Goal: Communication & Community: Answer question/provide support

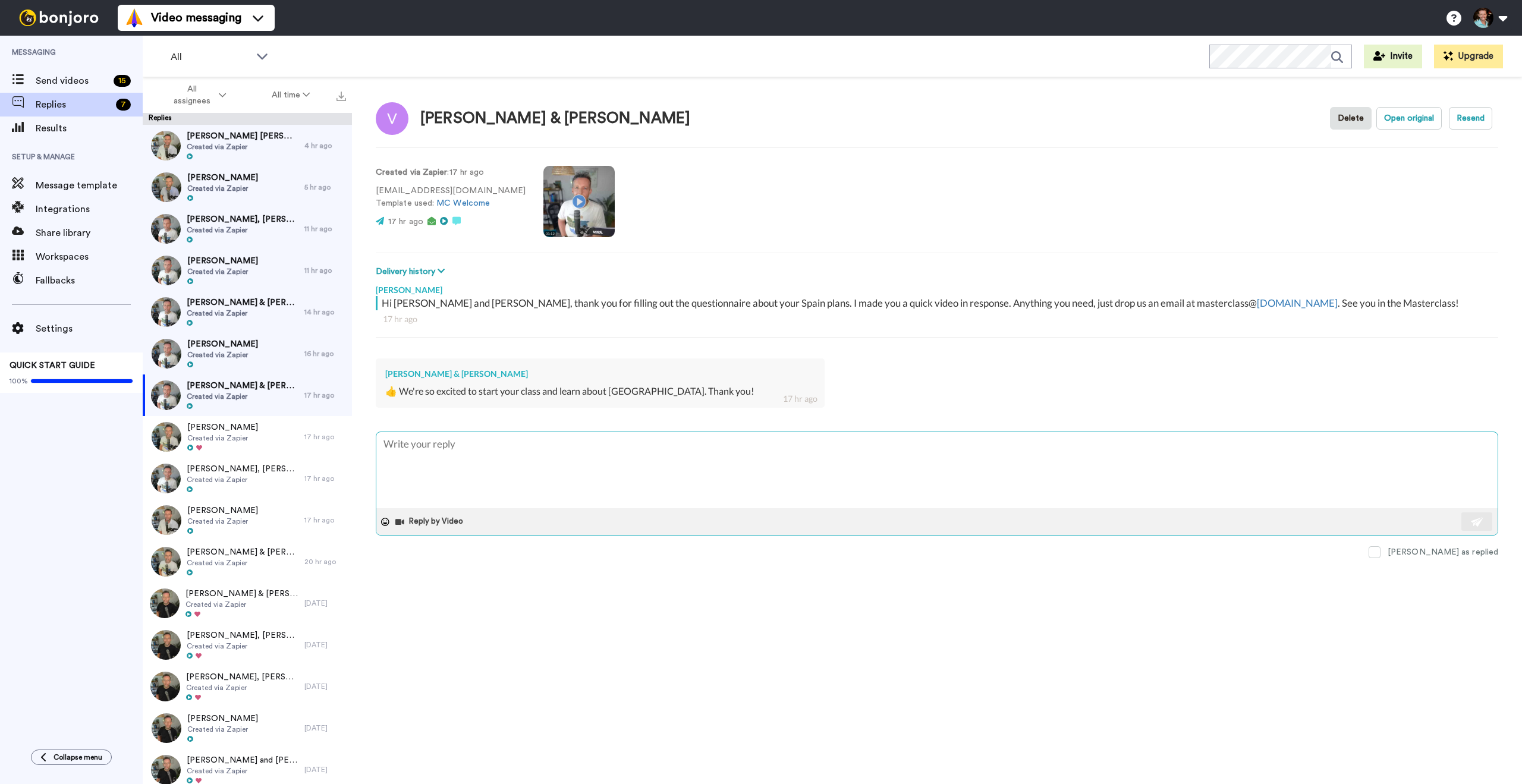
click at [491, 470] on textarea at bounding box center [937, 470] width 1121 height 76
type textarea "x"
type textarea "F"
type textarea "x"
type textarea "Fa"
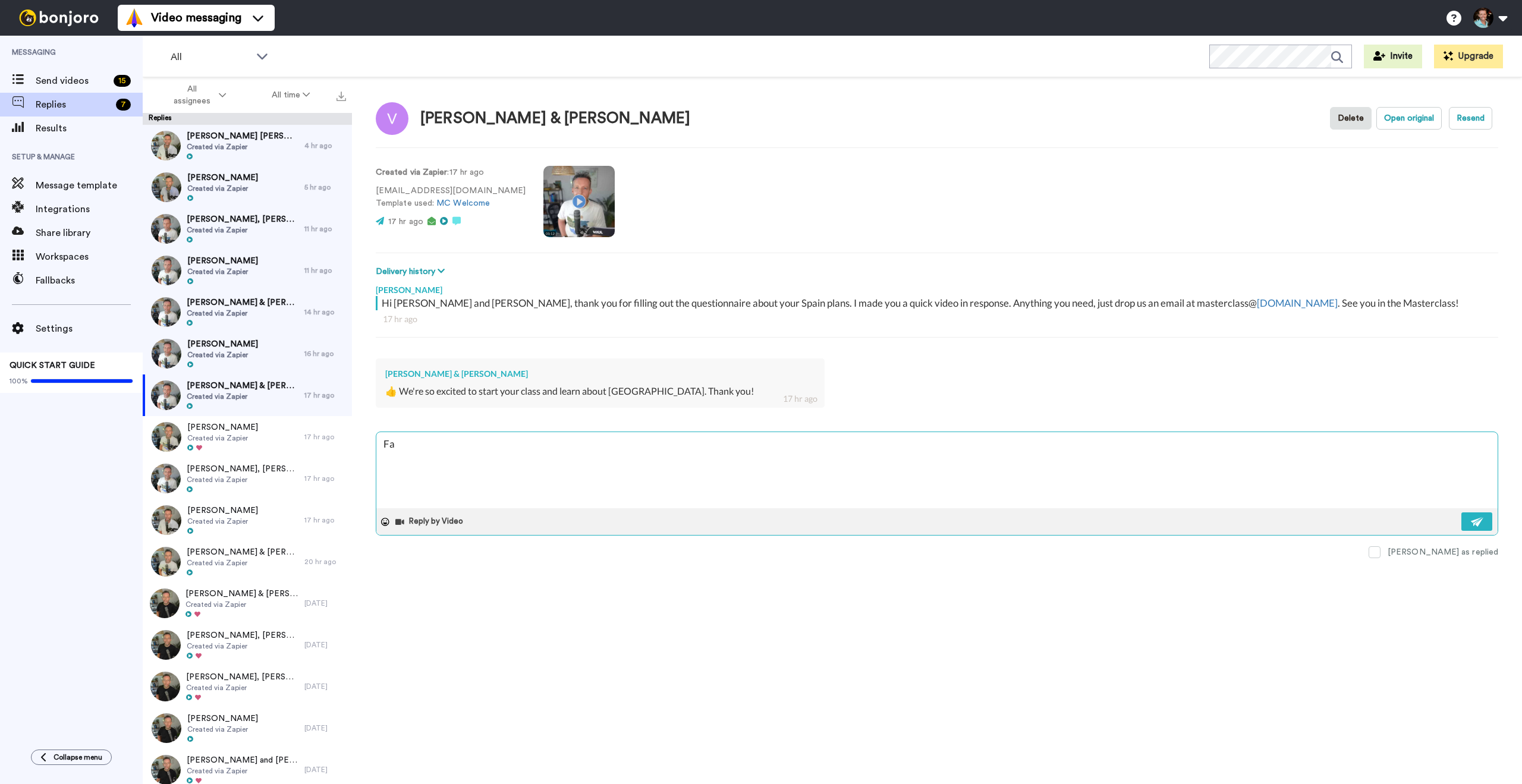
type textarea "x"
type textarea "Fan"
type textarea "x"
type textarea "Fant"
type textarea "x"
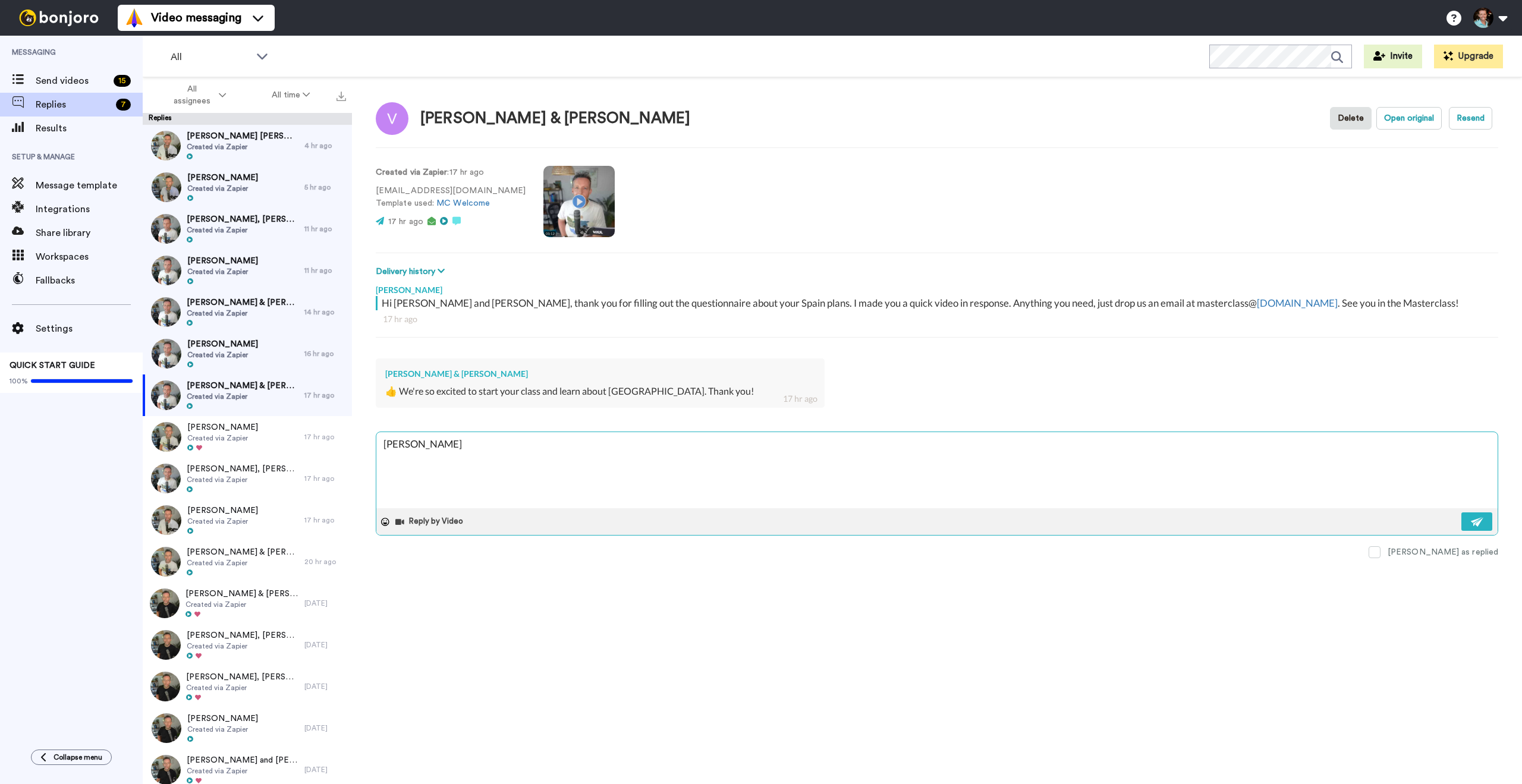
type textarea "Fanta"
type textarea "x"
type textarea "Fantas"
type textarea "x"
type textarea "Fantast"
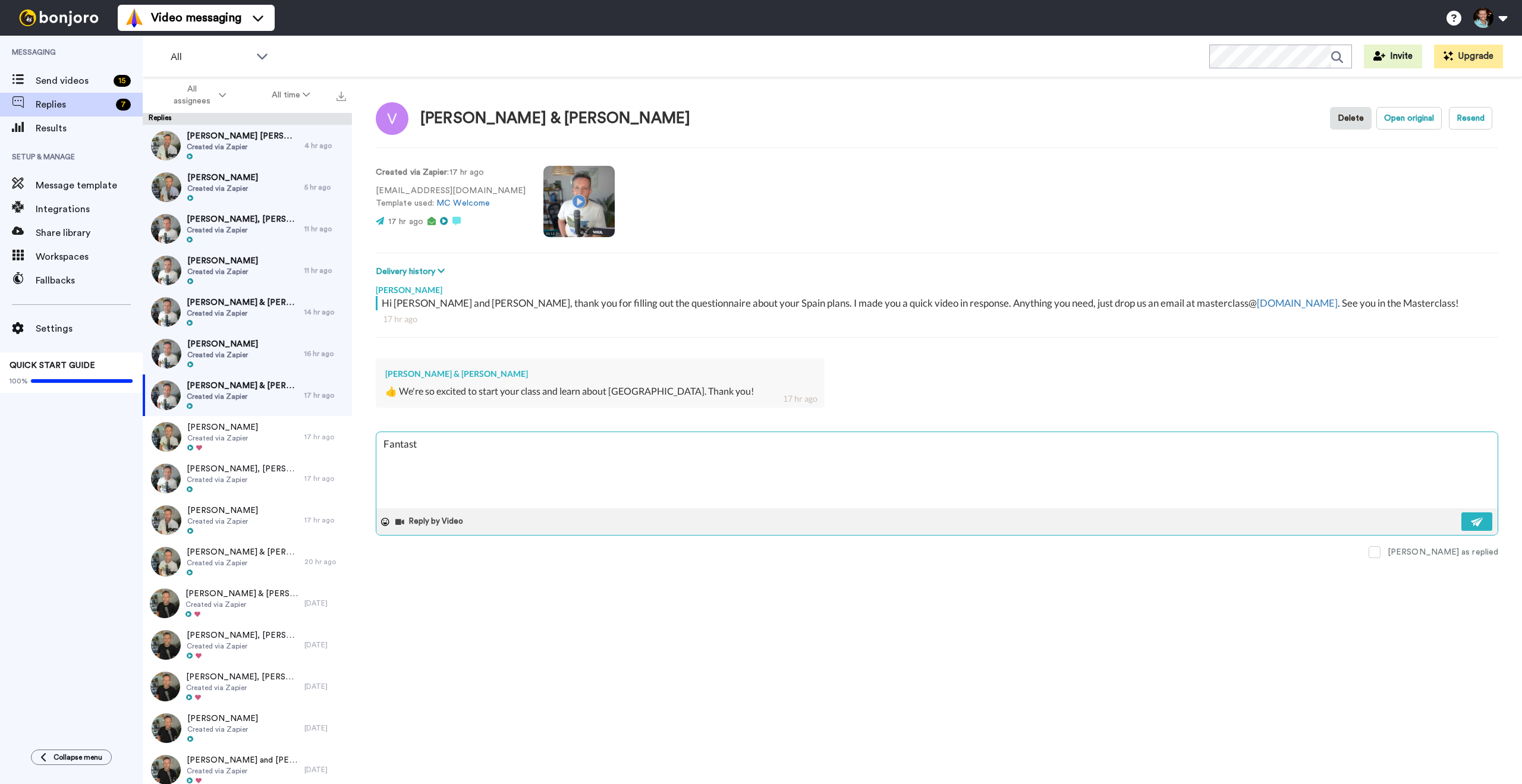
type textarea "x"
type textarea "Fantasti"
type textarea "x"
type textarea "Fantastic"
type textarea "x"
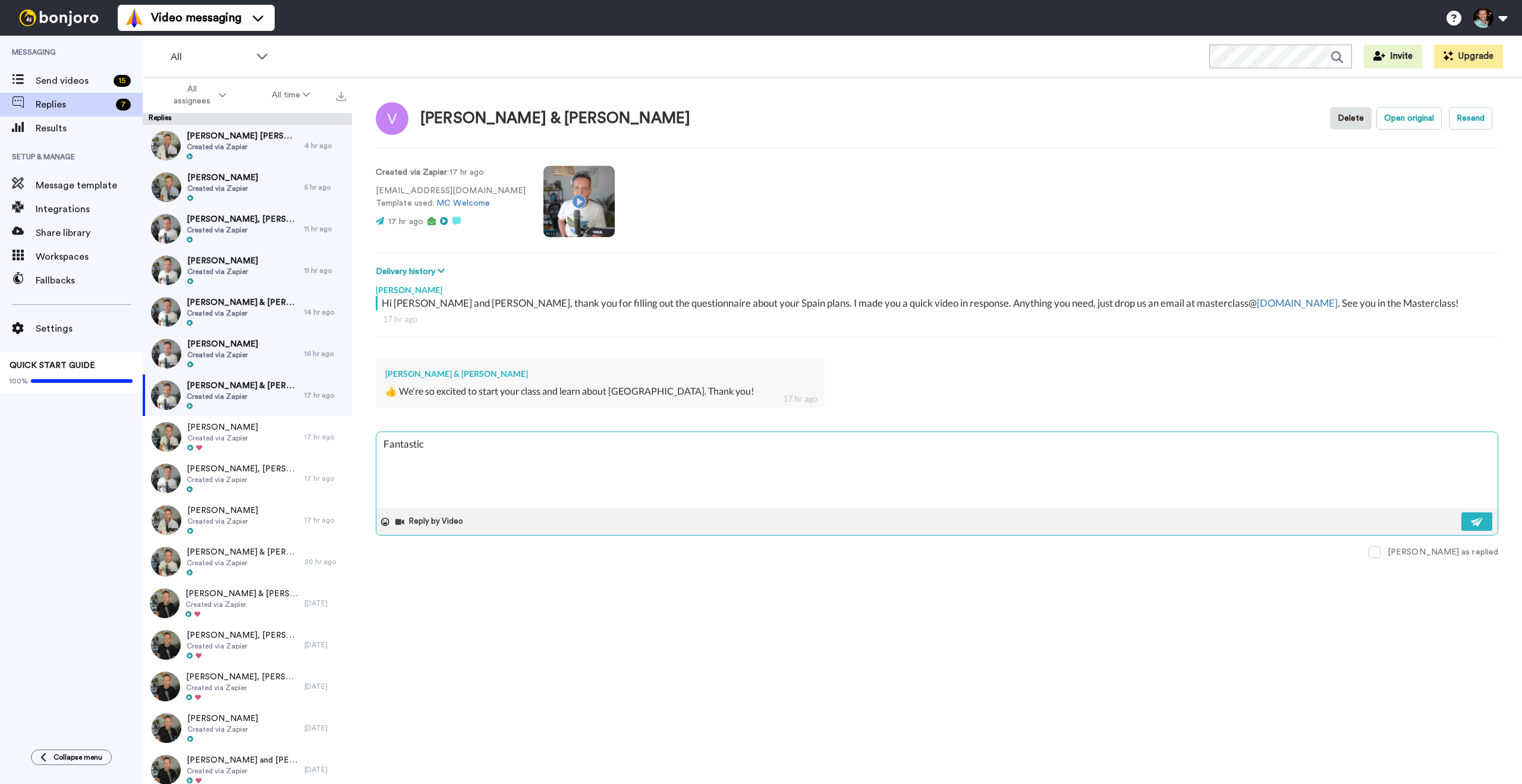
type textarea "Fantastic!"
type textarea "x"
type textarea "Fantastic! :"
type textarea "x"
type textarea "Fantastic! :)"
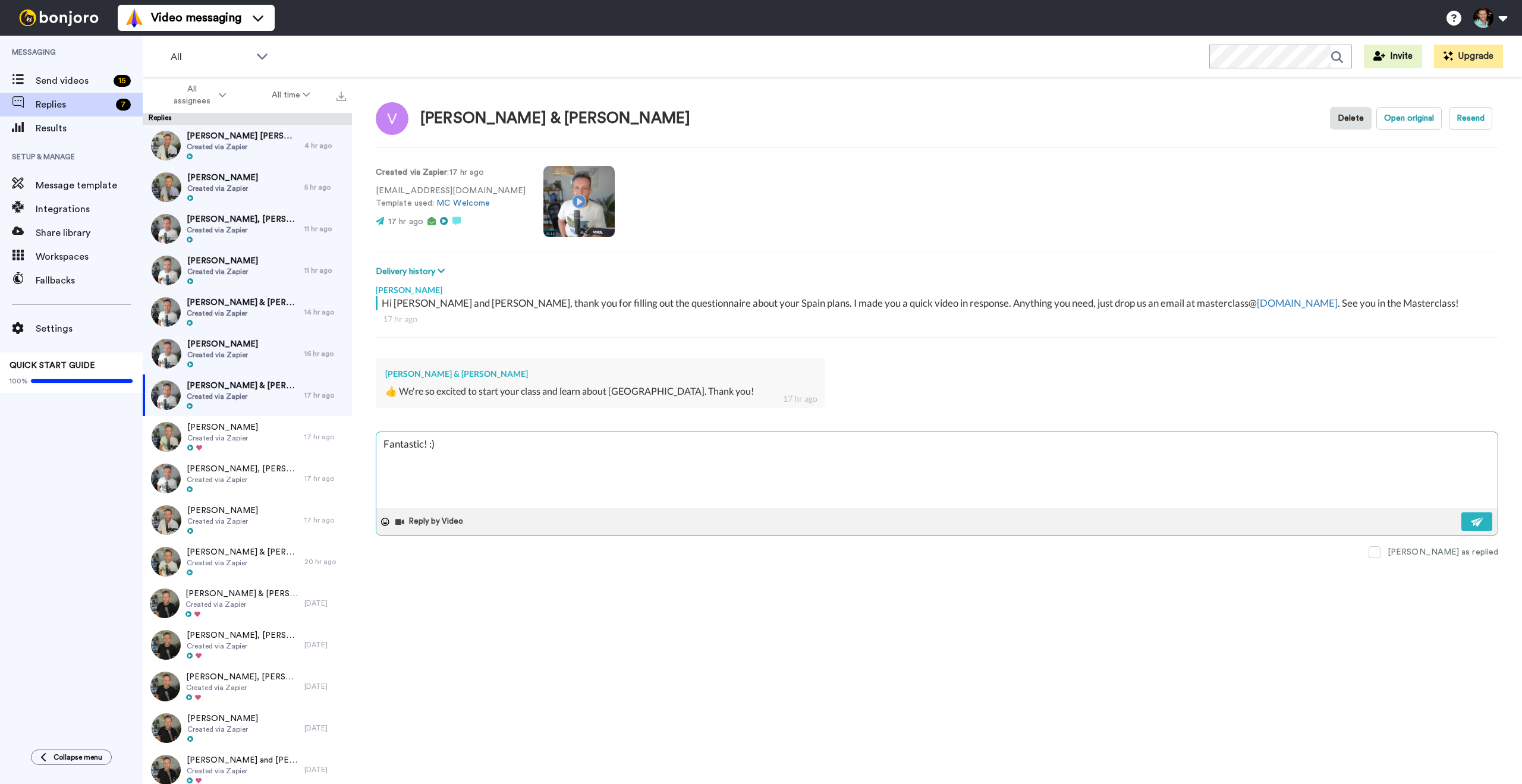
type textarea "x"
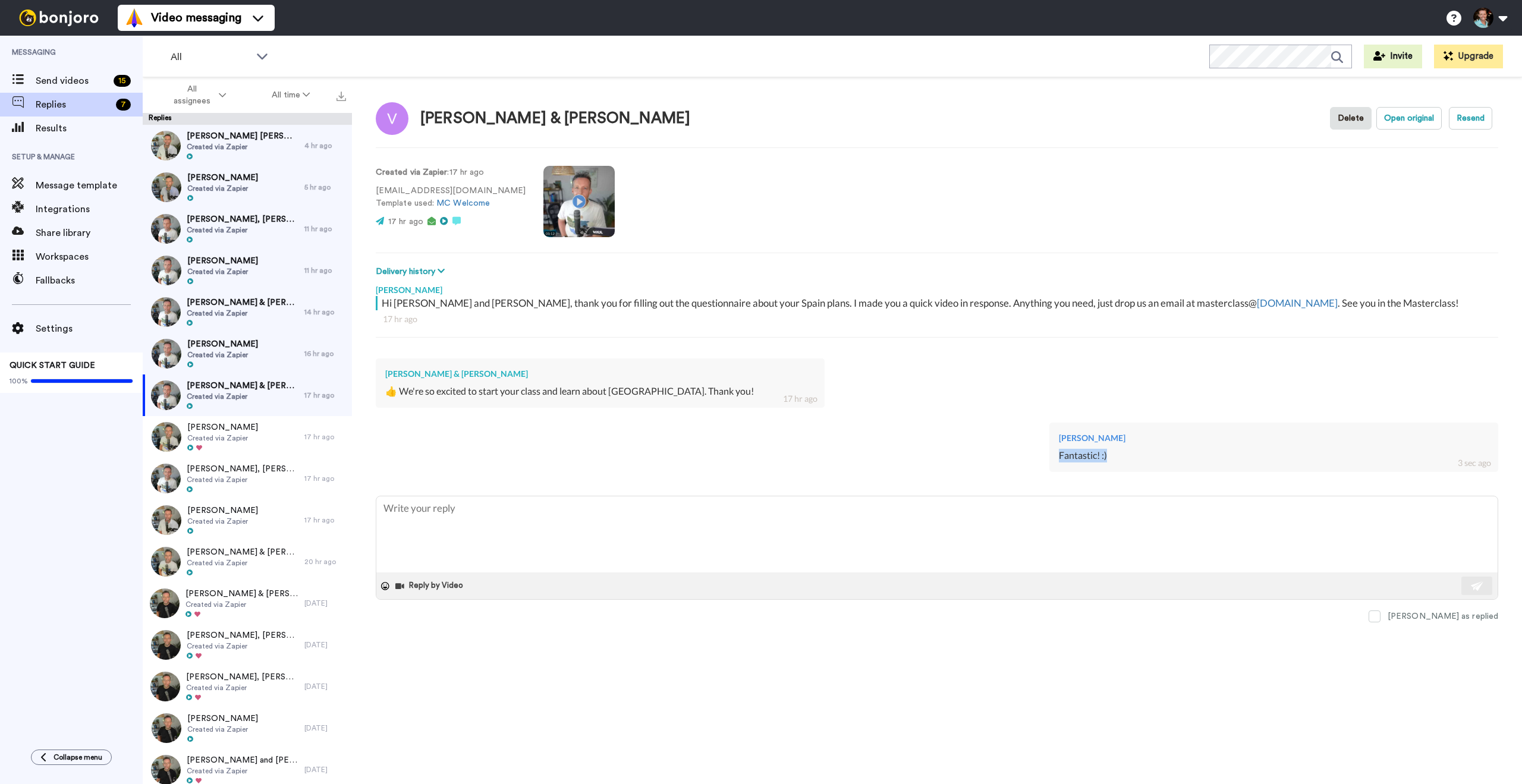
drag, startPoint x: 1111, startPoint y: 458, endPoint x: 1051, endPoint y: 458, distance: 60.0
click at [1051, 458] on div "James Blick Fantastic! :) 3 sec ago" at bounding box center [1273, 447] width 449 height 50
copy div "Fantastic! :)"
click at [210, 349] on span "[PERSON_NAME]" at bounding box center [222, 344] width 71 height 12
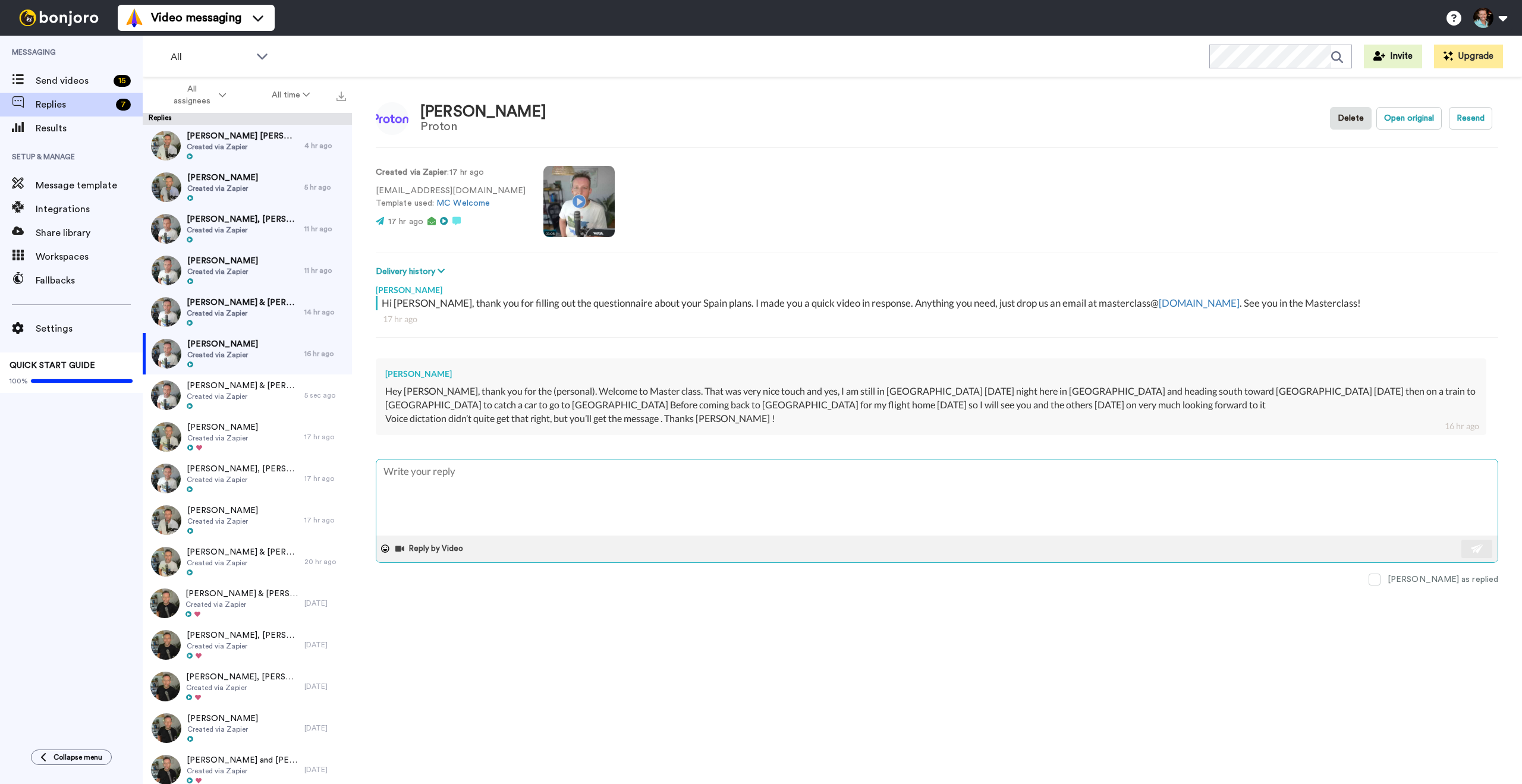
click at [547, 487] on textarea at bounding box center [937, 497] width 1121 height 76
type textarea "x"
type textarea "H"
type textarea "x"
type textarea "Ha"
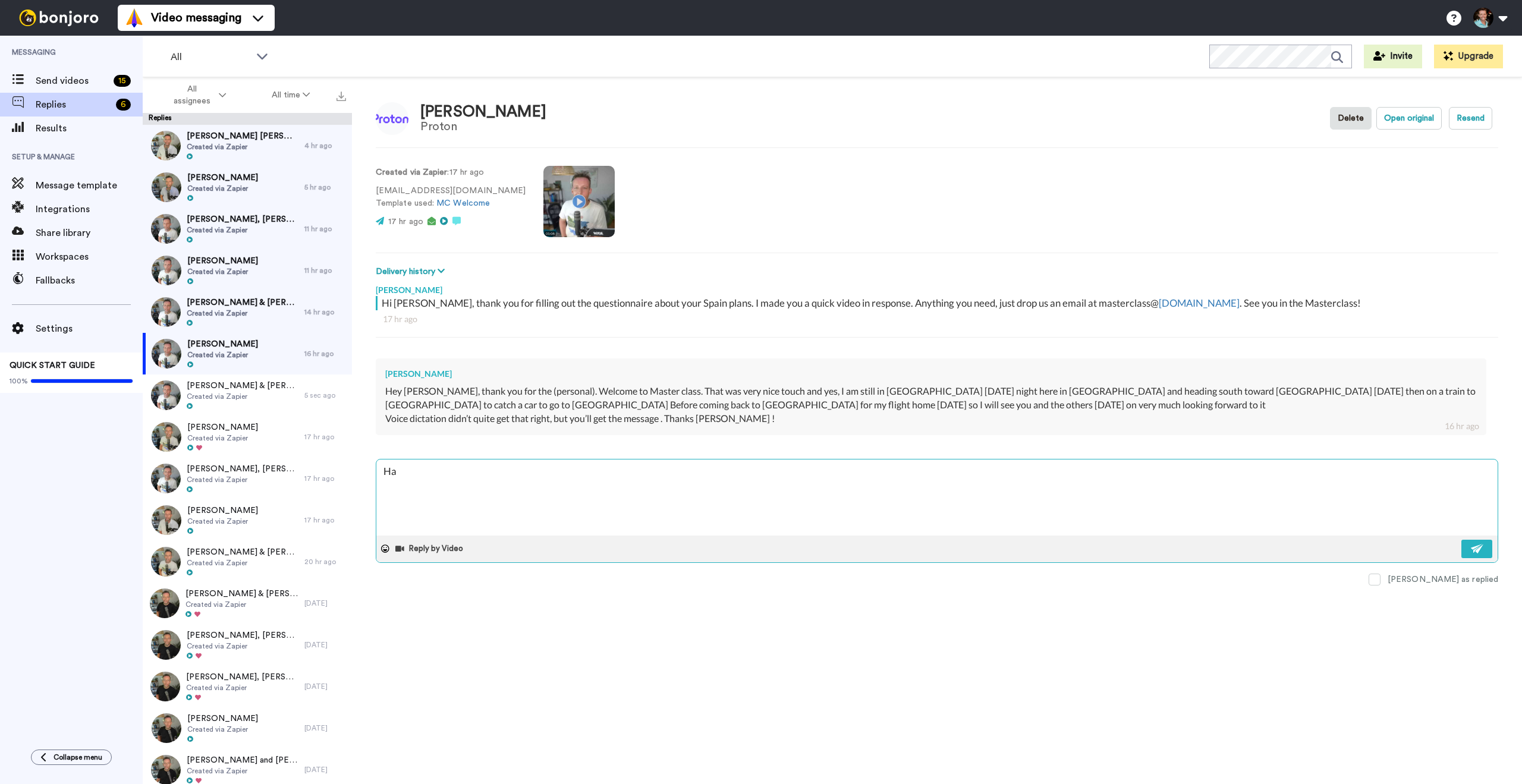
type textarea "x"
type textarea "Hah"
type textarea "x"
type textarea "Haha,"
type textarea "x"
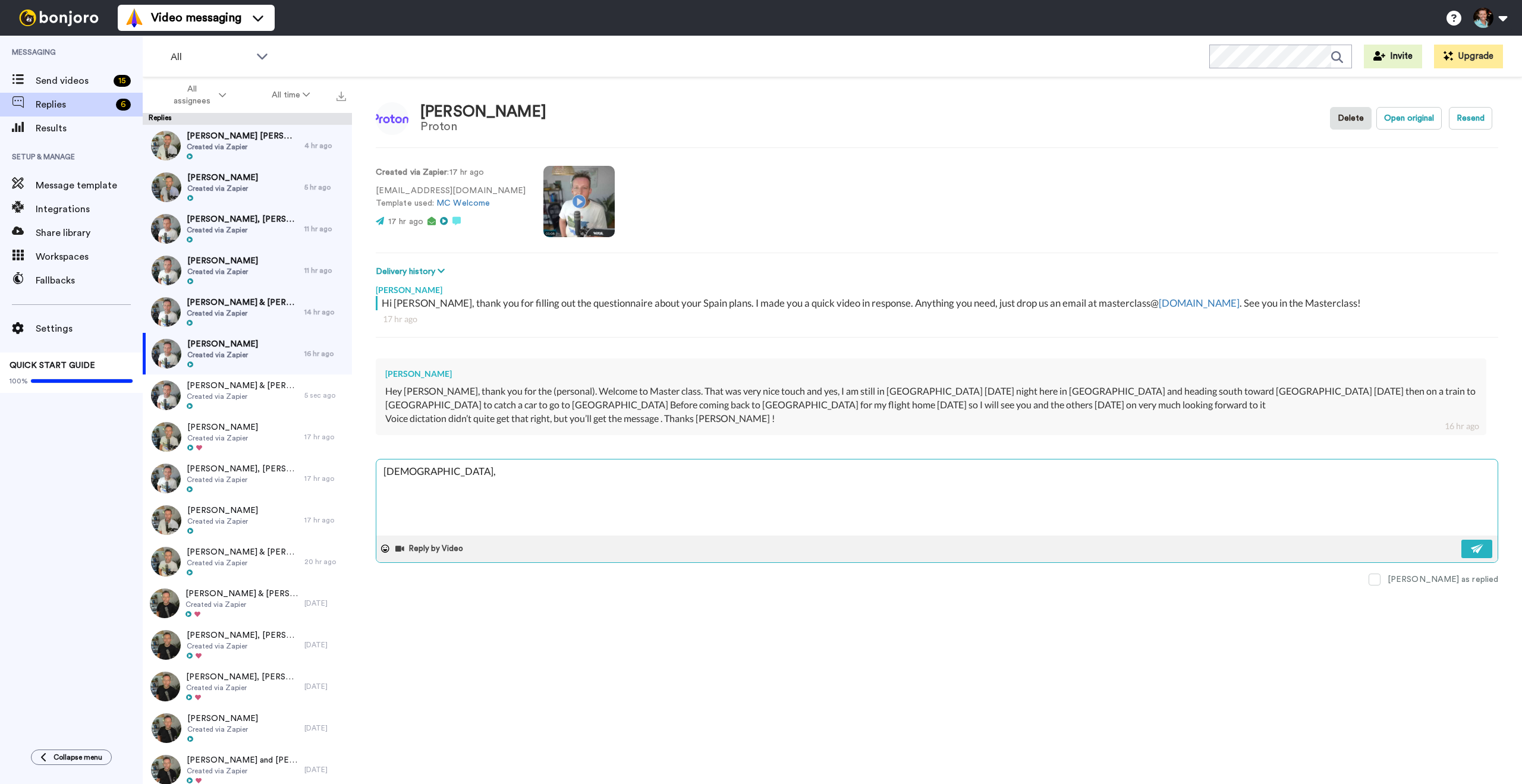
type textarea "Haha,"
type textarea "x"
type textarea "Haha, l"
type textarea "x"
type textarea "Haha,"
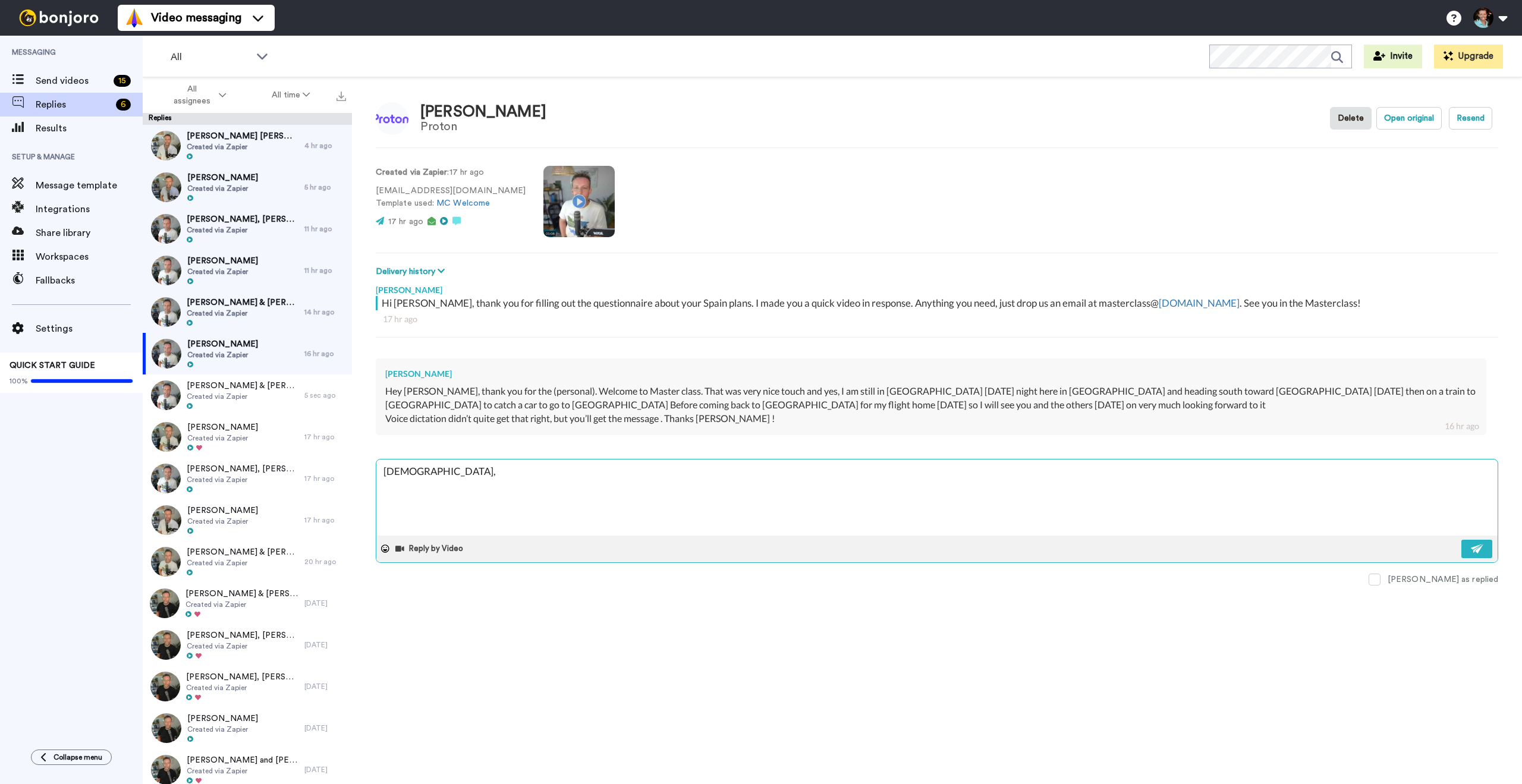
type textarea "x"
type textarea "Haha, g"
type textarea "x"
type textarea "Haha, gl"
type textarea "x"
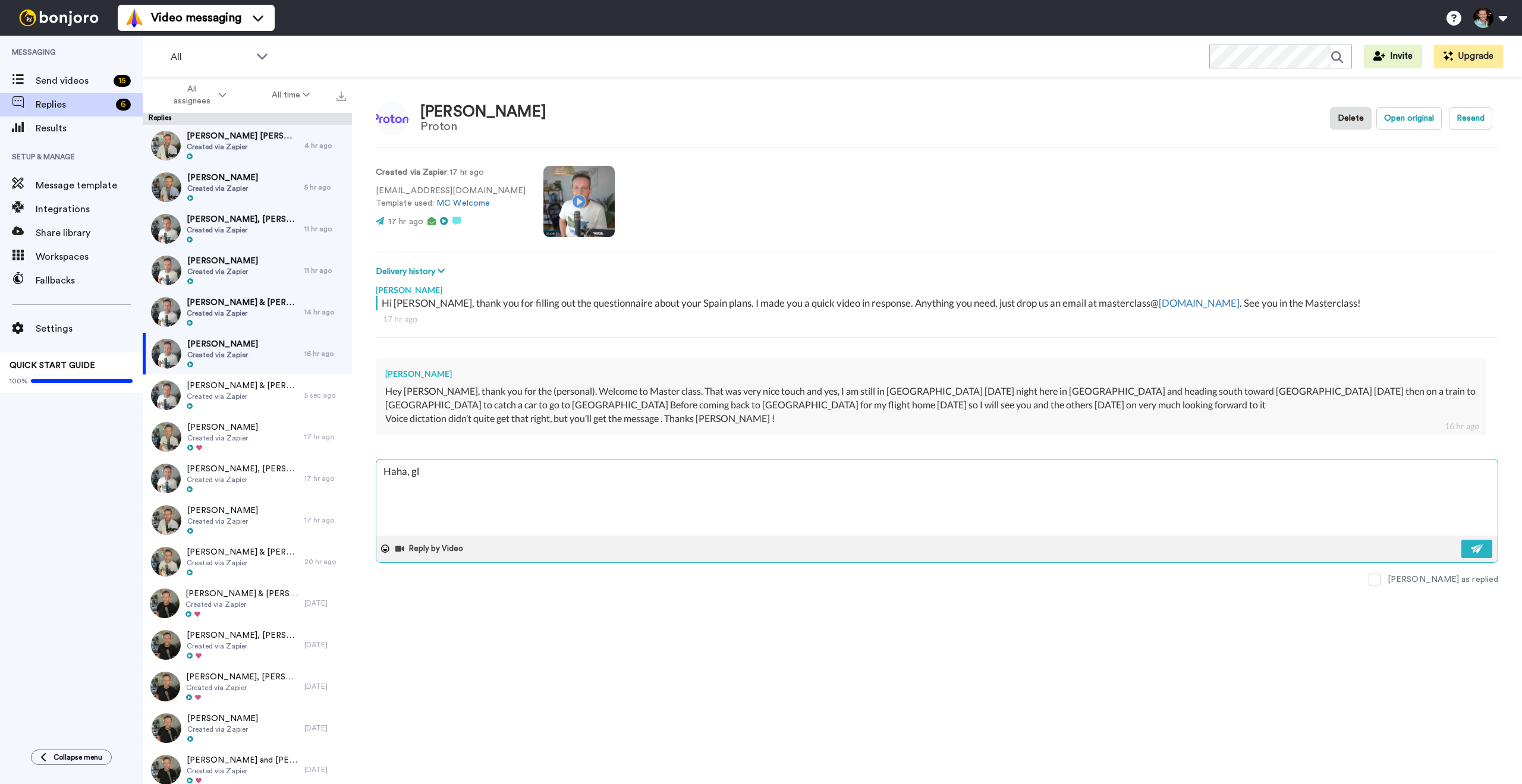
type textarea "Haha, gla"
type textarea "x"
type textarea "Haha, glad"
type textarea "x"
type textarea "Haha, glad"
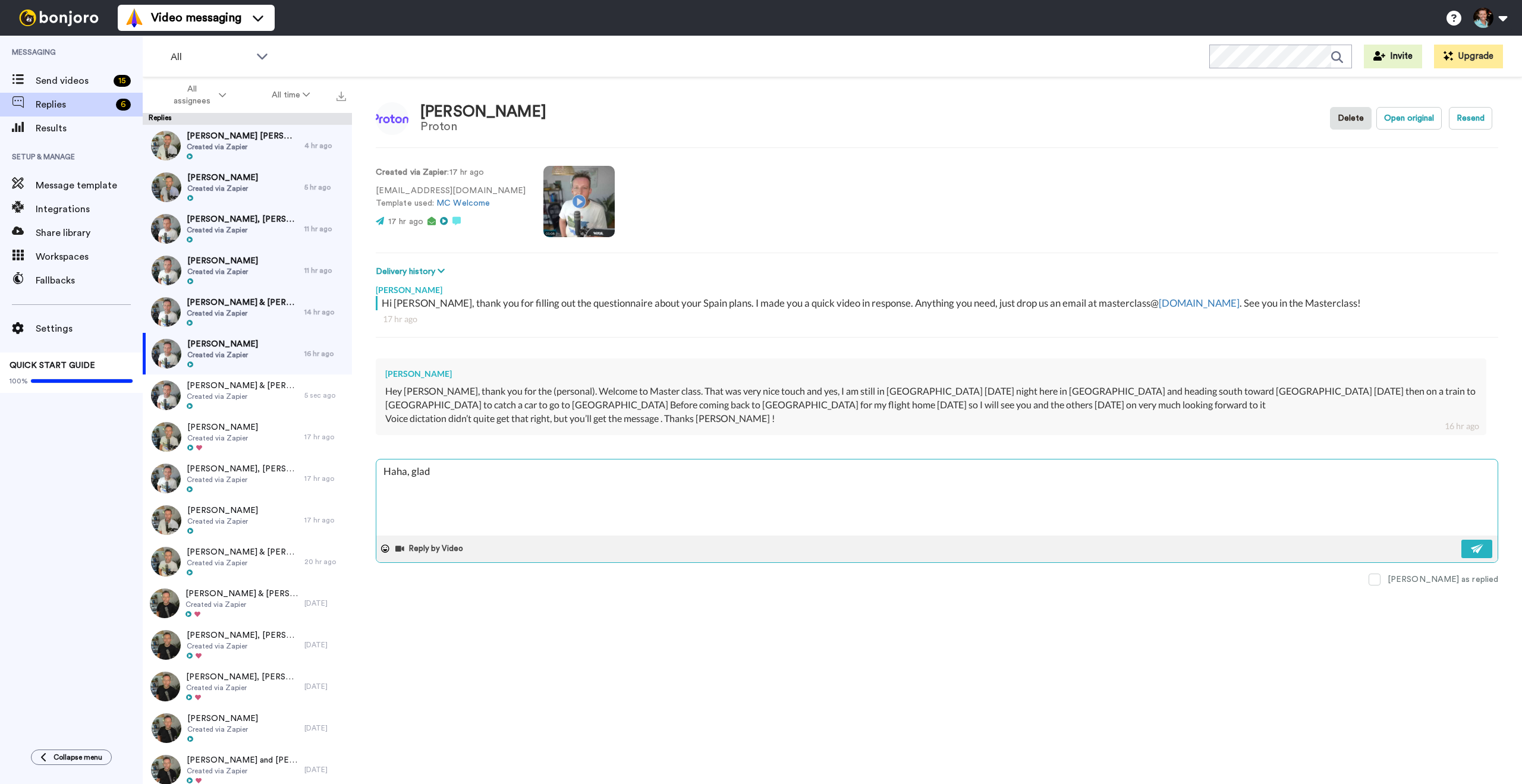
type textarea "x"
type textarea "Haha, glad t"
type textarea "x"
type textarea "Haha, glad to"
type textarea "x"
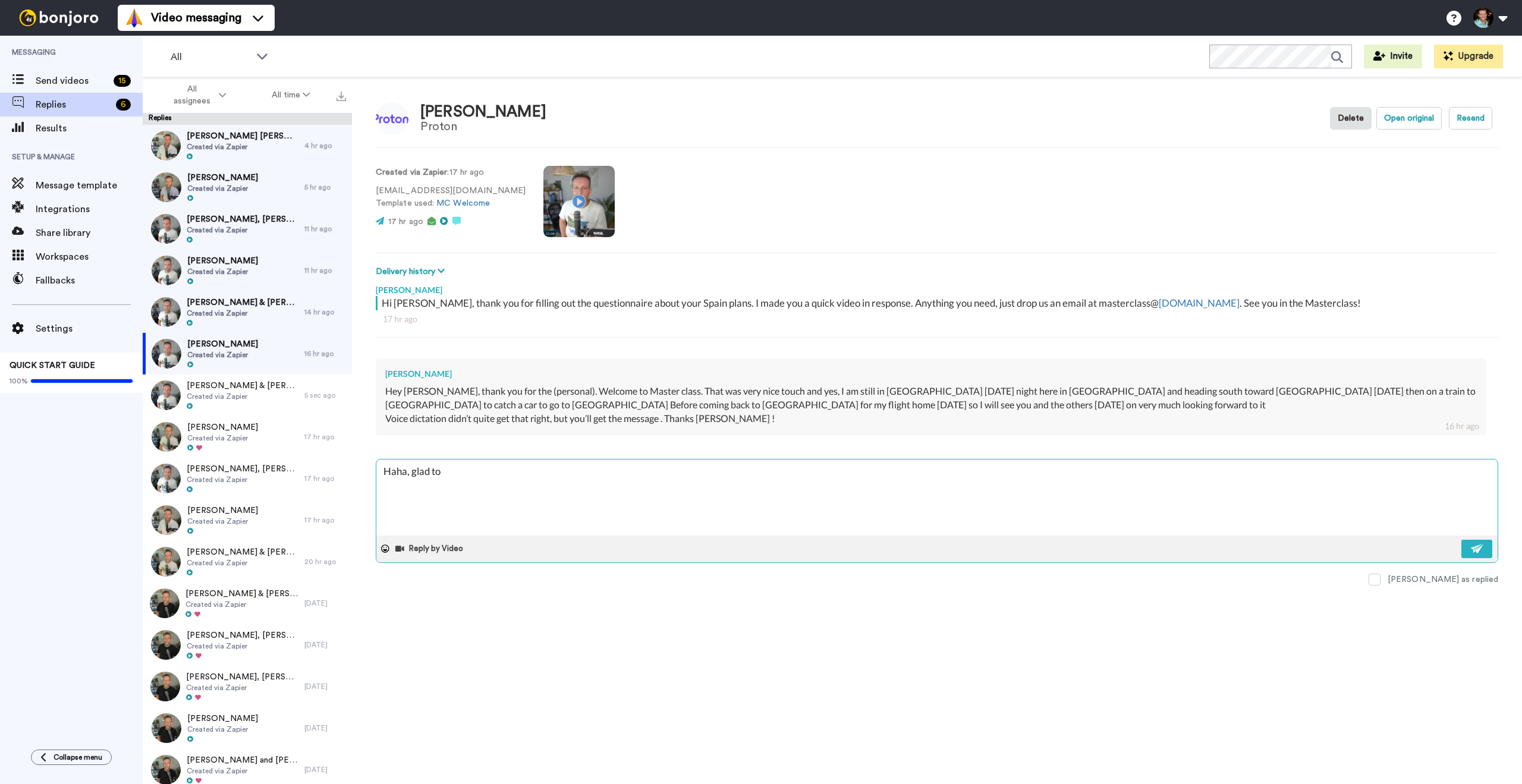
type textarea "Haha, glad to h"
type textarea "x"
type textarea "Haha, glad to ha"
type textarea "x"
type textarea "Haha, glad to hae"
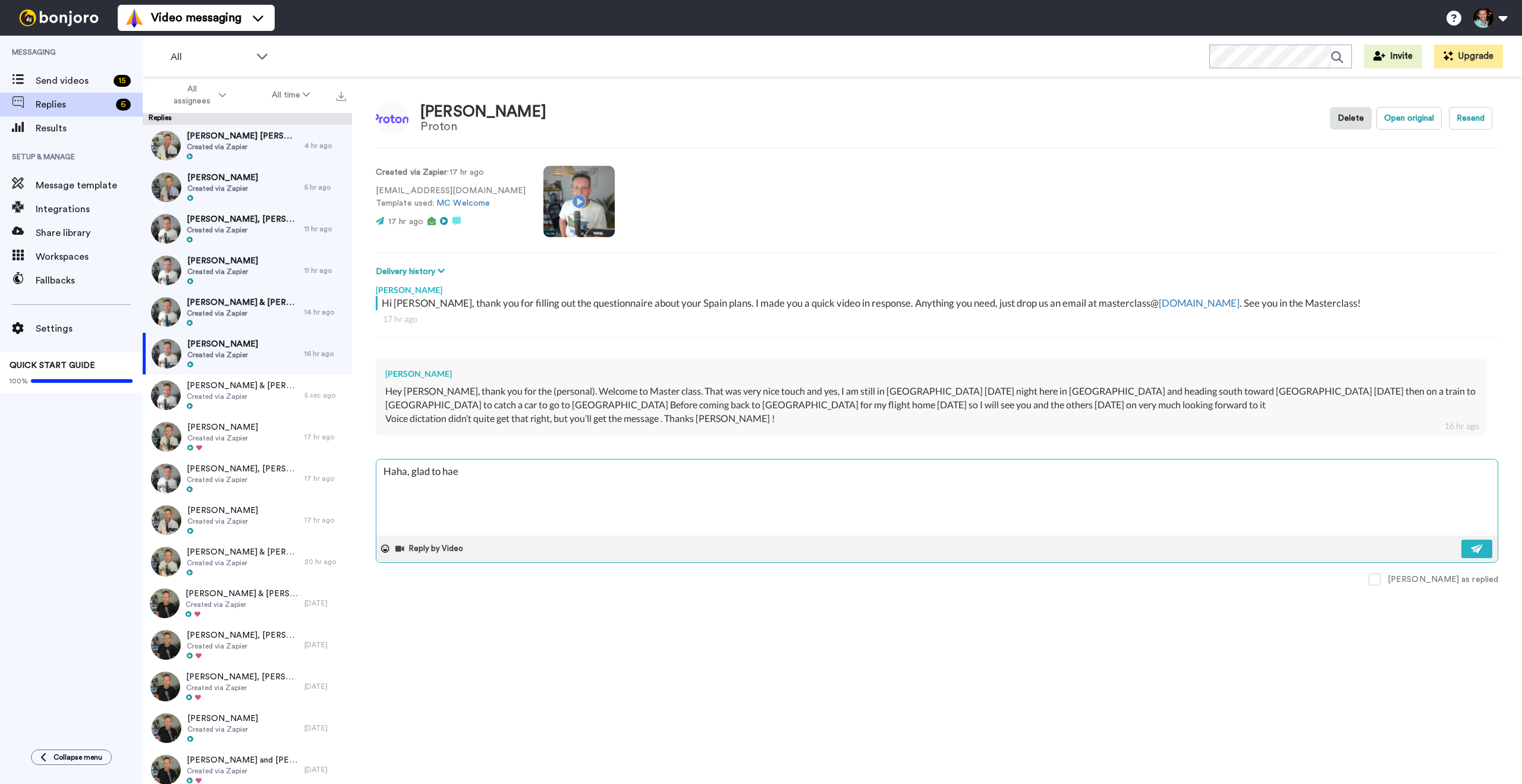
type textarea "x"
type textarea "Haha, glad to haer"
type textarea "x"
type textarea "Haha, glad to haer y"
type textarea "x"
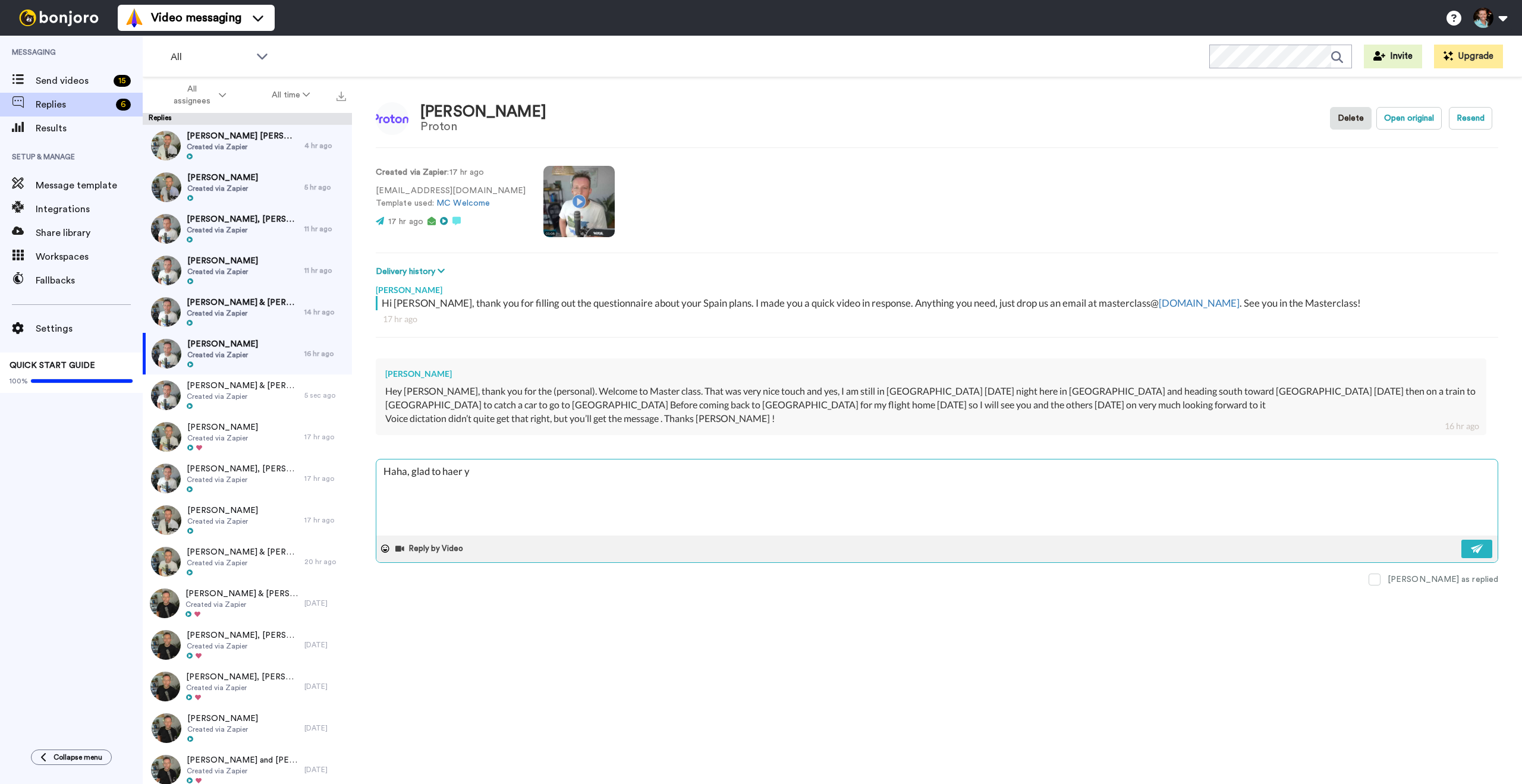
type textarea "Haha, glad to haer"
type textarea "x"
type textarea "Haha, glad to haer"
type textarea "x"
type textarea "Haha, glad to hae"
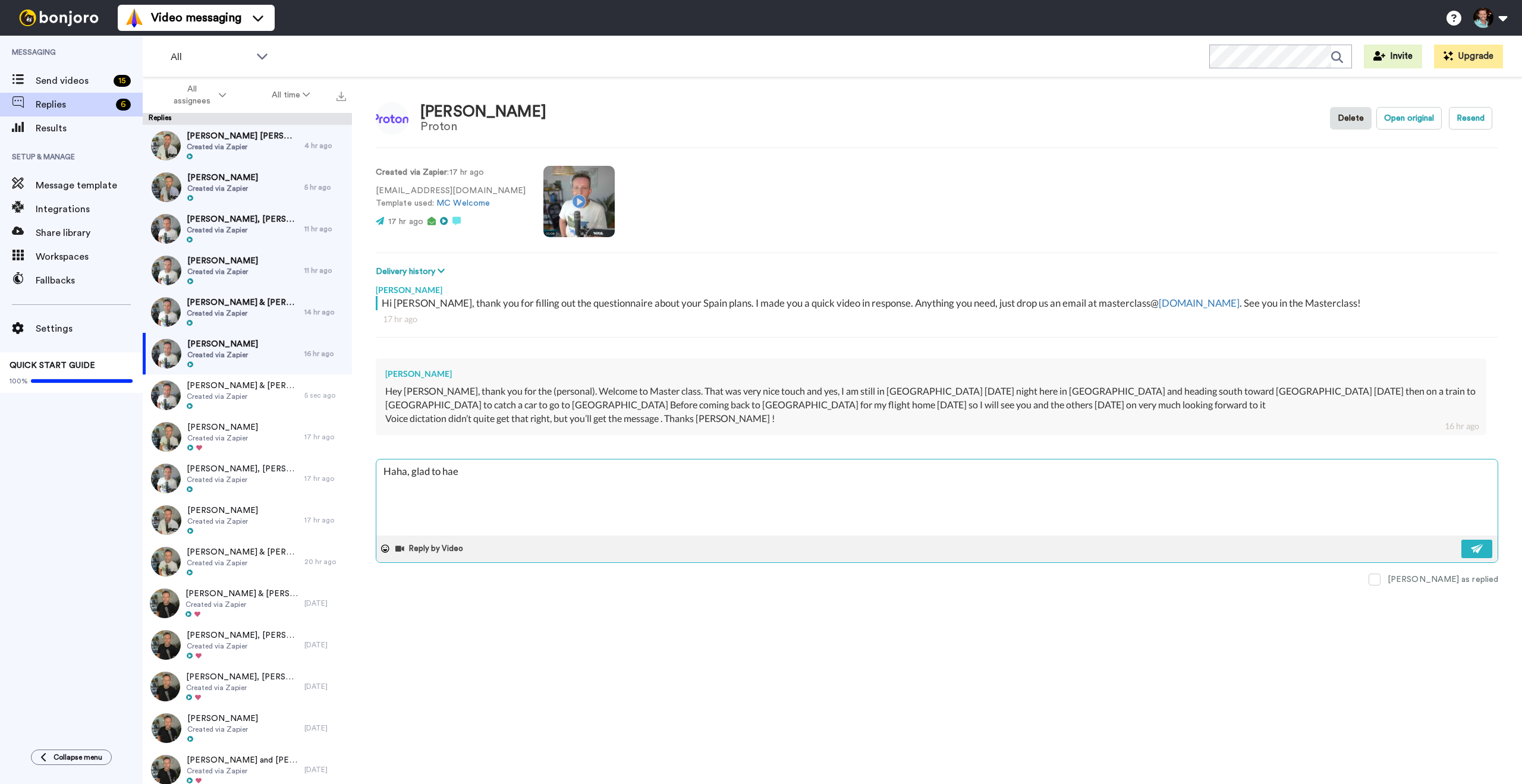
type textarea "x"
type textarea "Haha, glad to haea"
type textarea "x"
type textarea "Haha, glad to hae"
type textarea "x"
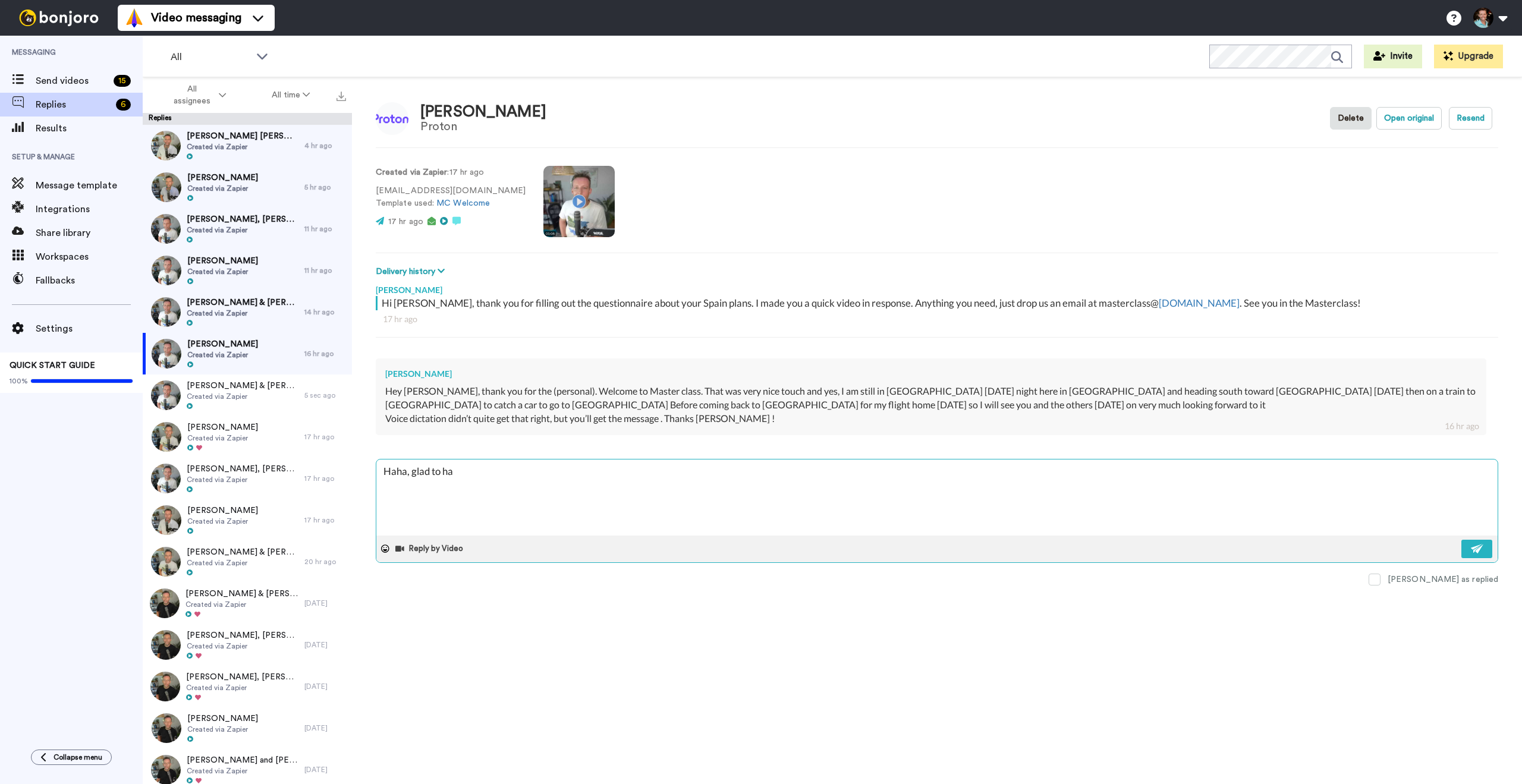
type textarea "Haha, glad to h"
type textarea "x"
type textarea "Haha, glad to he"
type textarea "x"
type textarea "Haha, glad to hear"
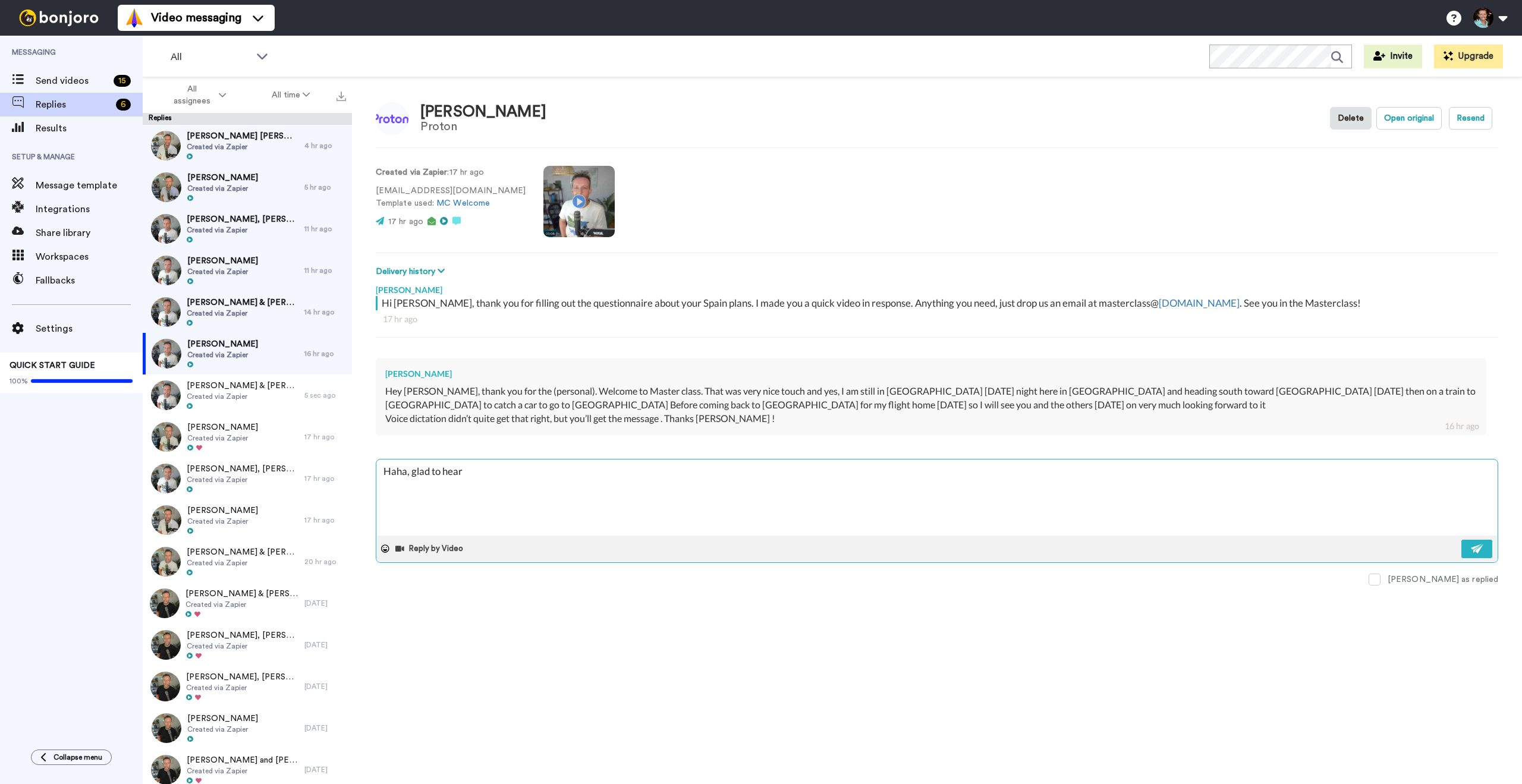
type textarea "x"
type textarea "Haha, glad to hear"
type textarea "x"
type textarea "Haha, glad to hear it"
type textarea "x"
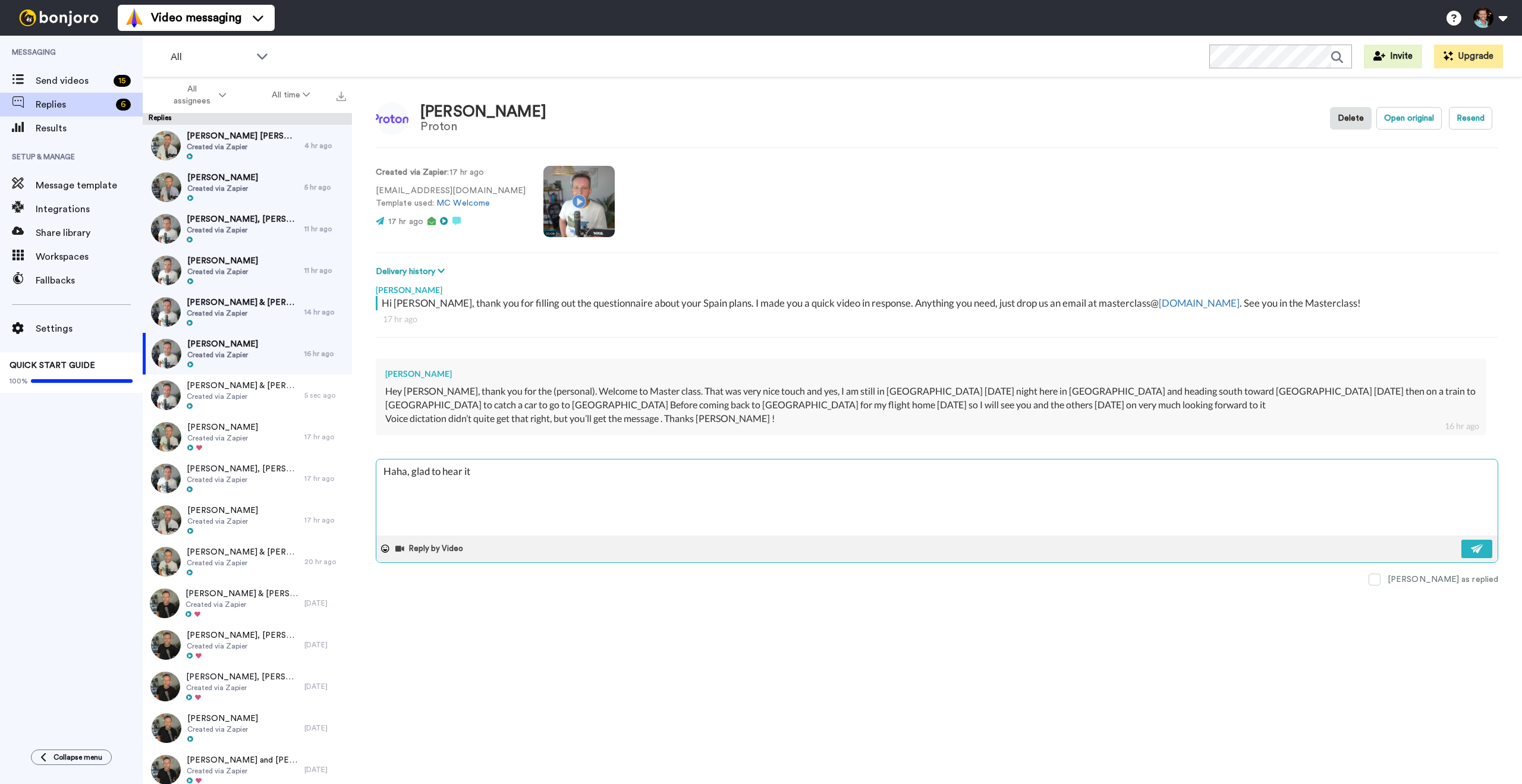
type textarea "Haha, glad to hear it'"
type textarea "x"
type textarea "Haha, glad to hear it's"
type textarea "x"
type textarea "Haha, glad to hear it's go"
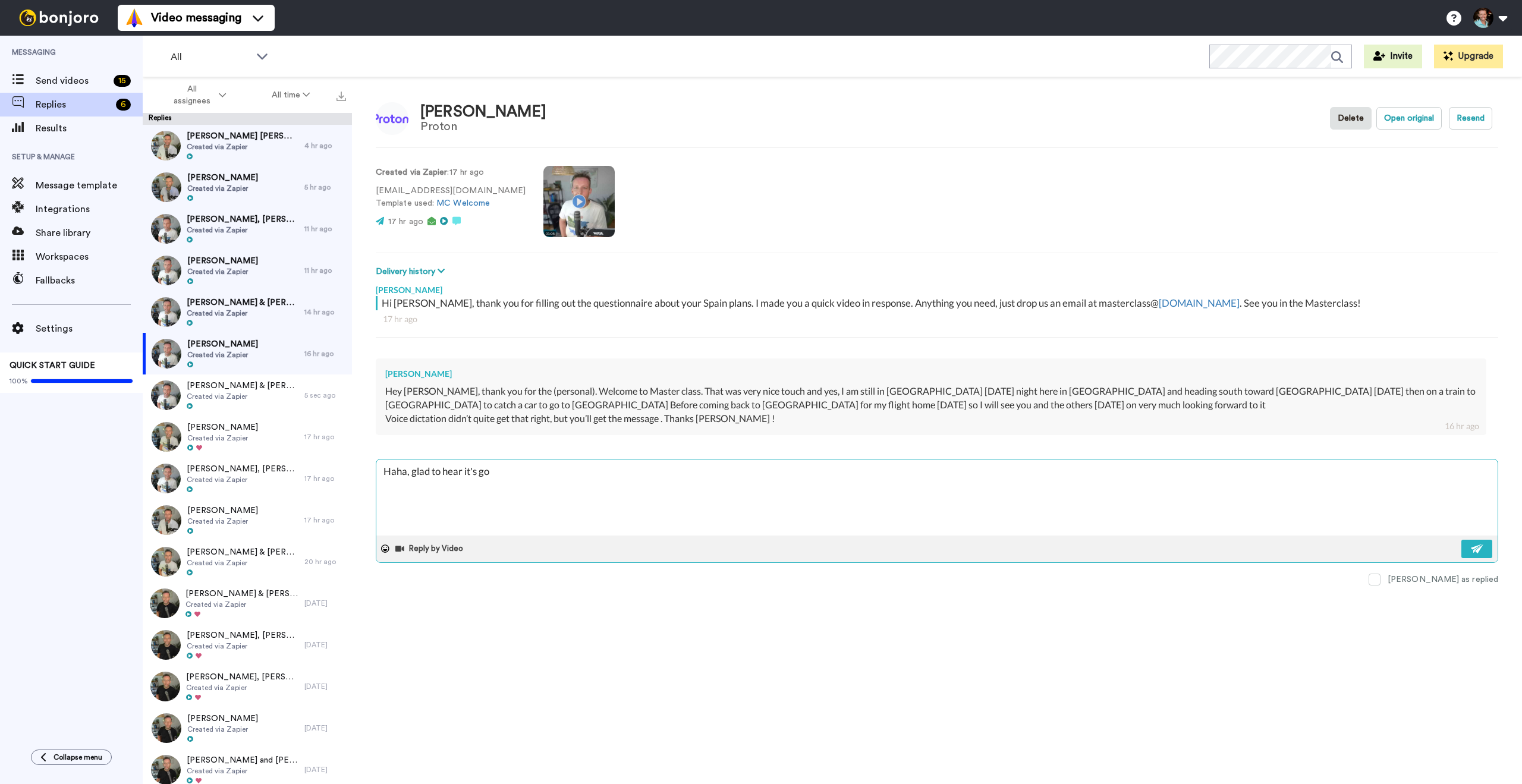
type textarea "x"
type textarea "Haha, glad to hear it's goi"
type textarea "x"
type textarea "Haha, glad to hear it's goin"
type textarea "x"
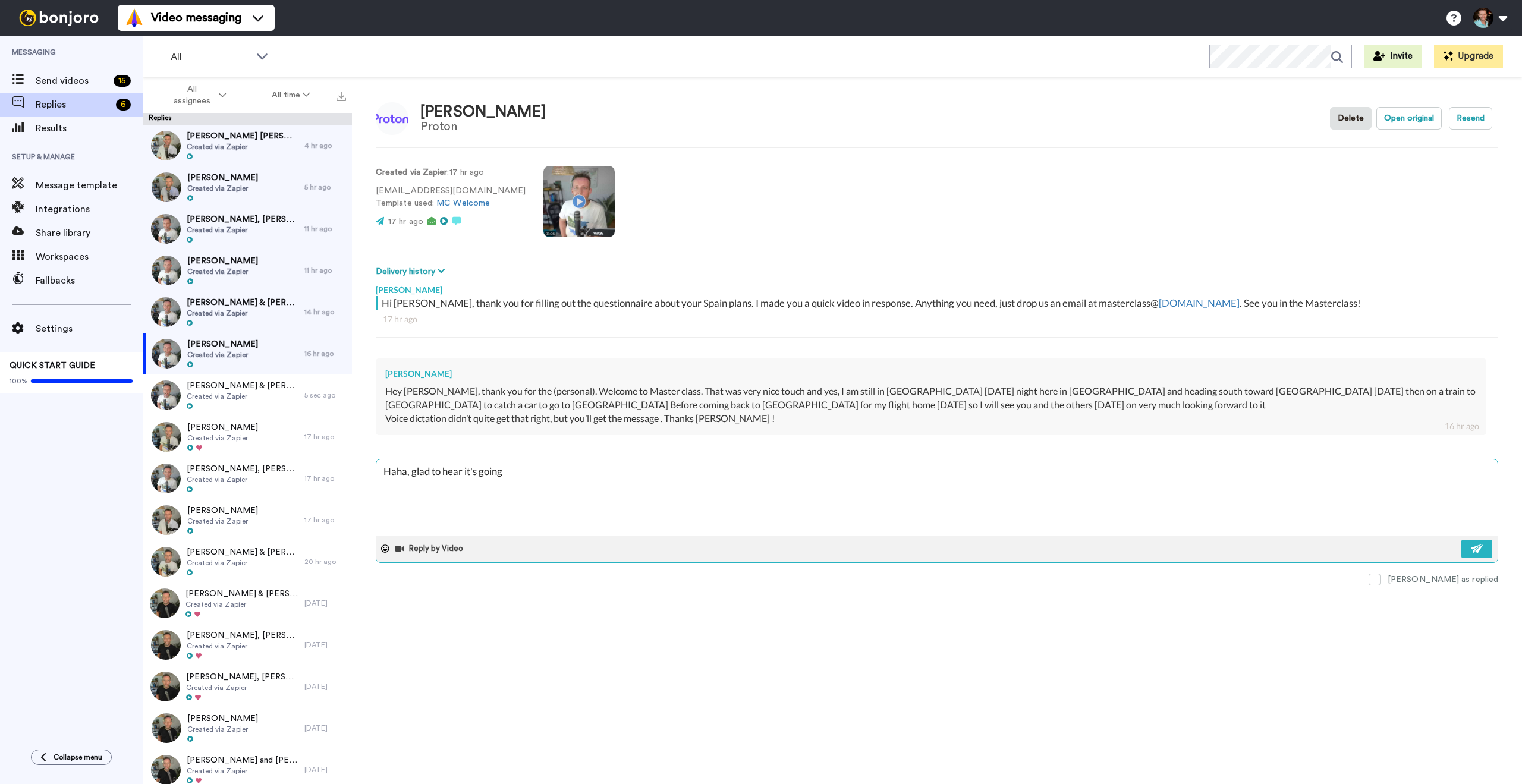
type textarea "Haha, glad to hear it's going"
type textarea "x"
type textarea "Haha, glad to hear it's going w"
type textarea "x"
type textarea "Haha, glad to hear it's going we"
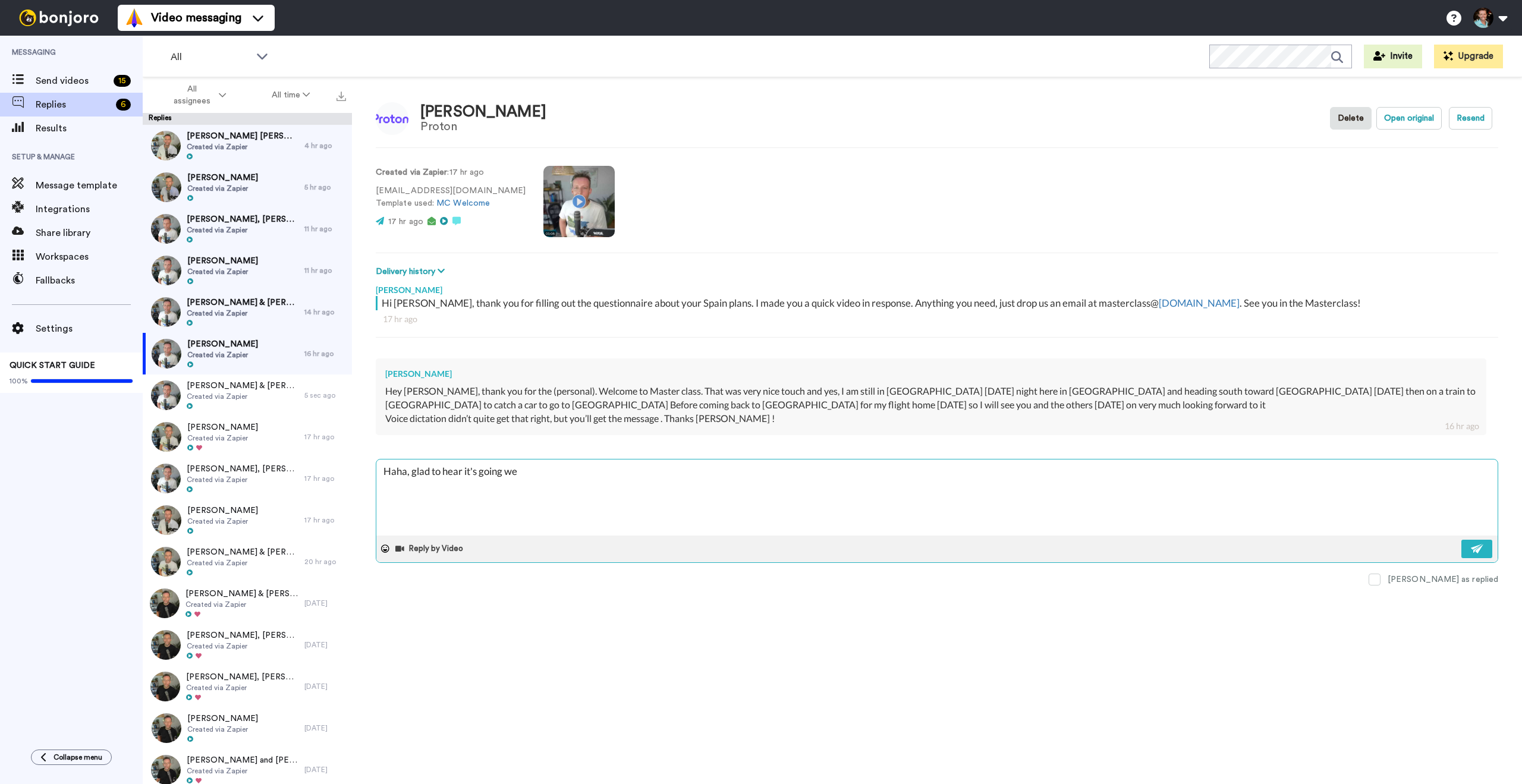
type textarea "x"
type textarea "Haha, glad to hear it's going wel"
type textarea "x"
type textarea "Haha, glad to hear it's going well"
type textarea "x"
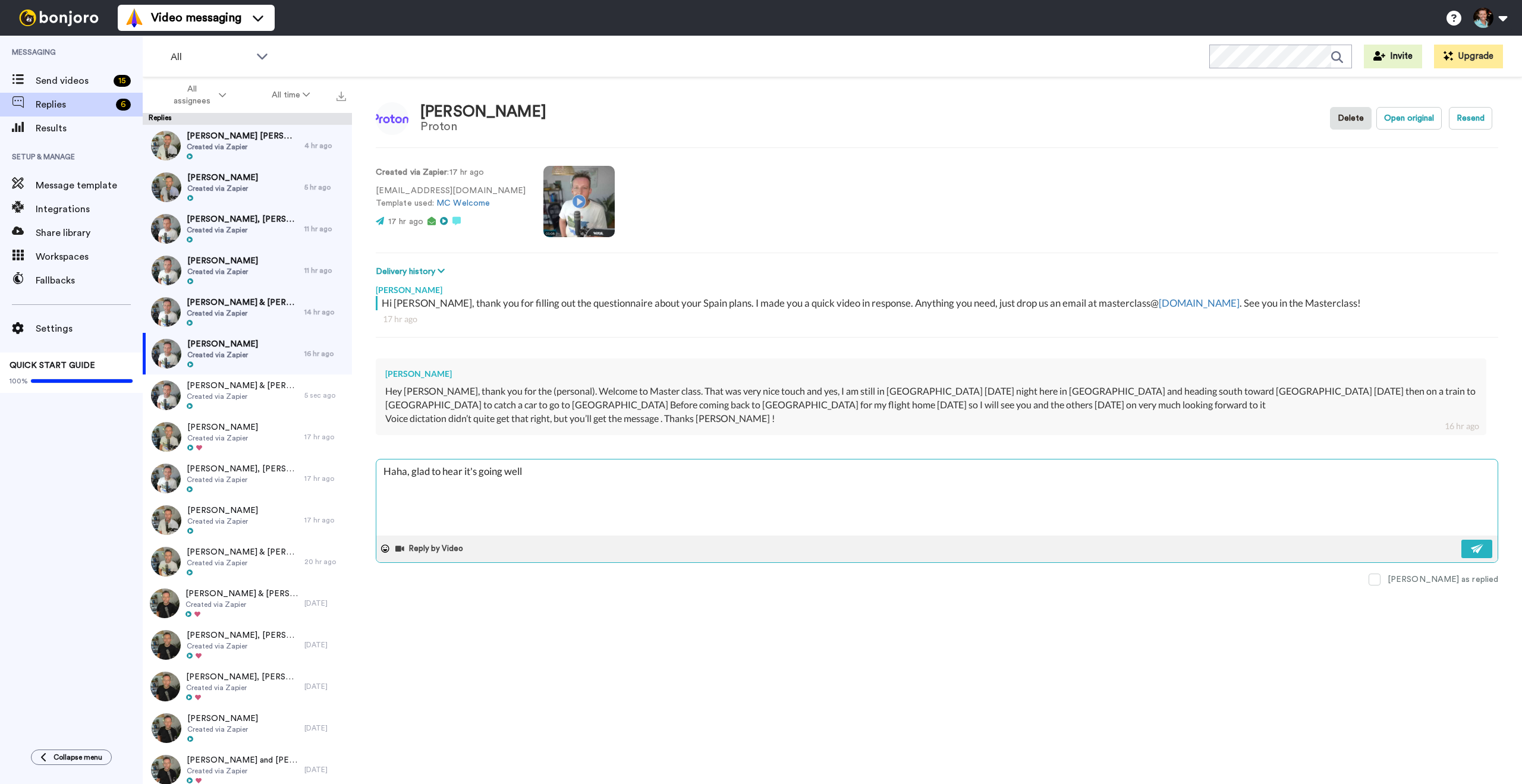
type textarea "Haha, glad to hear it's going well!"
type textarea "x"
type textarea "Haha, glad to hear it's going well!"
type textarea "x"
type textarea "Haha, glad to hear it's going well! L"
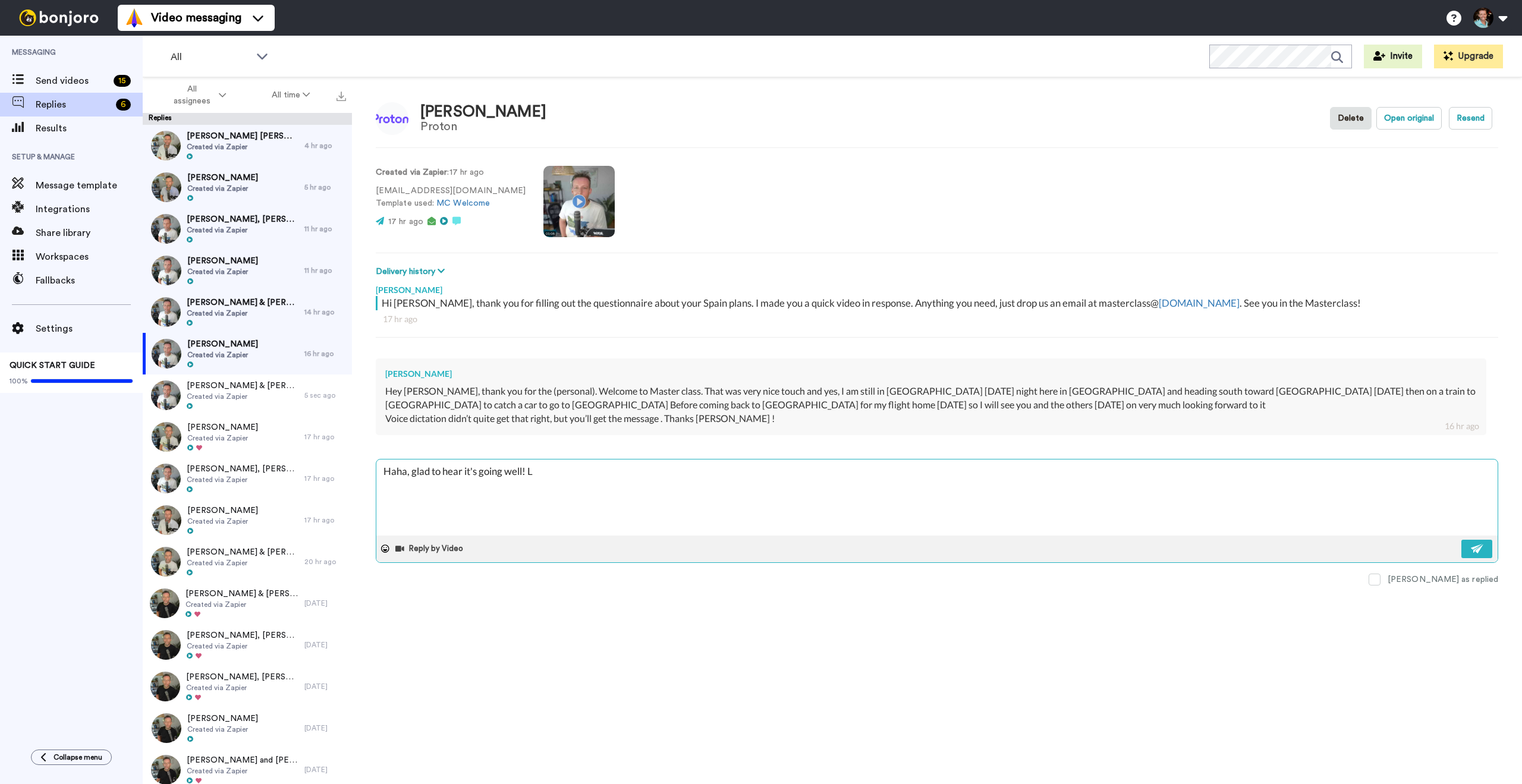
type textarea "x"
type textarea "Haha, glad to hear it's going well! Lov"
type textarea "x"
type textarea "Haha, glad to hear it's going well! Love"
type textarea "x"
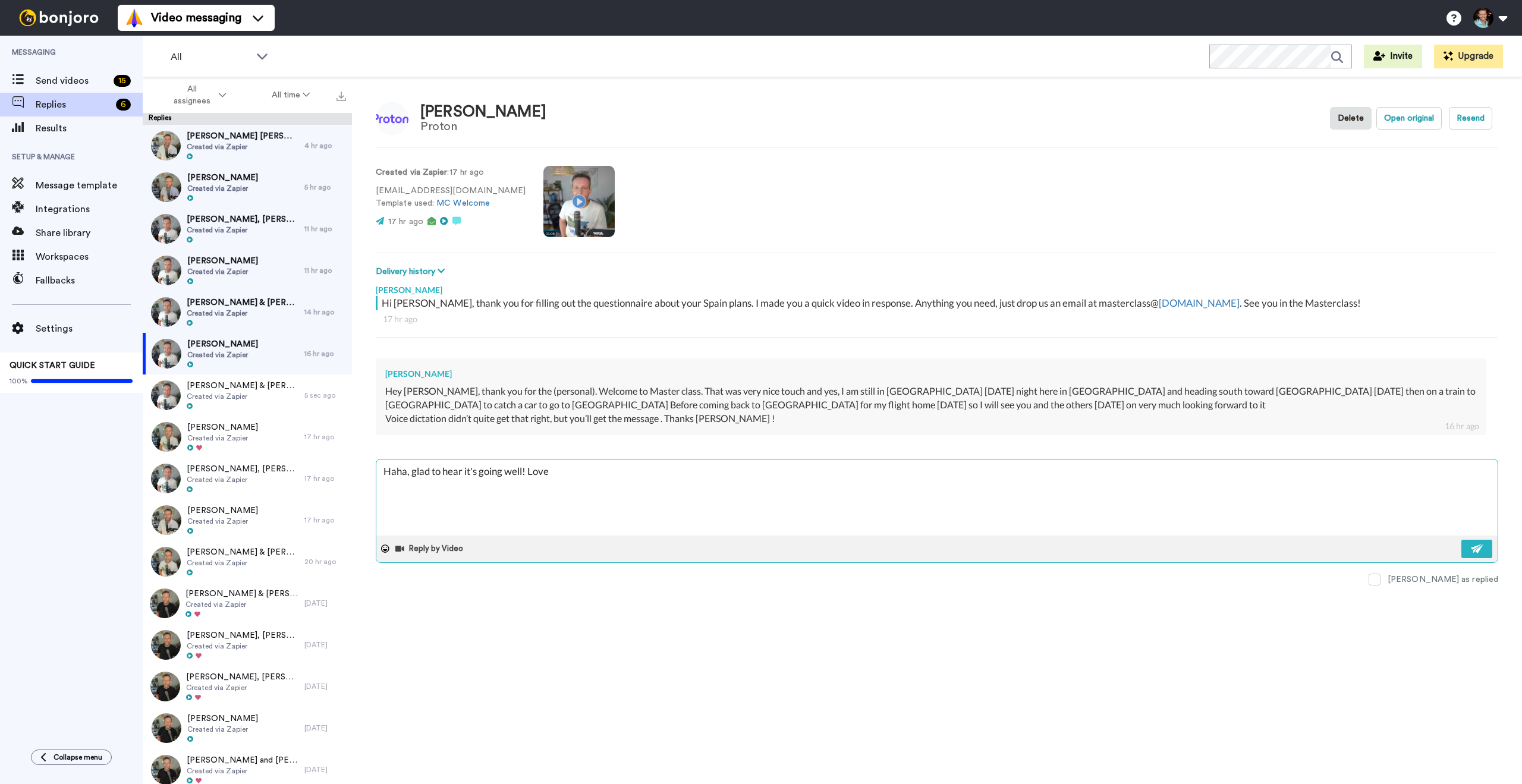
type textarea "Haha, glad to hear it's going well! Love"
type textarea "x"
type textarea "Haha, glad to hear it's going well! Love a"
type textarea "x"
type textarea "Haha, glad to hear it's going well! Love a g"
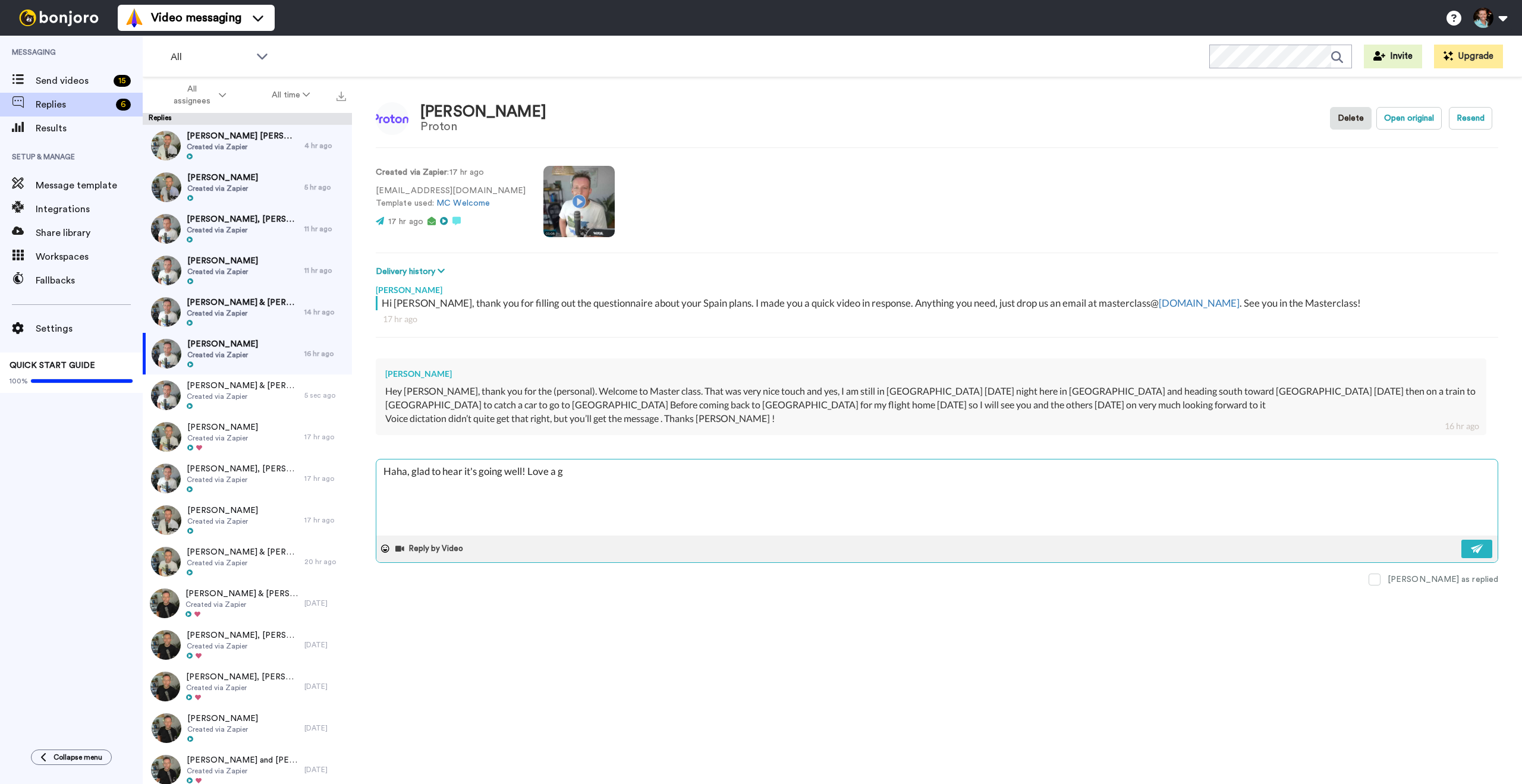
type textarea "x"
type textarea "Haha, glad to hear it's going well! Love a go"
type textarea "x"
type textarea "Haha, glad to hear it's going well! Love a good"
type textarea "x"
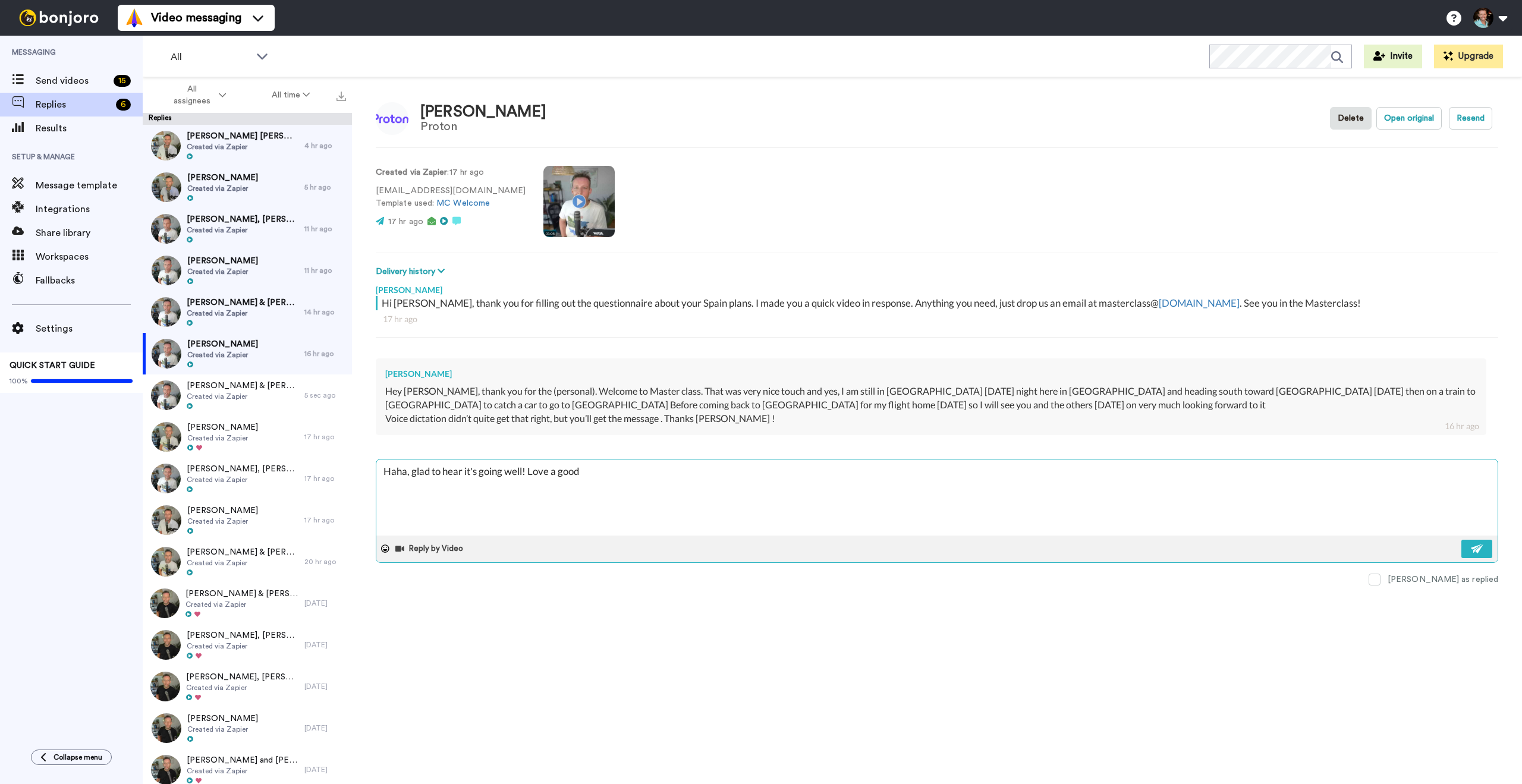
type textarea "Haha, glad to hear it's going well! Love a good"
type textarea "x"
type textarea "Haha, glad to hear it's going well! Love a good v"
type textarea "x"
type textarea "Haha, glad to hear it's going well! Love a good vo"
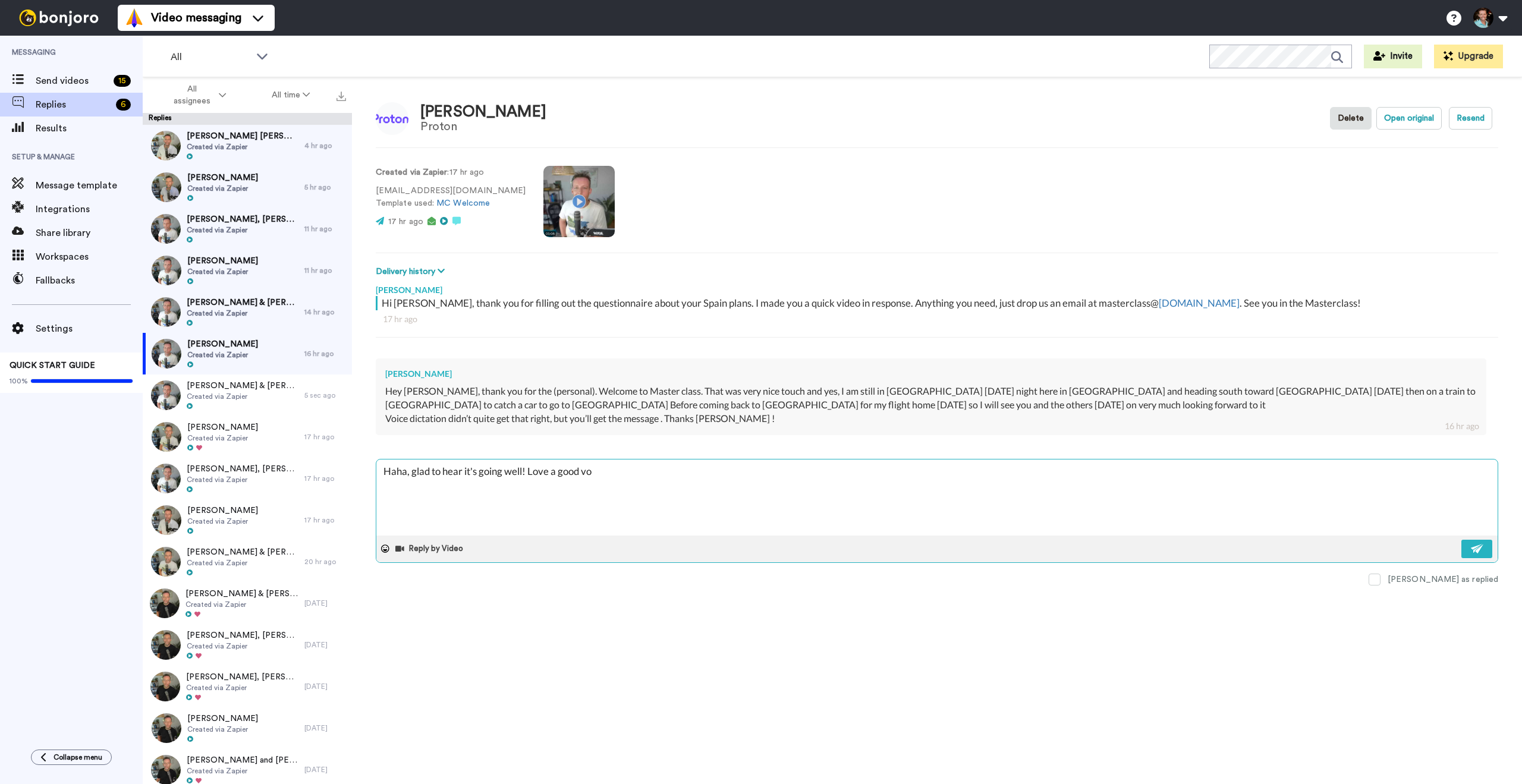
type textarea "x"
type textarea "Haha, glad to hear it's going well! Love a good voice"
type textarea "x"
type textarea "Haha, glad to hear it's going well! Love a good voice"
type textarea "x"
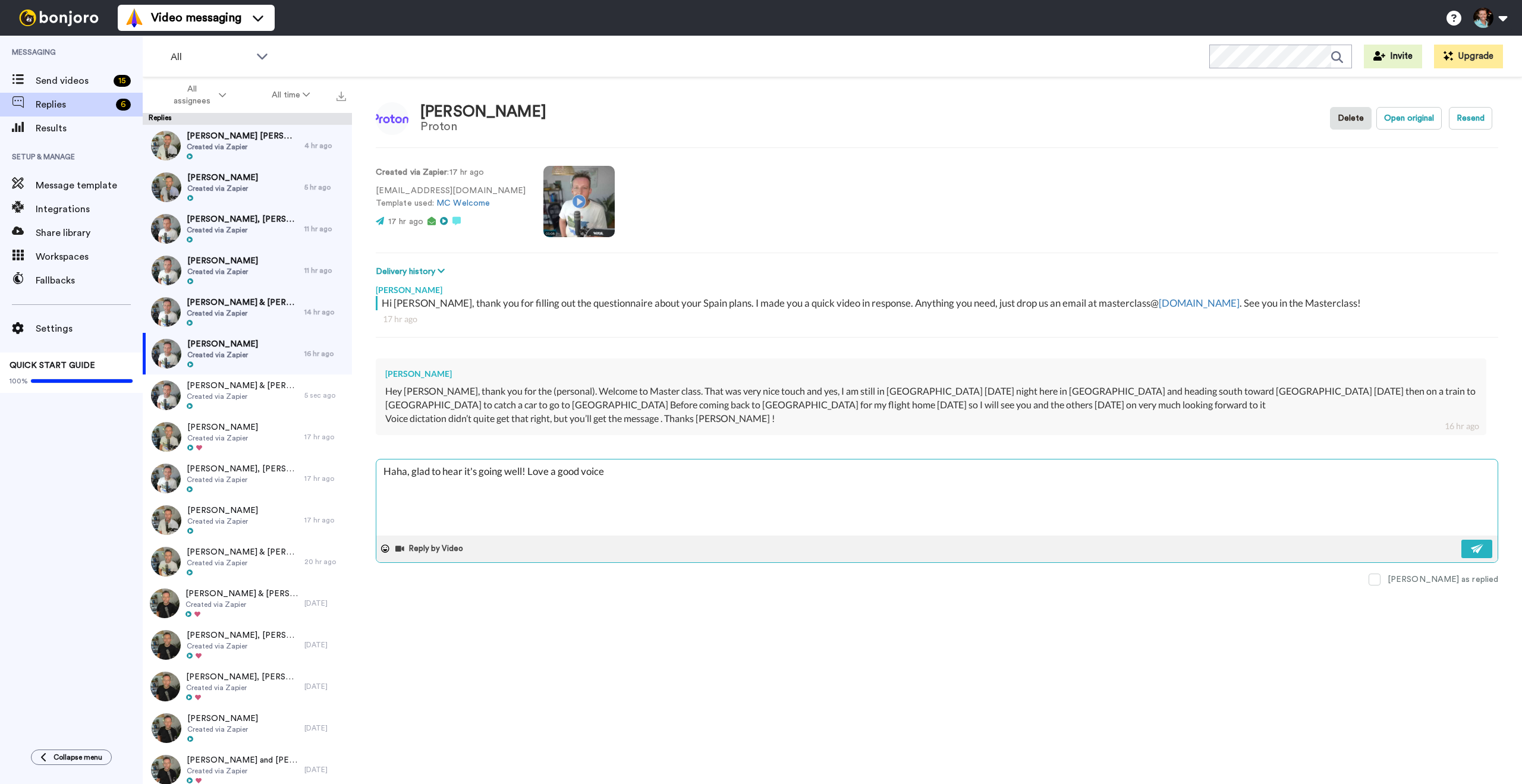
type textarea "Haha, glad to hear it's going well! Love a good voice d"
type textarea "x"
type textarea "Haha, glad to hear it's going well! Love a good voice di"
type textarea "x"
type textarea "Haha, glad to hear it's going well! Love a good voice dic"
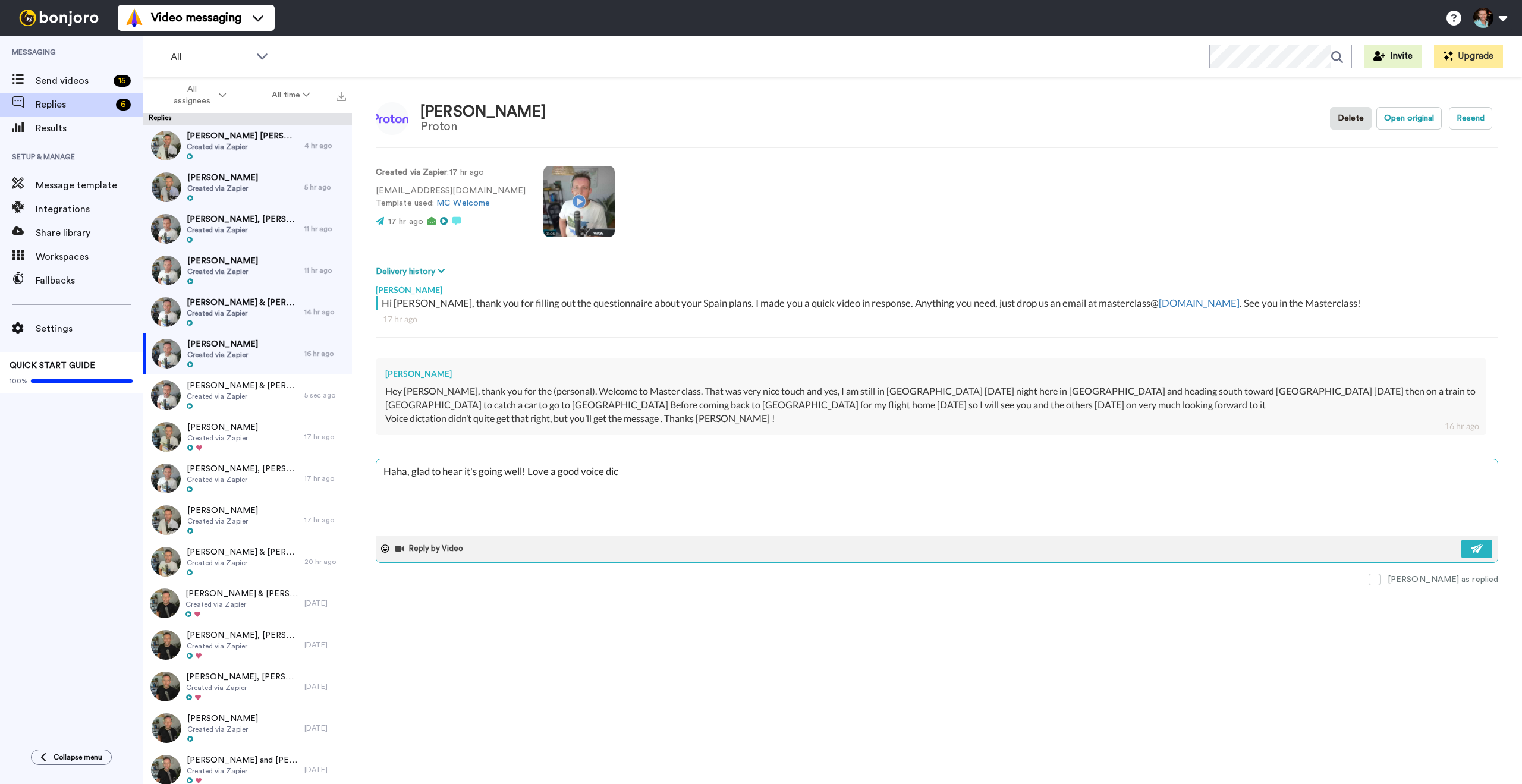
type textarea "x"
type textarea "Haha, glad to hear it's going well! Love a good voice dicta"
type textarea "x"
type textarea "Haha, glad to hear it's going well! Love a good voice dictat"
type textarea "x"
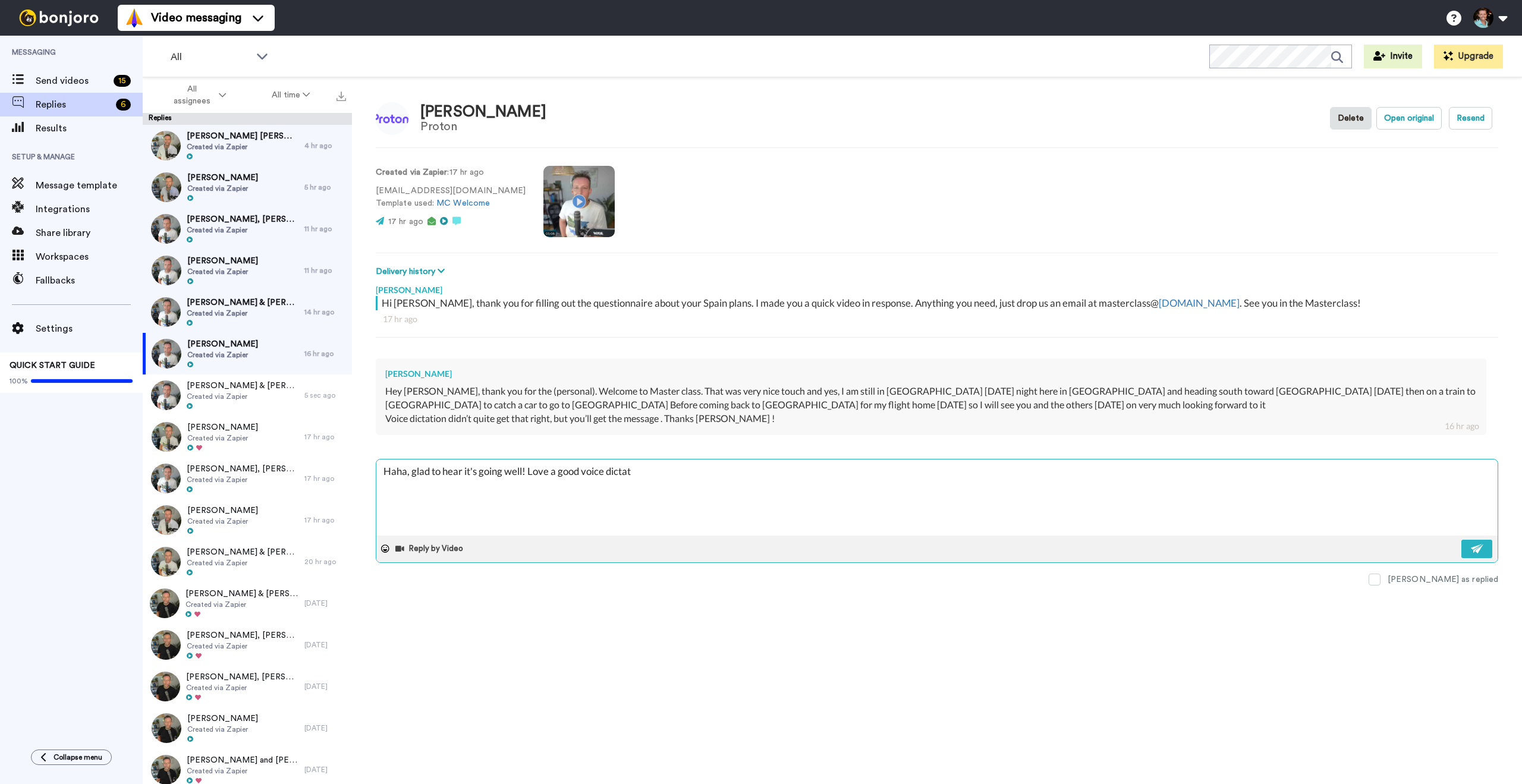
type textarea "Haha, glad to hear it's going well! Love a good voice dictati"
type textarea "x"
type textarea "Haha, glad to hear it's going well! Love a good voice dictatio"
type textarea "x"
type textarea "Haha, glad to hear it's going well! Love a good voice dictation"
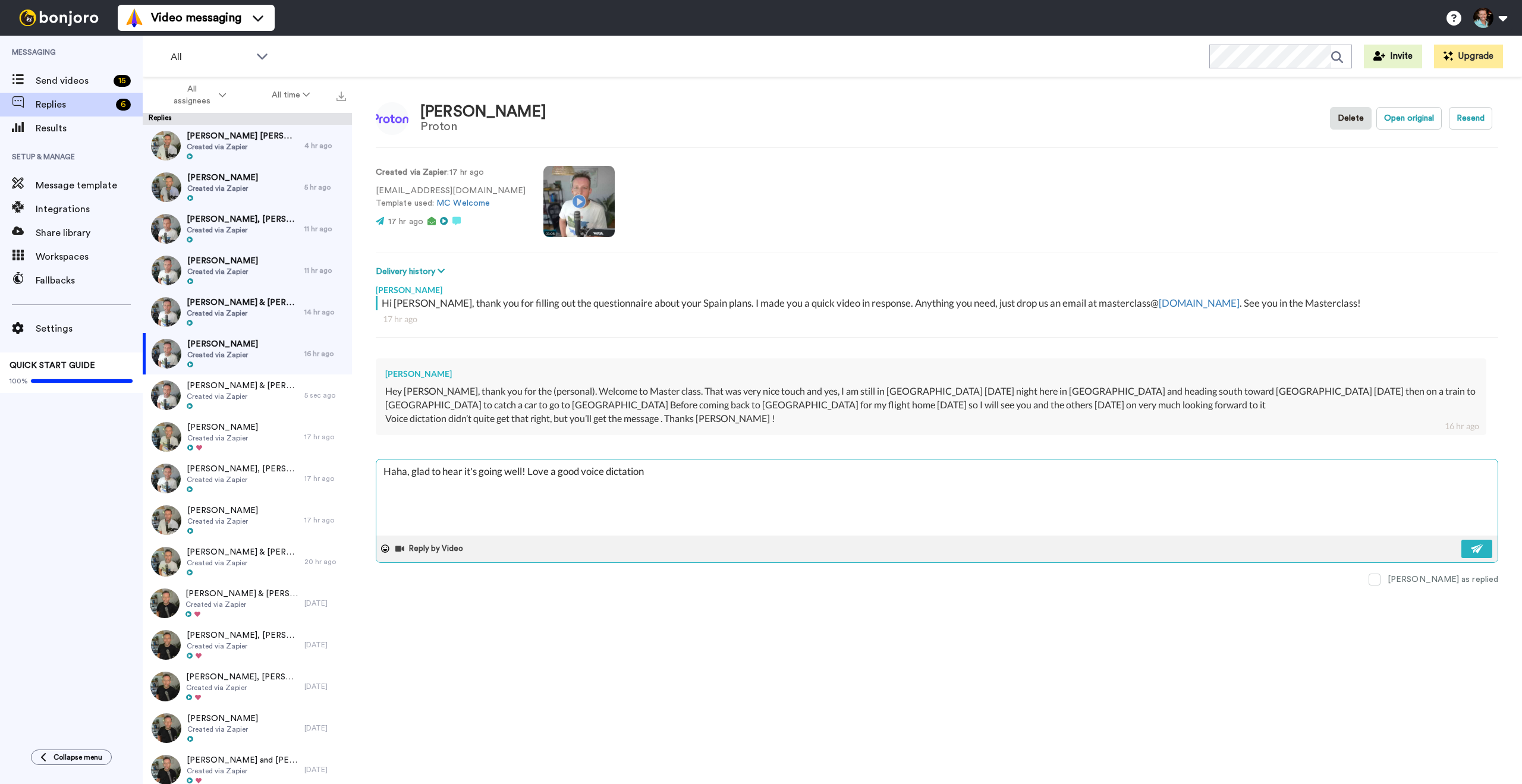
type textarea "x"
type textarea "Haha, glad to hear it's going well! Love a good voice dictation"
type textarea "x"
type textarea "Haha, glad to hear it's going well! Love a good voice dictation"
type textarea "x"
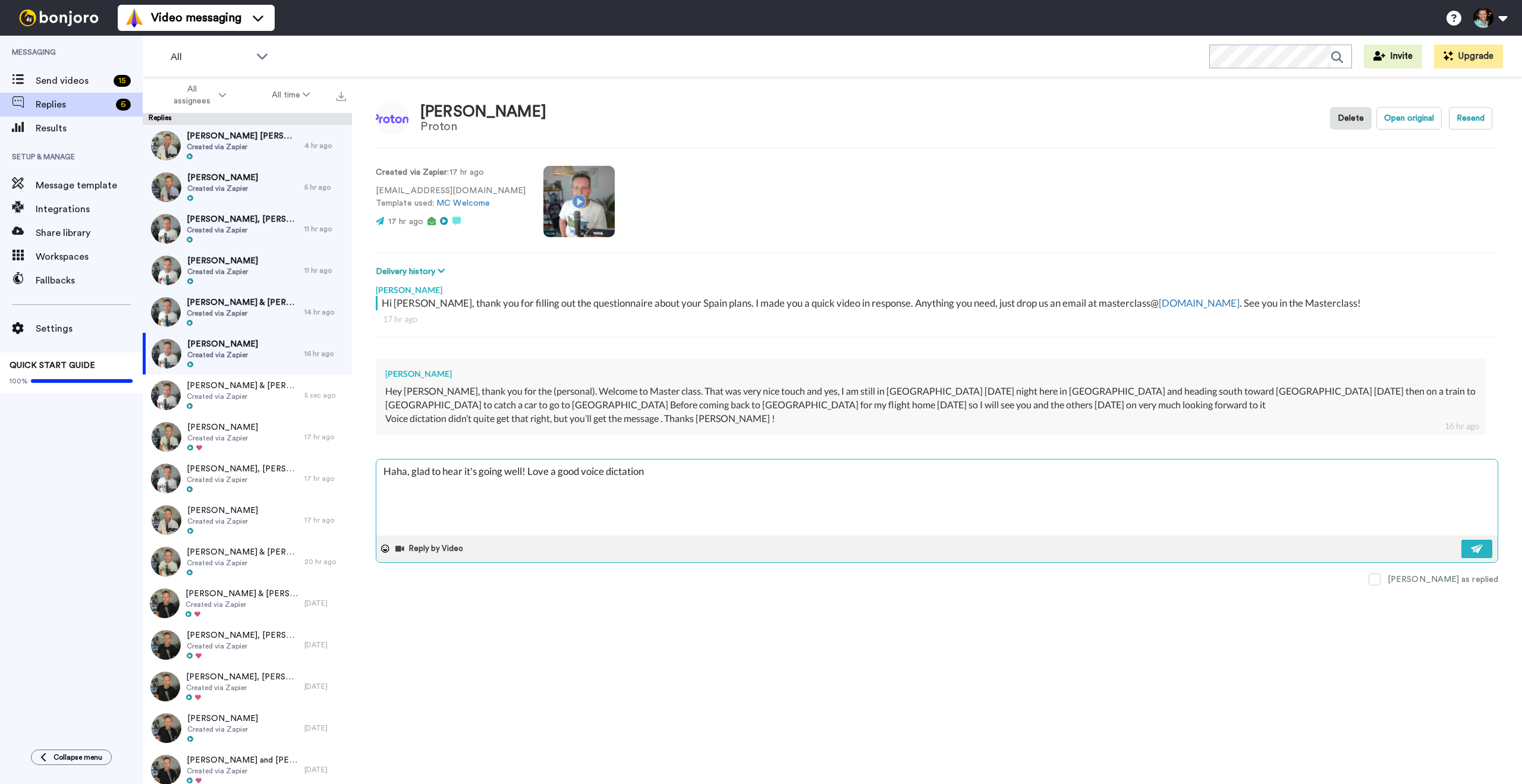
type textarea "Haha, glad to hear it's going well! Love a good voice dictation"
type textarea "x"
type textarea "Haha, glad to hear it's going well! Love a good voice dictation :"
type textarea "x"
type textarea "Haha, glad to hear it's going well! Love a good voice dictation :)"
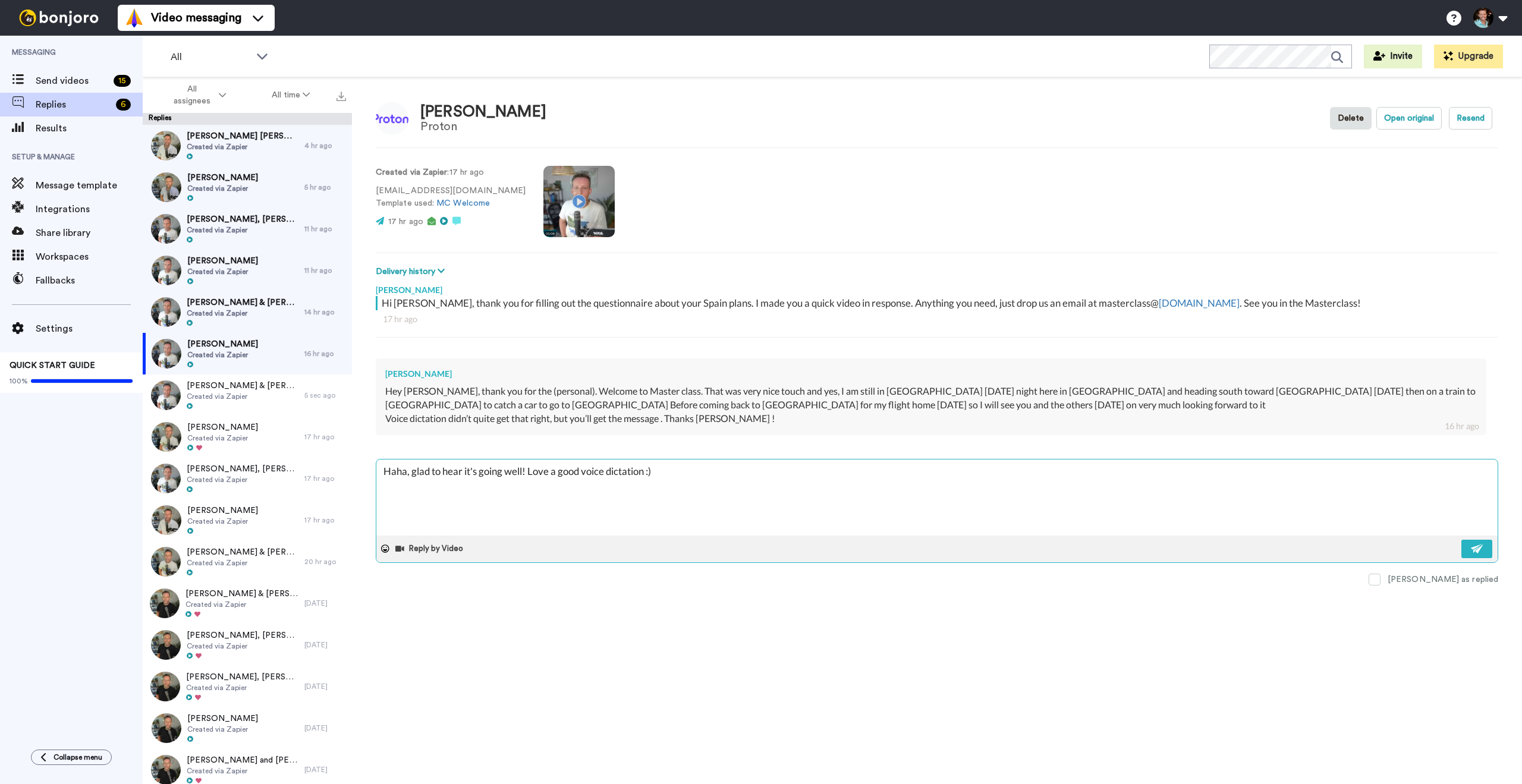
type textarea "x"
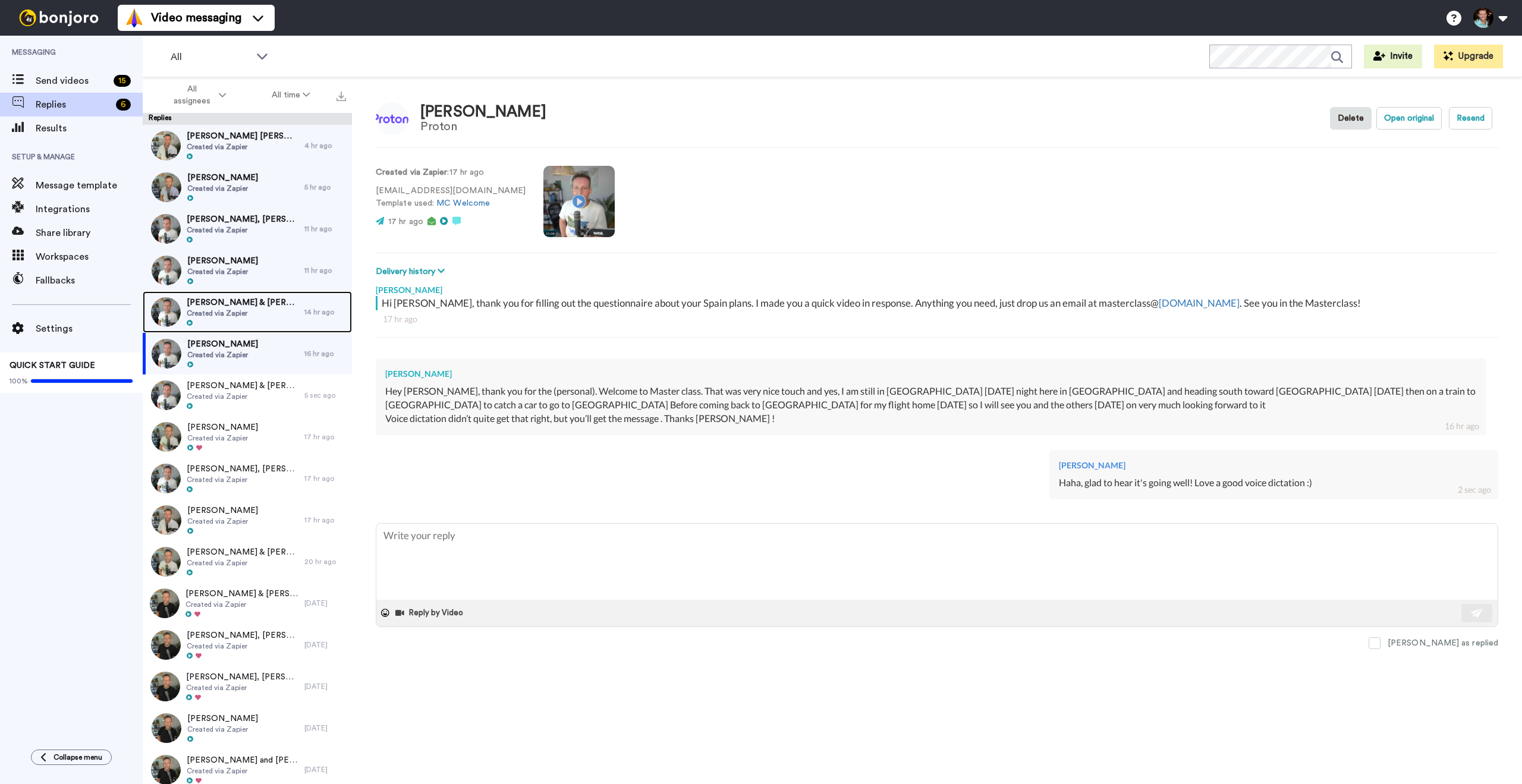
click at [247, 318] on div "Kurt Garcia-Ottens & Edward Lazzara Created via Zapier" at bounding box center [242, 312] width 112 height 31
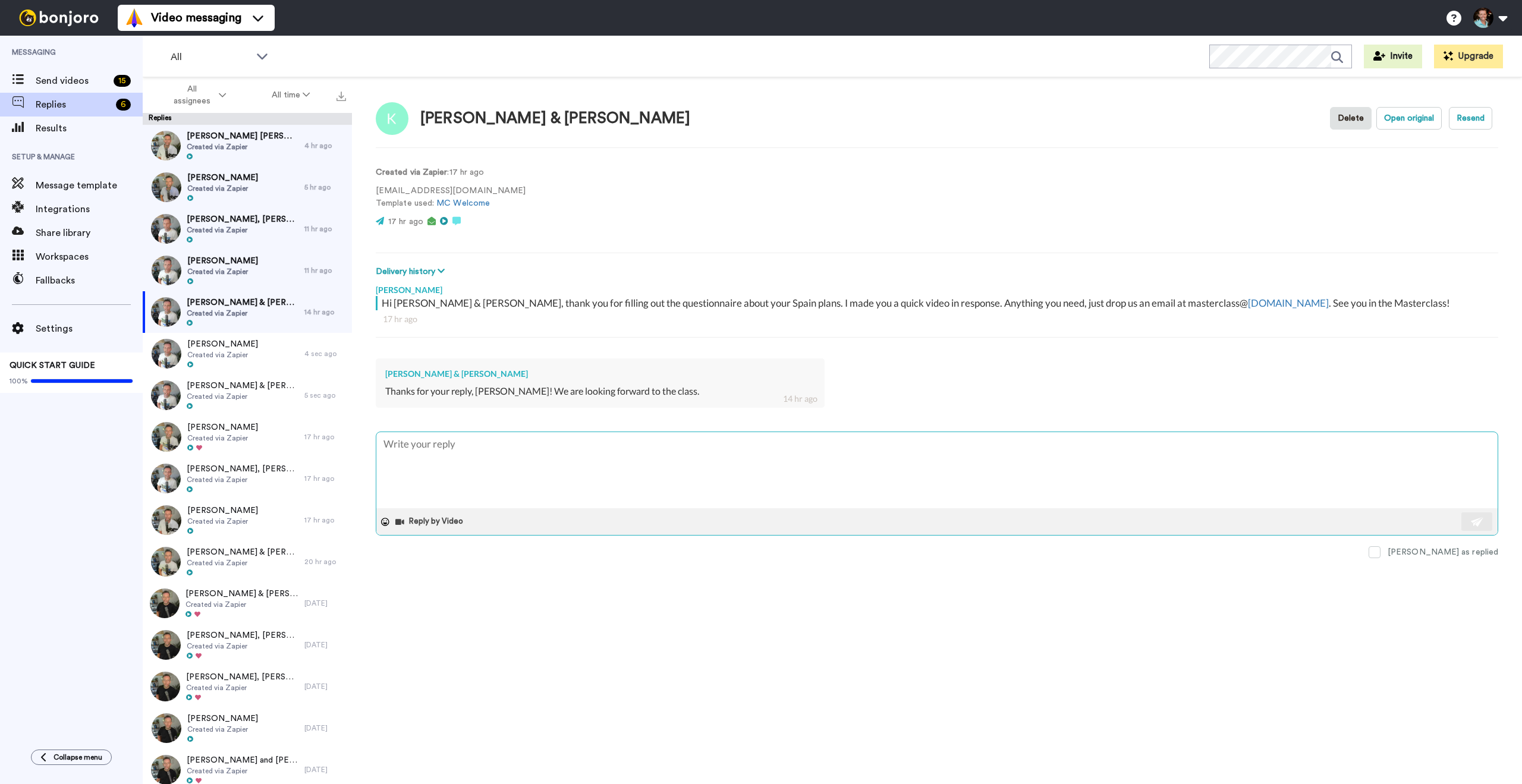
type textarea "x"
type textarea "Fantastic! :)"
type textarea "x"
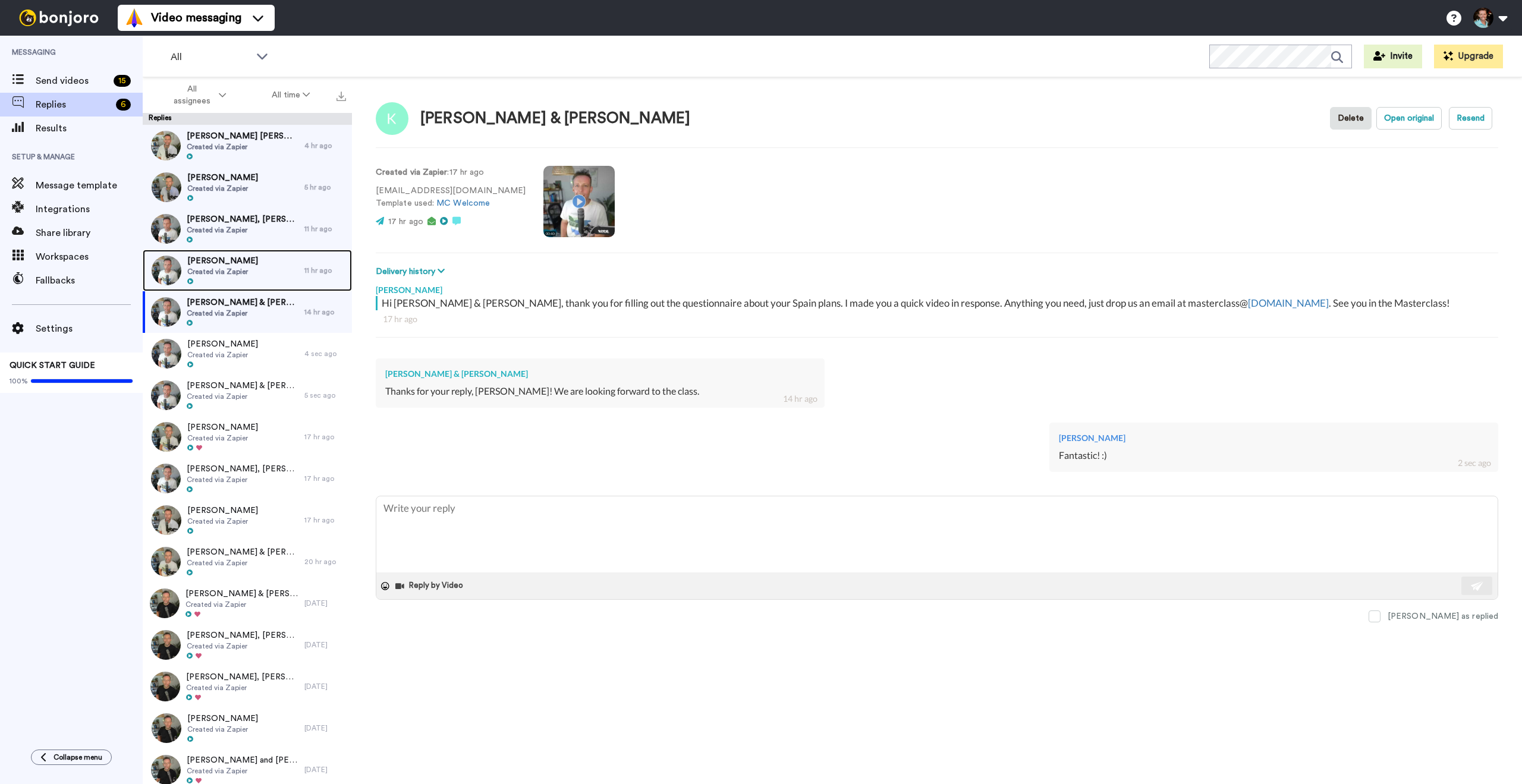
click at [230, 262] on span "April Smith" at bounding box center [222, 260] width 71 height 12
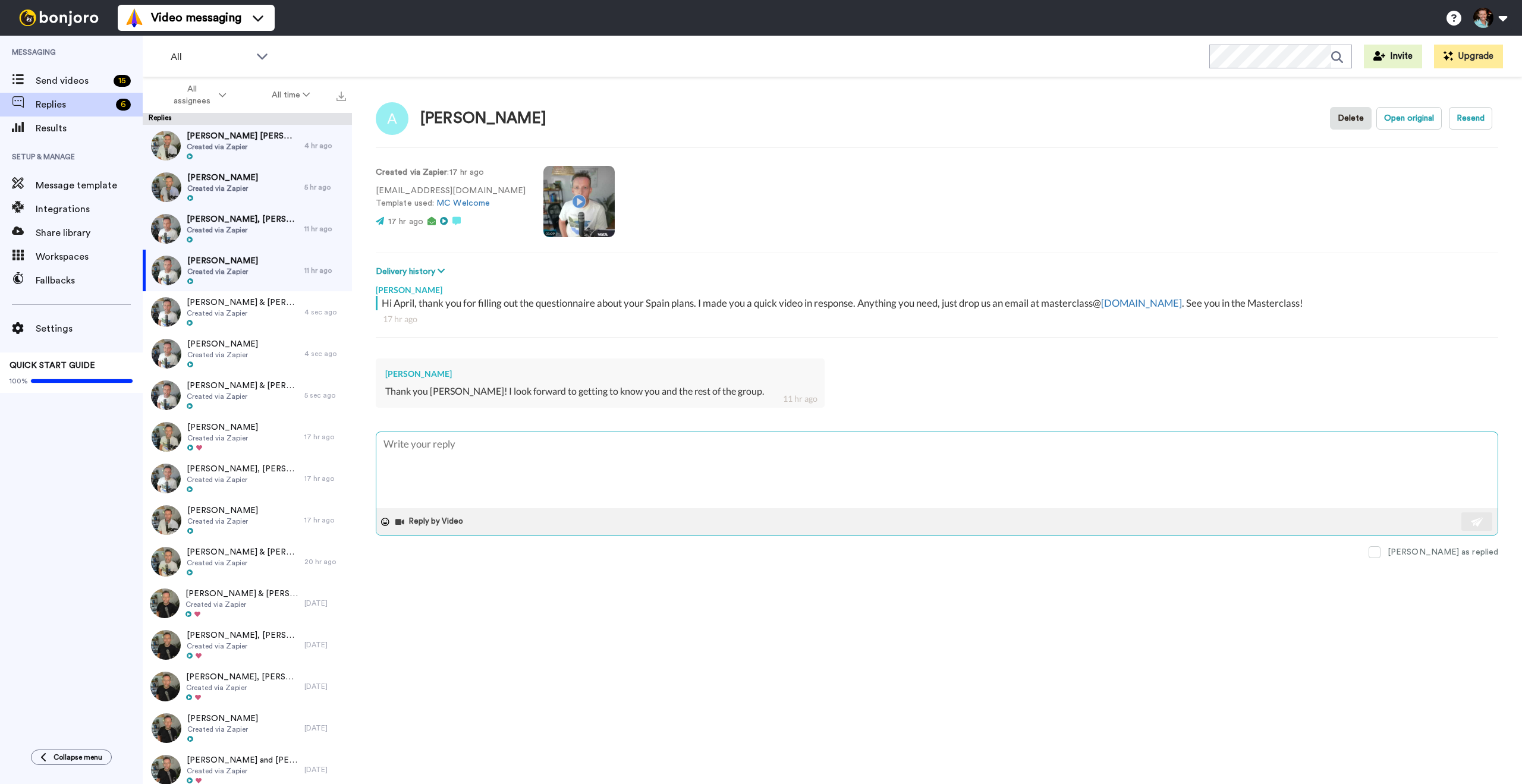
click at [478, 451] on textarea at bounding box center [937, 470] width 1121 height 76
type textarea "x"
type textarea "Fantastic! :)"
type textarea "x"
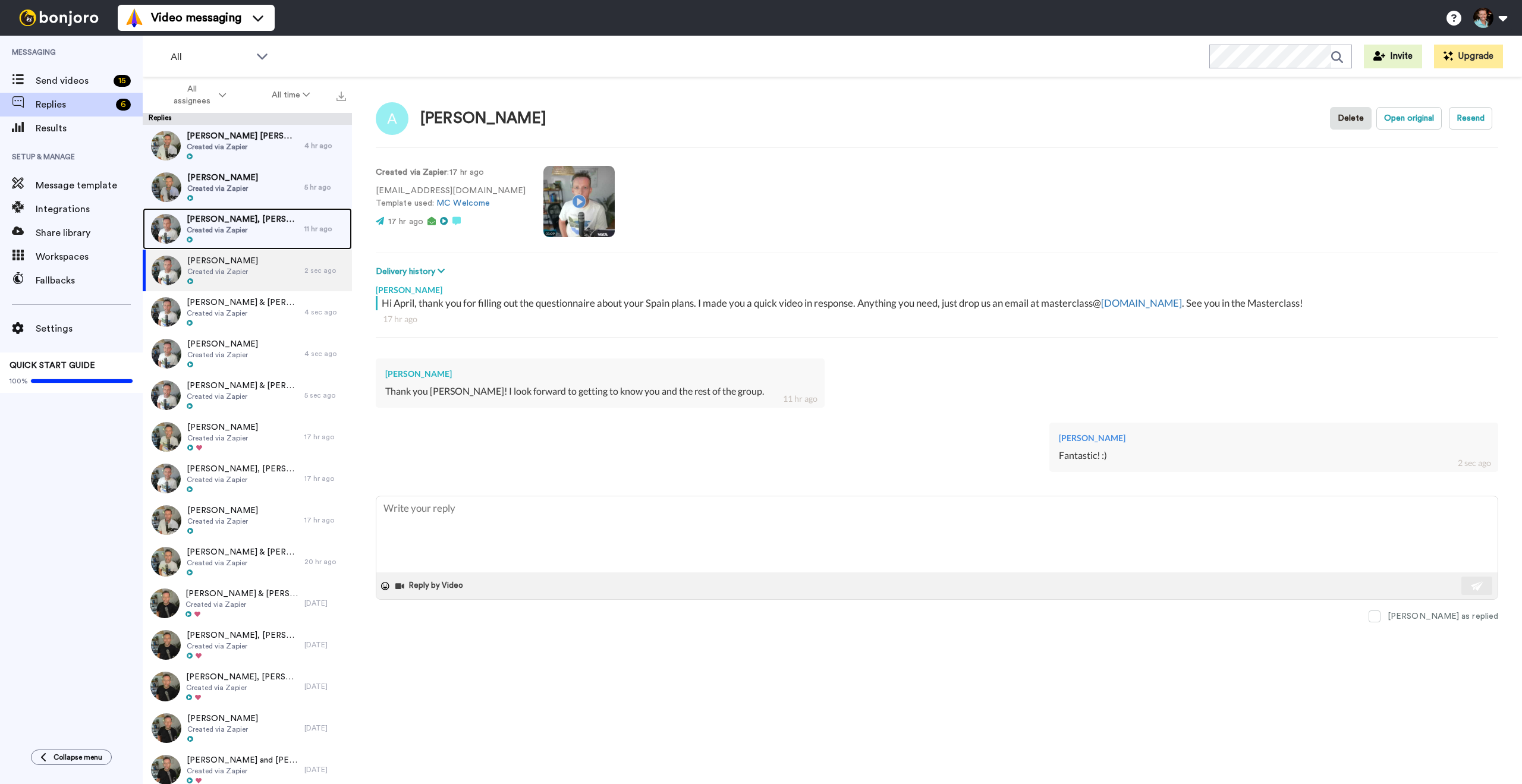
click at [252, 227] on span "Created via Zapier" at bounding box center [242, 230] width 112 height 10
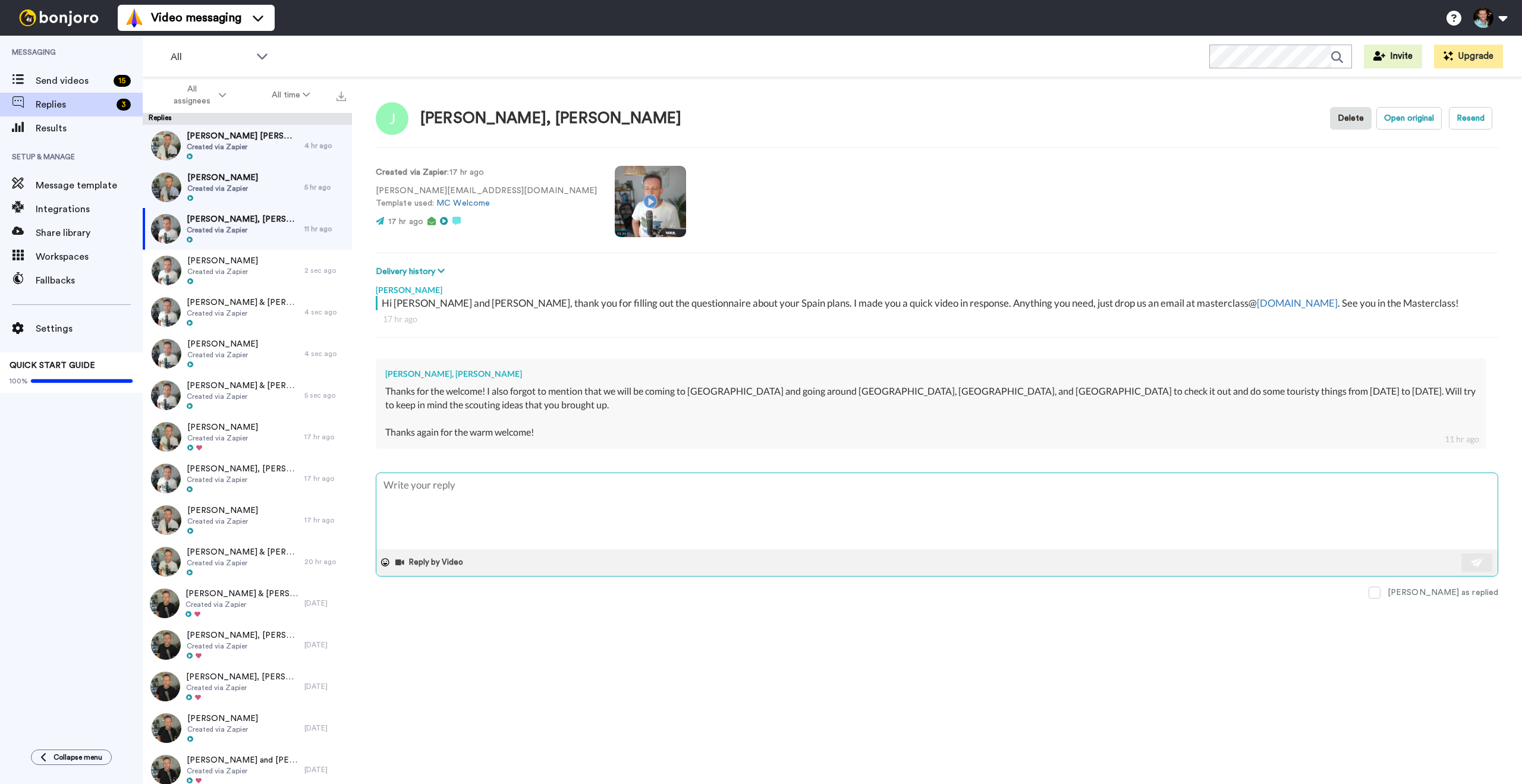
click at [609, 482] on textarea at bounding box center [937, 511] width 1121 height 76
type textarea "x"
type textarea "Fantastic! :)"
type textarea "x"
click at [235, 183] on span "Kelly Sharon" at bounding box center [222, 177] width 71 height 12
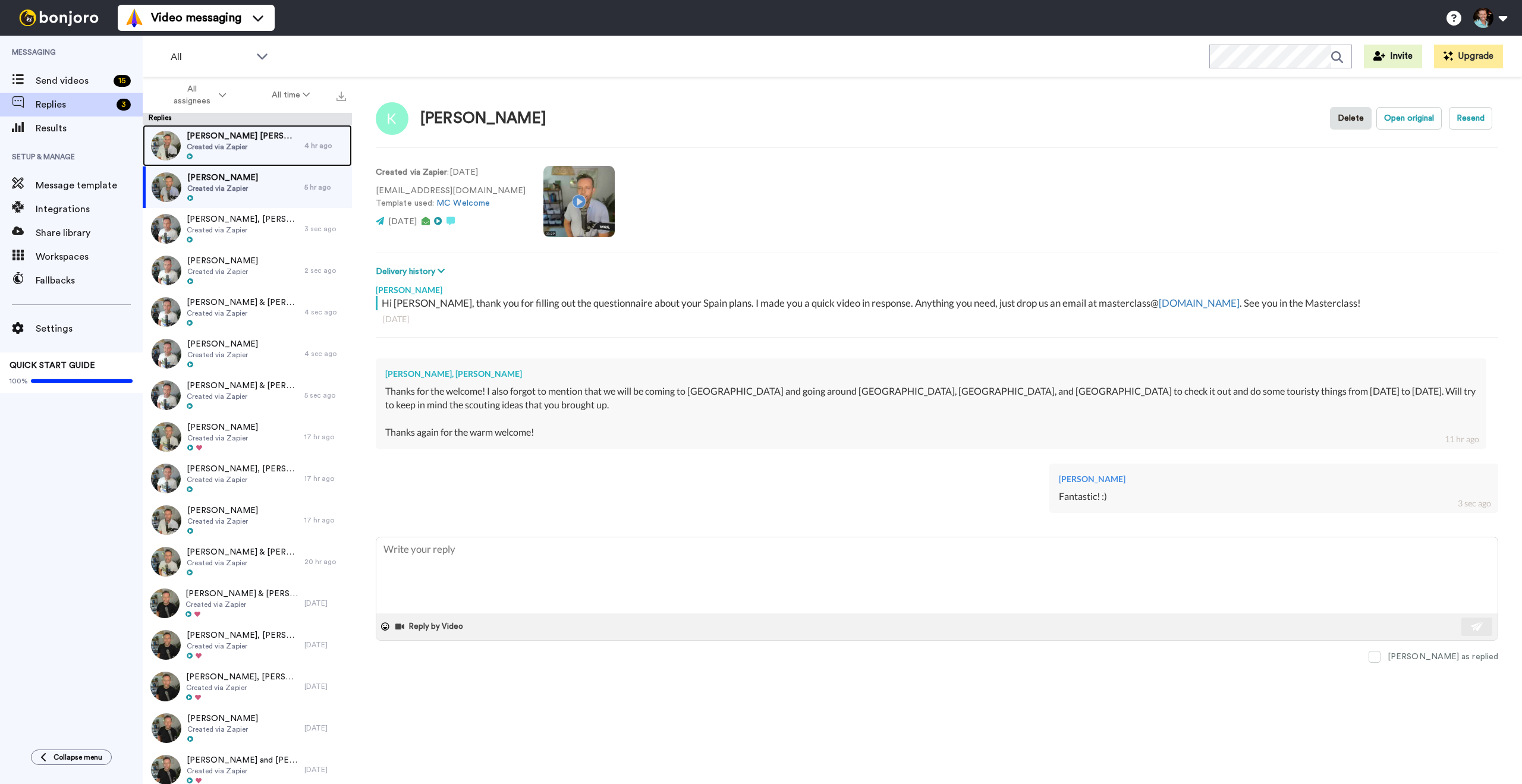
click at [260, 156] on div at bounding box center [242, 157] width 112 height 8
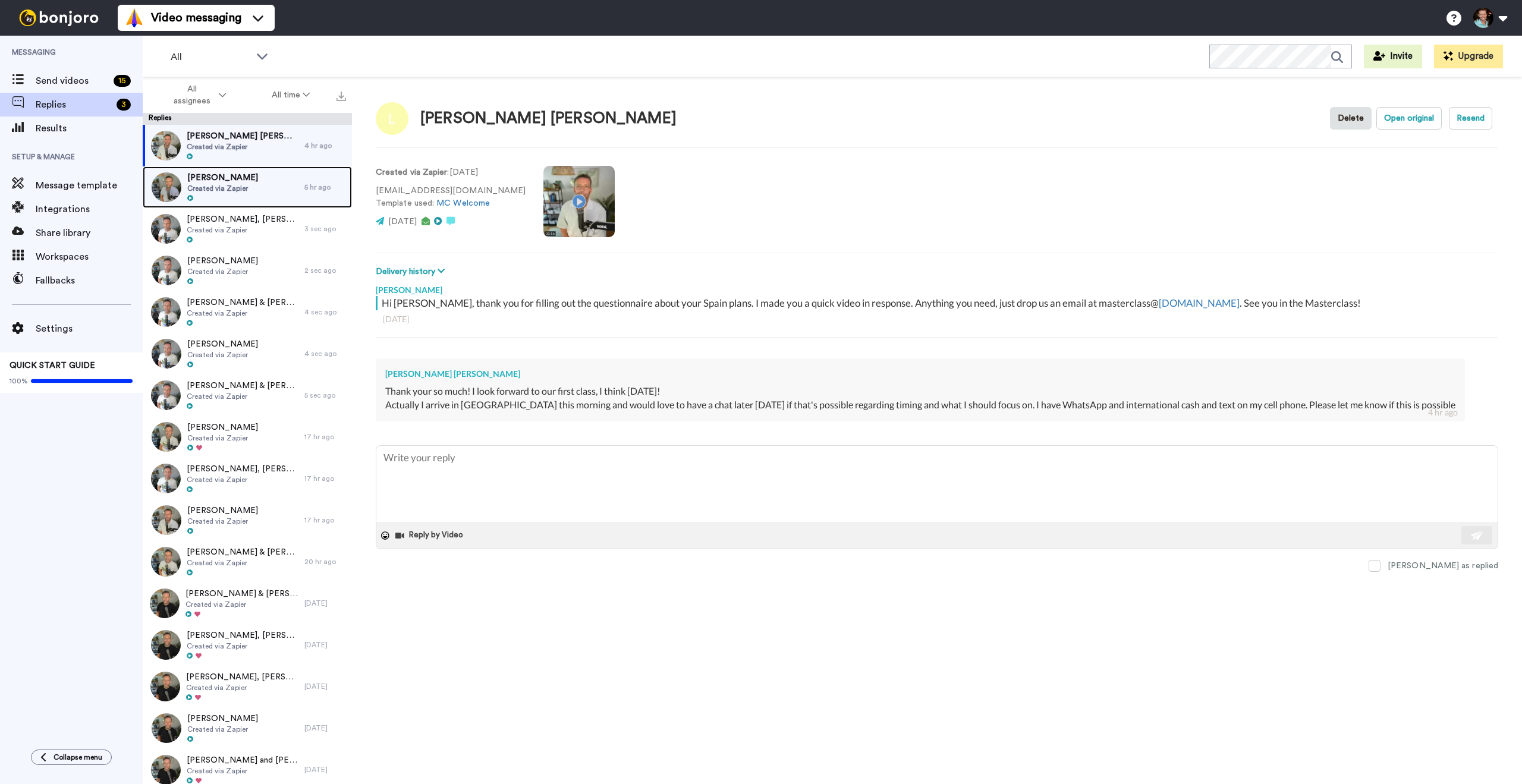
click at [256, 188] on div "Kelly Sharon Created via Zapier" at bounding box center [223, 187] width 162 height 42
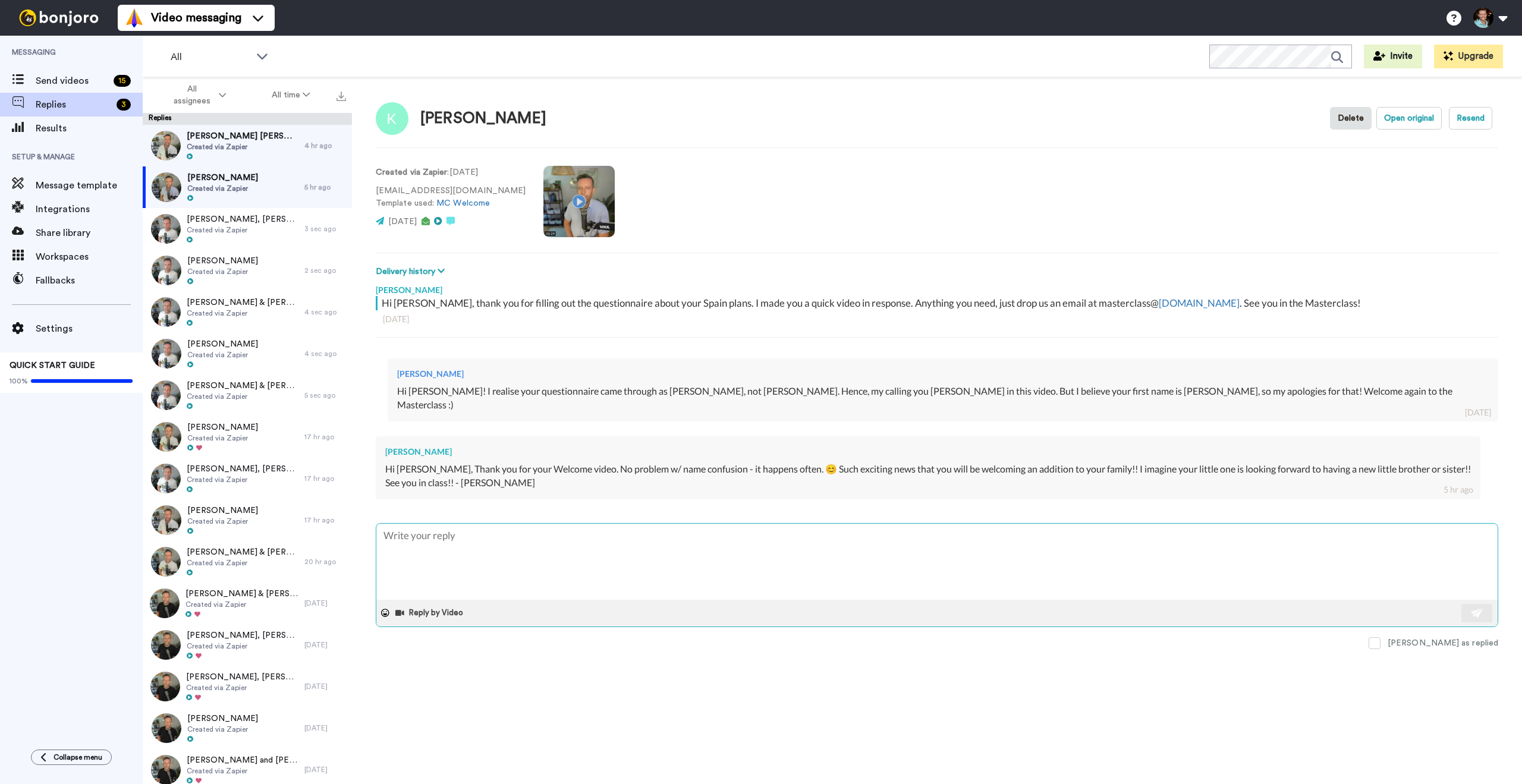
click at [621, 544] on textarea at bounding box center [937, 561] width 1121 height 76
type textarea "x"
type textarea "Y"
type textarea "x"
type textarea "YS"
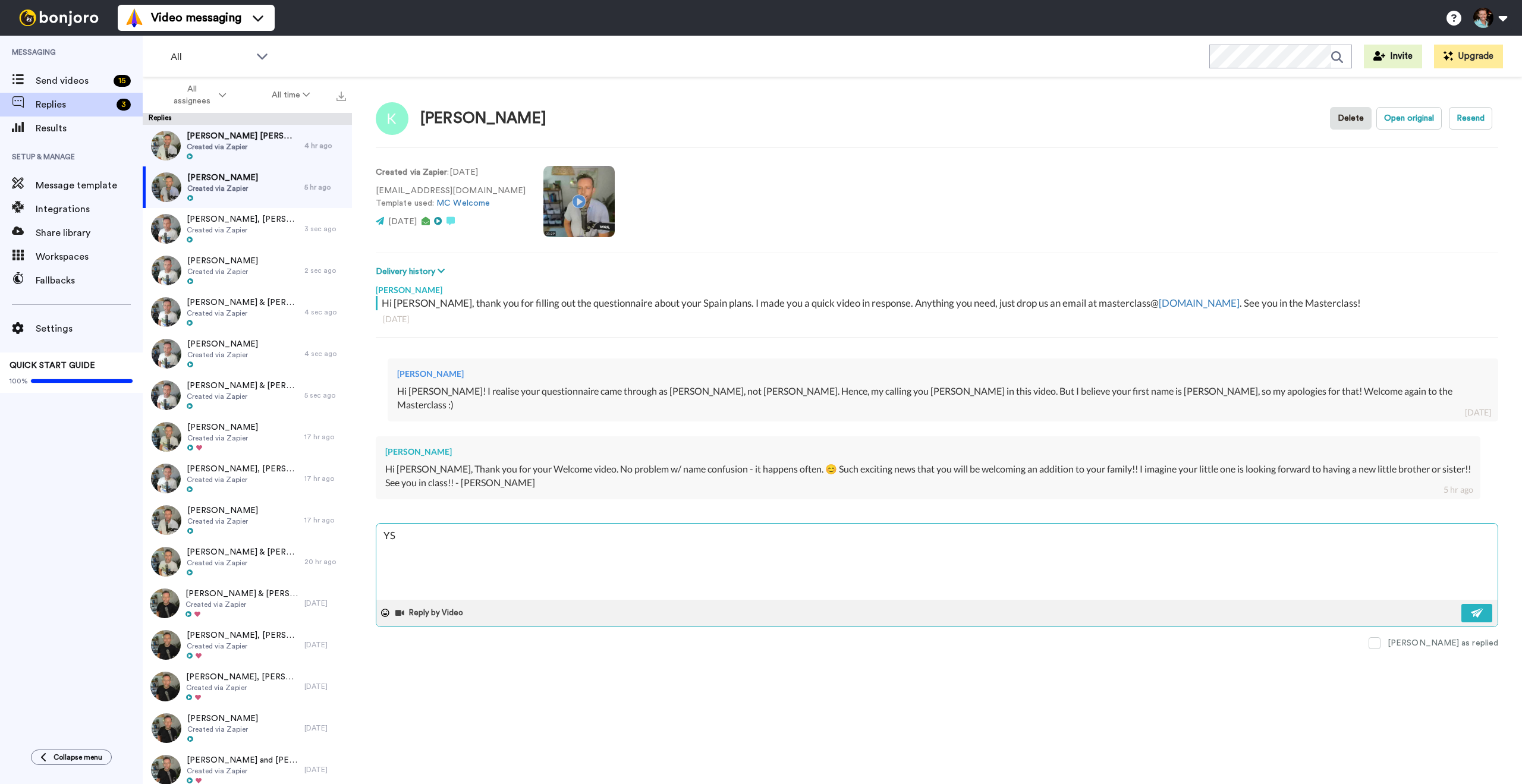
type textarea "x"
type textarea "YSh"
type textarea "x"
type textarea "YShe"
type textarea "x"
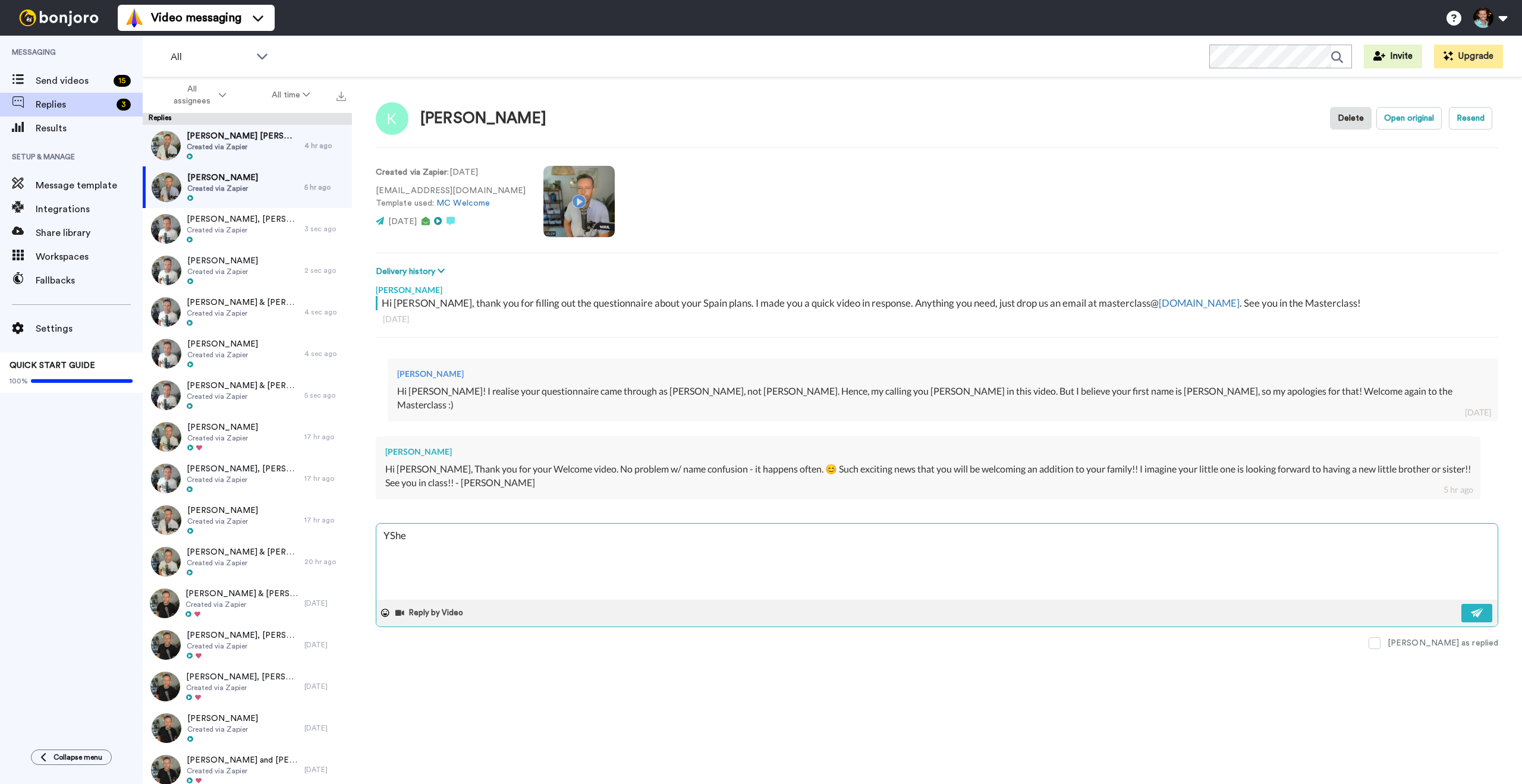
type textarea "YShe"
type textarea "x"
type textarea "YShe i"
type textarea "x"
type textarea "YShe is"
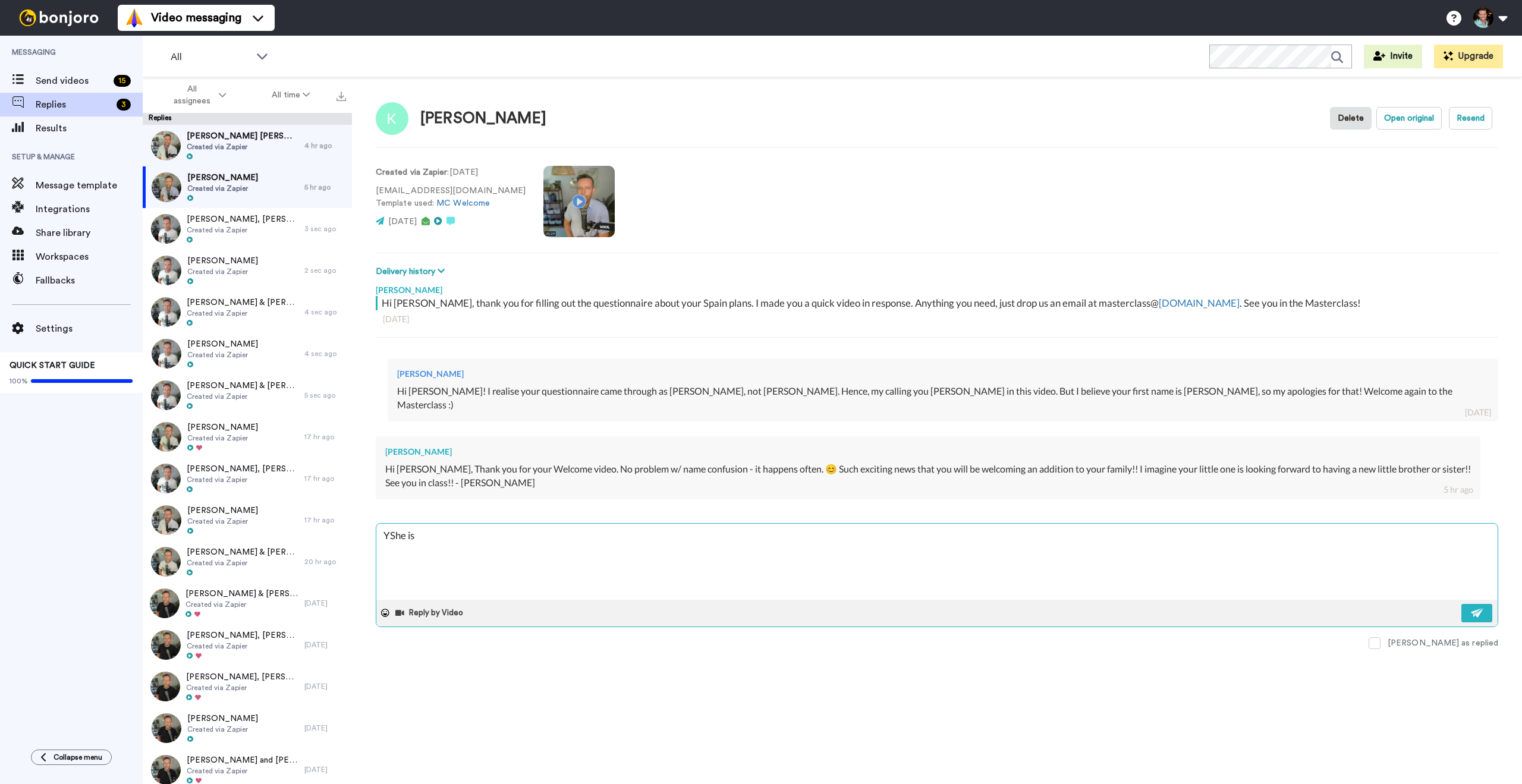
type textarea "x"
type textarea "YShe i"
type textarea "x"
type textarea "YShe"
type textarea "x"
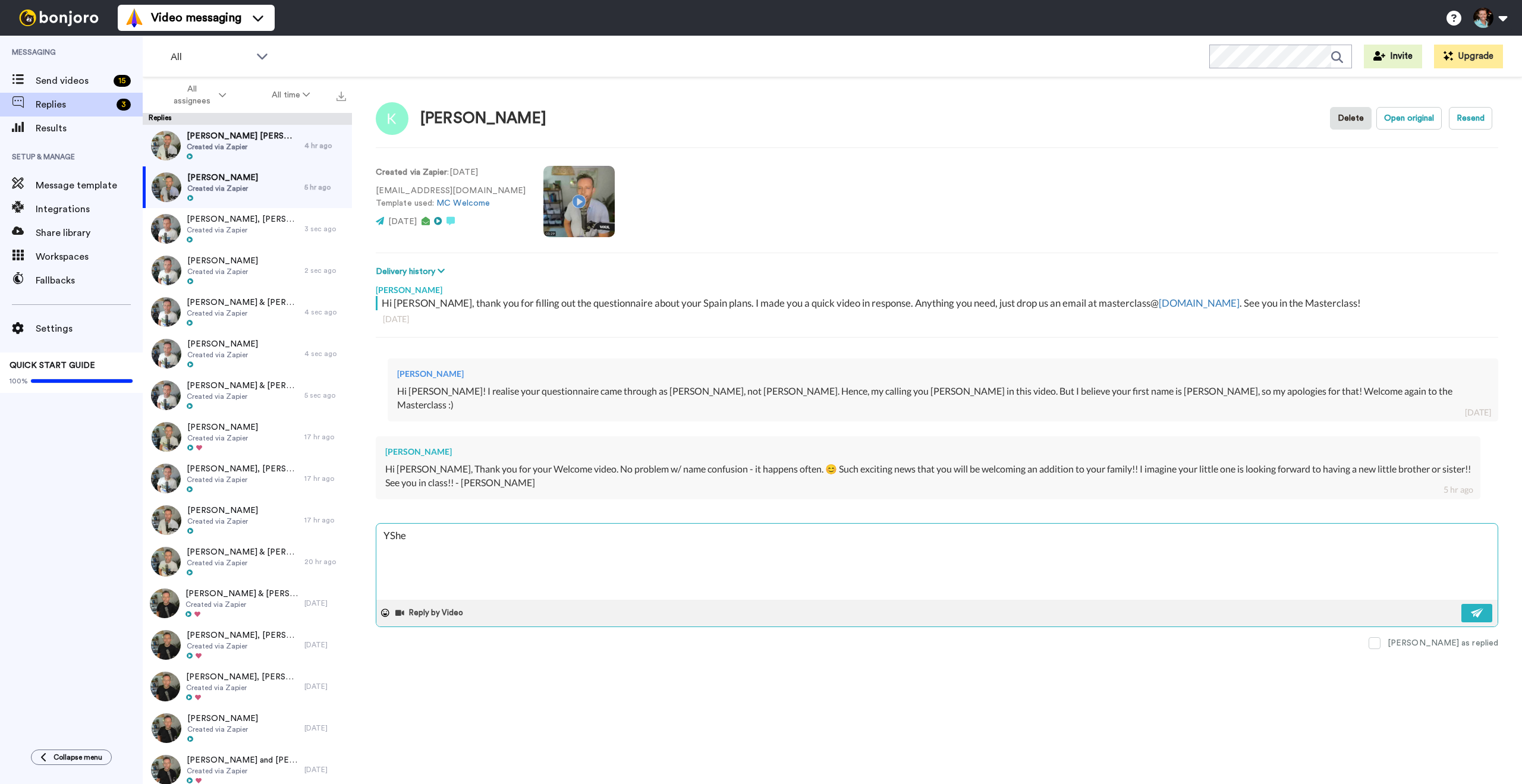
type textarea "YShe"
type textarea "x"
type textarea "YSh"
type textarea "x"
type textarea "YS"
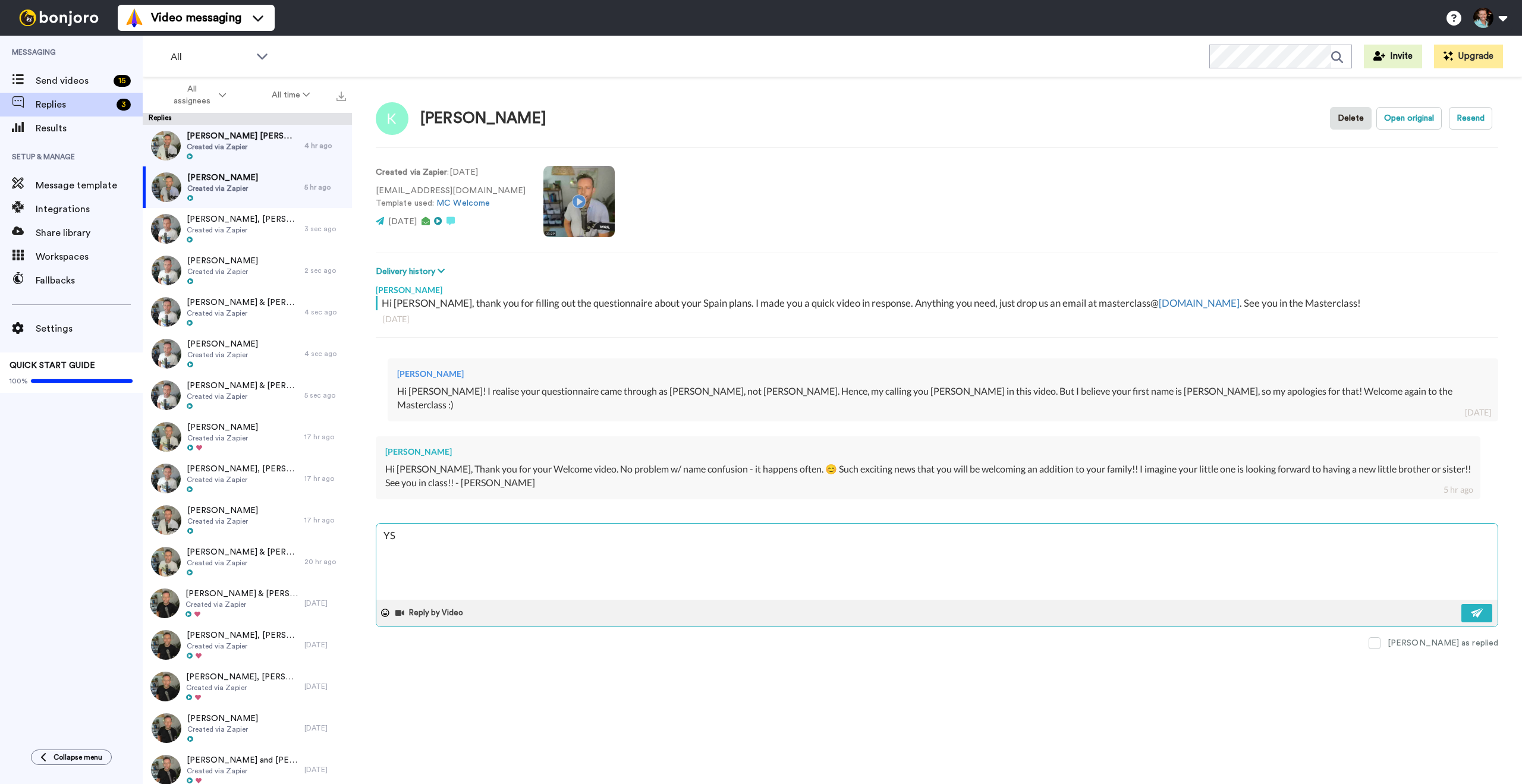
type textarea "x"
type textarea "Y"
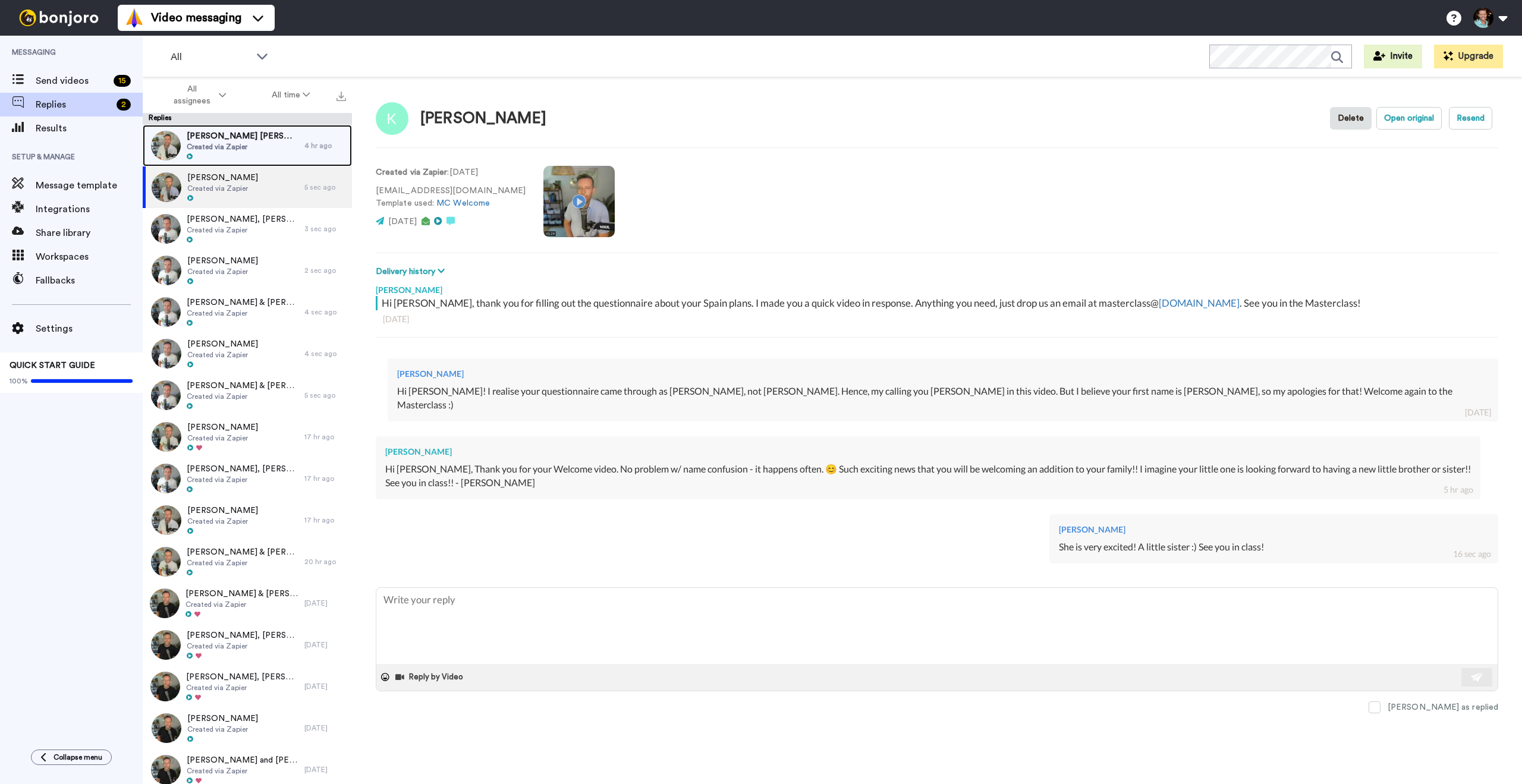
click at [255, 149] on span "Created via Zapier" at bounding box center [242, 147] width 112 height 10
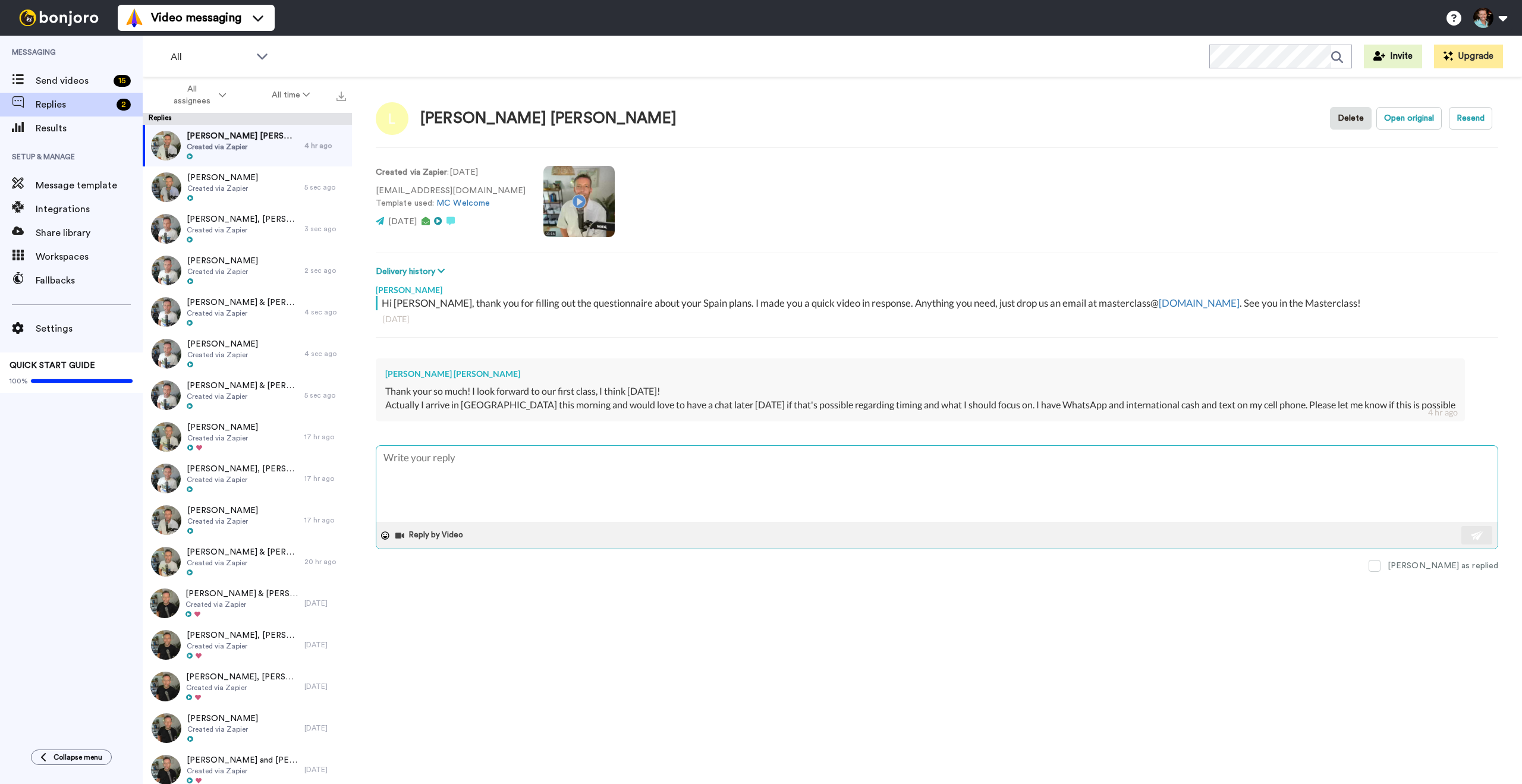
click at [583, 460] on textarea at bounding box center [937, 484] width 1121 height 76
drag, startPoint x: 596, startPoint y: 118, endPoint x: 422, endPoint y: 124, distance: 174.1
click at [422, 124] on div "Laura Montane Bailey Delete Open original Resend" at bounding box center [937, 118] width 1123 height 34
copy div "Laura Montane Bailey"
drag, startPoint x: 483, startPoint y: 190, endPoint x: 374, endPoint y: 191, distance: 109.0
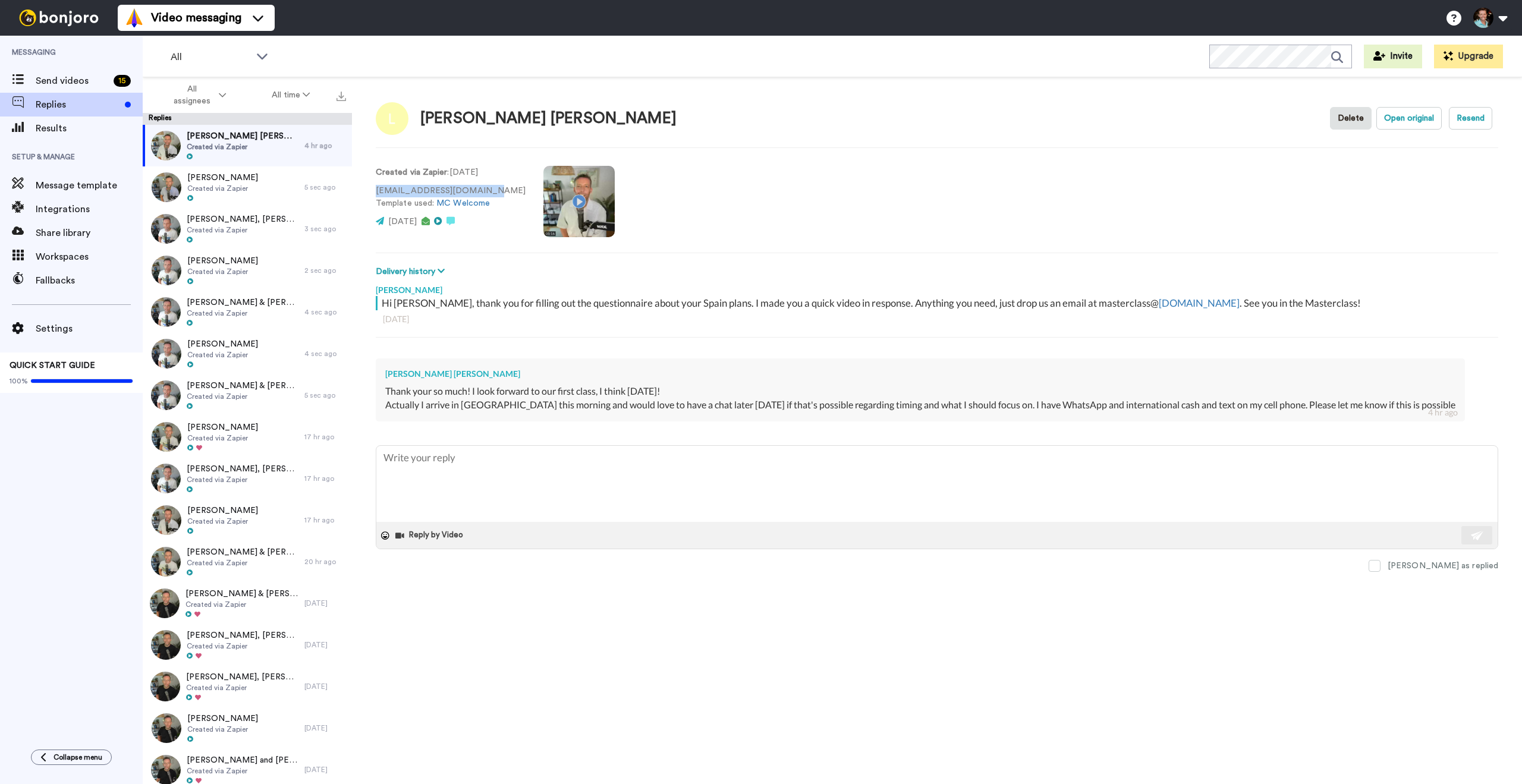
click at [374, 191] on div "Laura Montane Bailey Delete Open original Resend Created via Zapier : 2 days ag…" at bounding box center [937, 452] width 1170 height 748
copy p "lauramontane57@gmail.com"
click at [98, 80] on span "Send videos" at bounding box center [72, 81] width 73 height 14
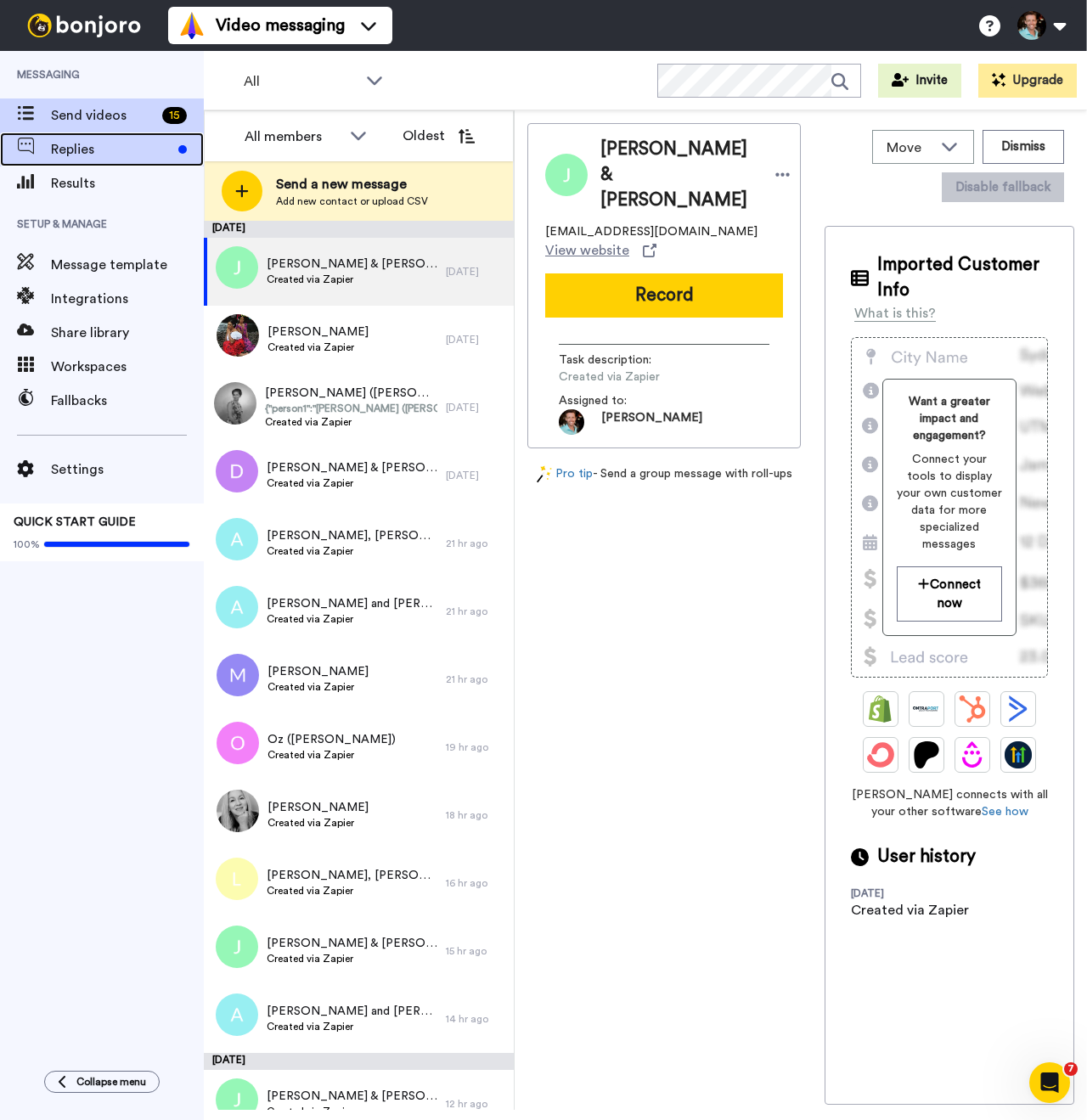
click at [85, 150] on span "Replies" at bounding box center [111, 150] width 121 height 20
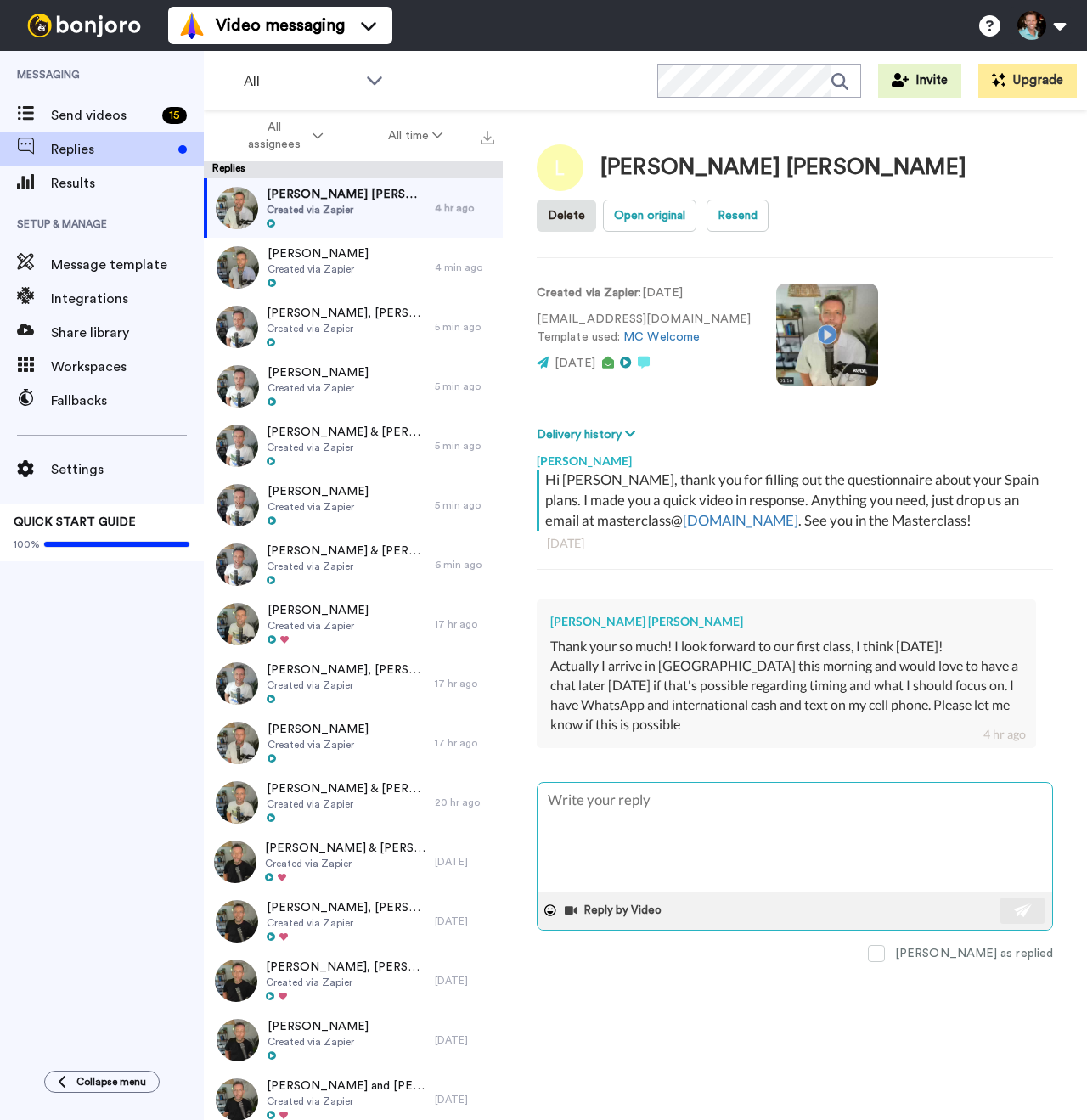
click at [714, 833] on textarea at bounding box center [795, 837] width 515 height 109
type textarea "x"
type textarea "H"
type textarea "x"
type textarea "Hi"
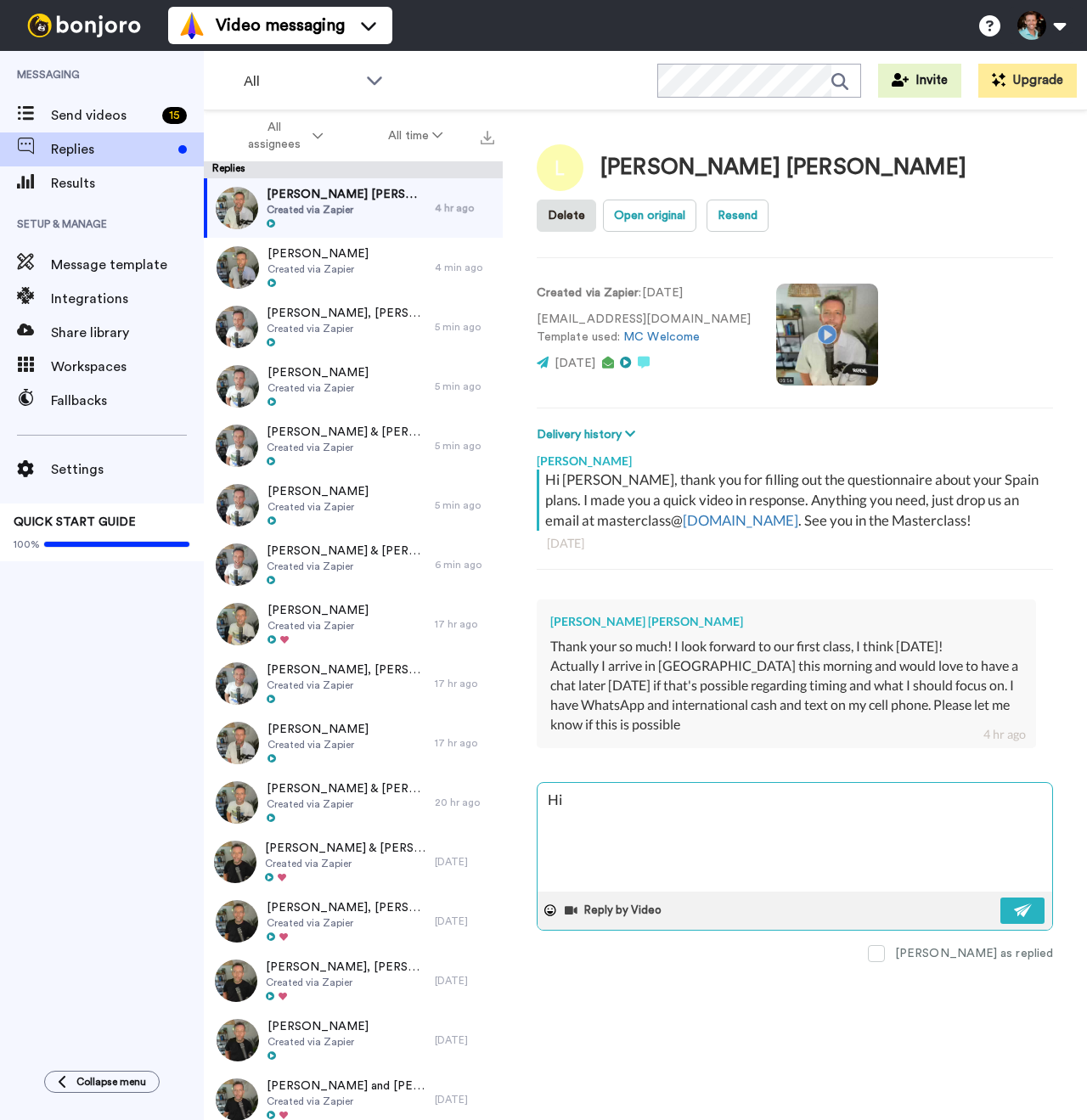
type textarea "x"
type textarea "Hi"
type textarea "x"
type textarea "Hi L"
type textarea "x"
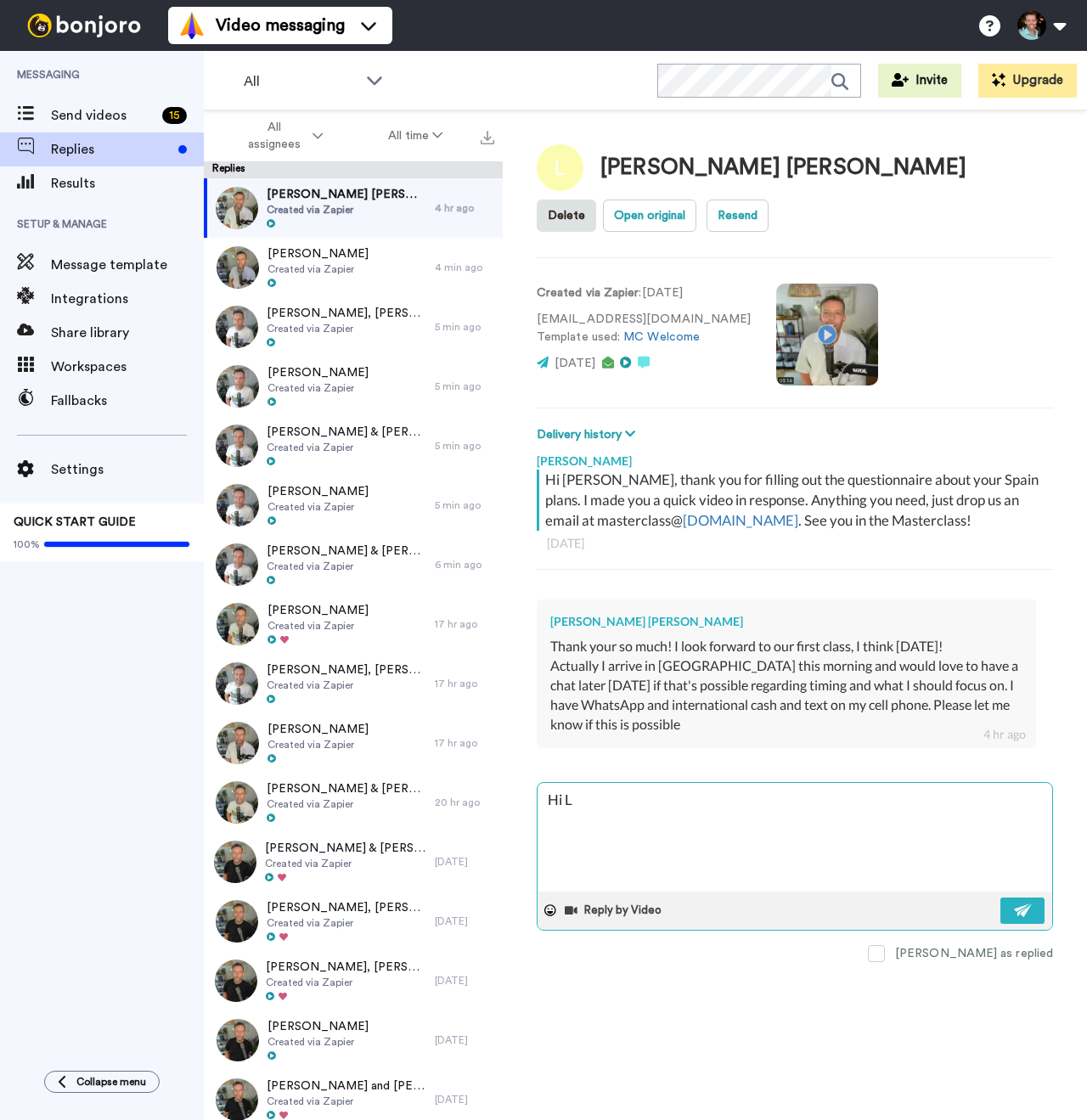
type textarea "Hi La"
type textarea "x"
type textarea "Hi Laur"
type textarea "x"
type textarea "Hi Laura!"
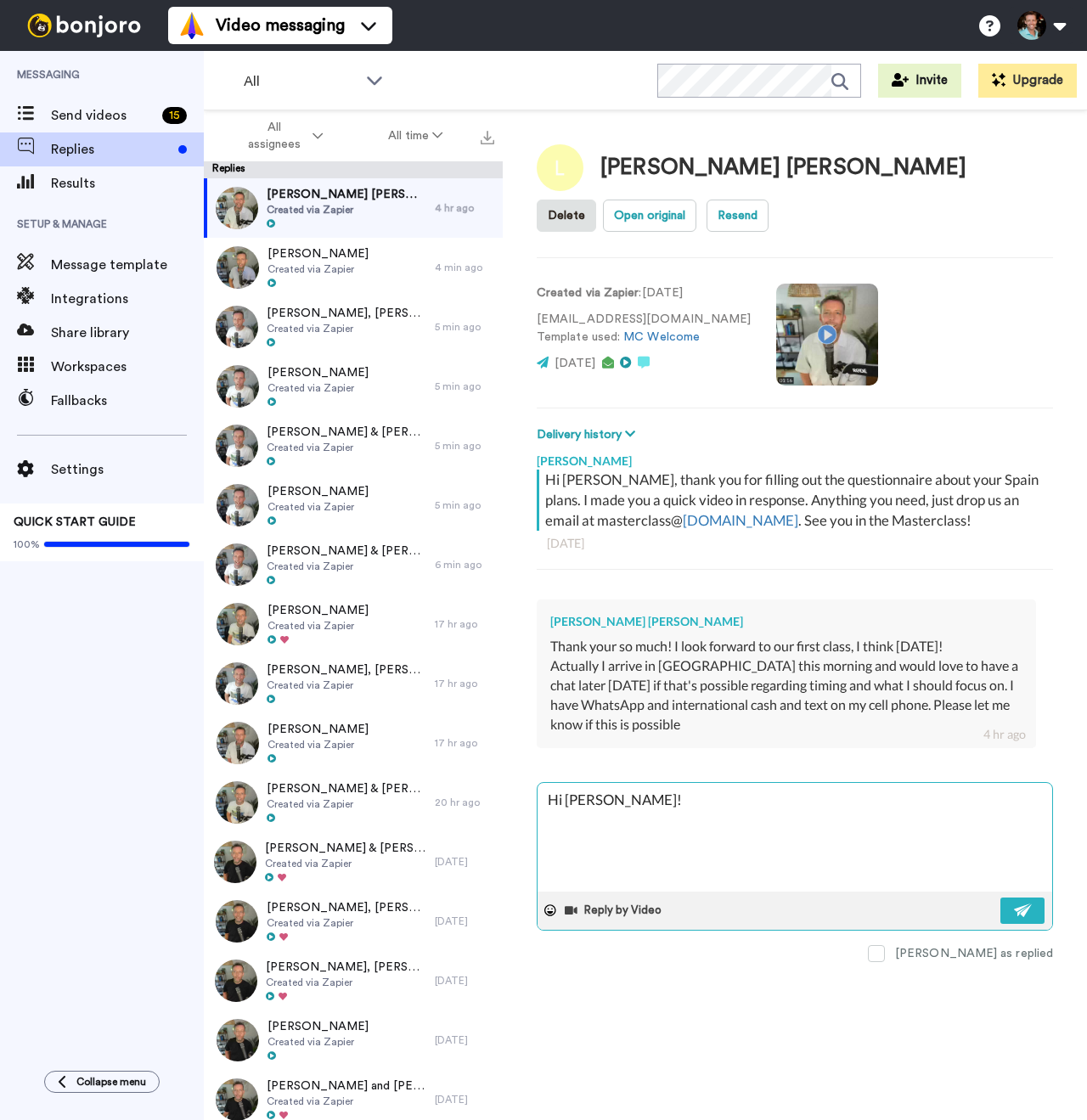
type textarea "x"
type textarea "Hi Laura!"
type textarea "x"
type textarea "Hi Laura! T"
type textarea "x"
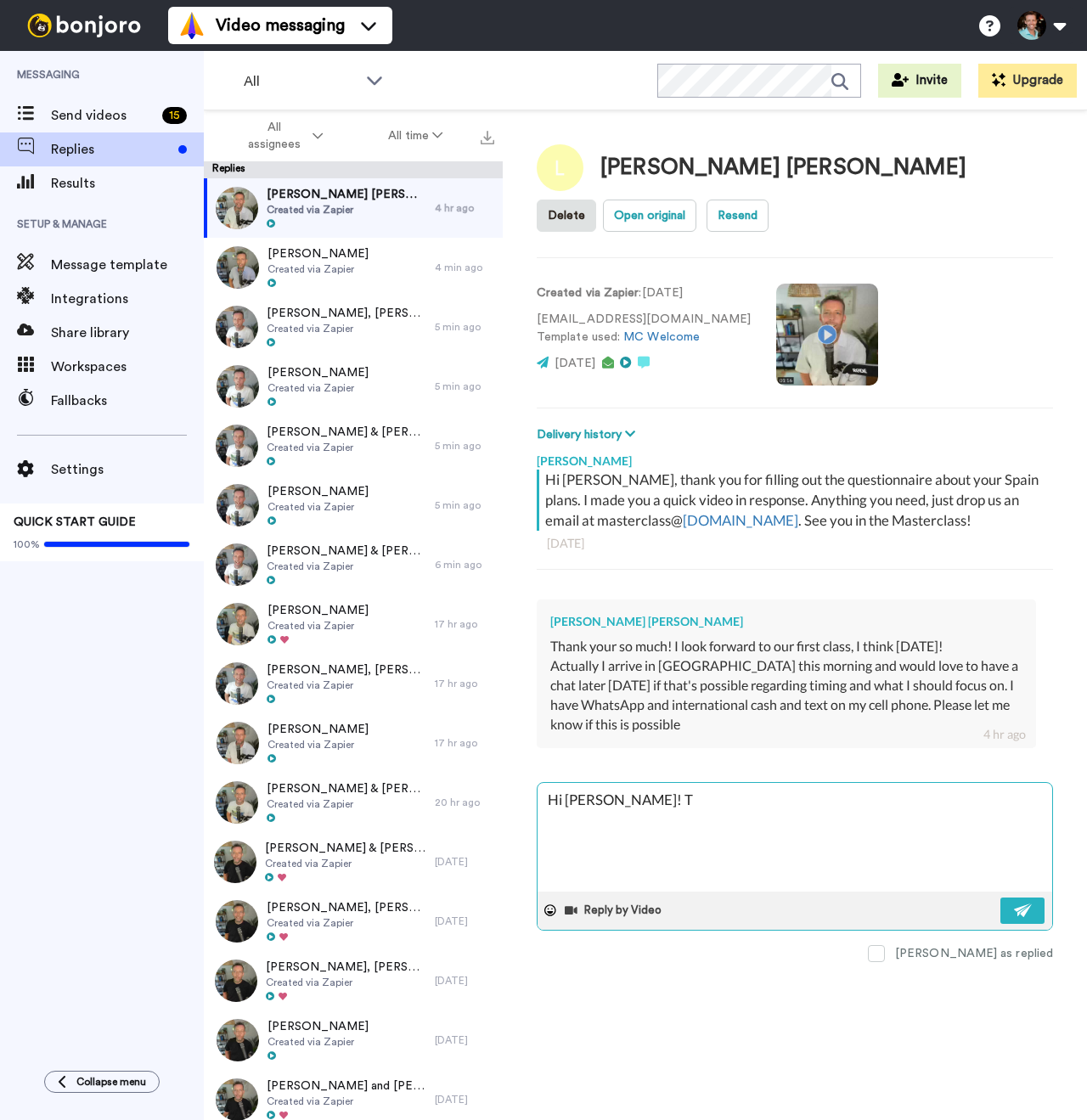
type textarea "Hi Laura! Th"
type textarea "x"
type textarea "Hi Laura! Than"
type textarea "x"
type textarea "Hi Laura! Thank"
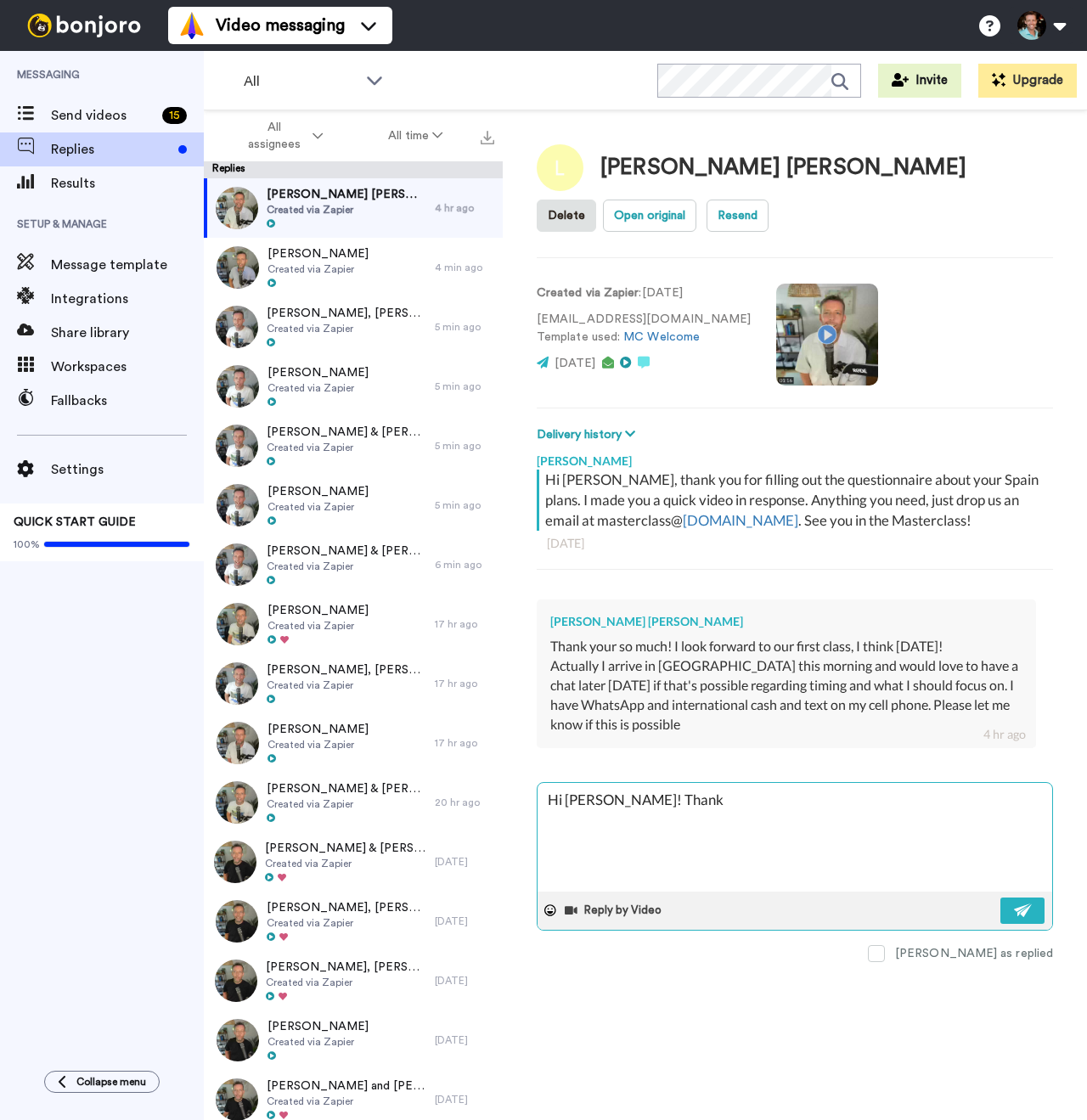
type textarea "x"
type textarea "Hi Laura! Thanks"
type textarea "x"
type textarea "Hi Laura! Thanks"
type textarea "x"
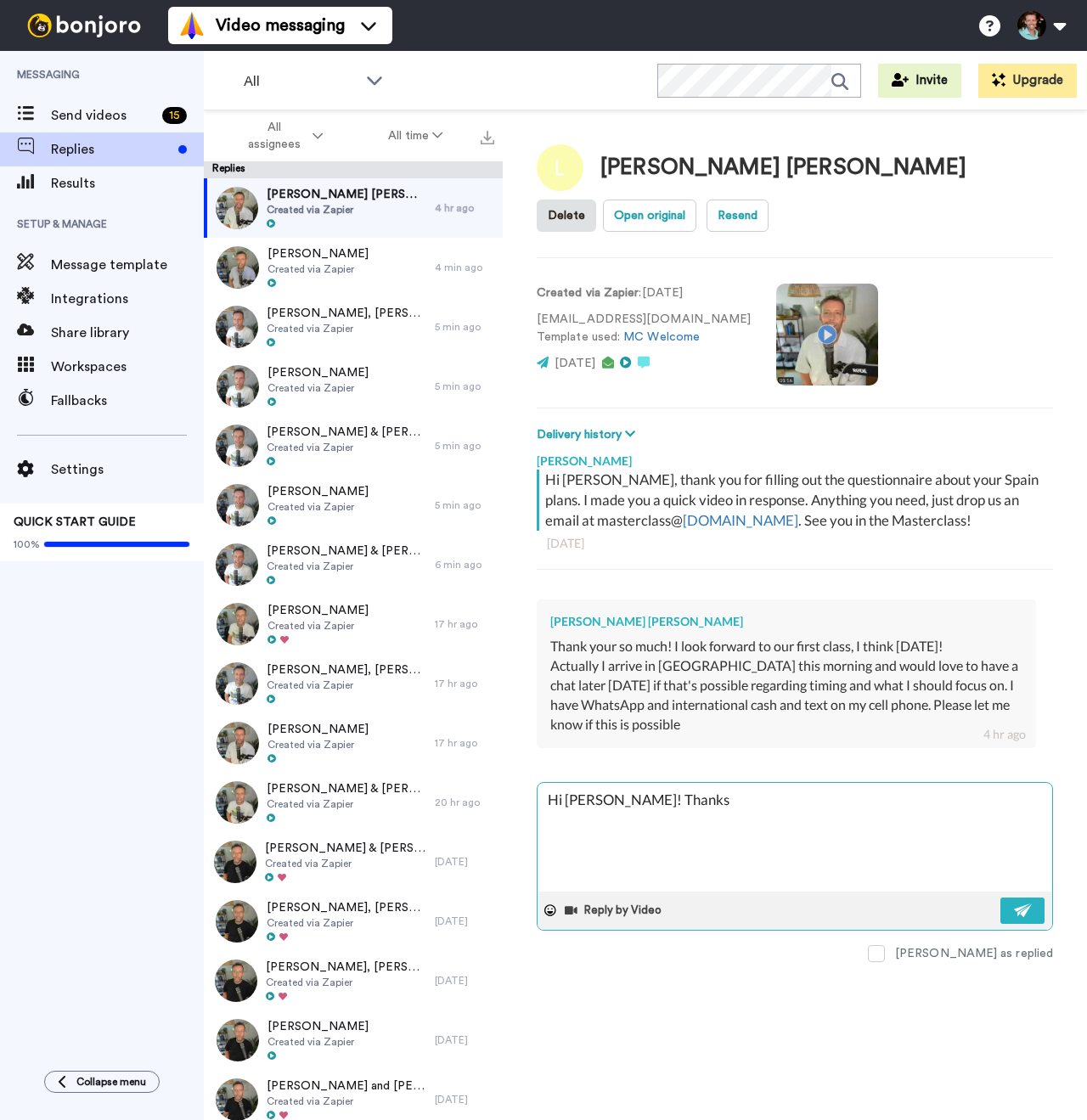
type textarea "Hi Laura! Thanks f"
type textarea "x"
type textarea "Hi Laura! Thanks fo"
type textarea "x"
type textarea "Hi Laura! Thanks for"
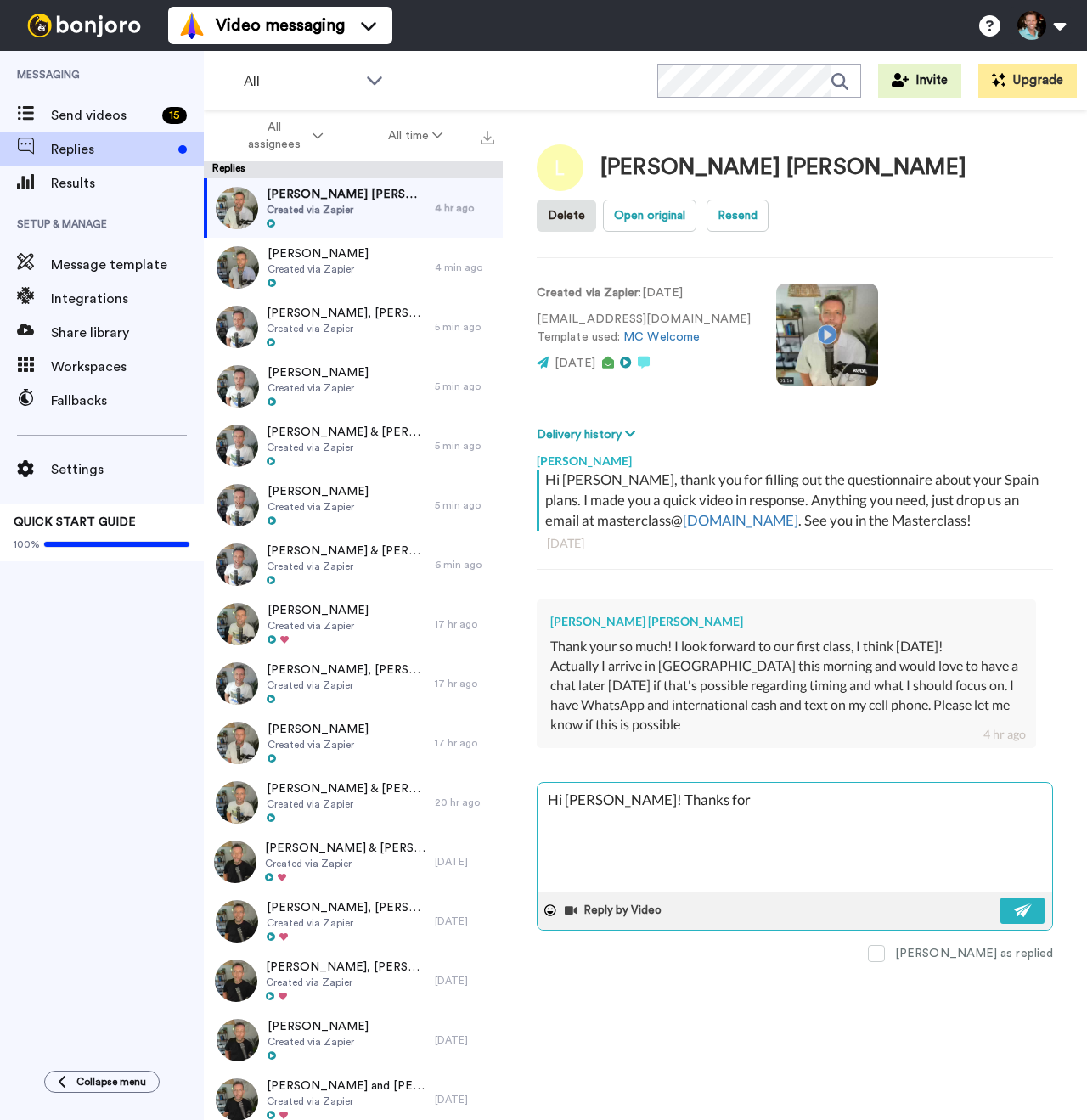
type textarea "x"
type textarea "Hi Laura! Thanks for"
type textarea "x"
type textarea "Hi Laura! Thanks for yo"
type textarea "x"
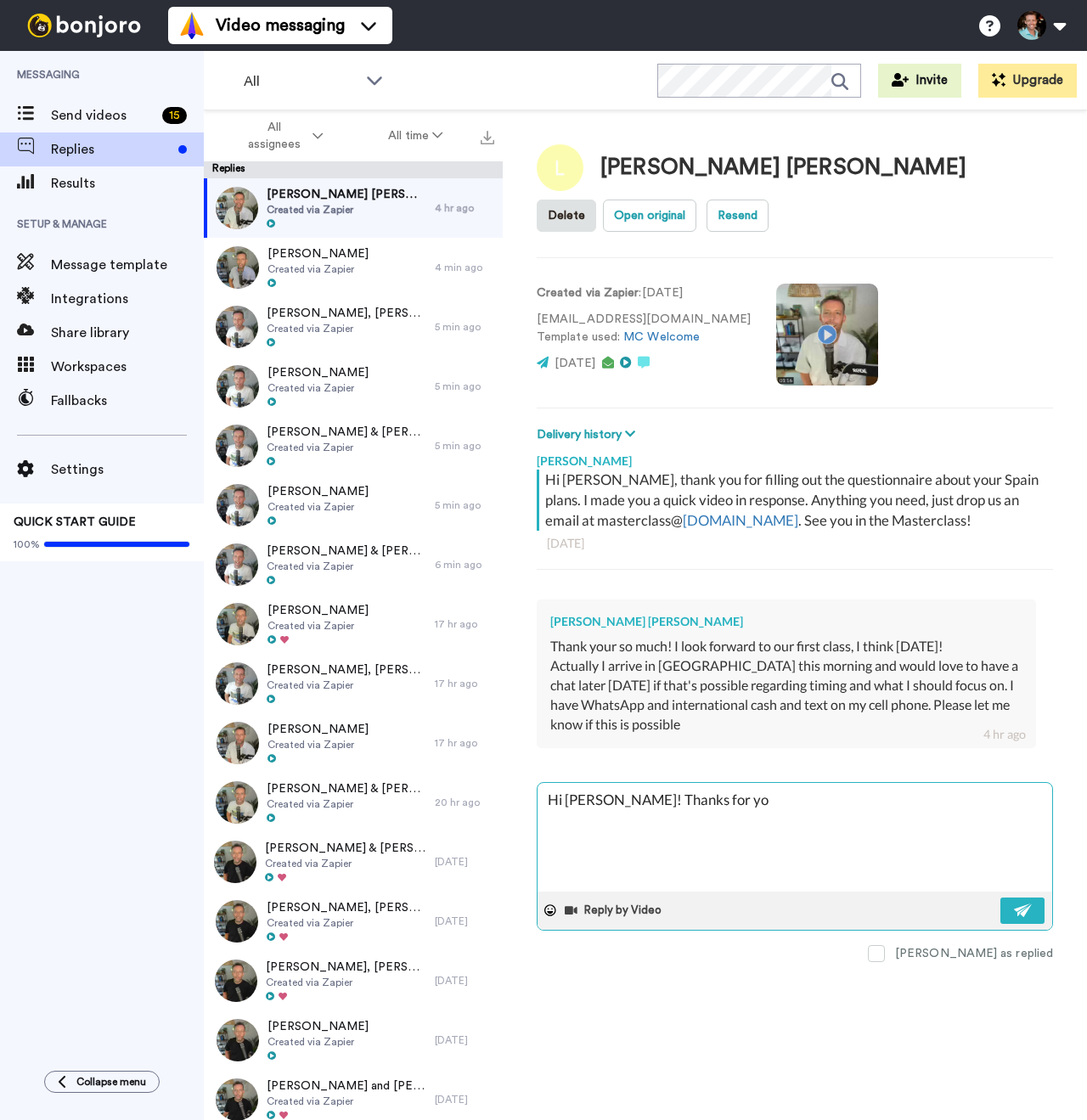
type textarea "Hi Laura! Thanks for you"
type textarea "x"
type textarea "Hi Laura! Thanks for your"
type textarea "x"
type textarea "Hi Laura! Thanks for your"
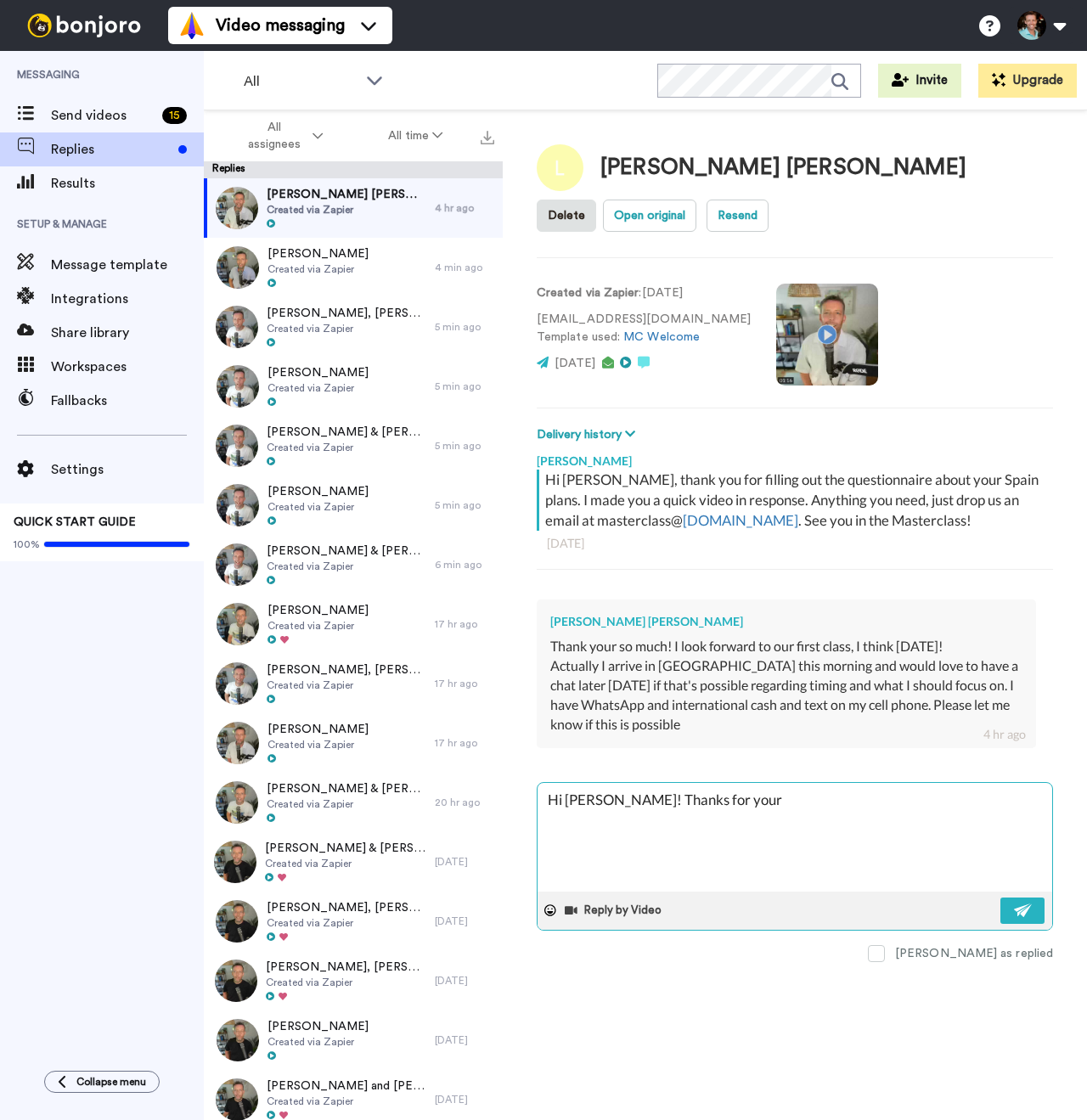
type textarea "x"
type textarea "Hi Laura! Thanks for your m"
type textarea "x"
type textarea "Hi Laura! Thanks for your me"
type textarea "x"
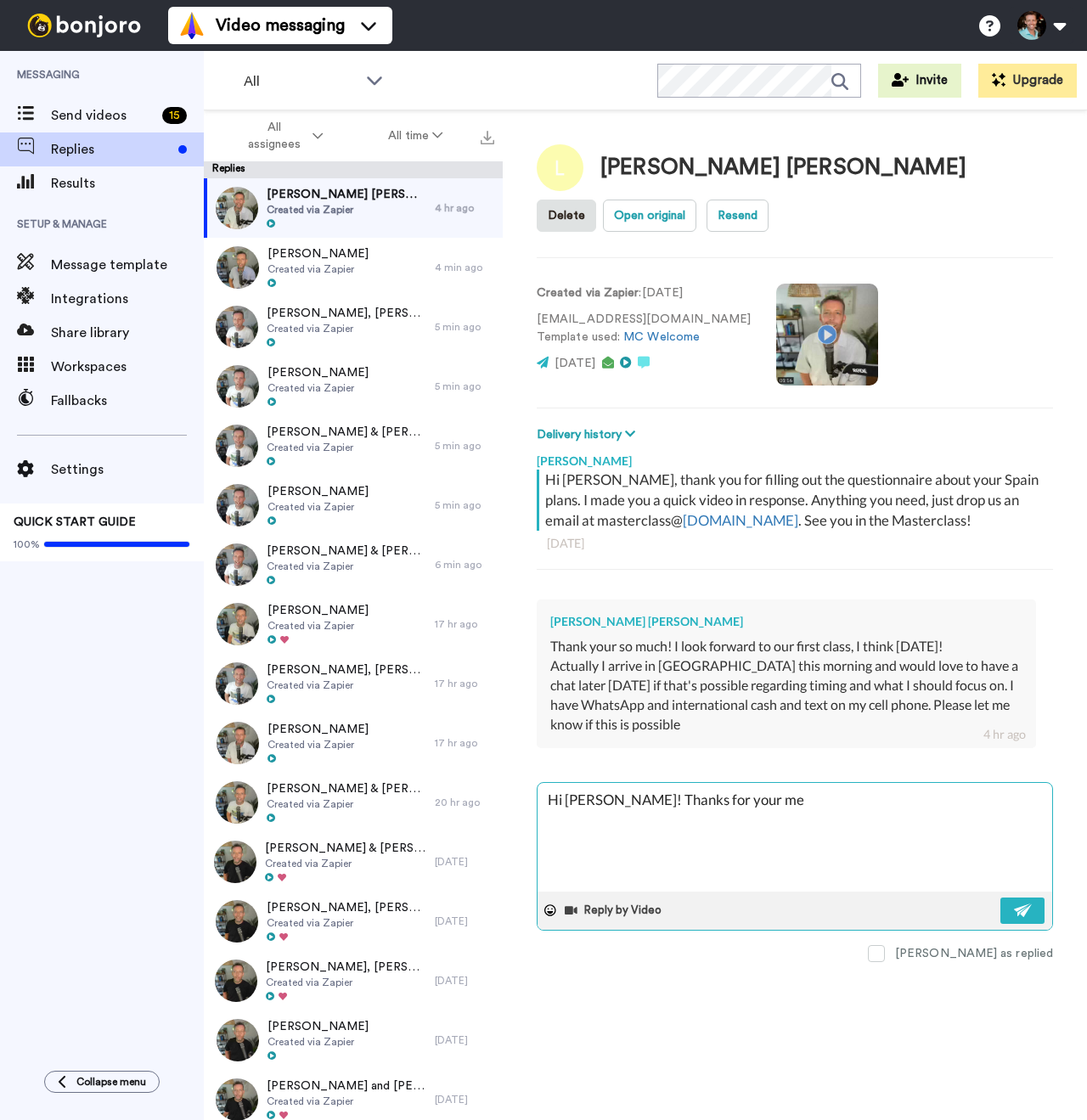
type textarea "Hi Laura! Thanks for your mes"
type textarea "x"
type textarea "Hi Laura! Thanks for your messa"
type textarea "x"
type textarea "Hi Laura! Thanks for your messag"
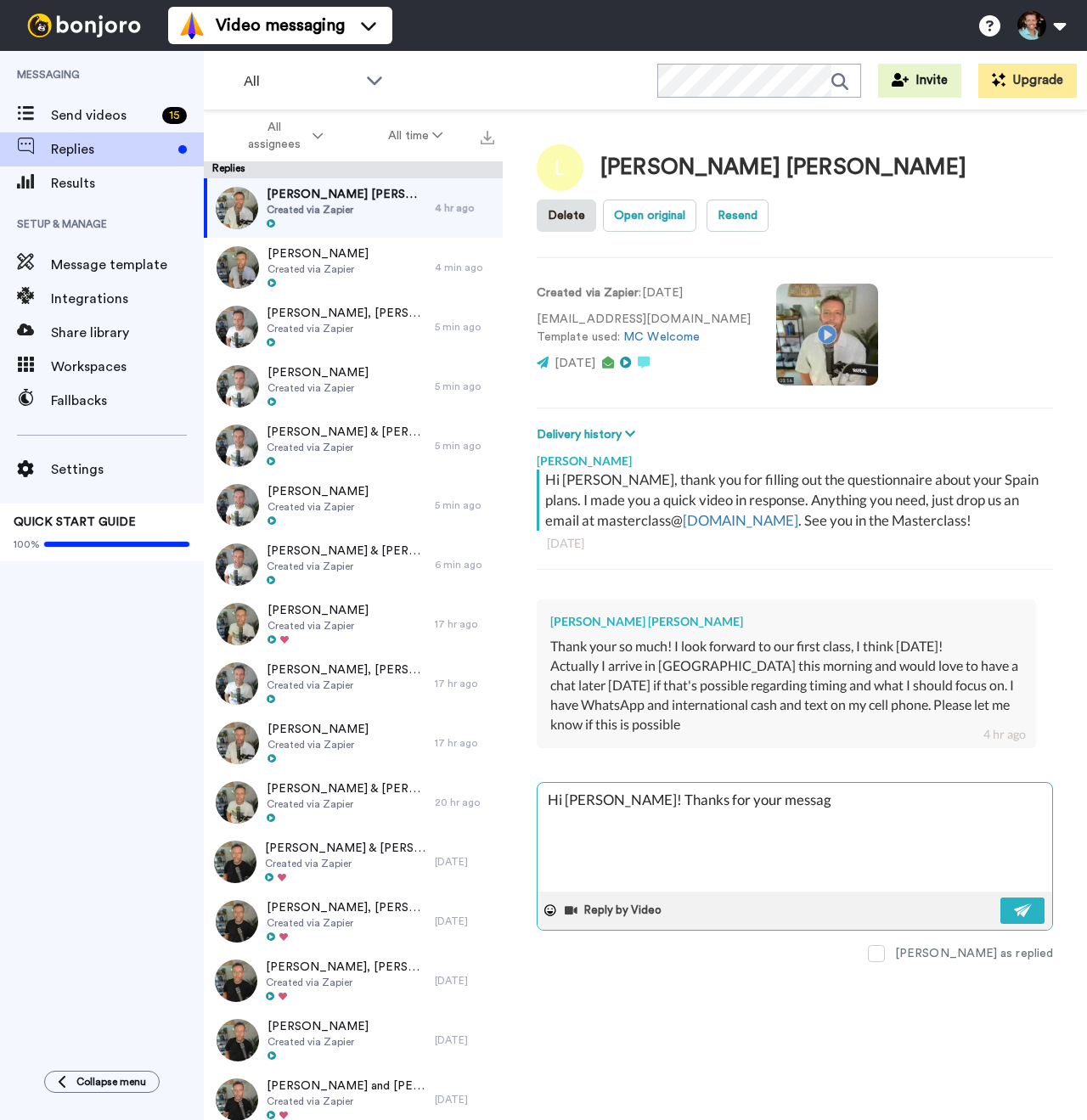
type textarea "x"
type textarea "Hi Laura! Thanks for your message,"
type textarea "x"
type textarea "Hi Laura! Thanks for your message, a"
type textarea "x"
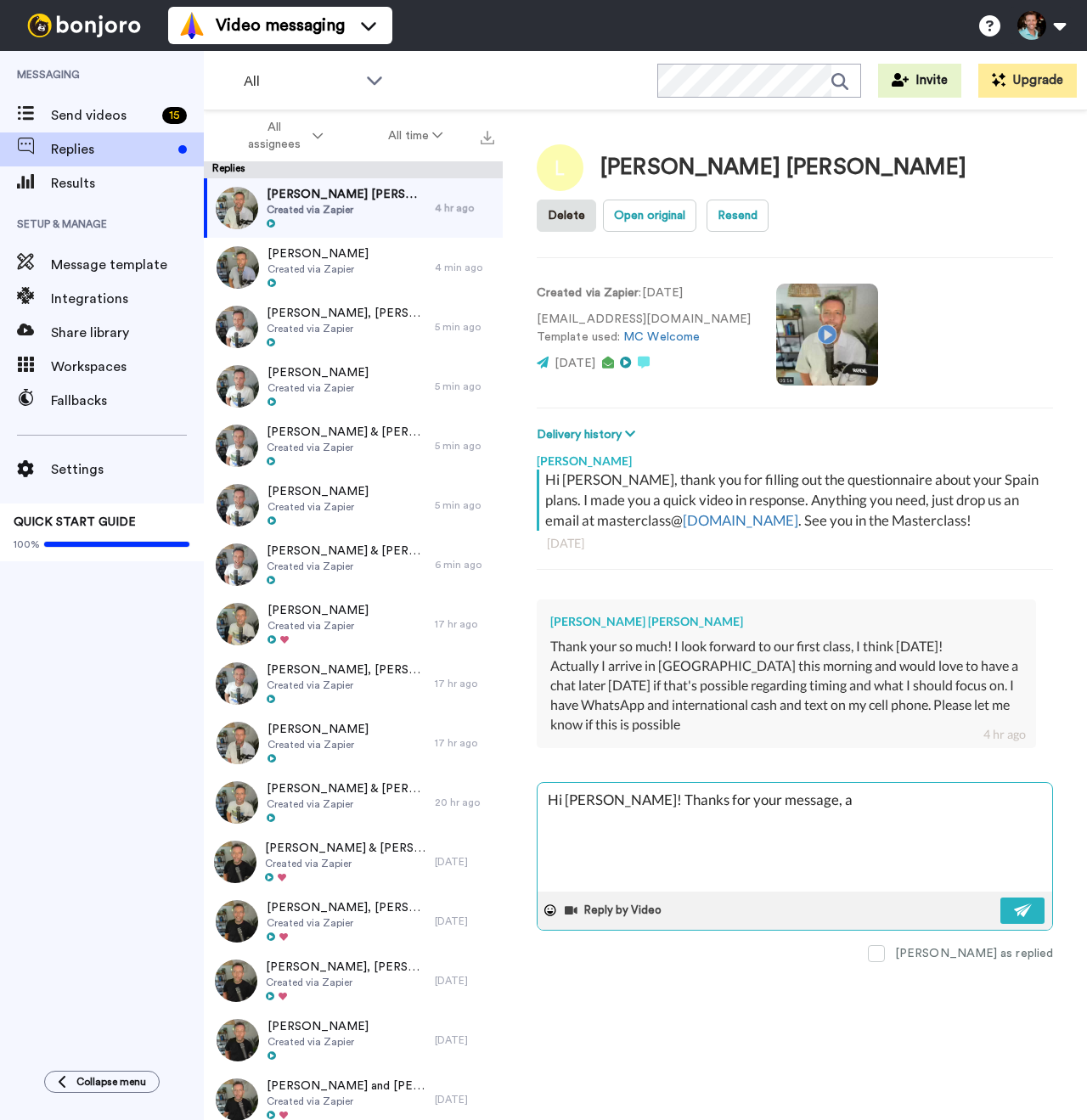
type textarea "Hi Laura! Thanks for your message, an"
type textarea "x"
type textarea "Hi Laura! Thanks for your message, and"
type textarea "x"
type textarea "Hi Laura! Thanks for your message, and t"
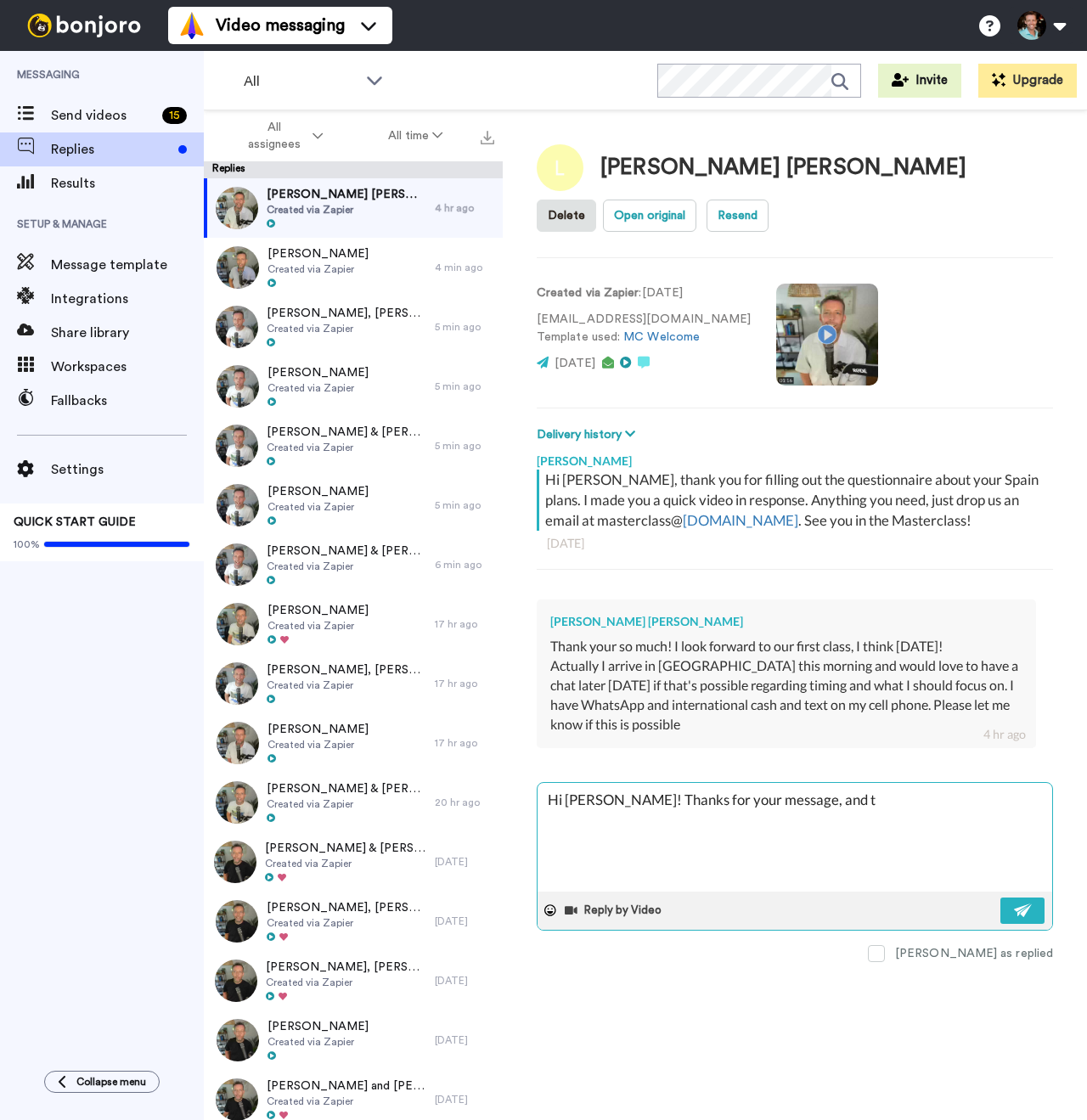
type textarea "x"
type textarea "Hi Laura! Thanks for your message, and th"
type textarea "x"
type textarea "Hi Laura! Thanks for your message, and tha"
type textarea "x"
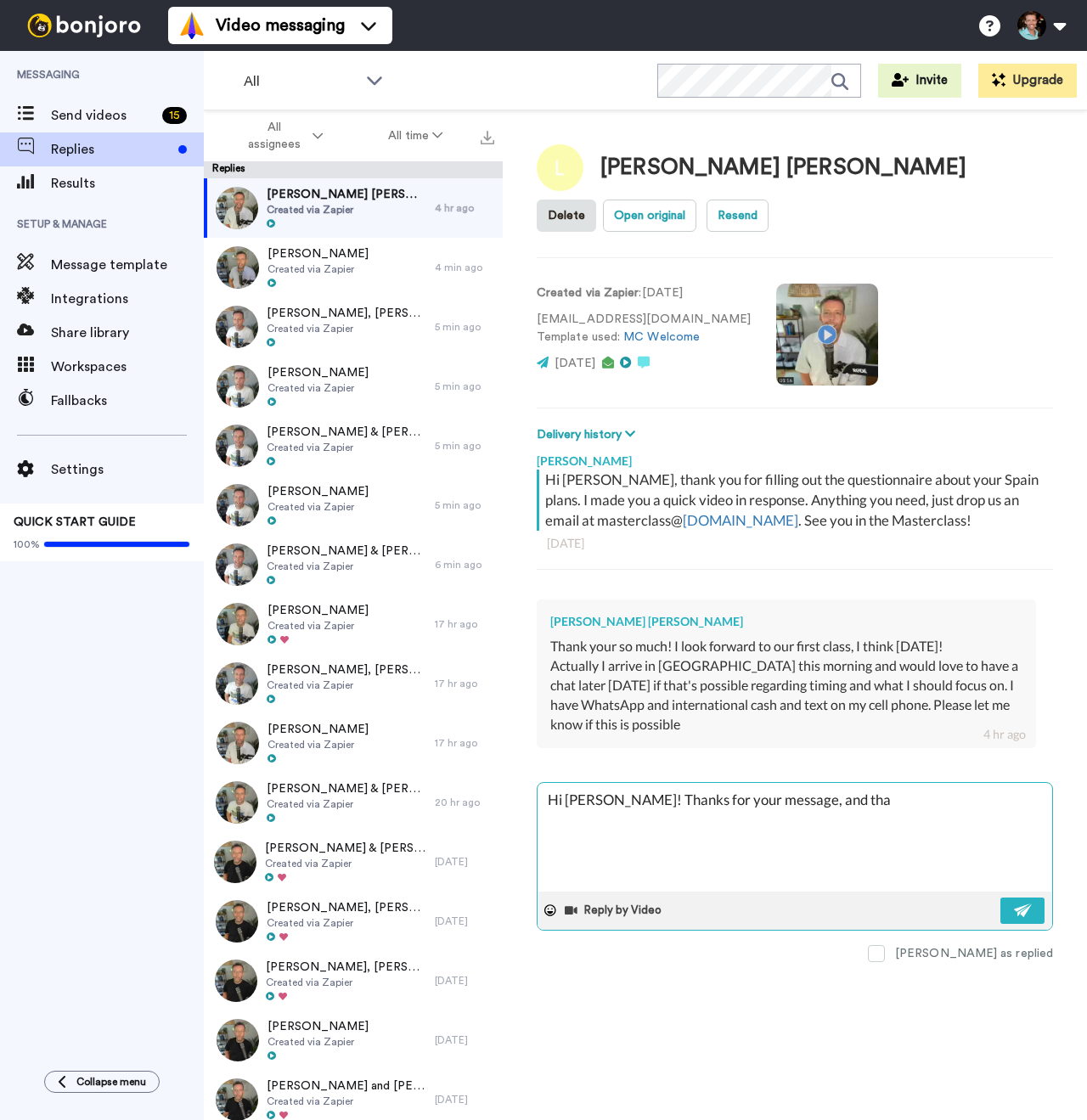
type textarea "Hi Laura! Thanks for your message, and that"
type textarea "x"
type textarea "Hi Laura! Thanks for your message, and that's"
type textarea "x"
type textarea "Hi Laura! Thanks for your message, and that's"
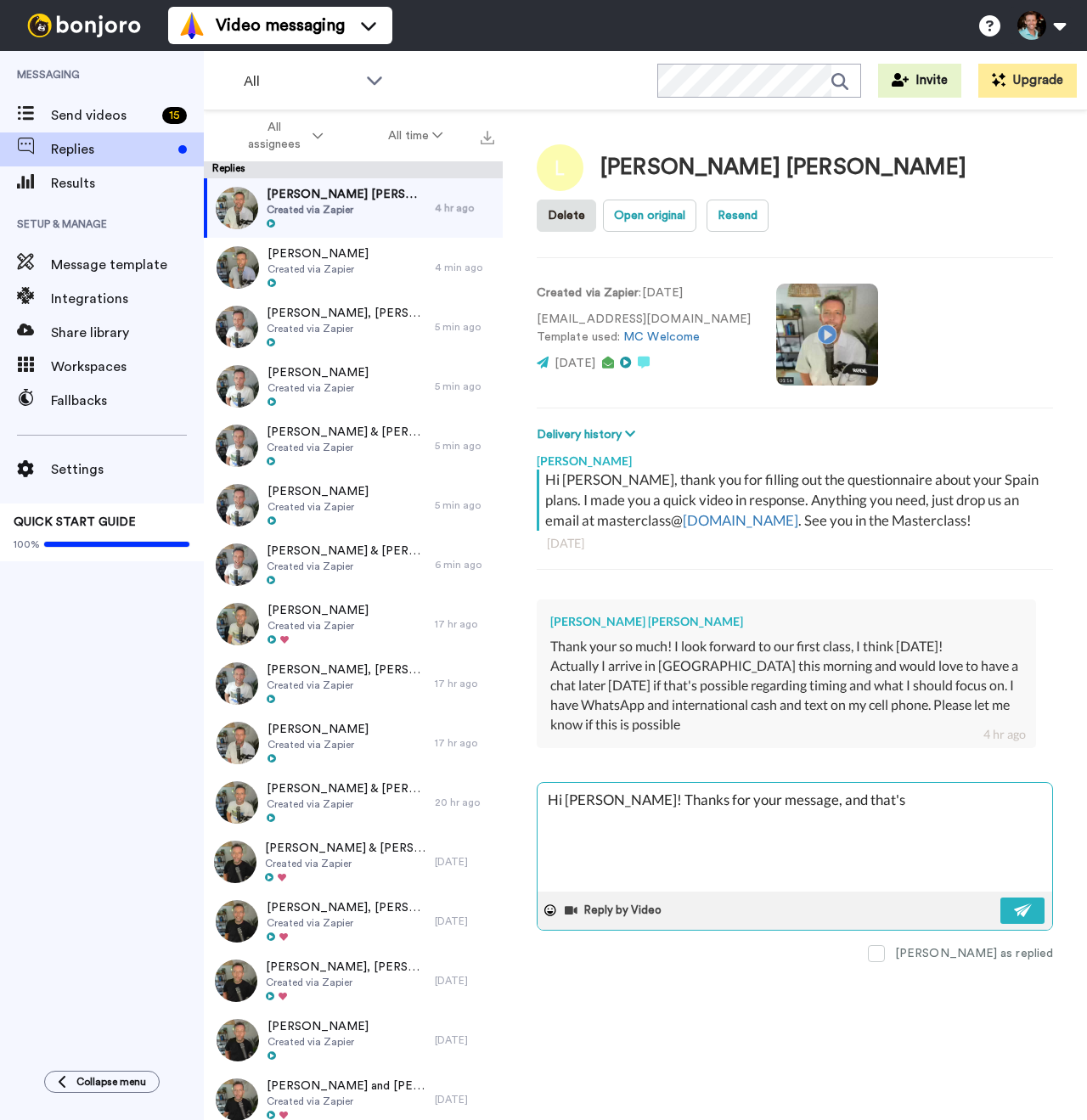
type textarea "x"
type textarea "Hi Laura! Thanks for your message, and that's e"
type textarea "x"
type textarea "Hi Laura! Thanks for your message, and that's ex"
type textarea "x"
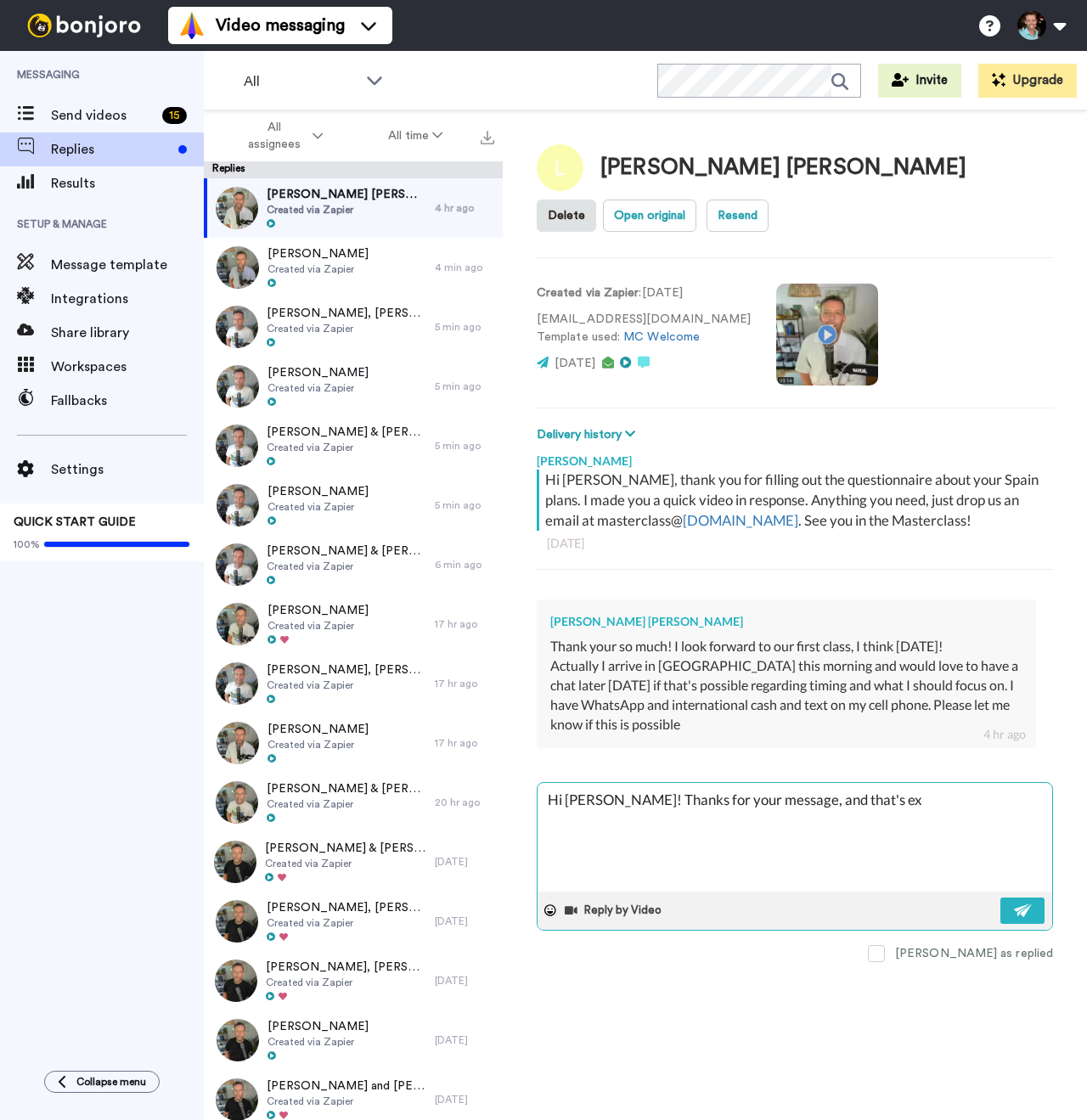
type textarea "Hi Laura! Thanks for your message, and that's exc"
type textarea "x"
type textarea "Hi Laura! Thanks for your message, and that's exci"
type textarea "x"
type textarea "Hi Laura! Thanks for your message, and that's excig"
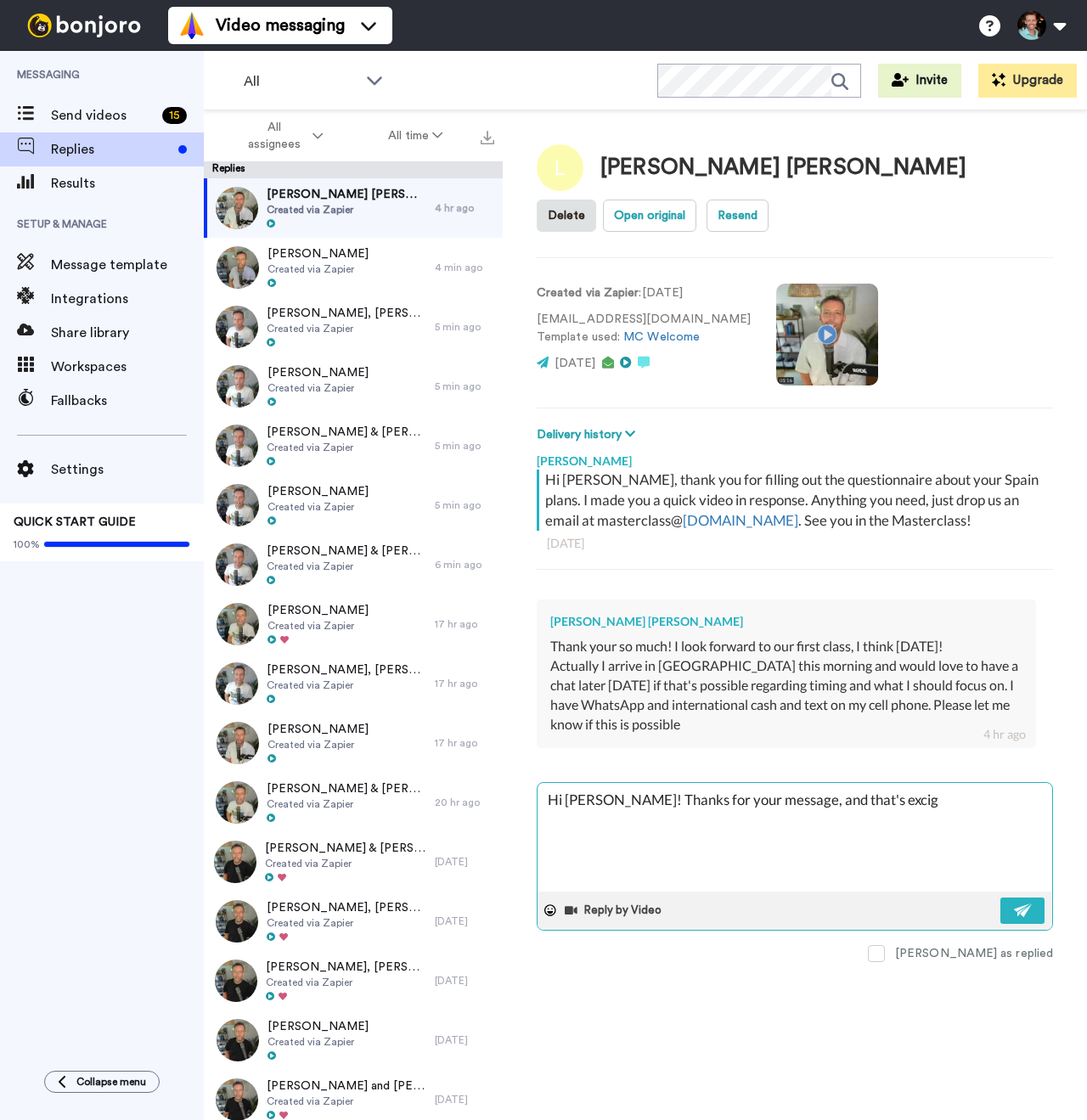
type textarea "x"
type textarea "Hi Laura! Thanks for your message, and that's excigi"
type textarea "x"
type textarea "Hi Laura! Thanks for your message, and that's exciging"
type textarea "x"
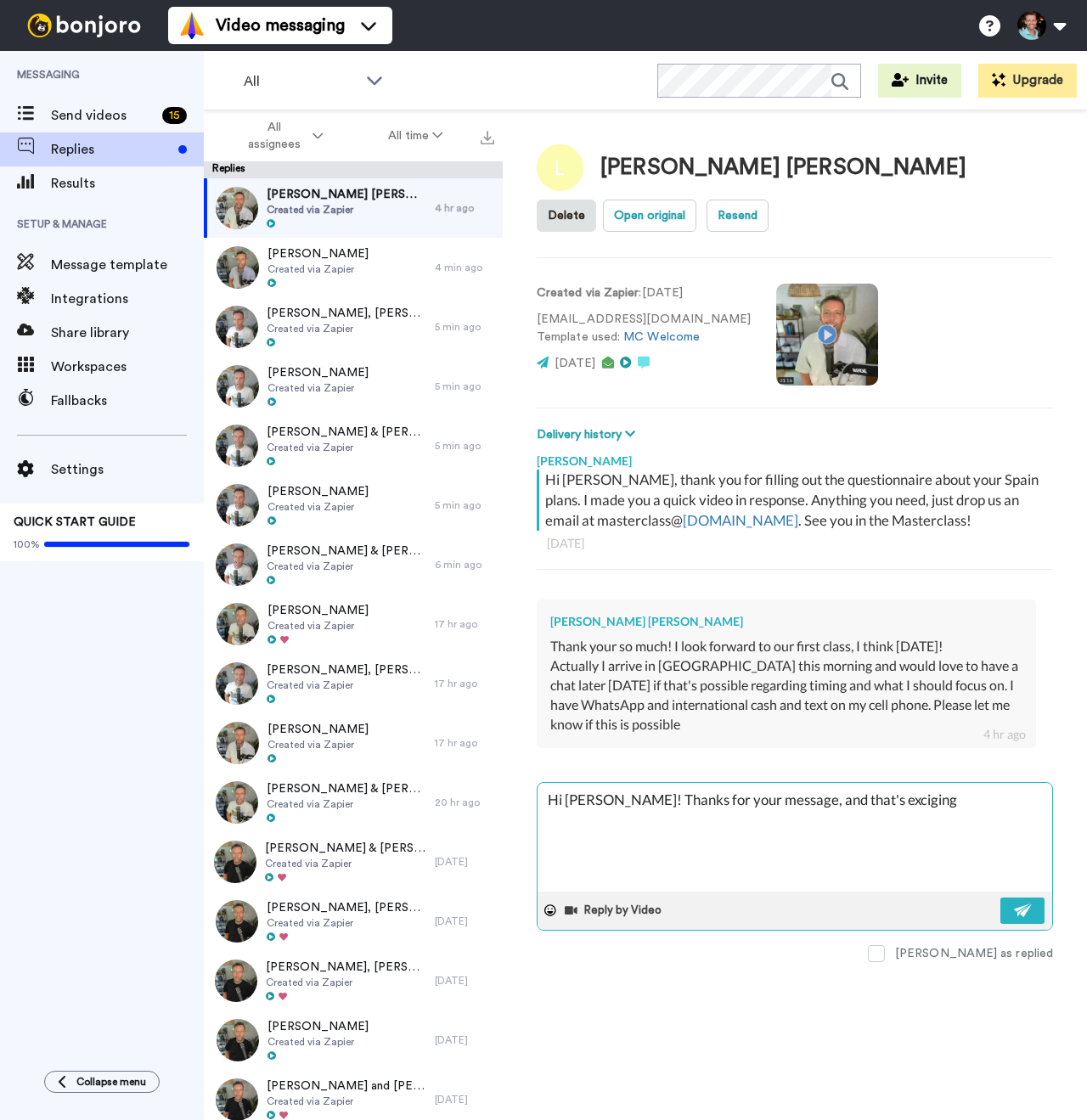
type textarea "Hi Laura! Thanks for your message, and that's exciging"
type textarea "x"
type textarea "Hi Laura! Thanks for your message, and that's exciging t"
type textarea "x"
type textarea "Hi Laura! Thanks for your message, and that's exciging th"
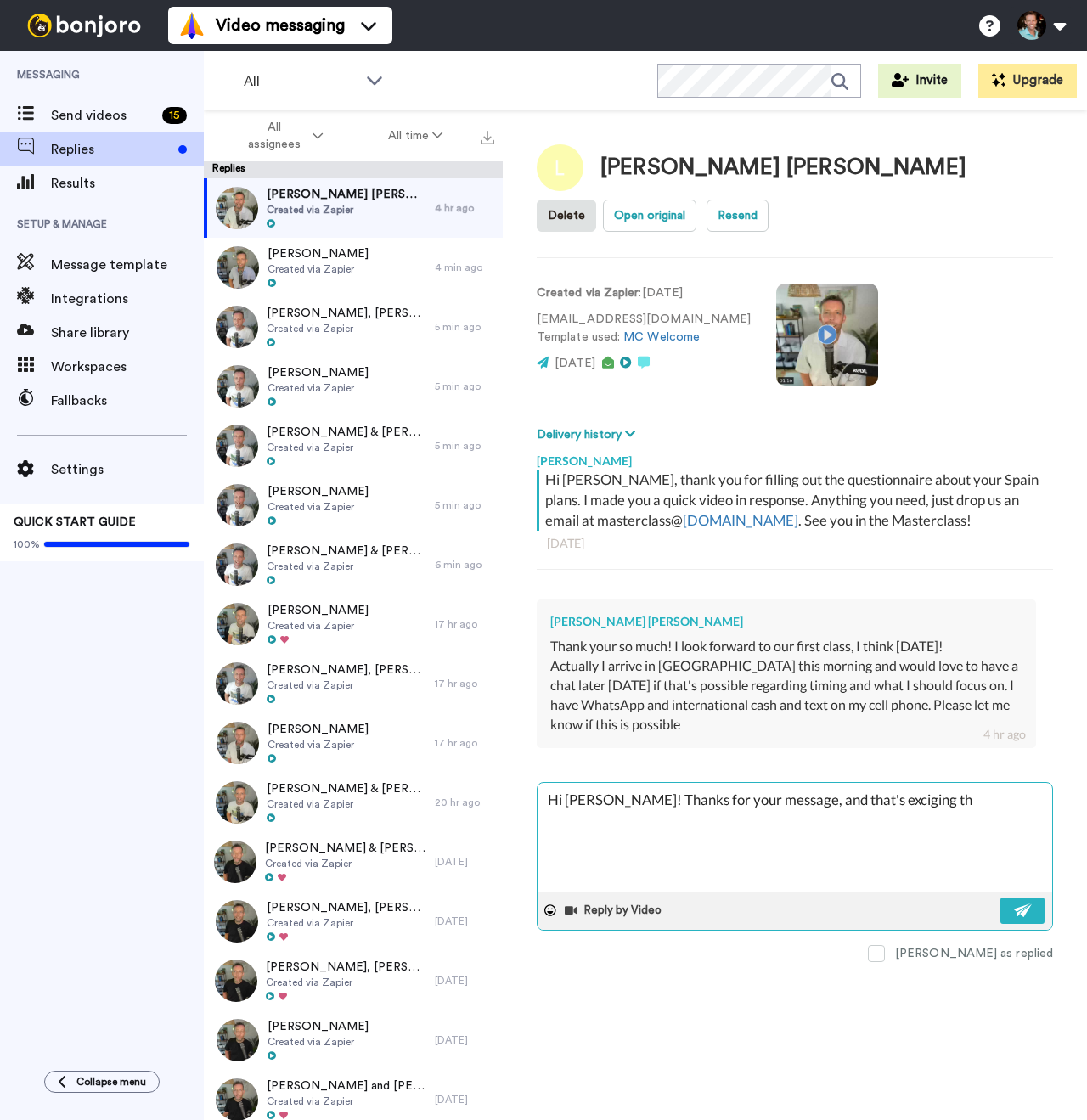
type textarea "x"
type textarea "Hi Laura! Thanks for your message, and that's exciging tha"
type textarea "x"
type textarea "Hi Laura! Thanks for your message, and that's exciging that"
type textarea "x"
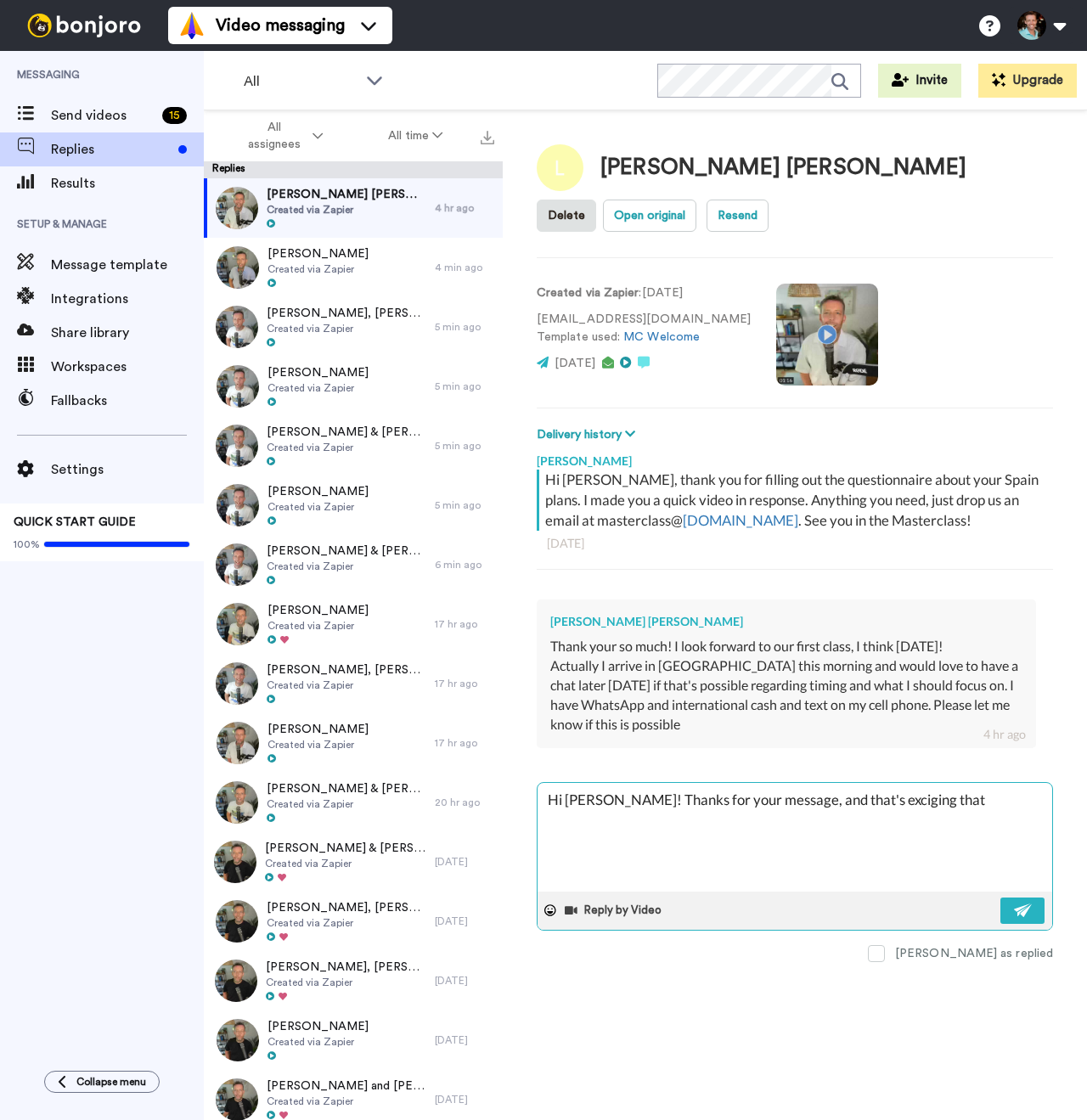
type textarea "Hi Laura! Thanks for your message, and that's exciging tha"
type textarea "x"
type textarea "Hi Laura! Thanks for your message, and that's exciging th"
type textarea "x"
type textarea "Hi Laura! Thanks for your message, and that's exciging t"
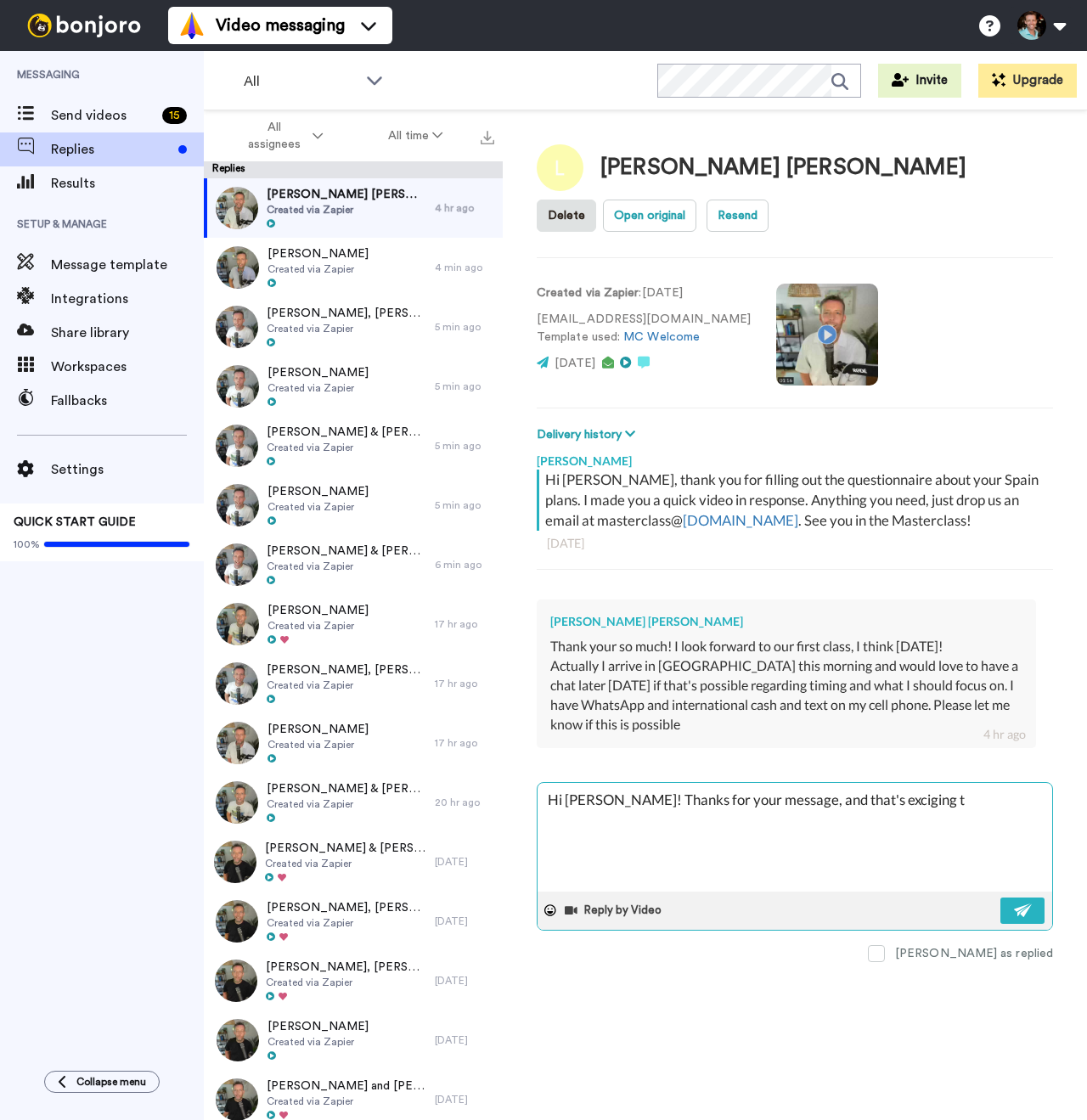
type textarea "x"
type textarea "Hi Laura! Thanks for your message, and that's exciging"
type textarea "x"
type textarea "Hi Laura! Thanks for your message, and that's exciging"
type textarea "x"
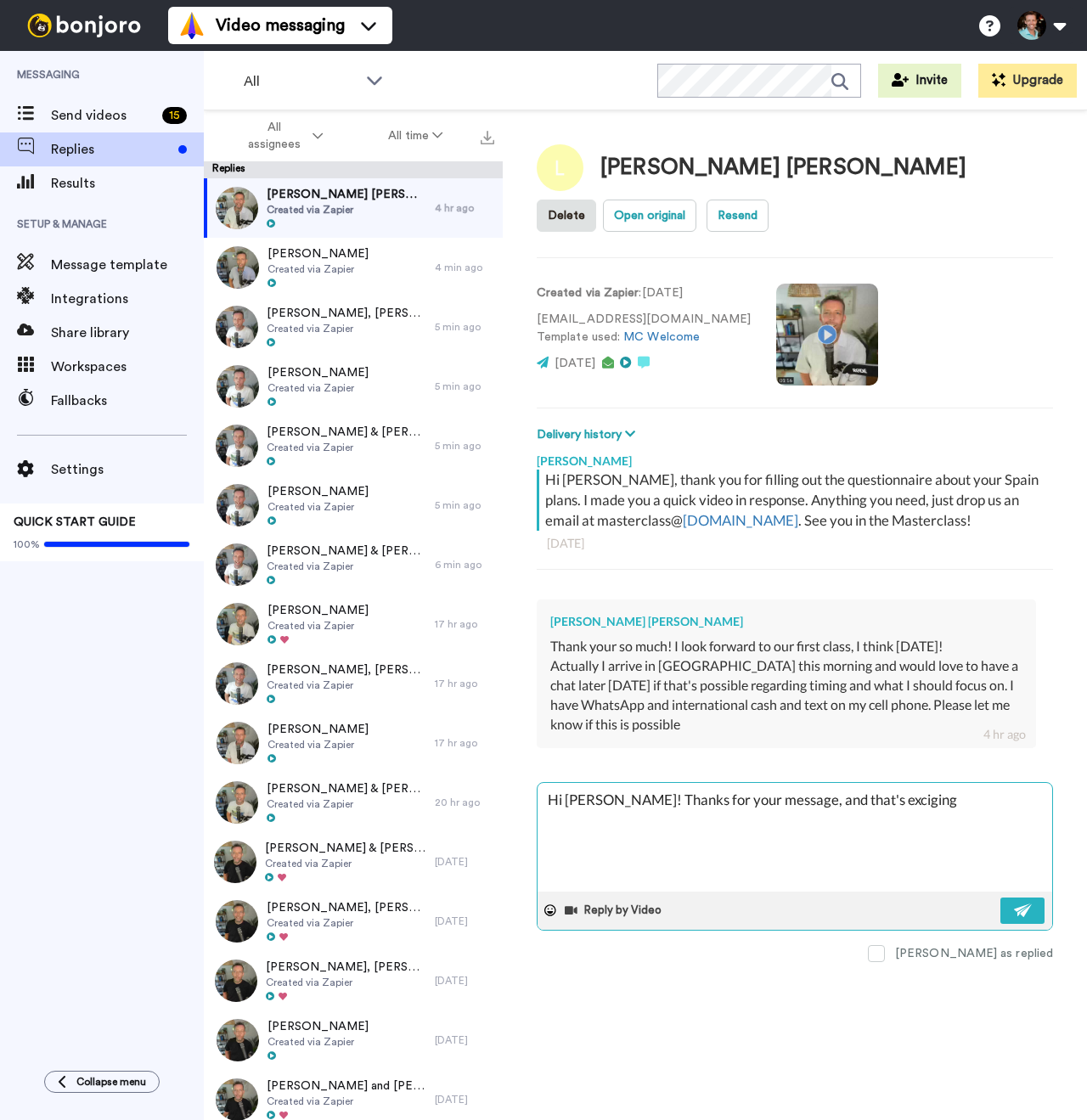
type textarea "Hi Laura! Thanks for your message, and that's excigin"
type textarea "x"
type textarea "Hi Laura! Thanks for your message, and that's excigi"
type textarea "x"
type textarea "Hi Laura! Thanks for your message, and that's excig"
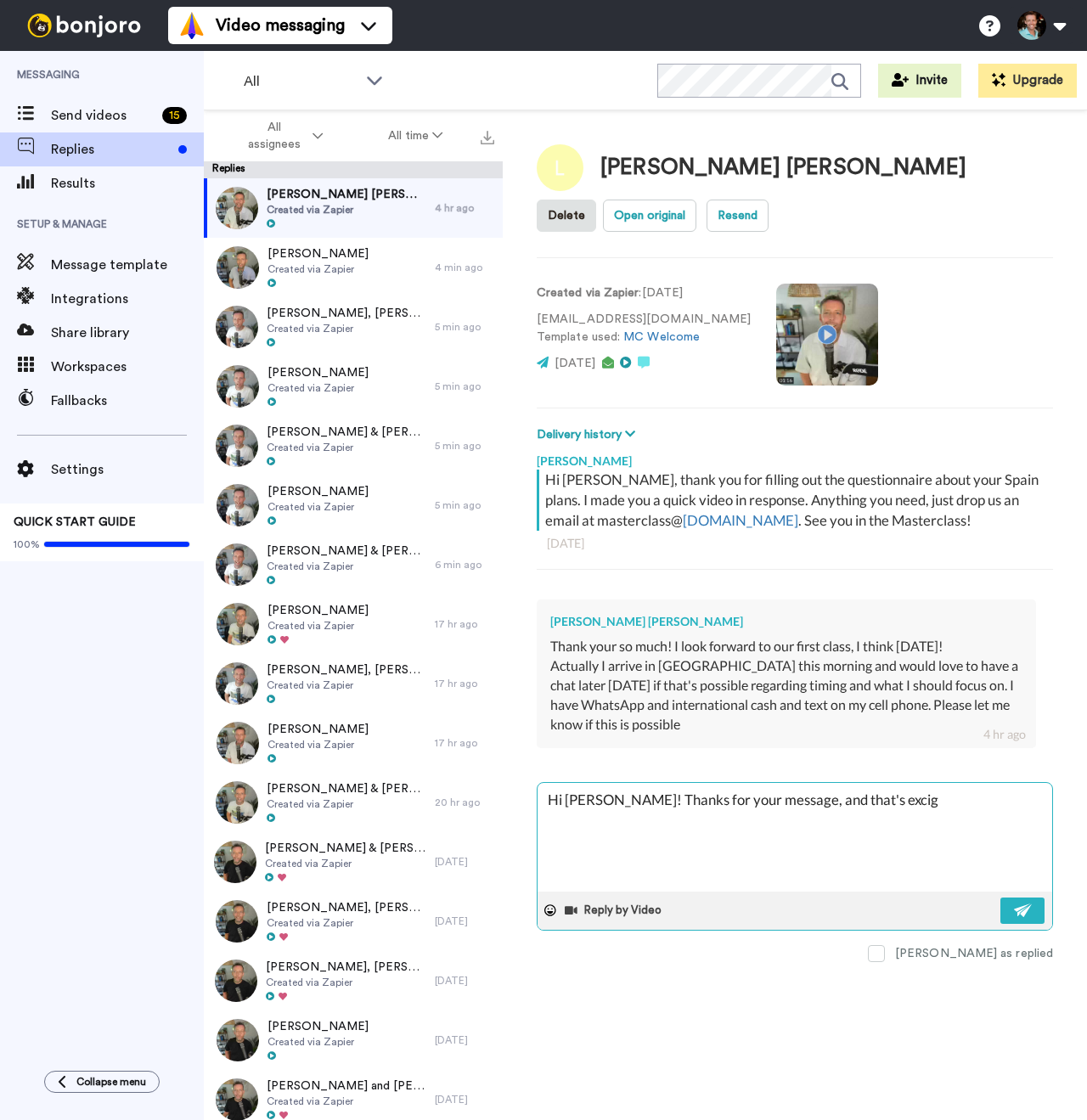
type textarea "x"
type textarea "Hi Laura! Thanks for your message, and that's excit"
type textarea "x"
type textarea "Hi Laura! Thanks for your message, and that's excitin"
type textarea "x"
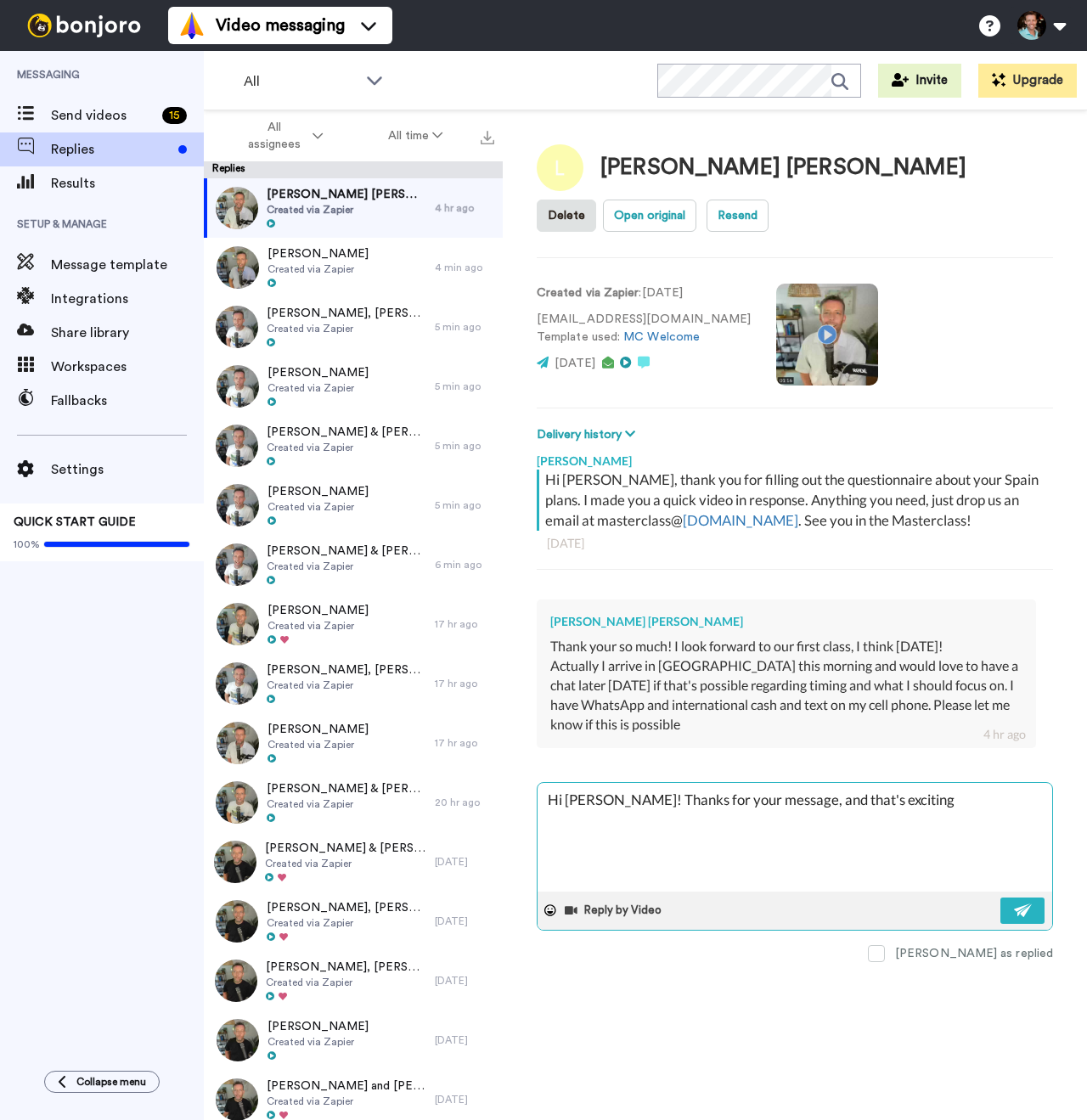
type textarea "Hi Laura! Thanks for your message, and that's exciting"
type textarea "x"
type textarea "Hi Laura! Thanks for your message, and that's exciting t"
type textarea "x"
type textarea "Hi Laura! Thanks for your message, and that's exciting th"
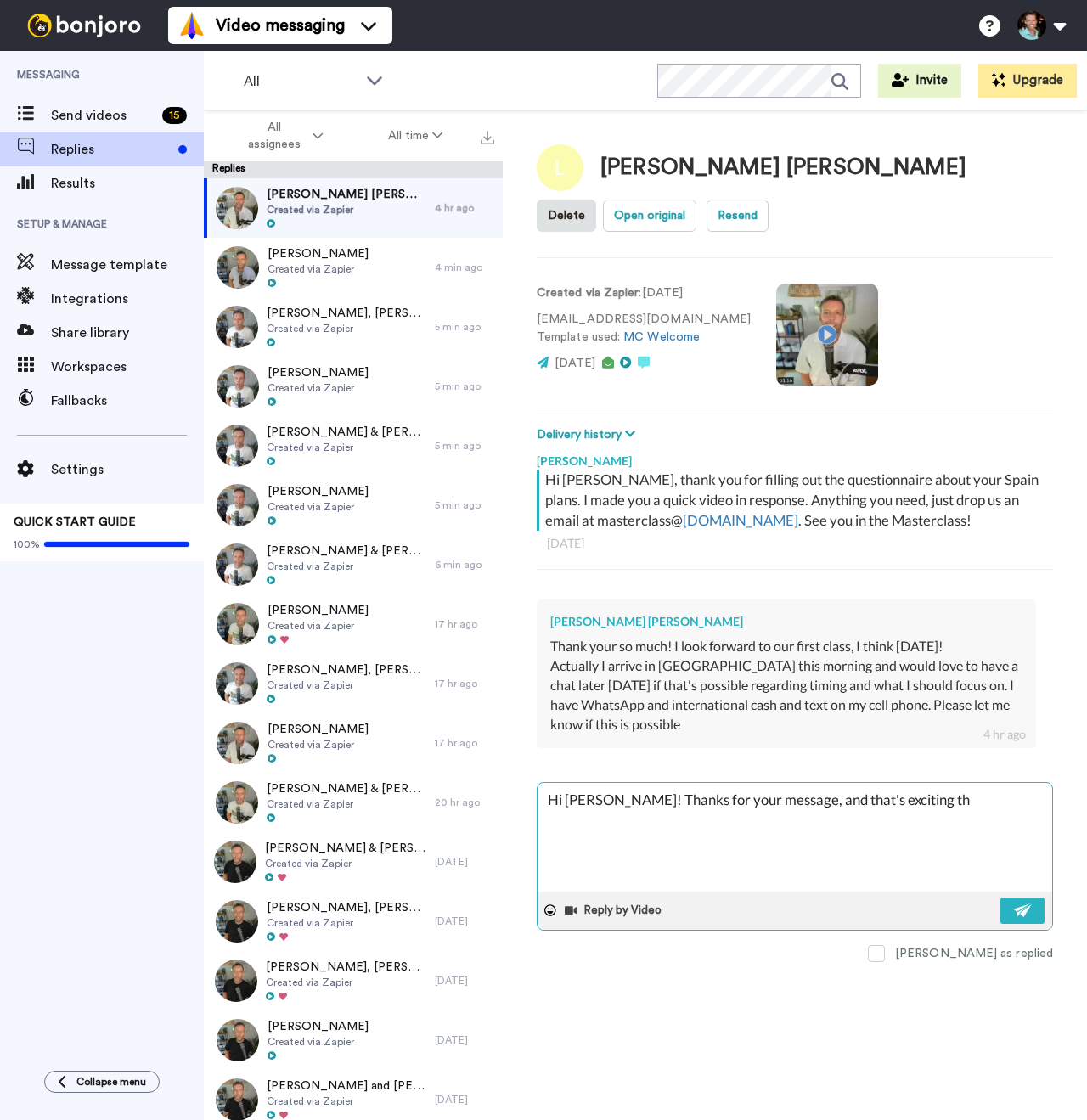
type textarea "x"
type textarea "Hi Laura! Thanks for your message, and that's exciting tha"
type textarea "x"
type textarea "Hi Laura! Thanks for your message, and that's exciting that"
type textarea "x"
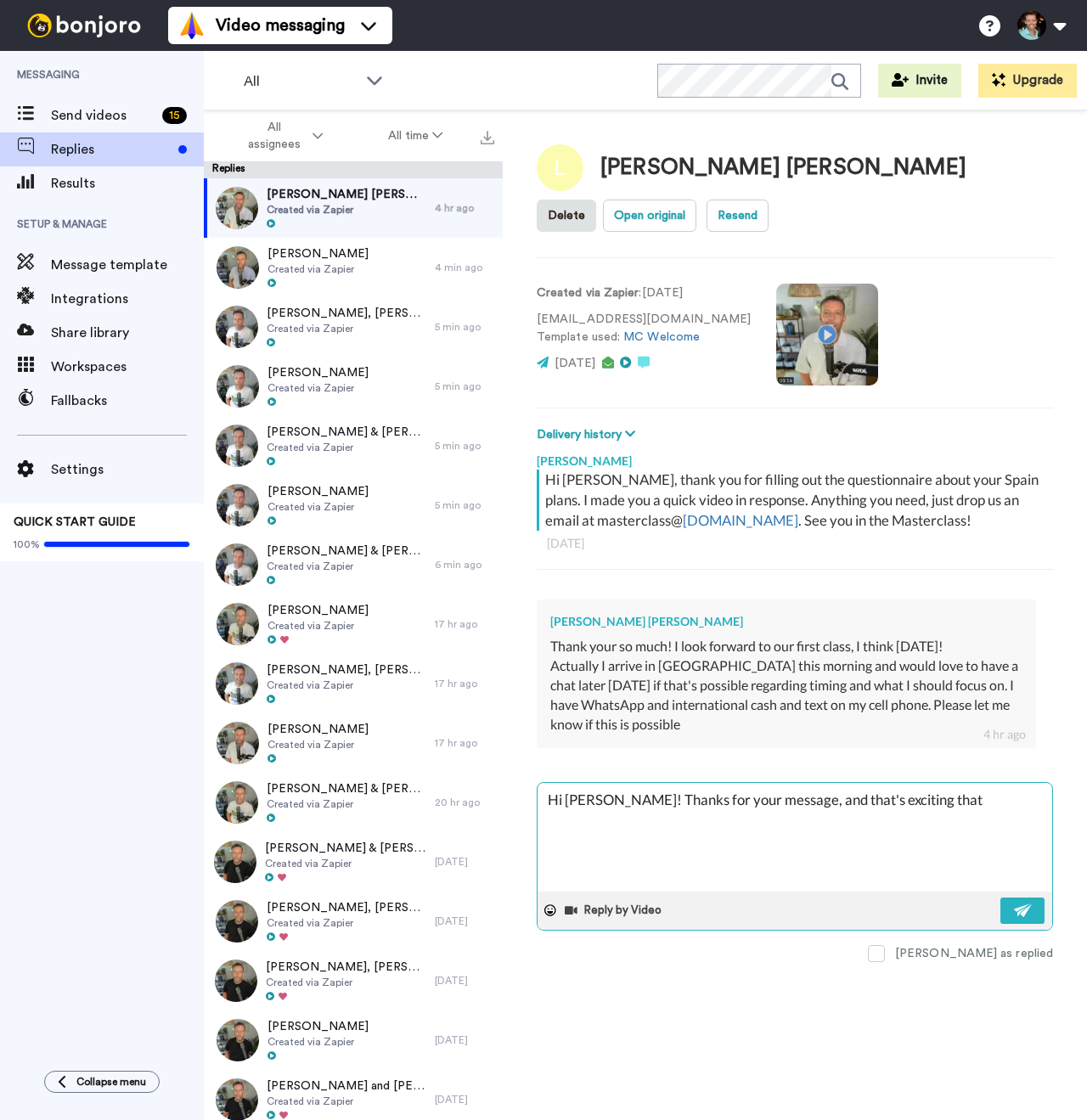
type textarea "Hi Laura! Thanks for your message, and that's exciting that y"
type textarea "x"
type textarea "Hi Laura! Thanks for your message, and that's exciting that you"
type textarea "x"
type textarea "Hi Laura! Thanks for your message, and that's exciting that you'"
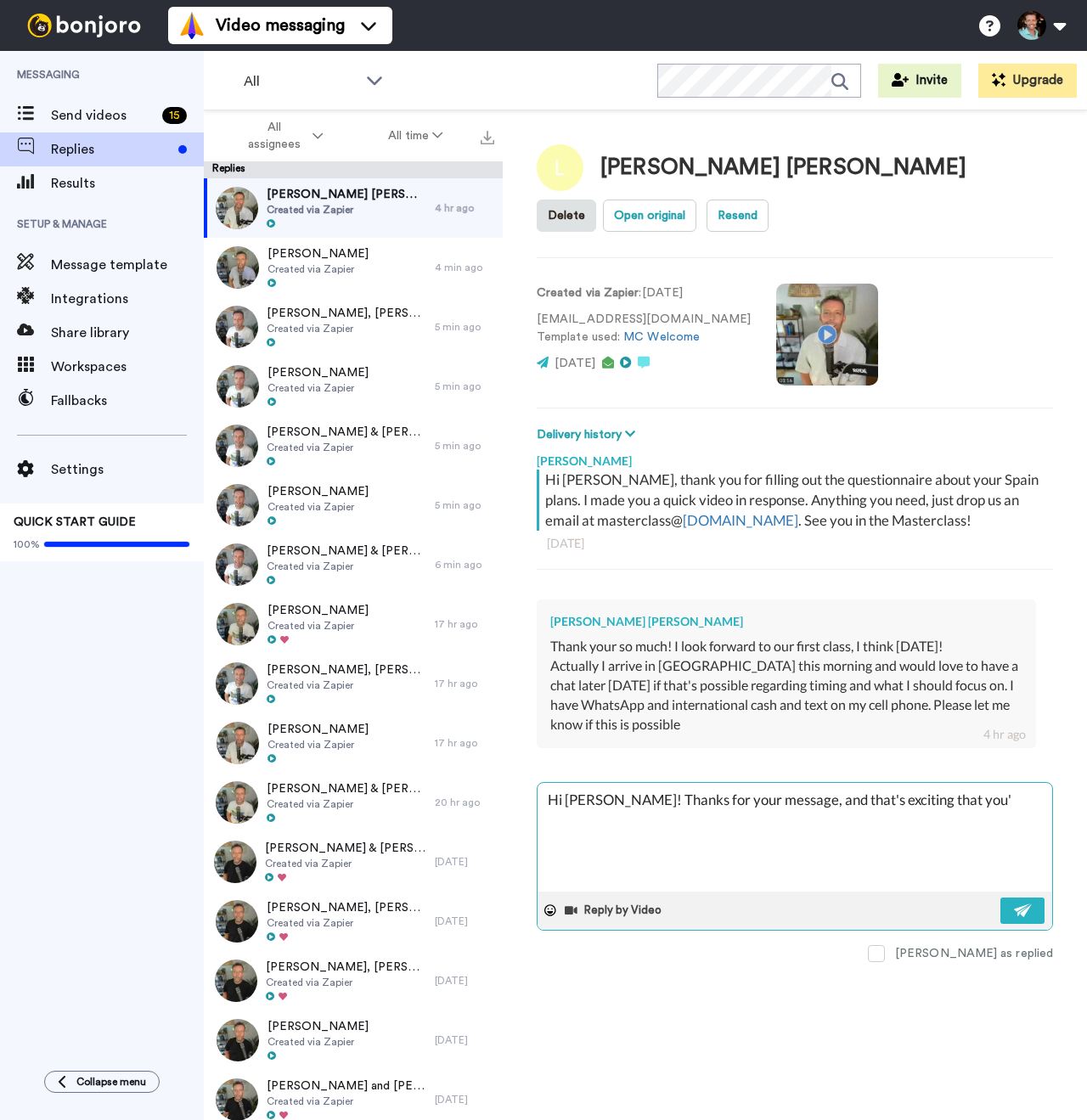
type textarea "x"
type textarea "Hi Laura! Thanks for your message, and that's exciting that you're"
type textarea "x"
type textarea "Hi Laura! Thanks for your message, and that's exciting that you're l"
type textarea "x"
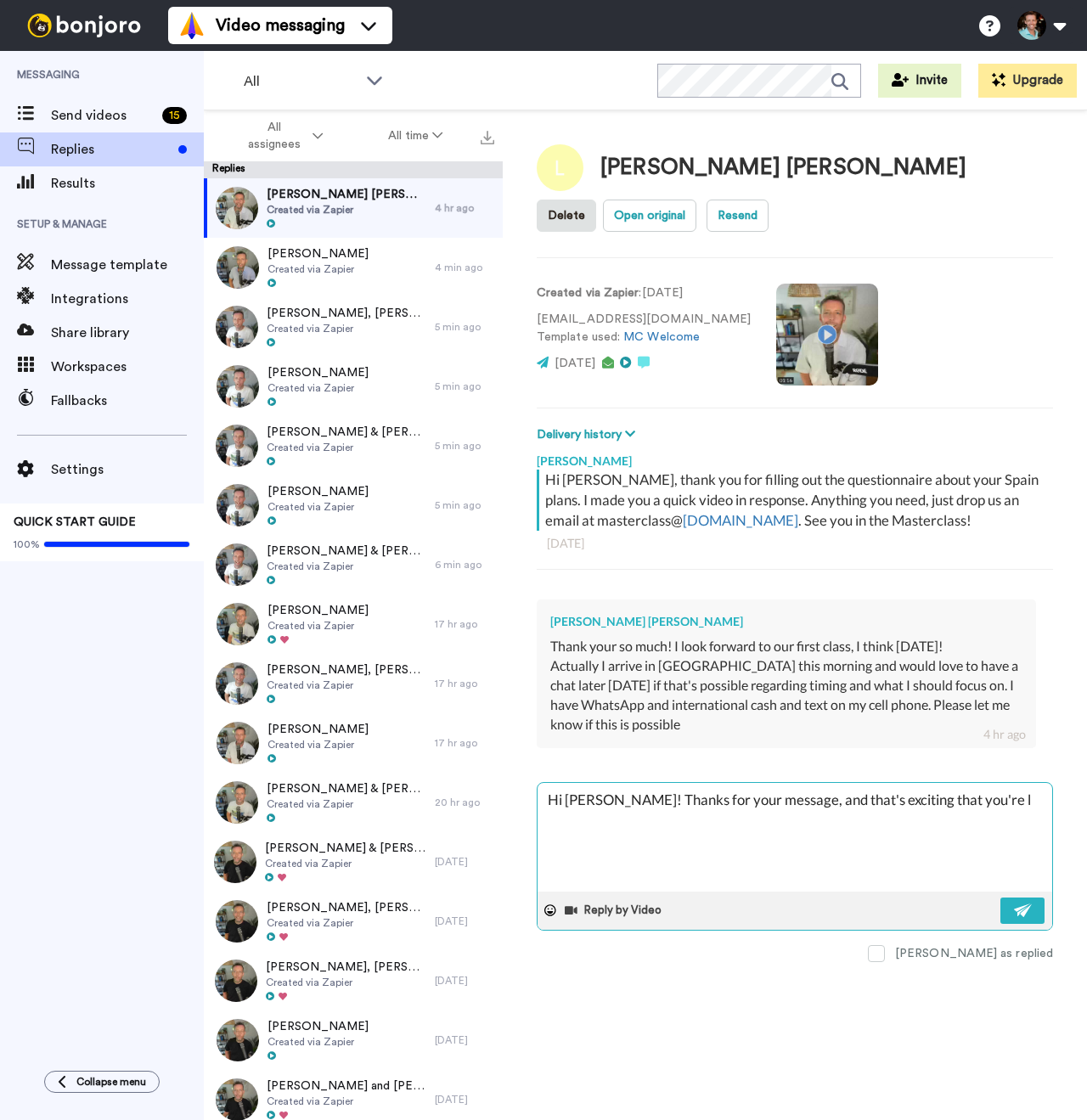
type textarea "Hi Laura! Thanks for your message, and that's exciting that you're la"
type textarea "x"
type textarea "Hi Laura! Thanks for your message, and that's exciting that you're lan"
type textarea "x"
type textarea "Hi Laura! Thanks for your message, and that's exciting that you're land"
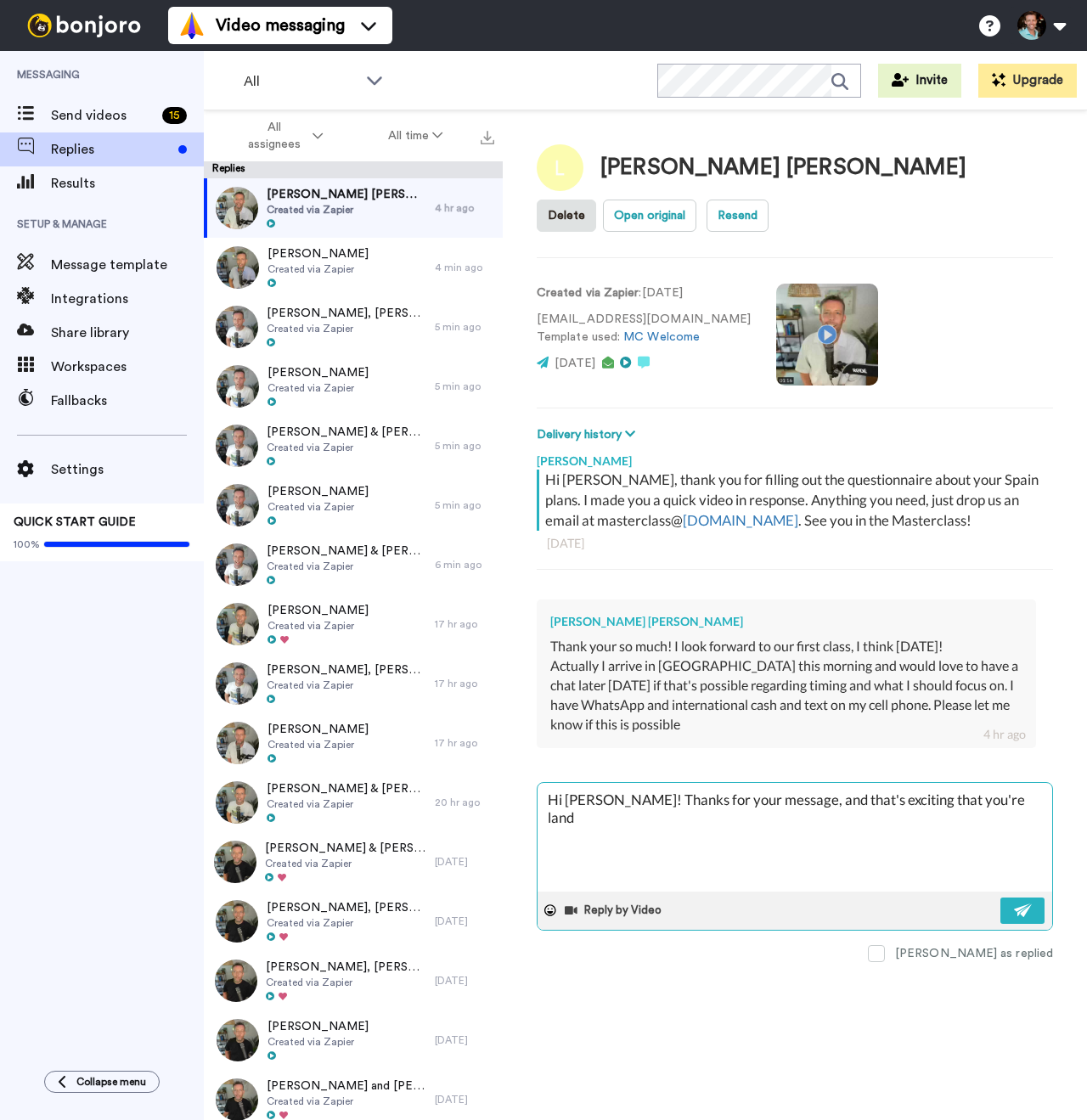
type textarea "x"
type textarea "Hi Laura! Thanks for your message, and that's exciting that you're landin"
type textarea "x"
type textarea "Hi Laura! Thanks for your message, and that's exciting that you're landing"
type textarea "x"
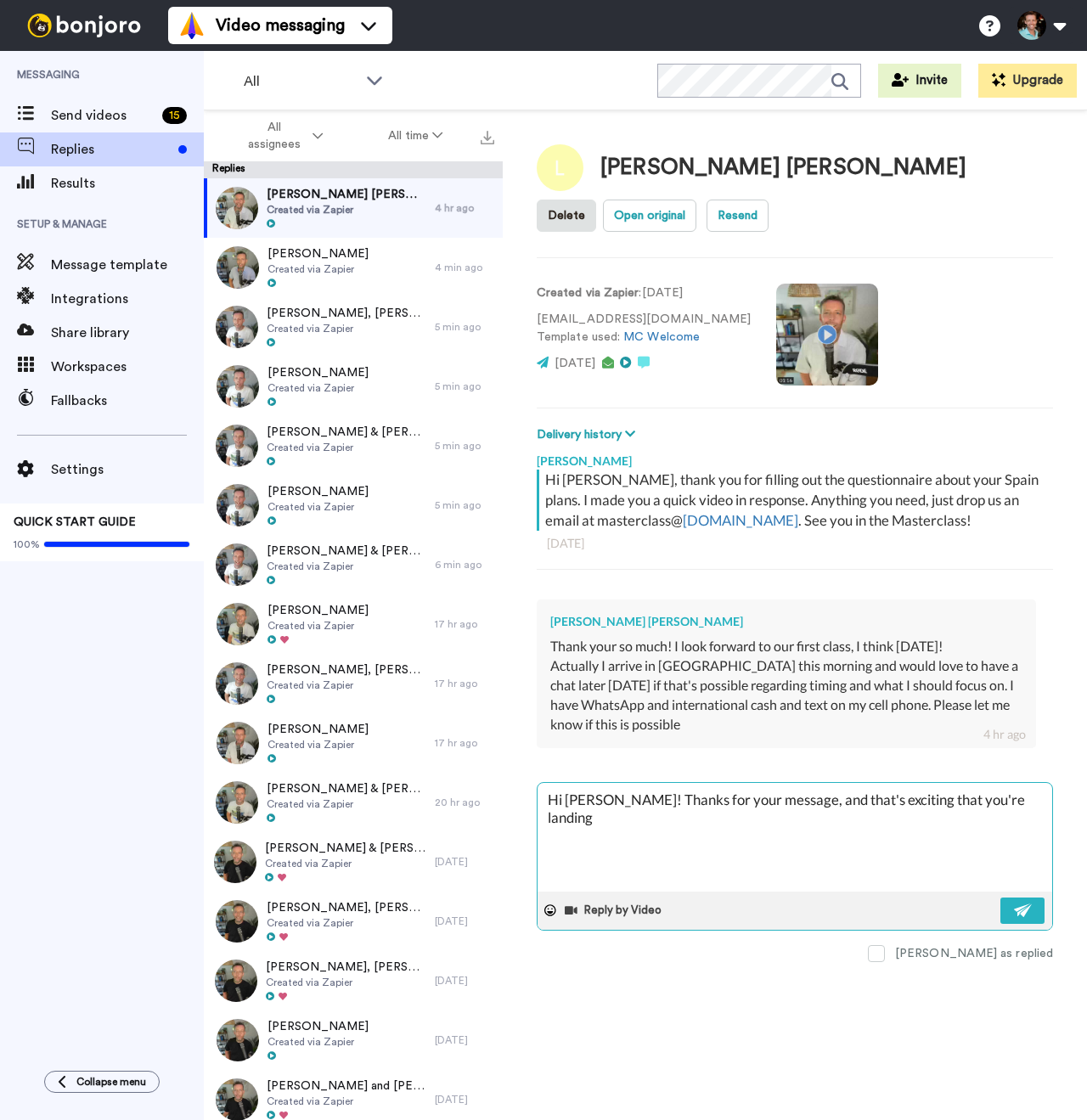
type textarea "Hi Laura! Thanks for your message, and that's exciting that you're landing."
type textarea "x"
type textarea "Hi Laura! Thanks for your message, and that's exciting that you're landing."
type textarea "x"
type textarea "Hi Laura! Thanks for your message, and that's exciting that you're landing. T"
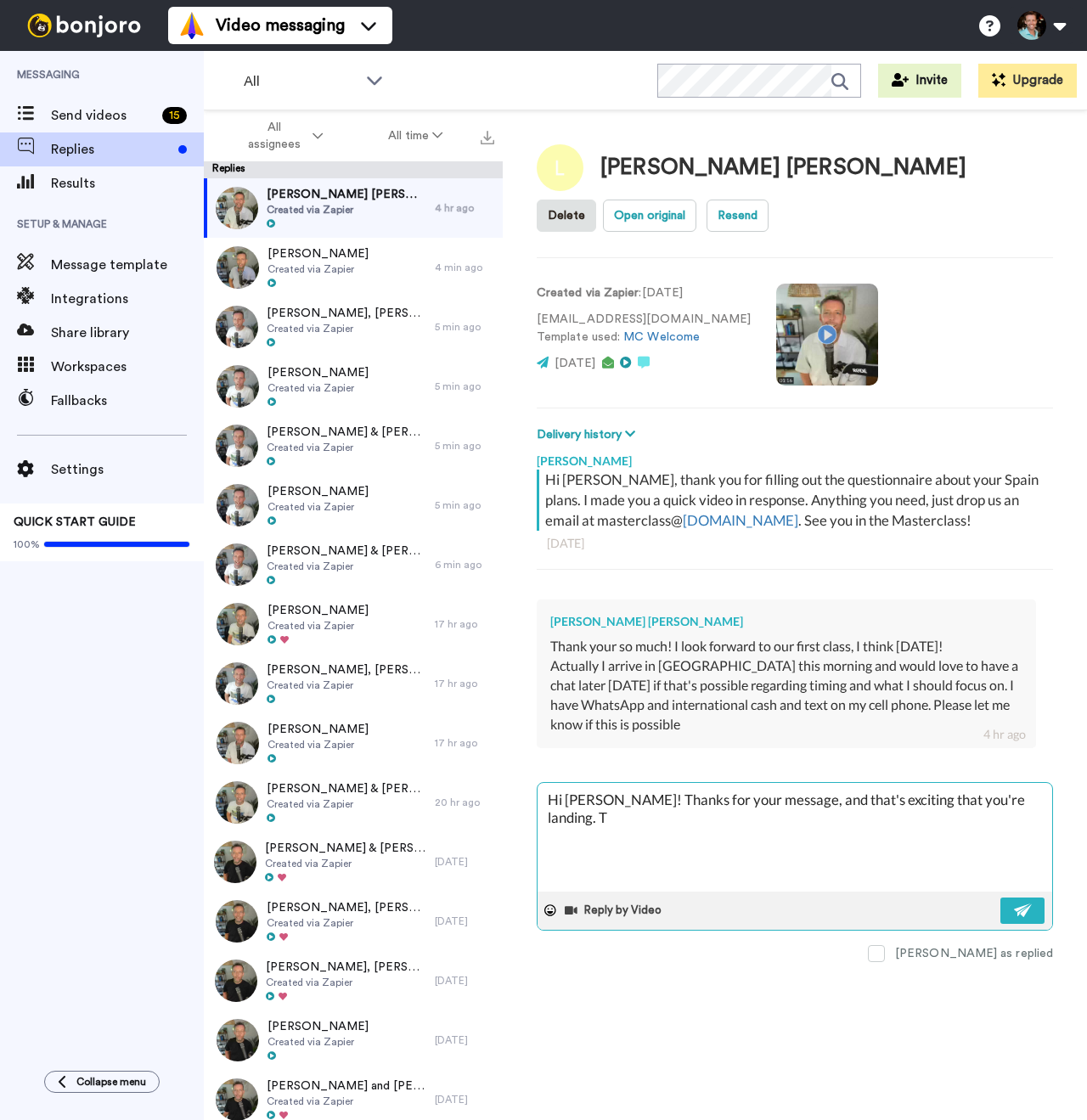
type textarea "x"
type textarea "Hi Laura! Thanks for your message, and that's exciting that you're landing. Th"
type textarea "x"
type textarea "Hi Laura! Thanks for your message, and that's exciting that you're landing. The"
type textarea "x"
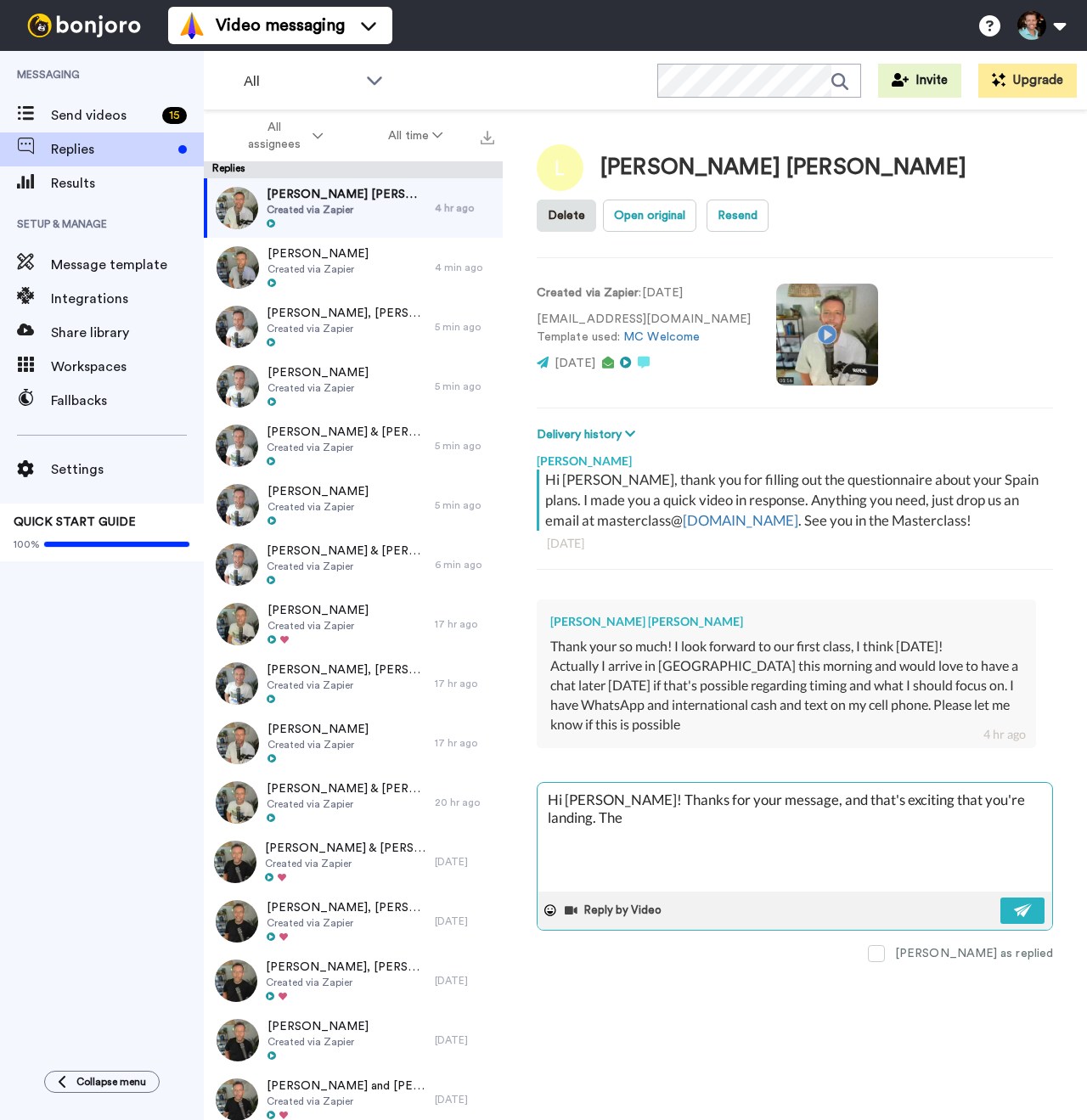
type textarea "Hi Laura! Thanks for your message, and that's exciting that you're landing. The"
type textarea "x"
type textarea "Hi Laura! Thanks for your message, and that's exciting that you're landing. Th"
type textarea "x"
type textarea "Hi Laura! Thanks for your message, and that's exciting that you're landing. T"
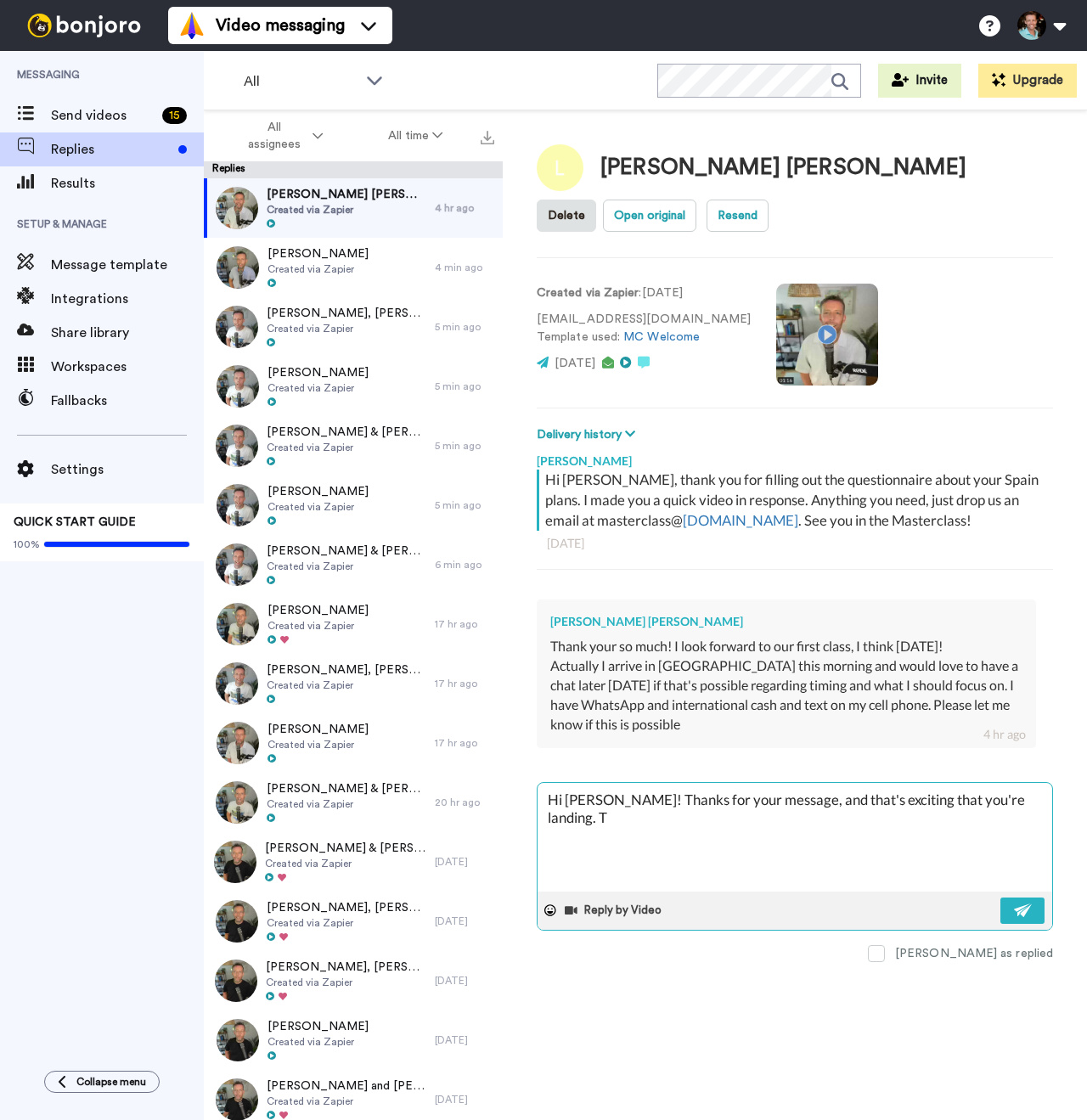
type textarea "x"
type textarea "Hi Laura! Thanks for your message, and that's exciting that you're landing."
type textarea "x"
type textarea "Hi Laura! Thanks for your message, and that's exciting that you're landing. Ye"
type textarea "x"
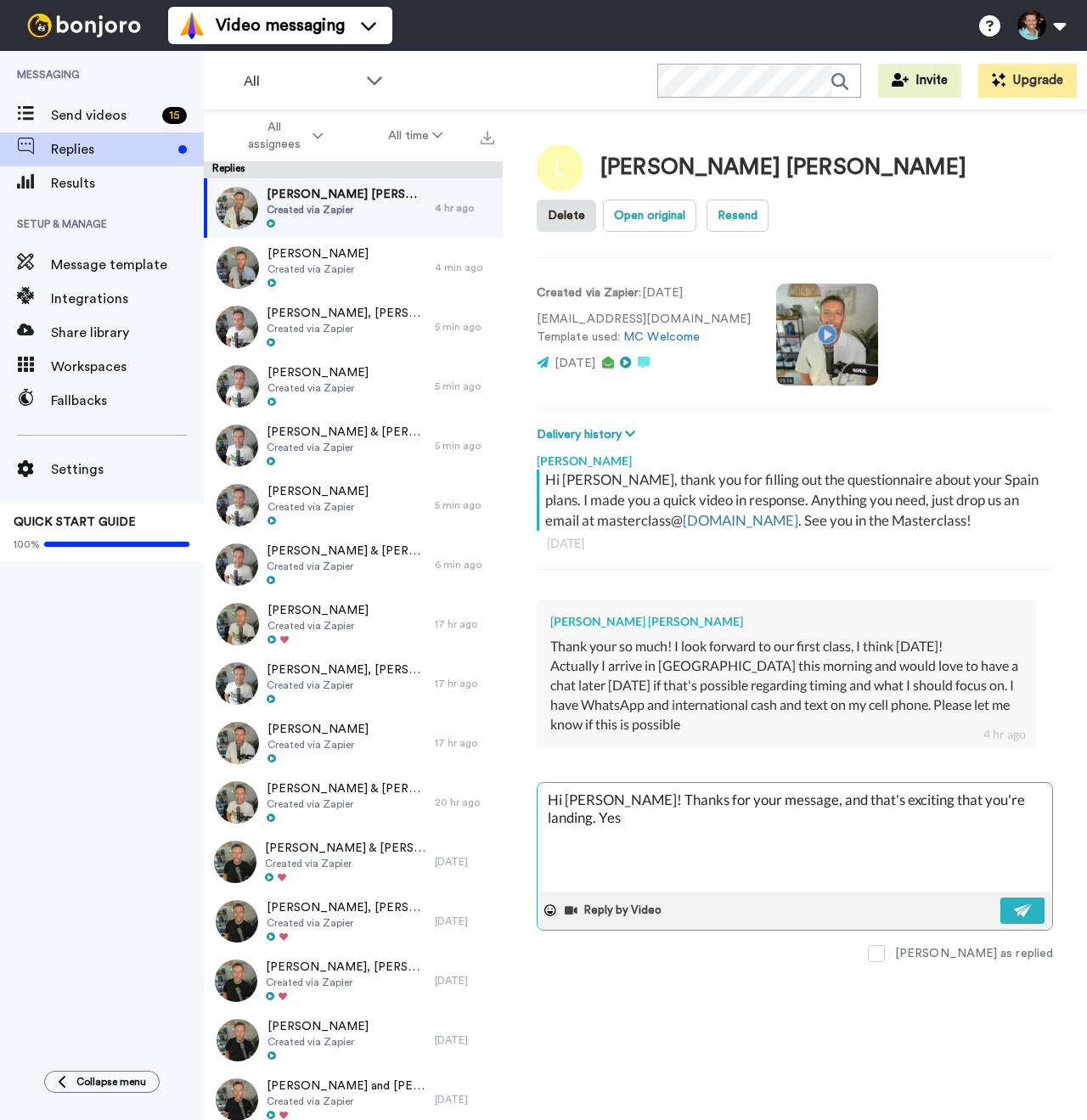
type textarea "Hi Laura! Thanks for your message, and that's exciting that you're landing. Yes,"
type textarea "x"
type textarea "Hi Laura! Thanks for your message, and that's exciting that you're landing. Yes,"
type textarea "x"
type textarea "Hi Laura! Thanks for your message, and that's exciting that you're landing. Yes…"
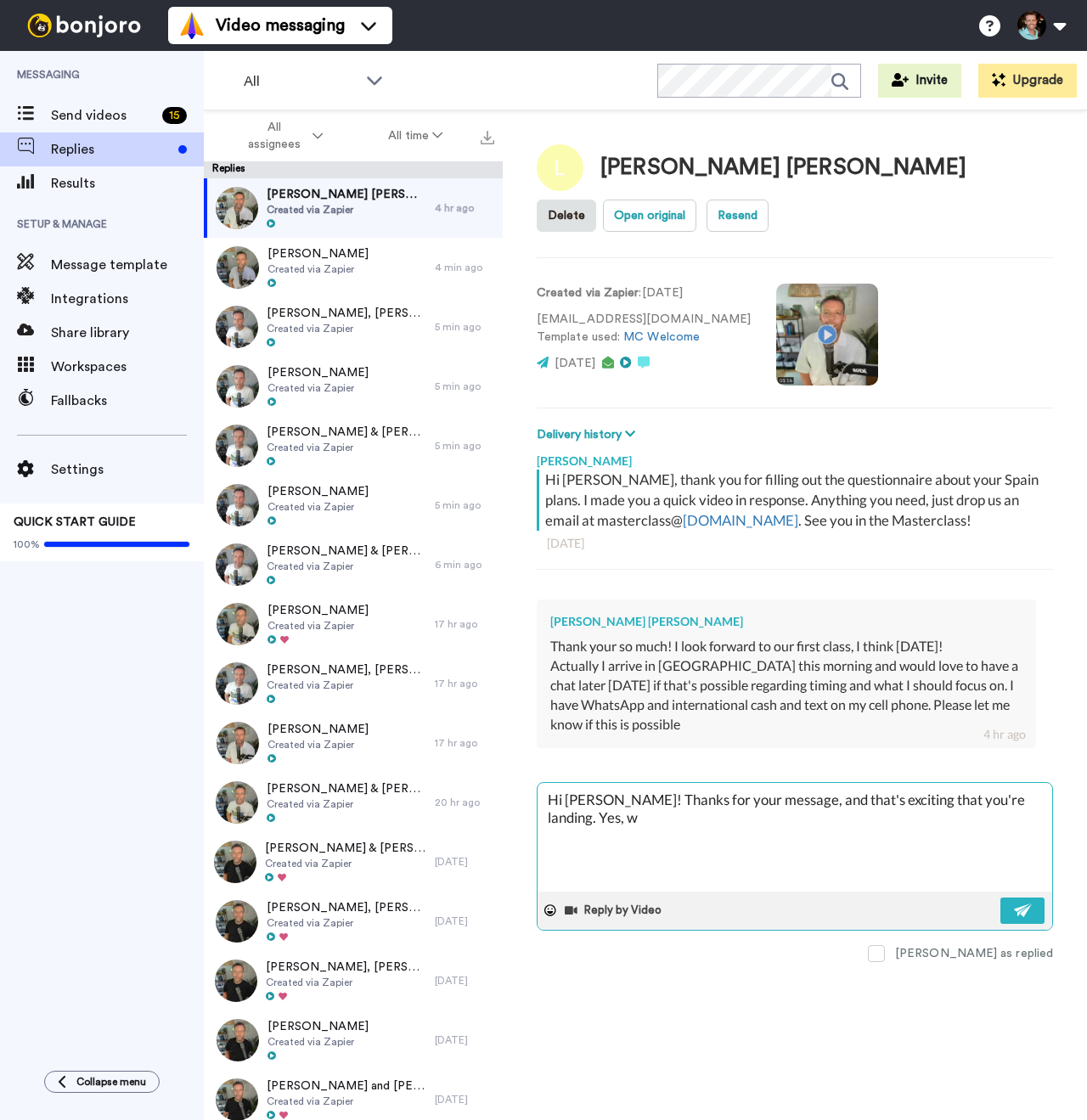
type textarea "x"
type textarea "Hi Laura! Thanks for your message, and that's exciting that you're landing. Yes…"
type textarea "x"
type textarea "Hi Laura! Thanks for your message, and that's exciting that you're landing. Yes…"
type textarea "x"
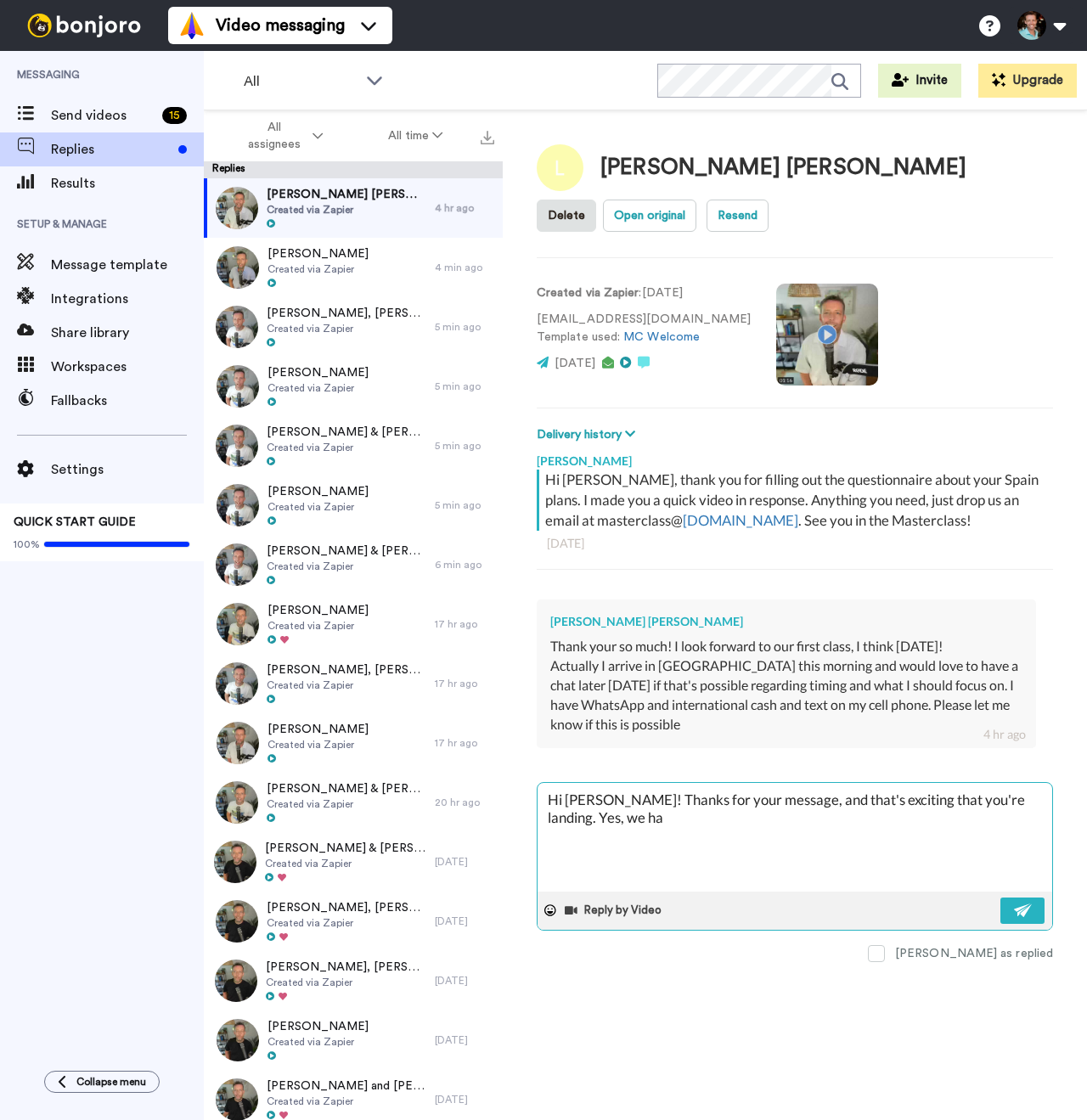
type textarea "Hi Laura! Thanks for your message, and that's exciting that you're landing. Yes…"
type textarea "x"
type textarea "Hi Laura! Thanks for your message, and that's exciting that you're landing. Yes…"
type textarea "x"
type textarea "Hi Laura! Thanks for your message, and that's exciting that you're landing. Yes…"
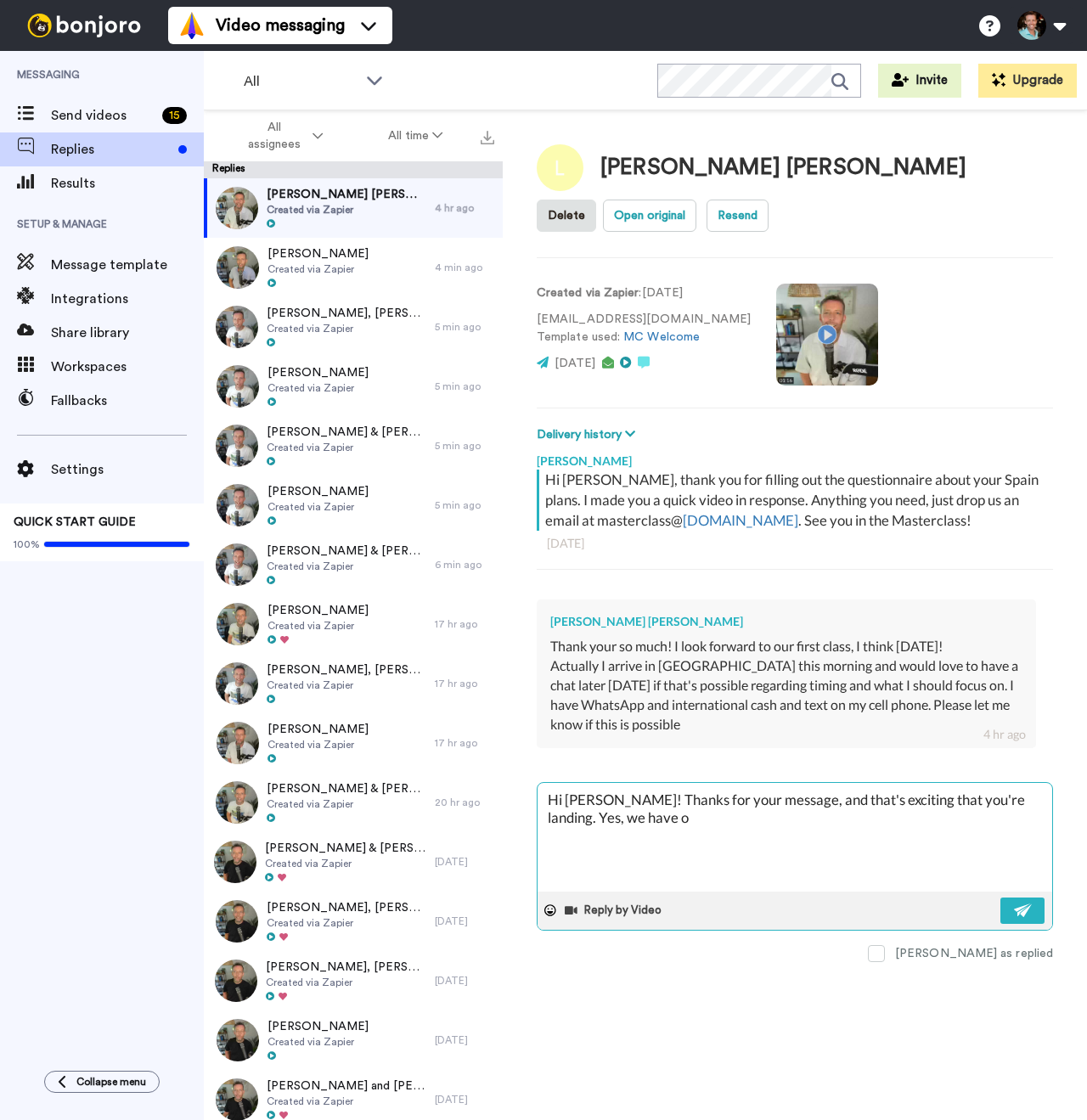
type textarea "x"
type textarea "Hi Laura! Thanks for your message, and that's exciting that you're landing. Yes…"
type textarea "x"
type textarea "Hi Laura! Thanks for your message, and that's exciting that you're landing. Yes…"
type textarea "x"
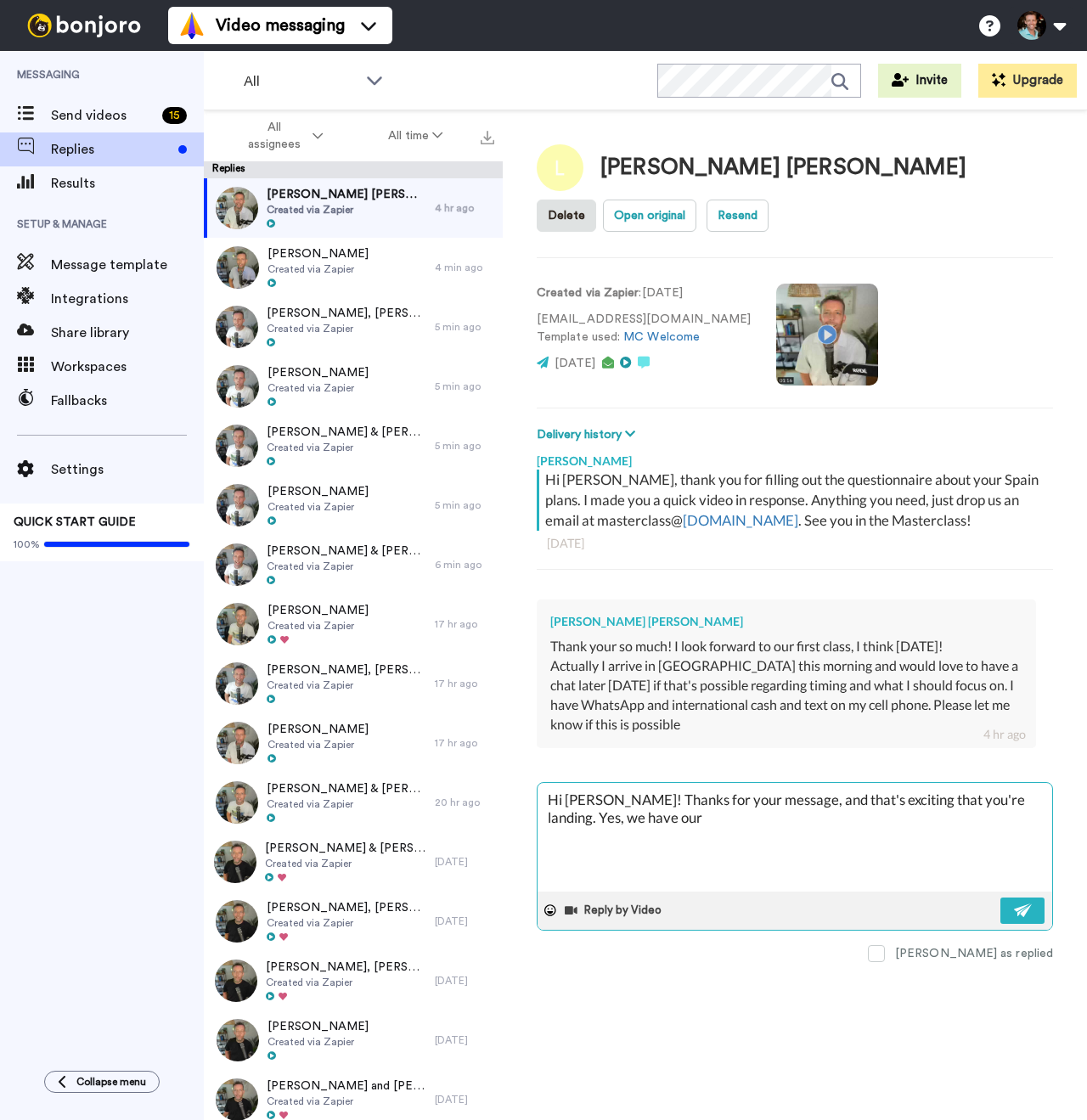
type textarea "Hi Laura! Thanks for your message, and that's exciting that you're landing. Yes…"
type textarea "x"
type textarea "Hi Laura! Thanks for your message, and that's exciting that you're landing. Yes…"
type textarea "x"
type textarea "Hi Laura! Thanks for your message, and that's exciting that you're landing. Yes…"
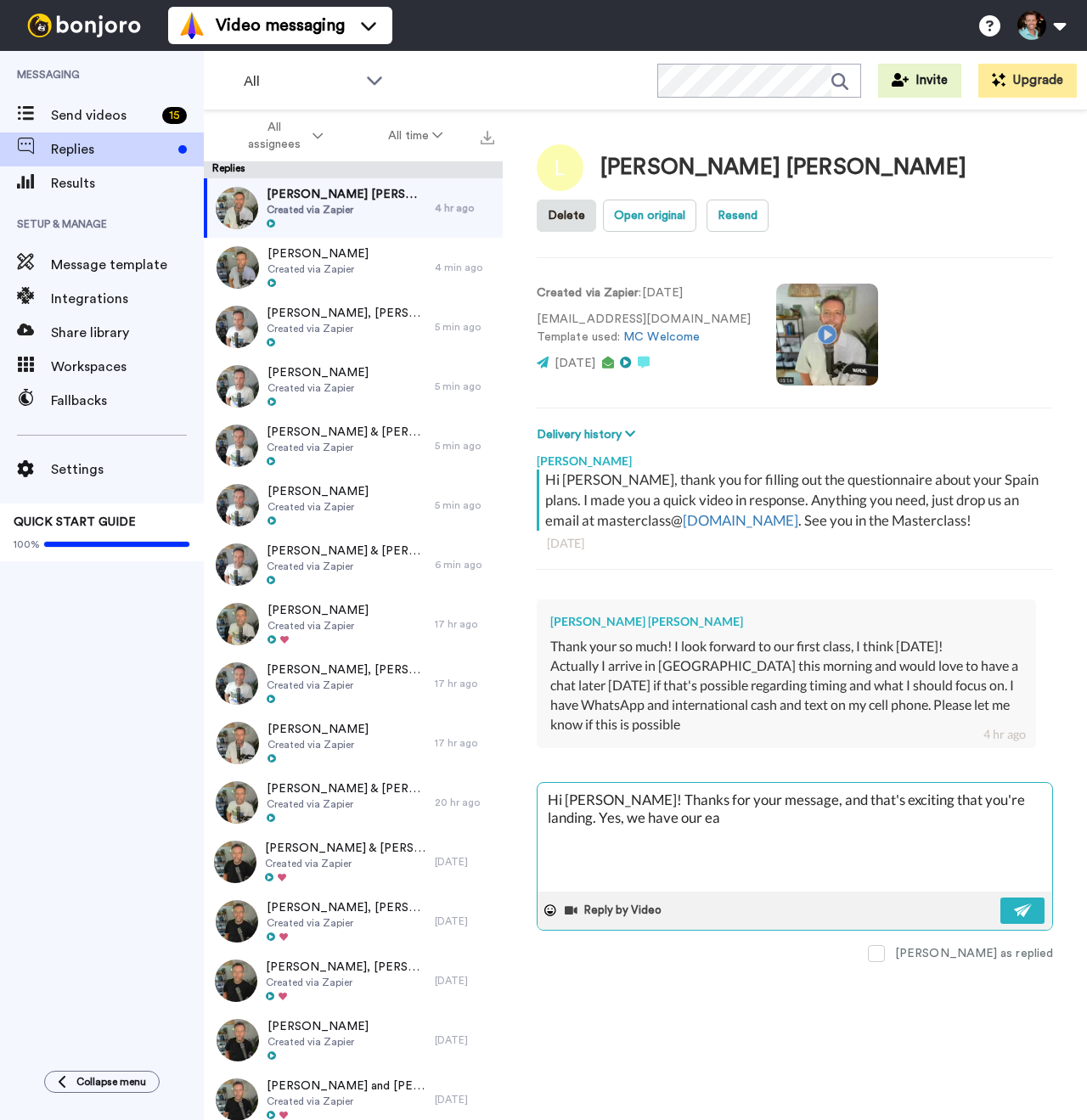
type textarea "x"
type textarea "Hi Laura! Thanks for your message, and that's exciting that you're landing. Yes…"
type textarea "x"
type textarea "Hi Laura! Thanks for your message, and that's exciting that you're landing. Yes…"
type textarea "x"
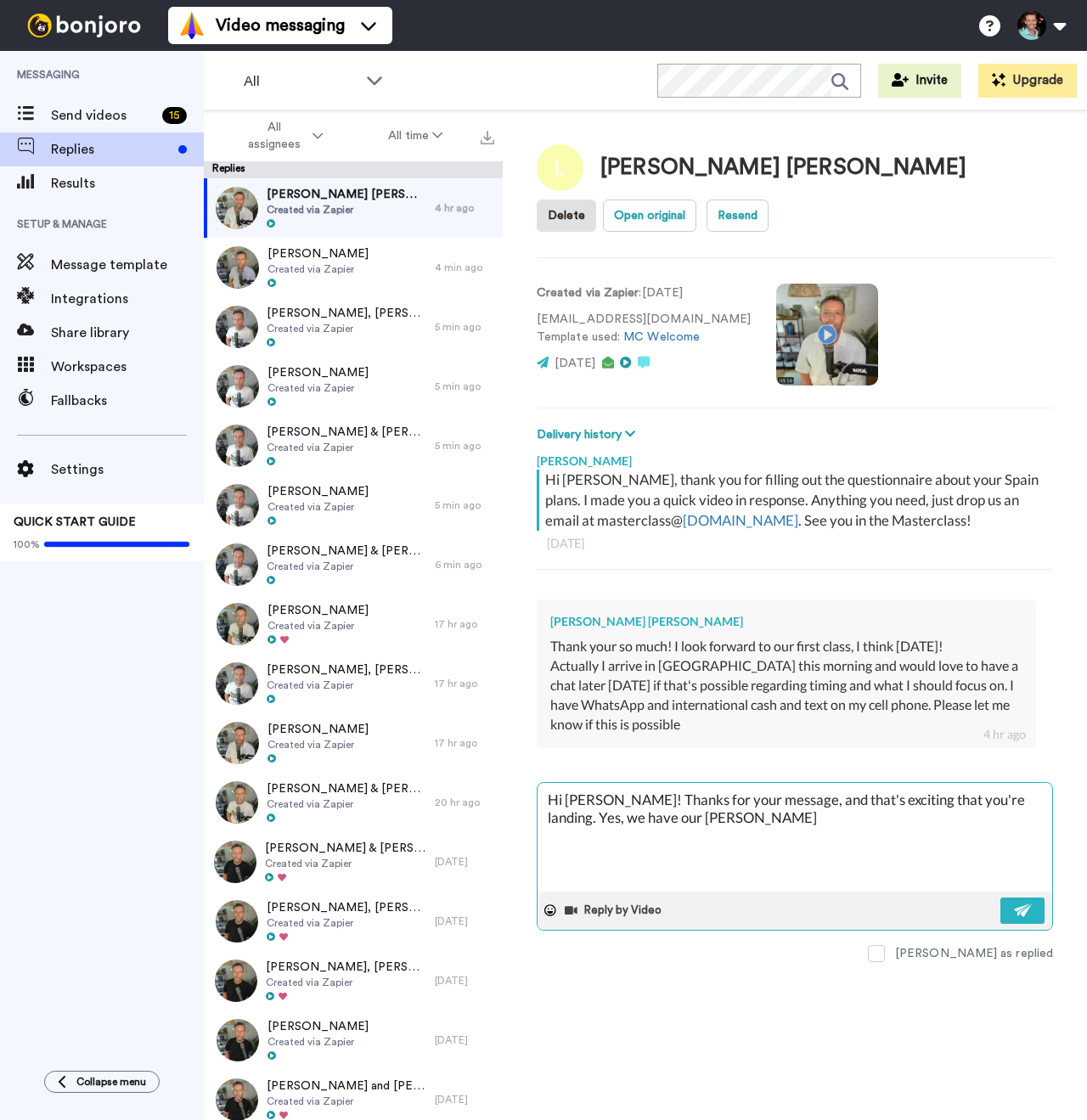
type textarea "Hi Laura! Thanks for your message, and that's exciting that you're landing. Yes…"
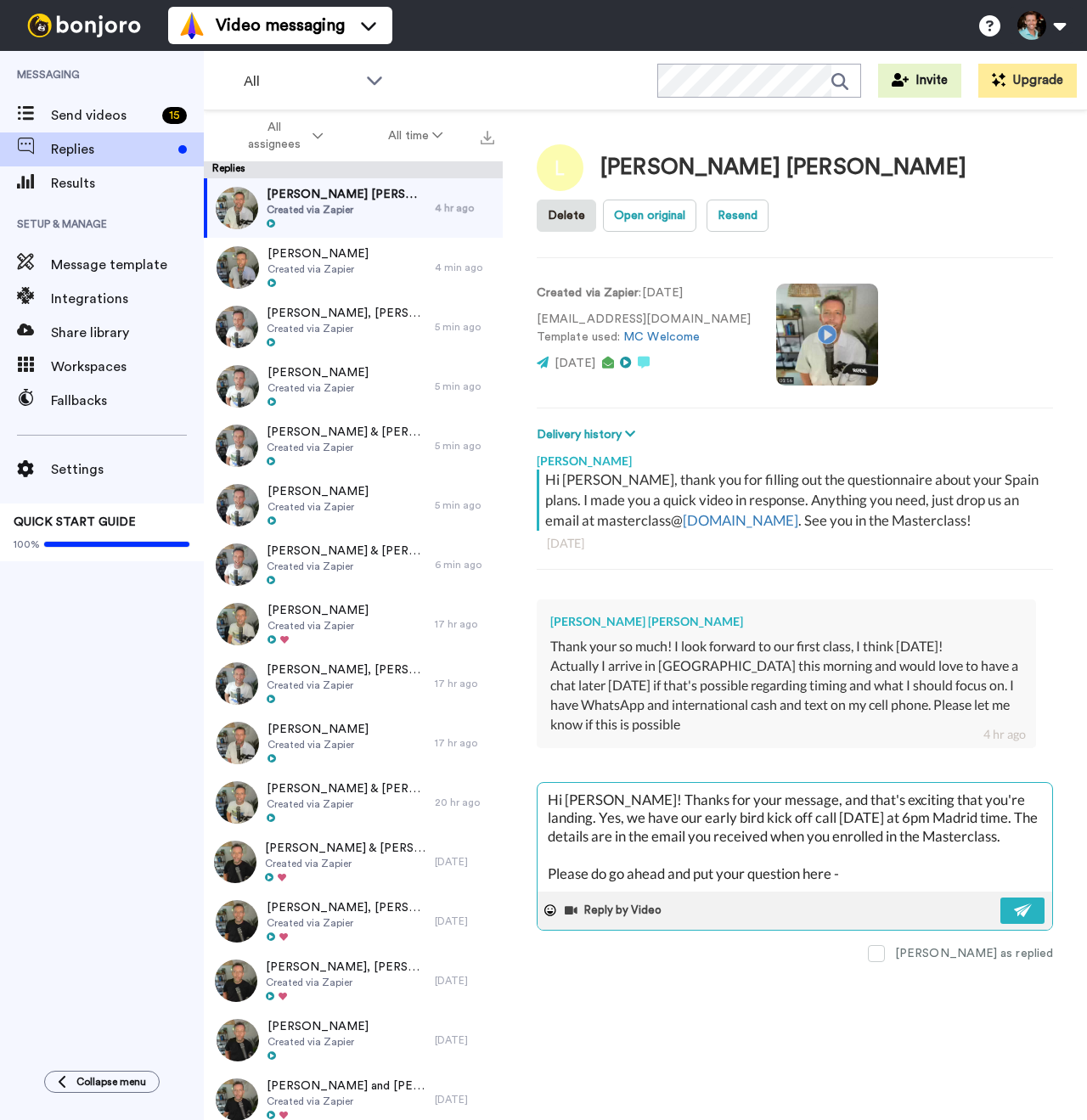
paste textarea "https://tally.so/r/3xA7N9"
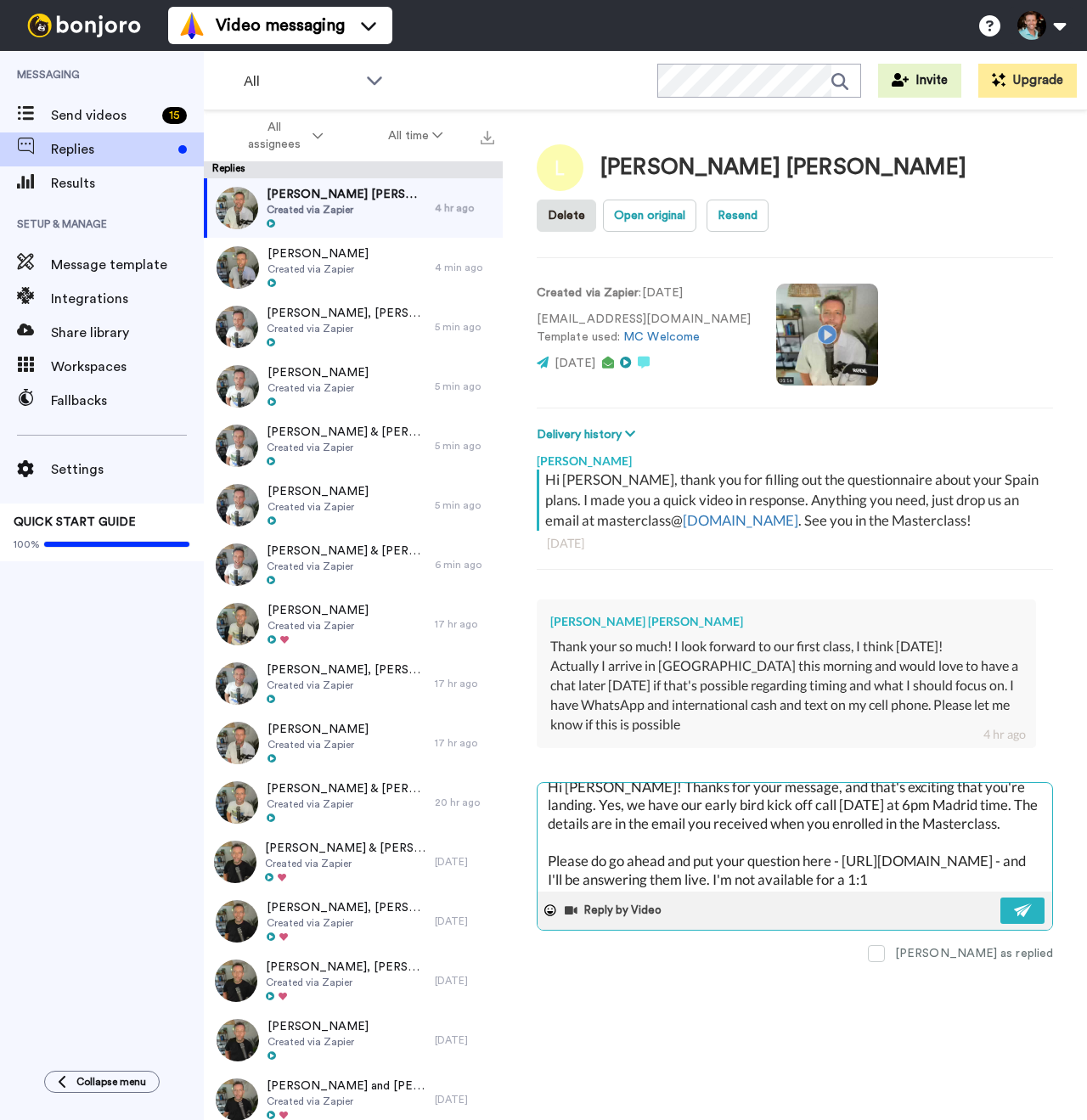
scroll to position [18, 0]
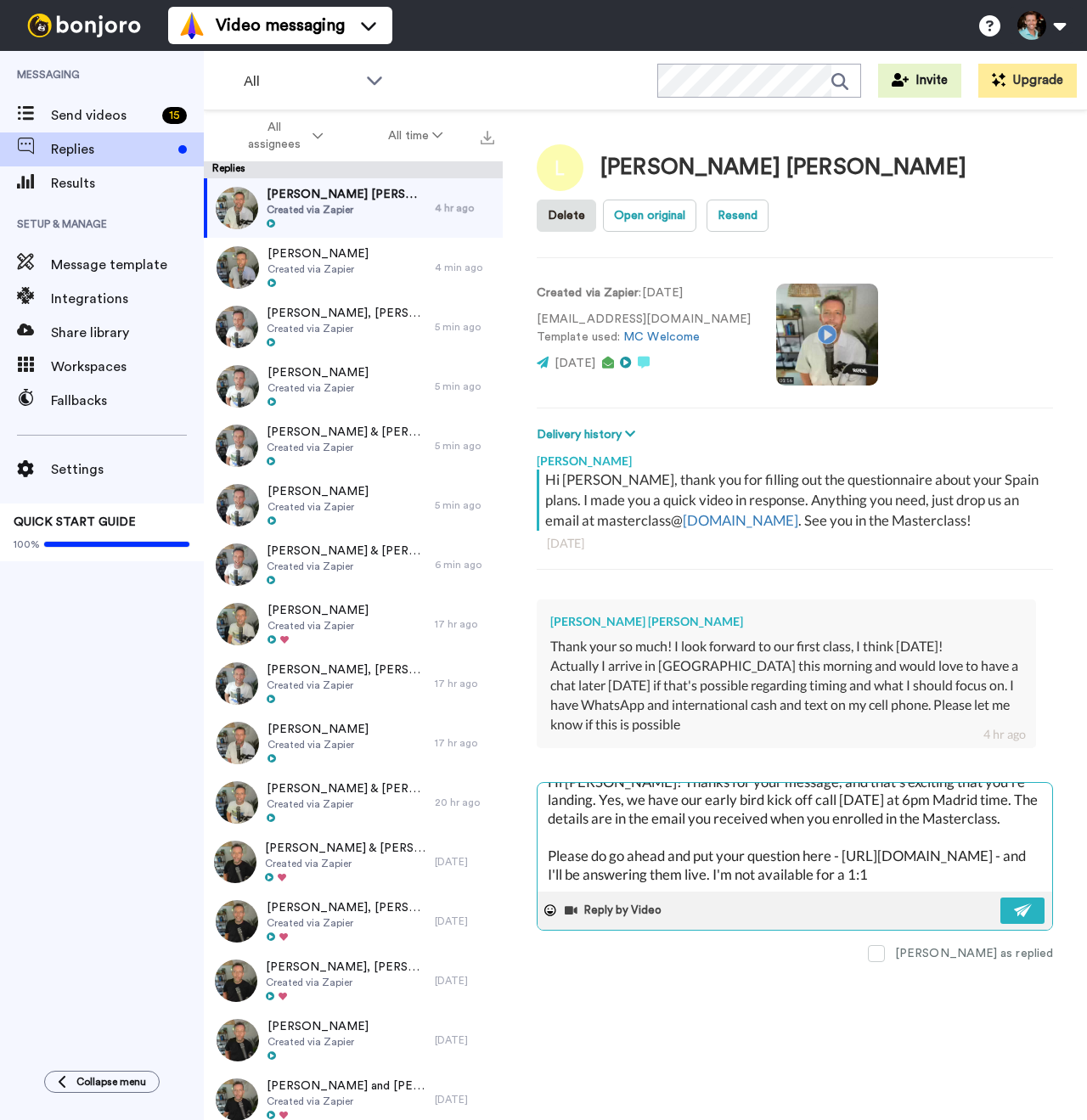
drag, startPoint x: 901, startPoint y: 884, endPoint x: 741, endPoint y: 874, distance: 160.3
click at [741, 874] on textarea "Hi Laura! Thanks for your message, and that's exciting that you're landing. Yes…" at bounding box center [795, 837] width 515 height 109
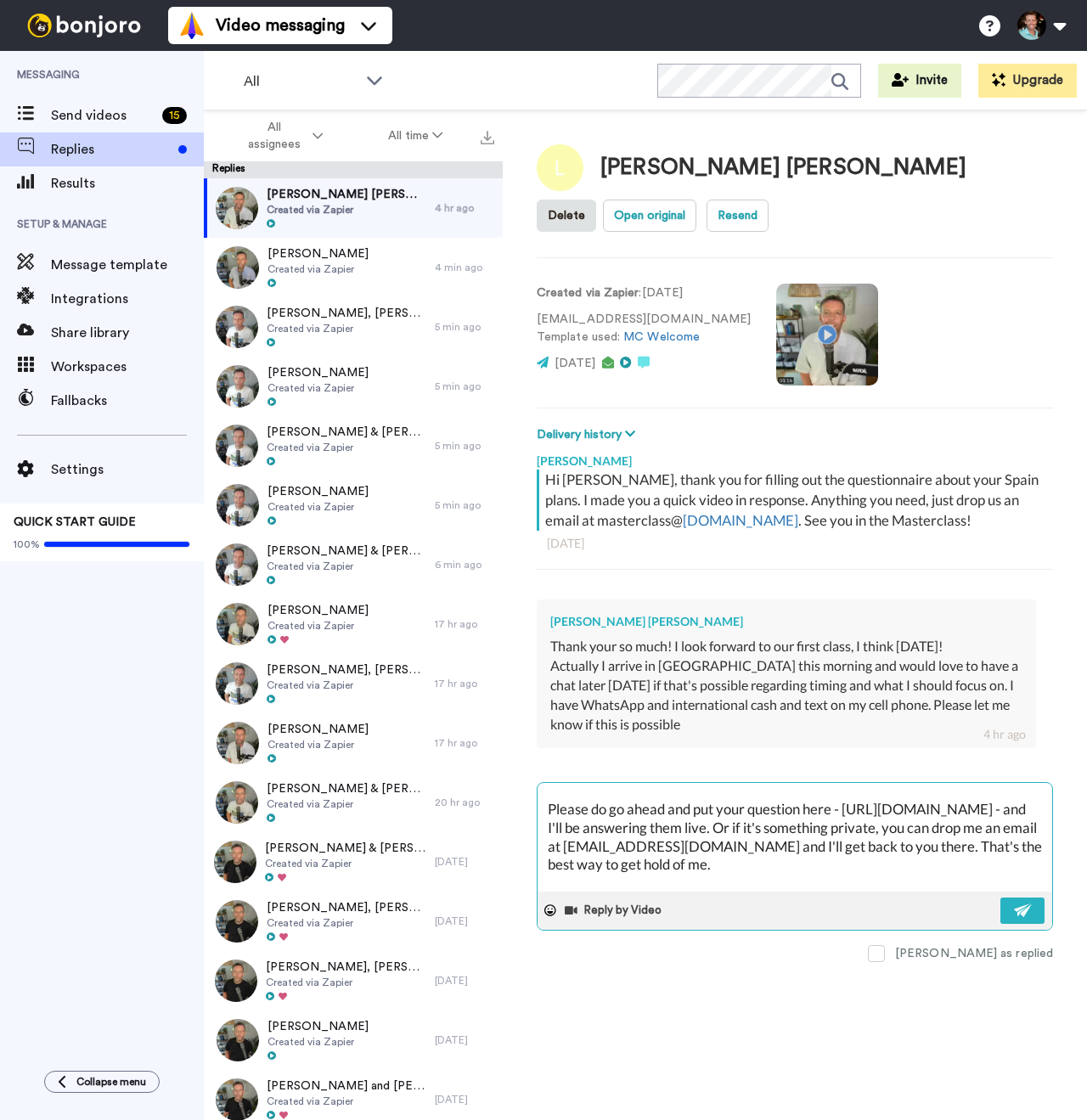
scroll to position [56, 0]
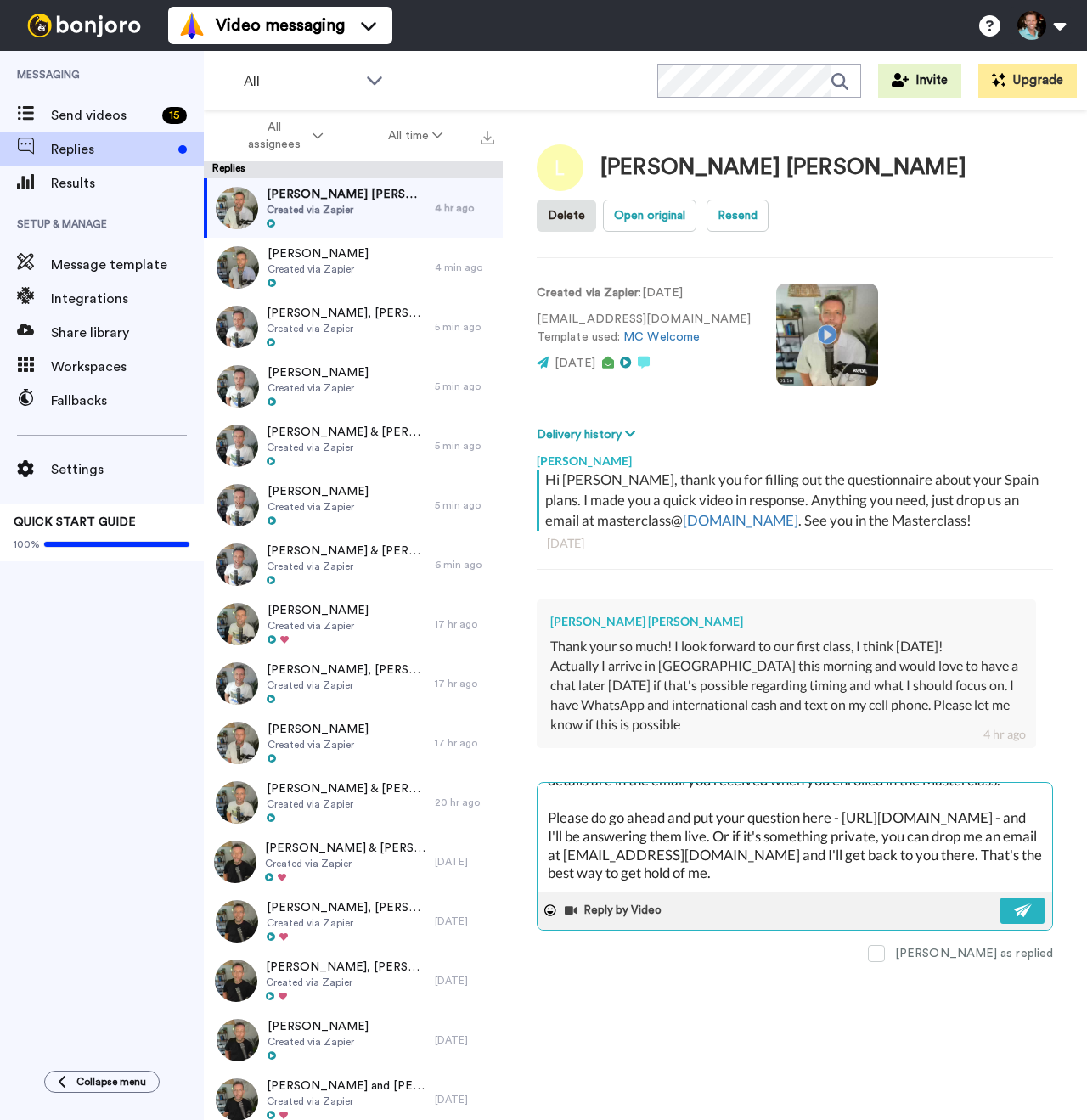
drag, startPoint x: 1003, startPoint y: 788, endPoint x: 850, endPoint y: 814, distance: 155.2
click at [850, 814] on textarea "Hi Laura! Thanks for your message, and that's exciting that you're landing. Yes…" at bounding box center [795, 837] width 515 height 109
paste textarea "https://tally.so/r/3xA7N9"
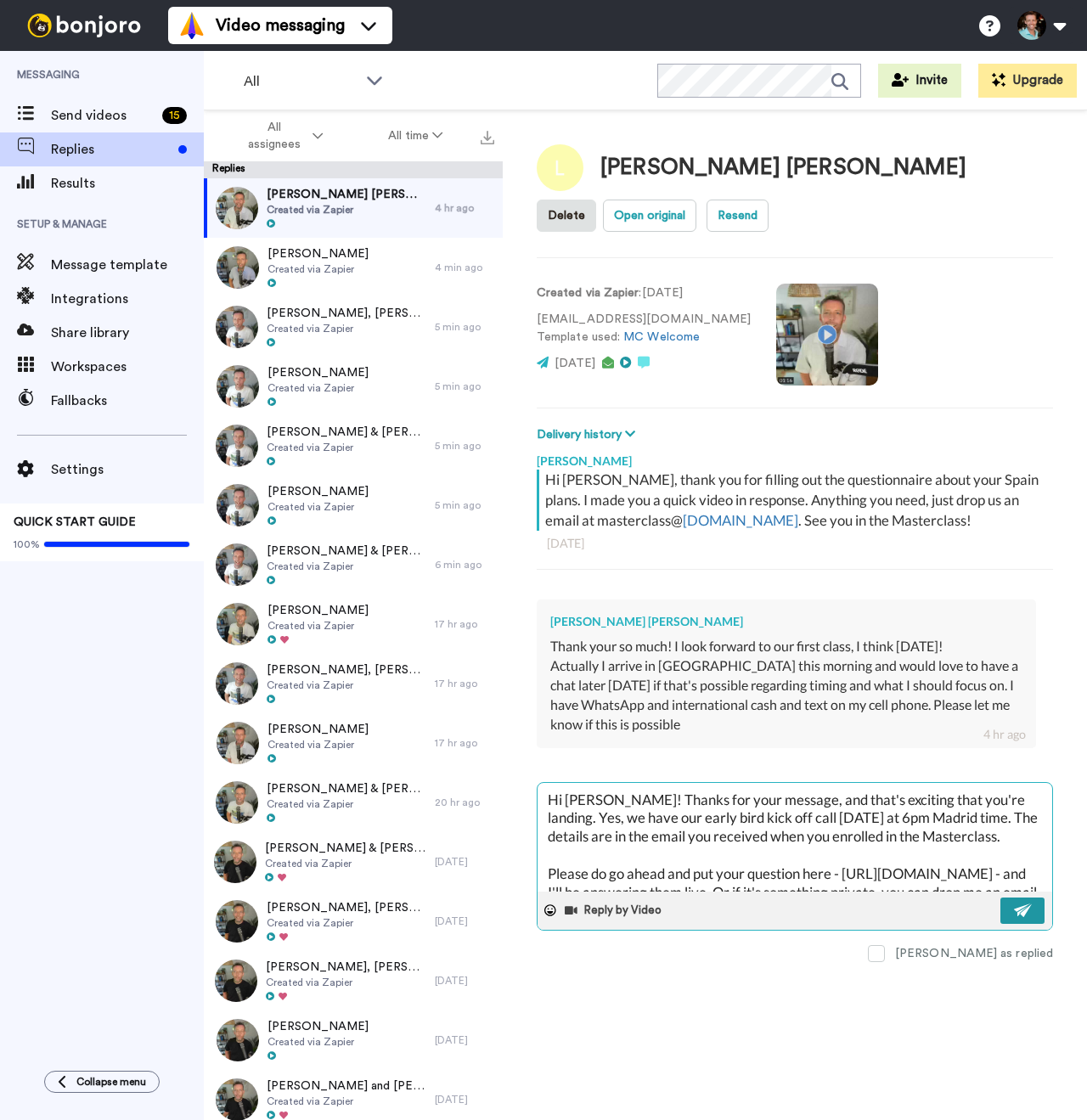
click at [1030, 908] on img at bounding box center [1023, 911] width 19 height 14
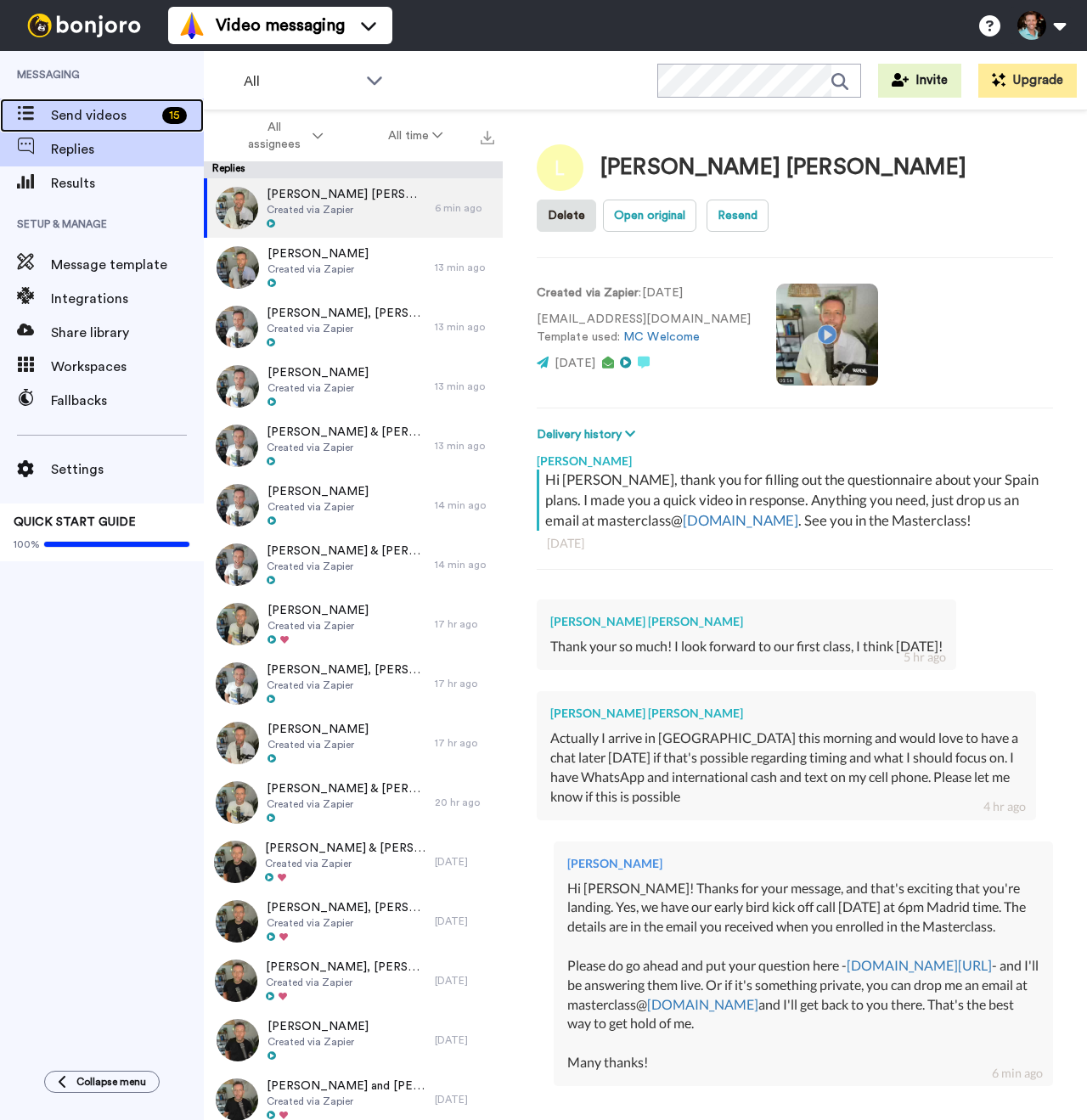
click at [116, 118] on span "Send videos" at bounding box center [103, 116] width 105 height 20
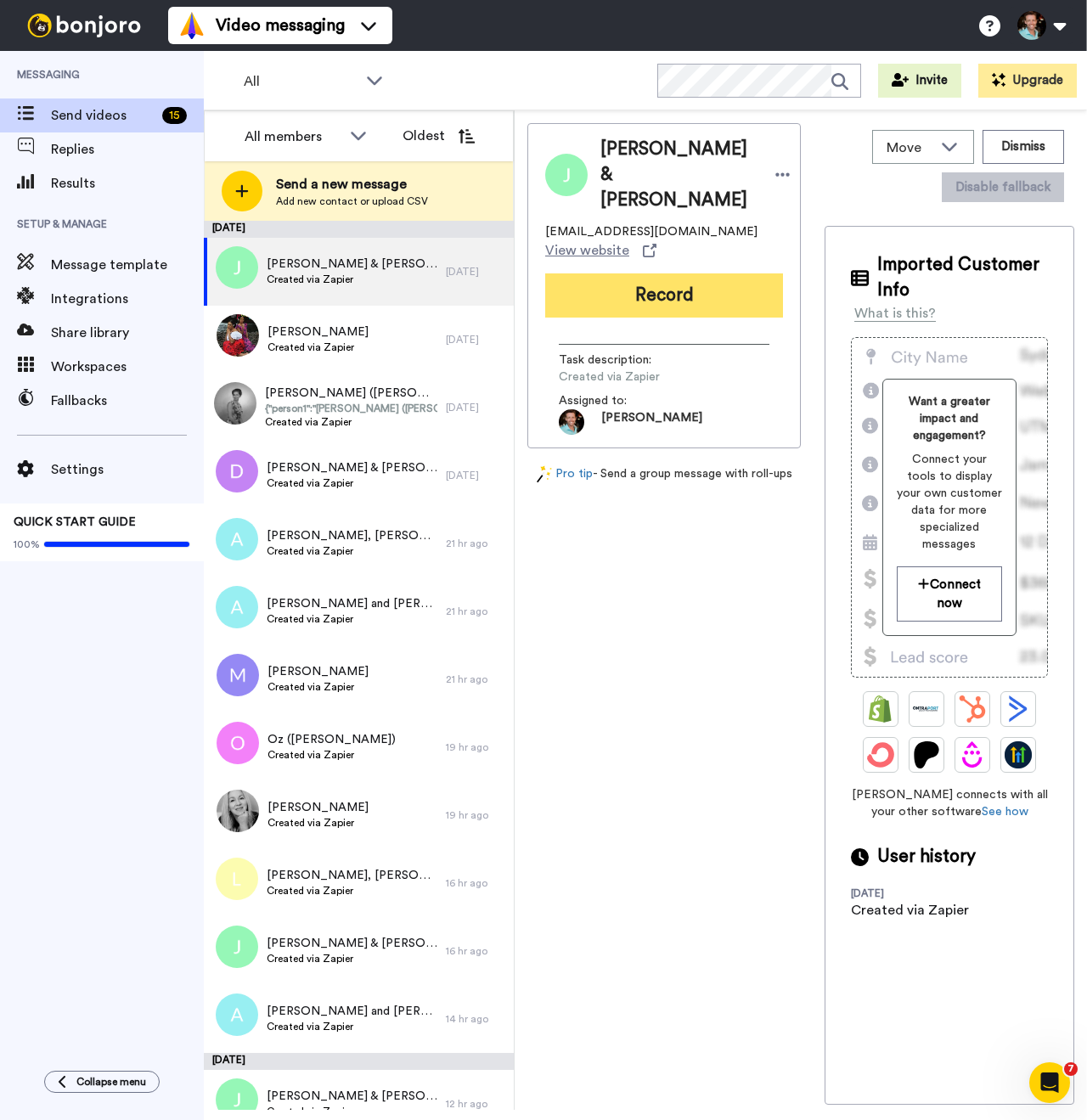
click at [646, 281] on button "Record" at bounding box center [664, 295] width 237 height 44
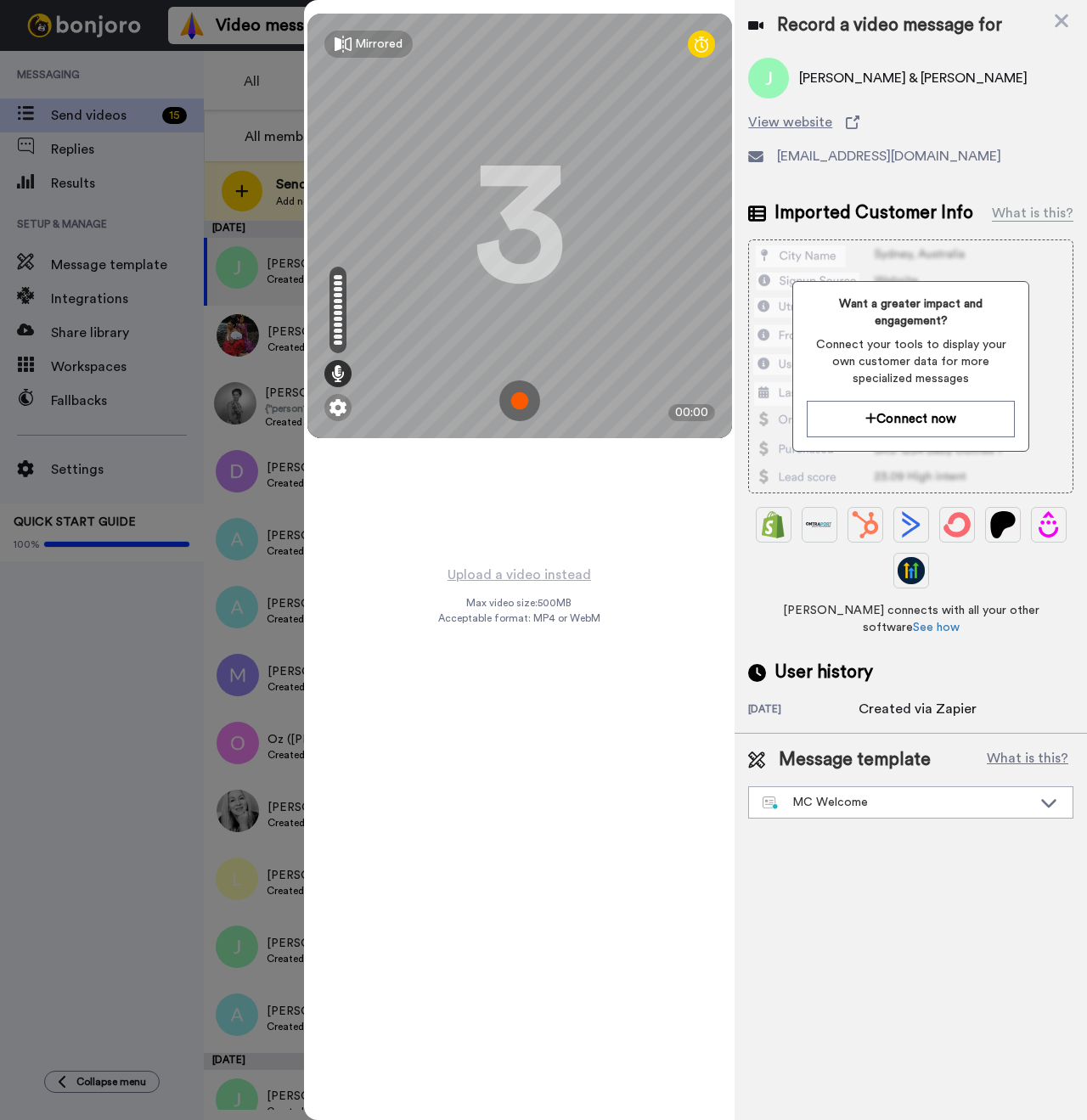
click at [516, 400] on img at bounding box center [520, 401] width 41 height 41
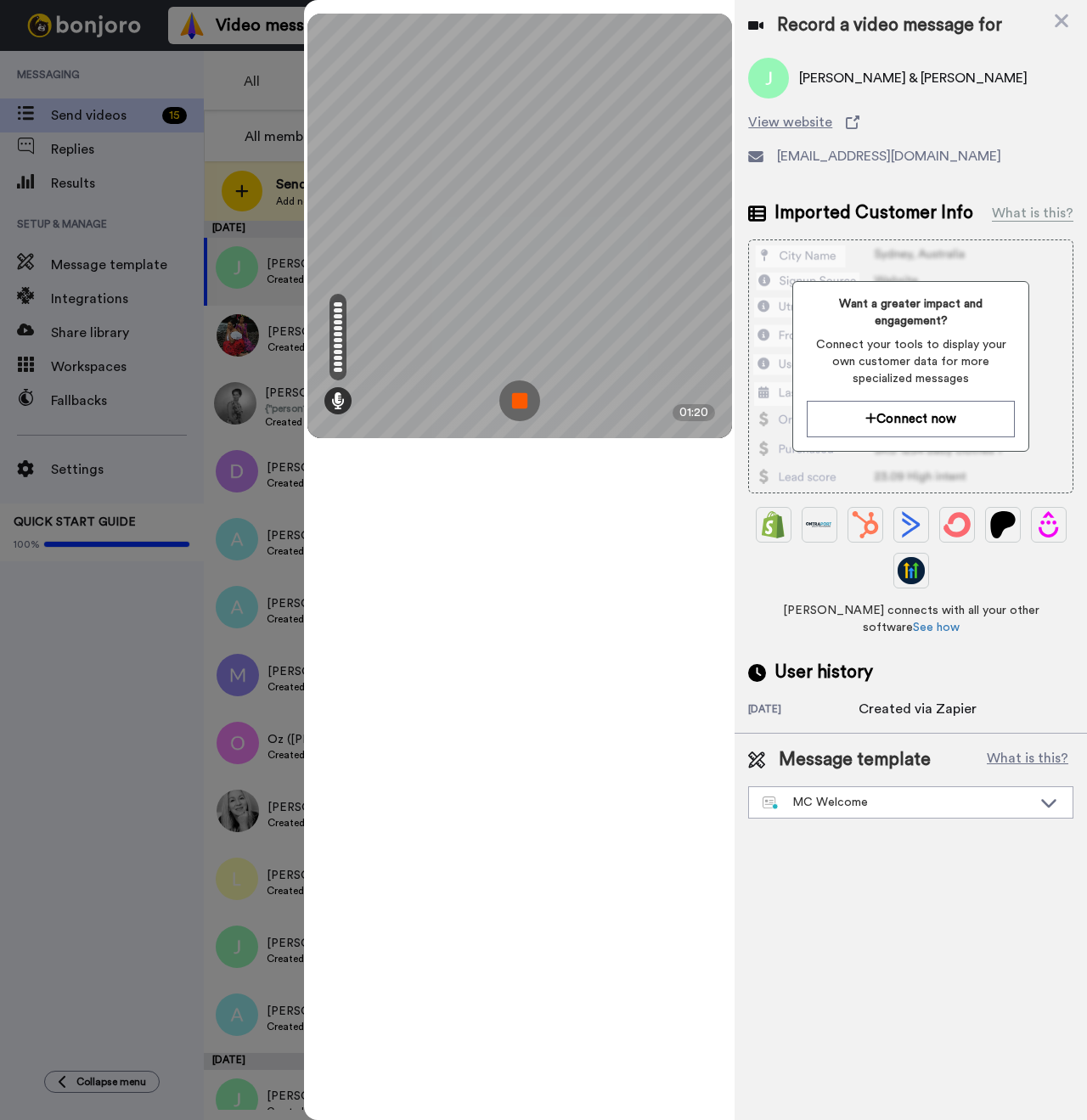
click at [520, 409] on img at bounding box center [520, 401] width 41 height 41
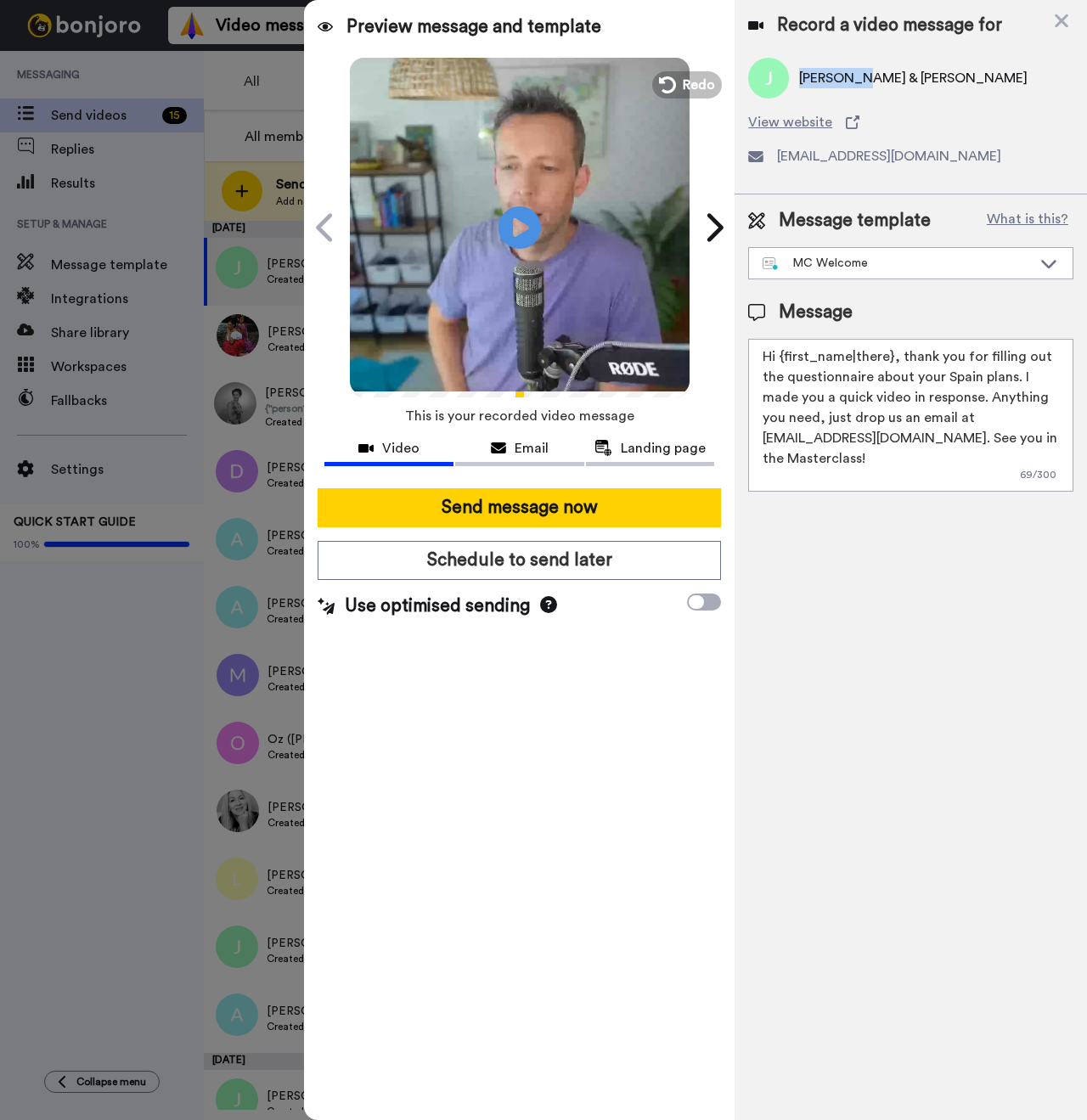
drag, startPoint x: 865, startPoint y: 78, endPoint x: 802, endPoint y: 81, distance: 63.1
click at [802, 81] on span "Jean-Marc & Leslie Zuczek" at bounding box center [912, 78] width 228 height 20
copy span "Jean-Marc"
drag, startPoint x: 891, startPoint y: 359, endPoint x: 781, endPoint y: 356, distance: 110.0
click at [781, 356] on textarea "Hi {first_name|there}, thank you for filling out the questionnaire about your S…" at bounding box center [910, 415] width 325 height 153
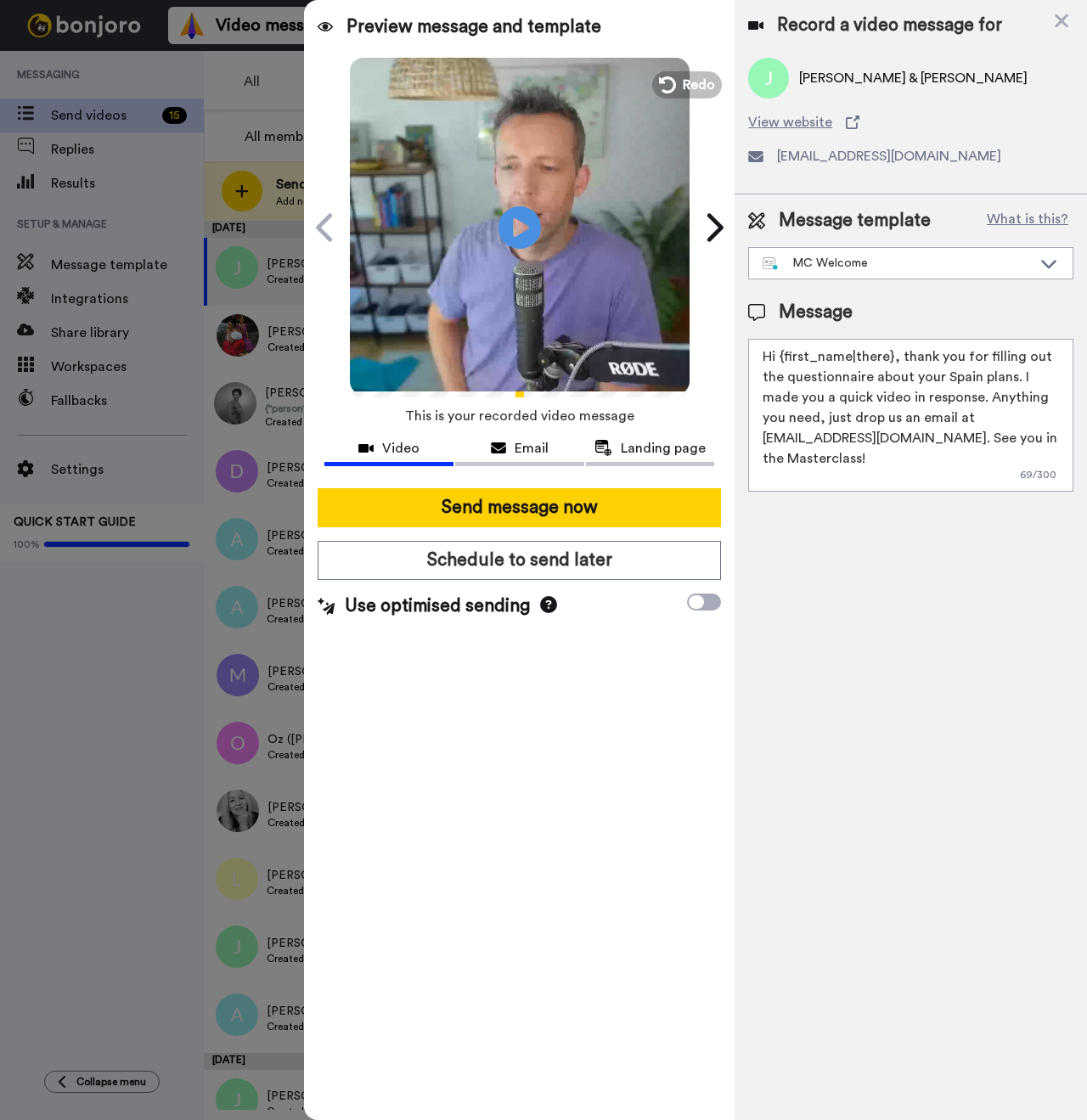
paste textarea "Jean-Marc"
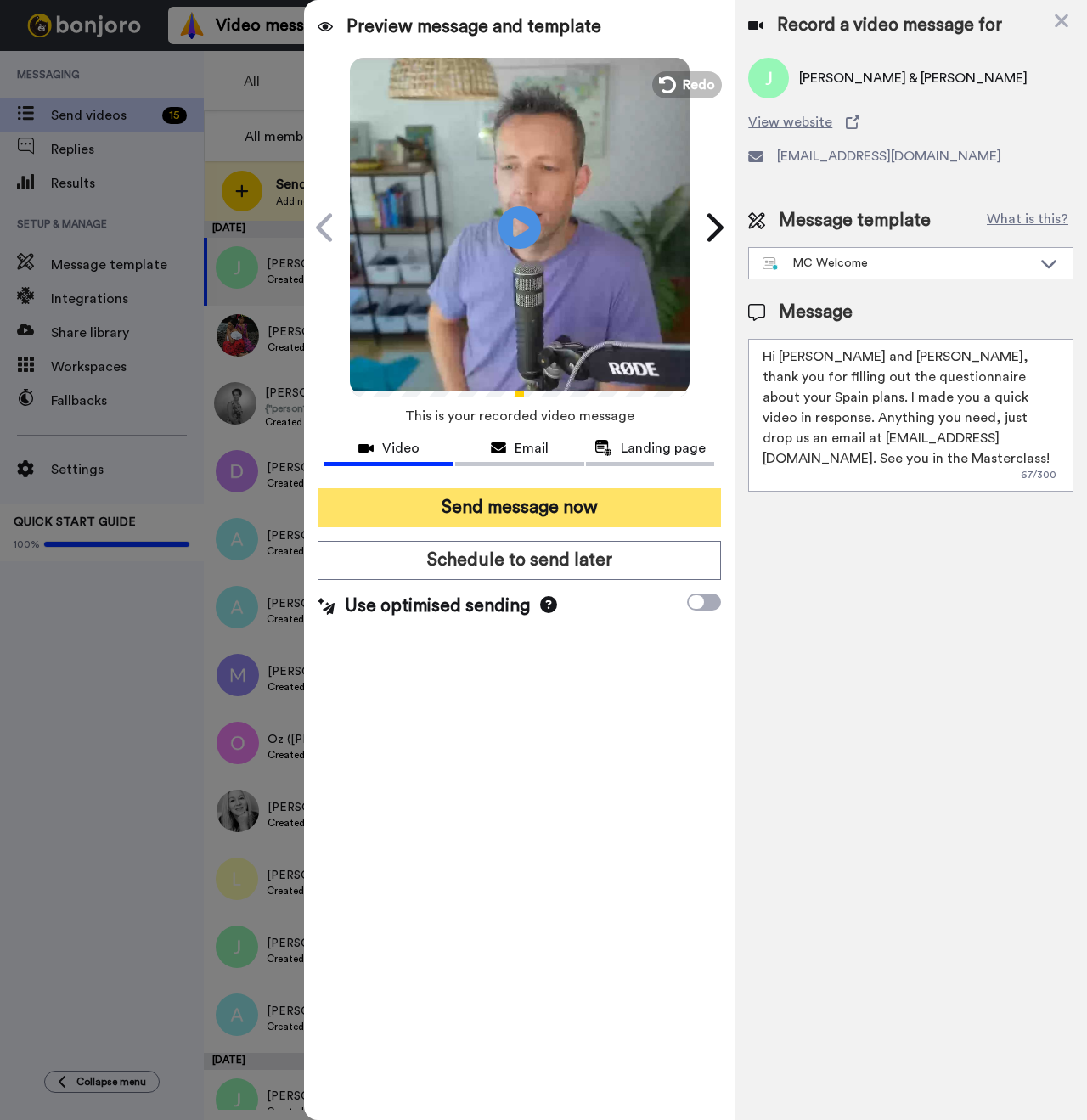
type textarea "Hi Jean-Marc and Leslie, thank you for filling out the questionnaire about your…"
click at [546, 518] on button "Send message now" at bounding box center [519, 508] width 404 height 39
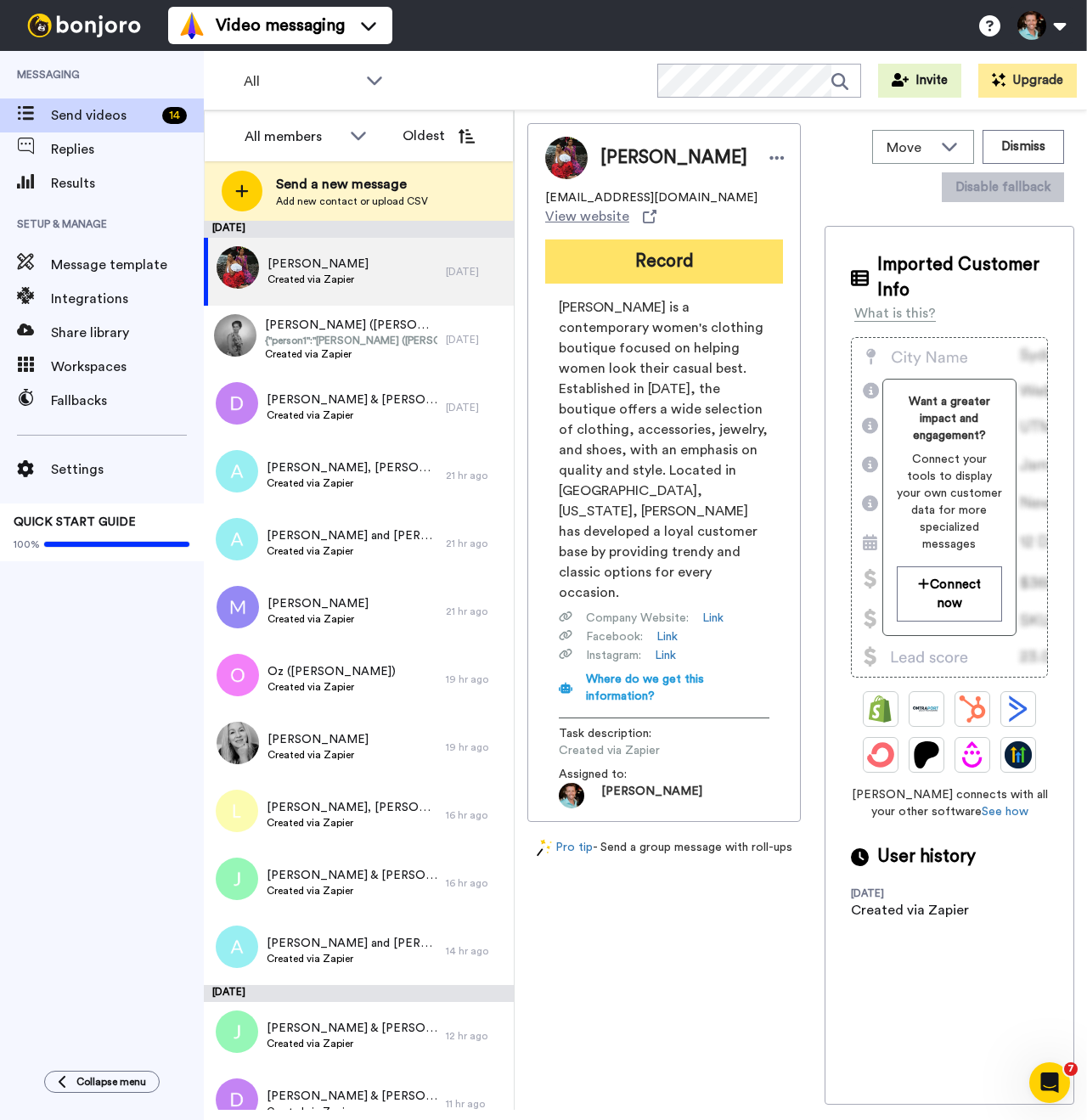
click at [645, 272] on button "Record" at bounding box center [664, 261] width 237 height 44
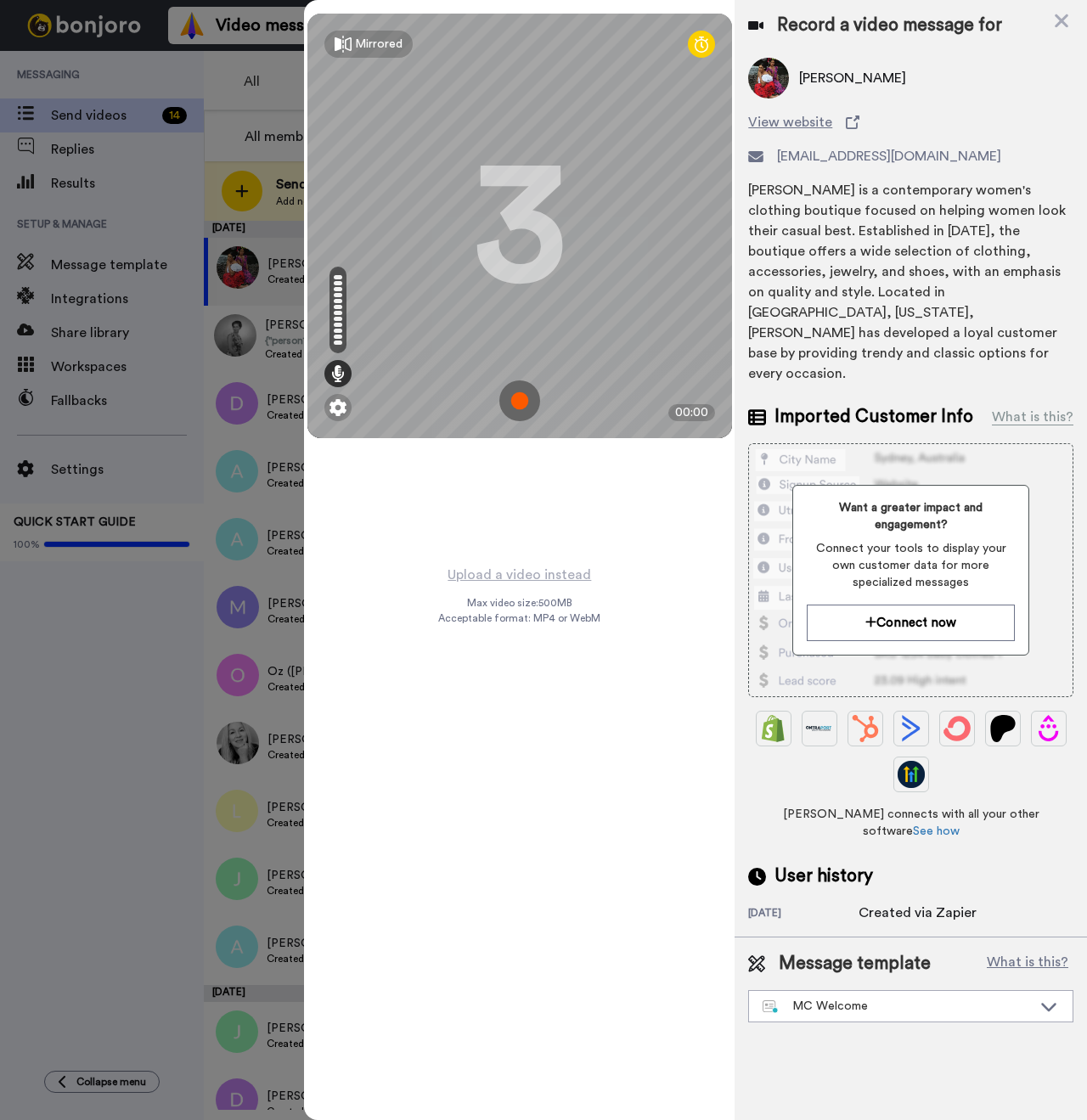
click at [527, 400] on img at bounding box center [520, 401] width 41 height 41
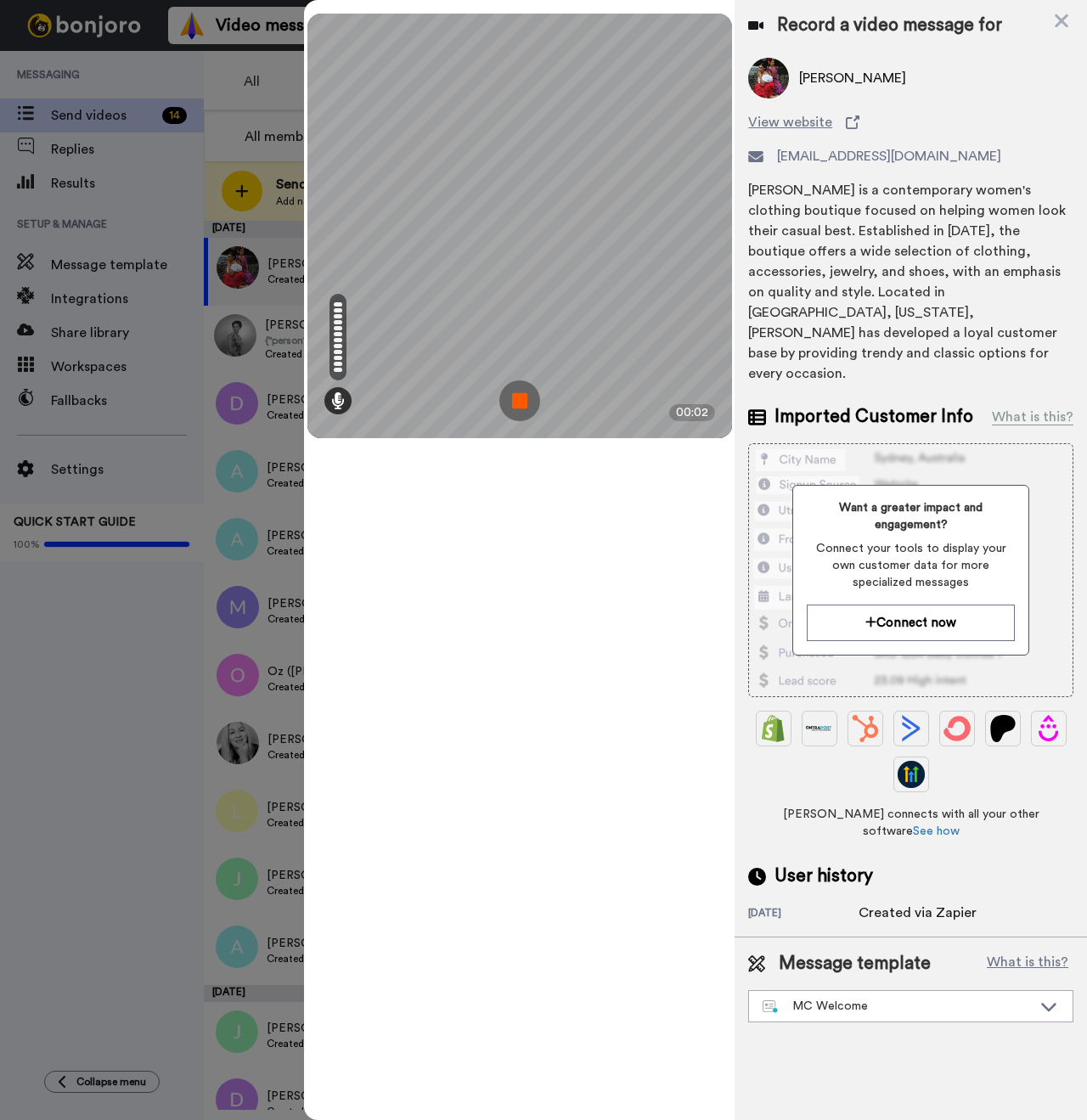
click at [521, 394] on img at bounding box center [520, 401] width 41 height 41
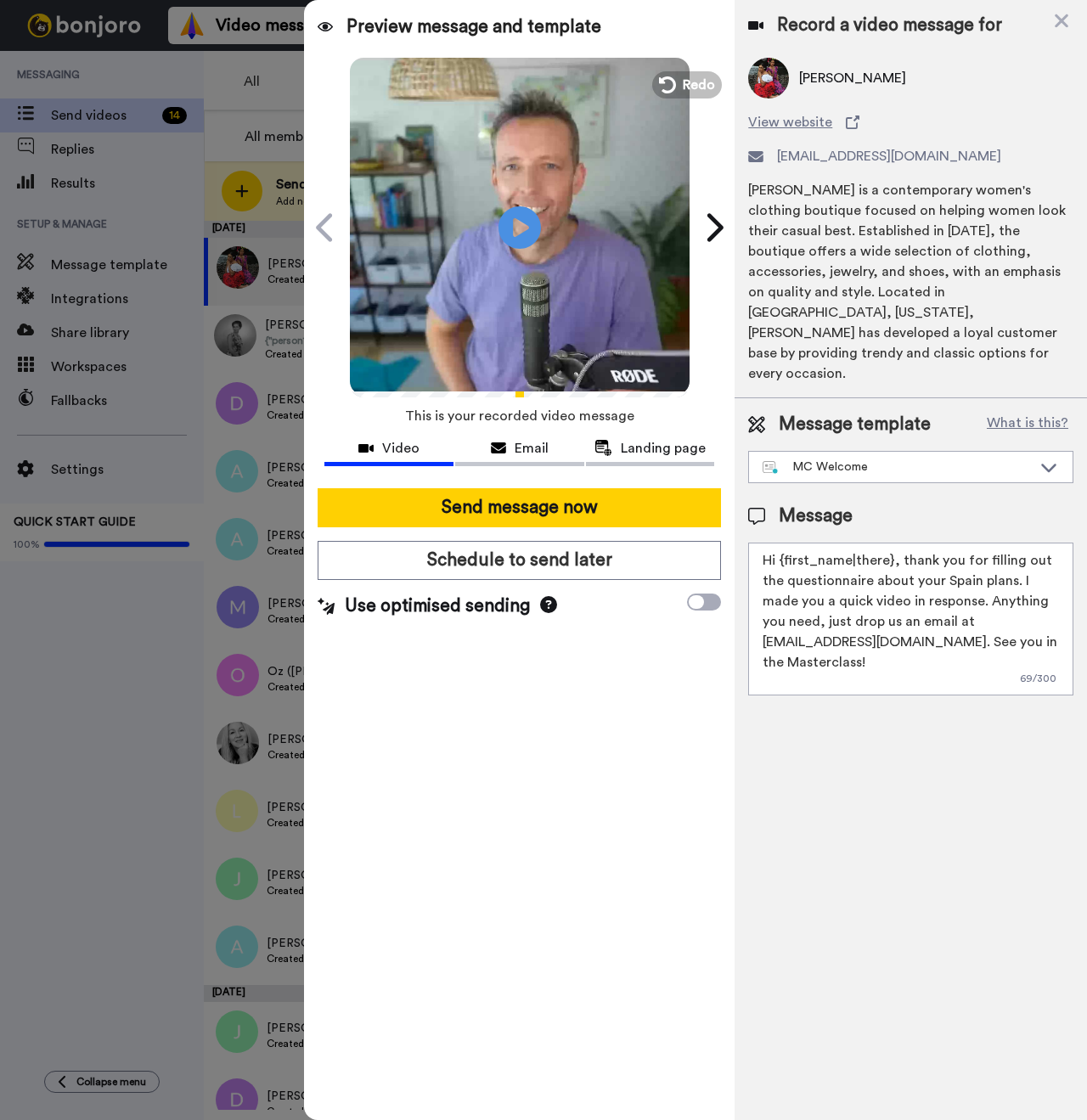
click at [544, 209] on video at bounding box center [520, 224] width 340 height 340
click at [698, 73] on span "Redo" at bounding box center [700, 84] width 36 height 22
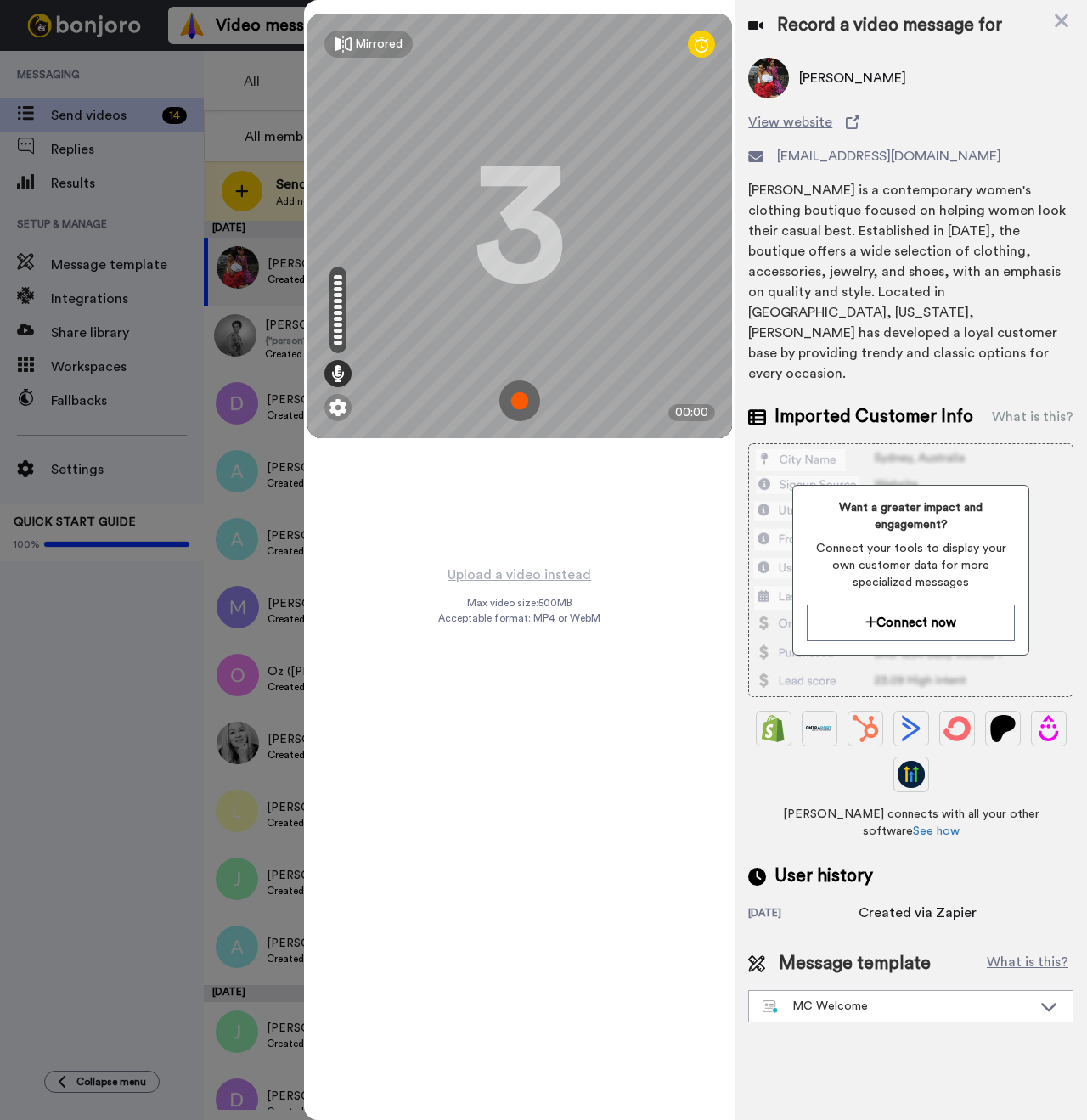
click at [522, 401] on img at bounding box center [520, 401] width 41 height 41
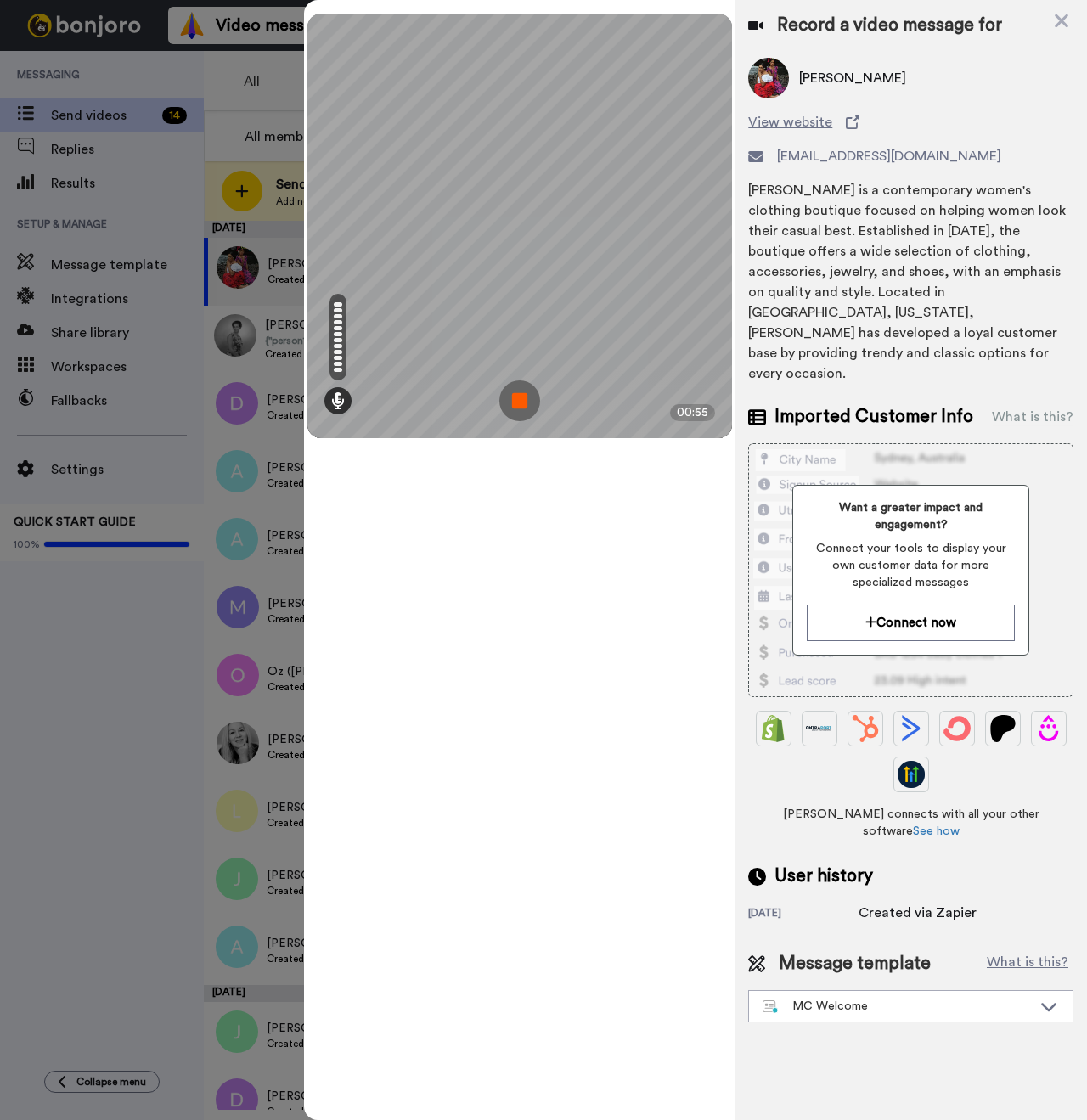
click at [517, 398] on img at bounding box center [520, 401] width 41 height 41
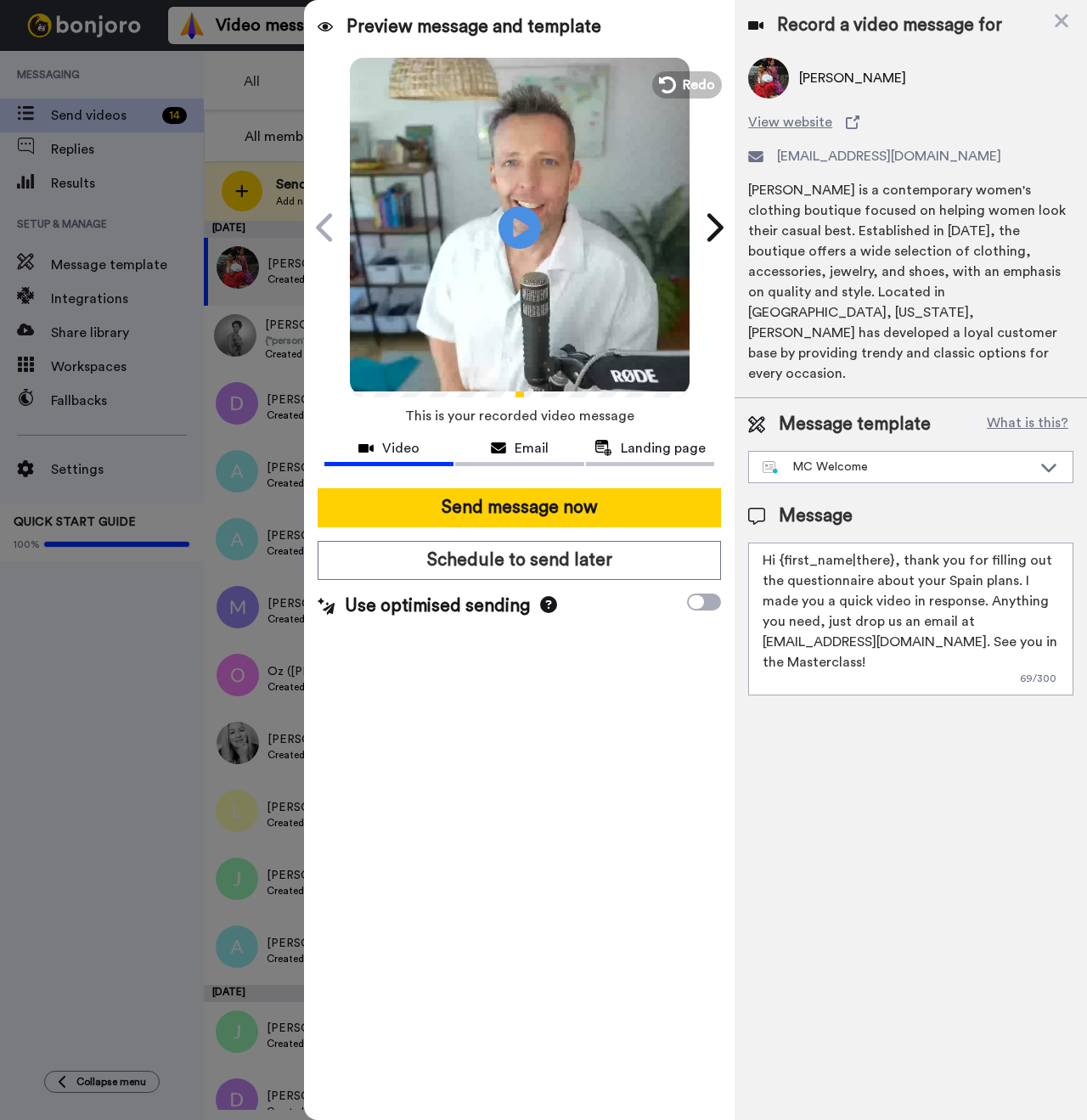
click at [814, 81] on span "Tracy Rachael Kenoyer" at bounding box center [852, 78] width 107 height 20
copy span "Tracy"
drag, startPoint x: 890, startPoint y: 524, endPoint x: 781, endPoint y: 523, distance: 109.0
click at [781, 543] on textarea "Hi {first_name|there}, thank you for filling out the questionnaire about your S…" at bounding box center [910, 618] width 325 height 153
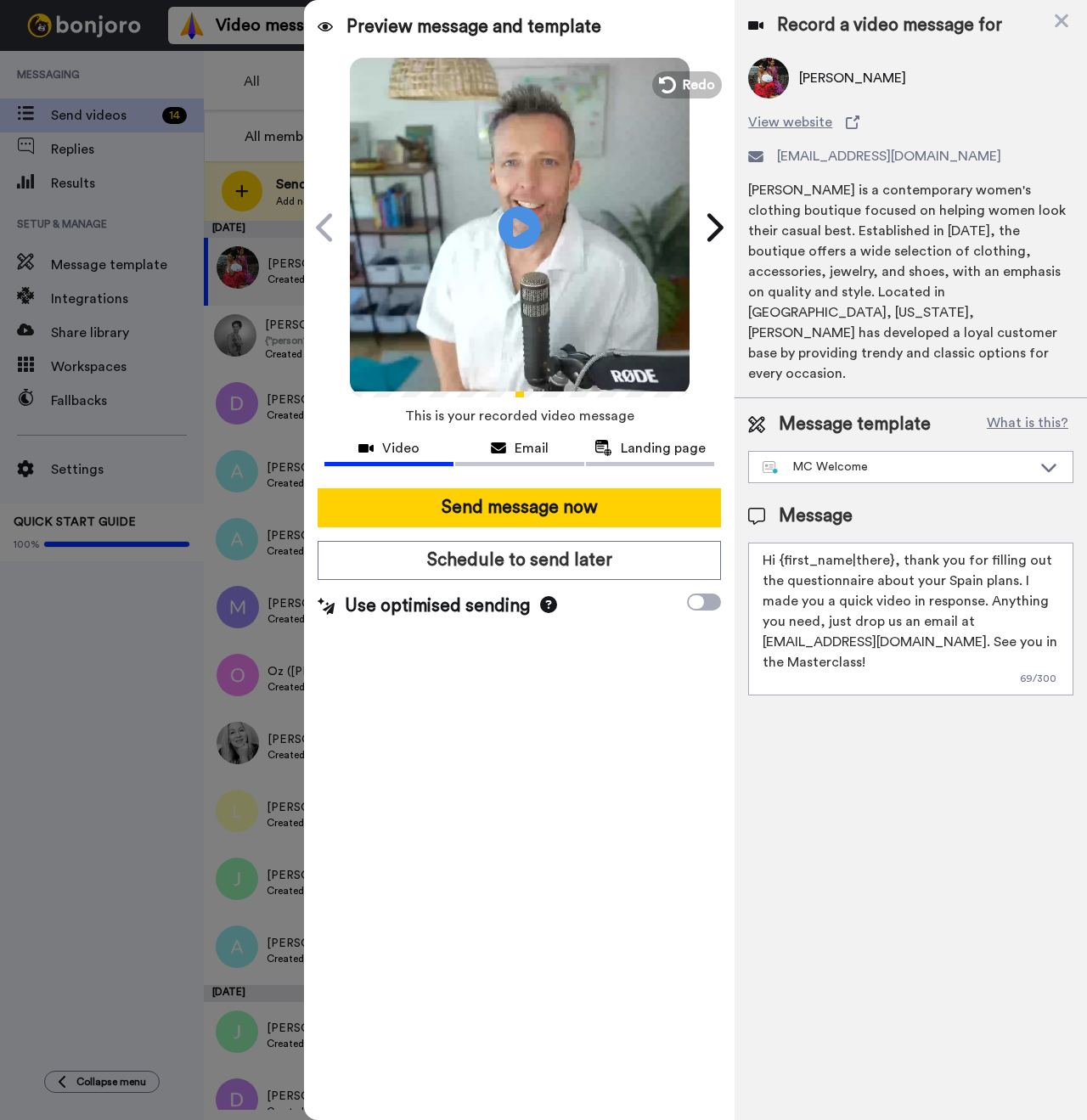
paste textarea "Tracy"
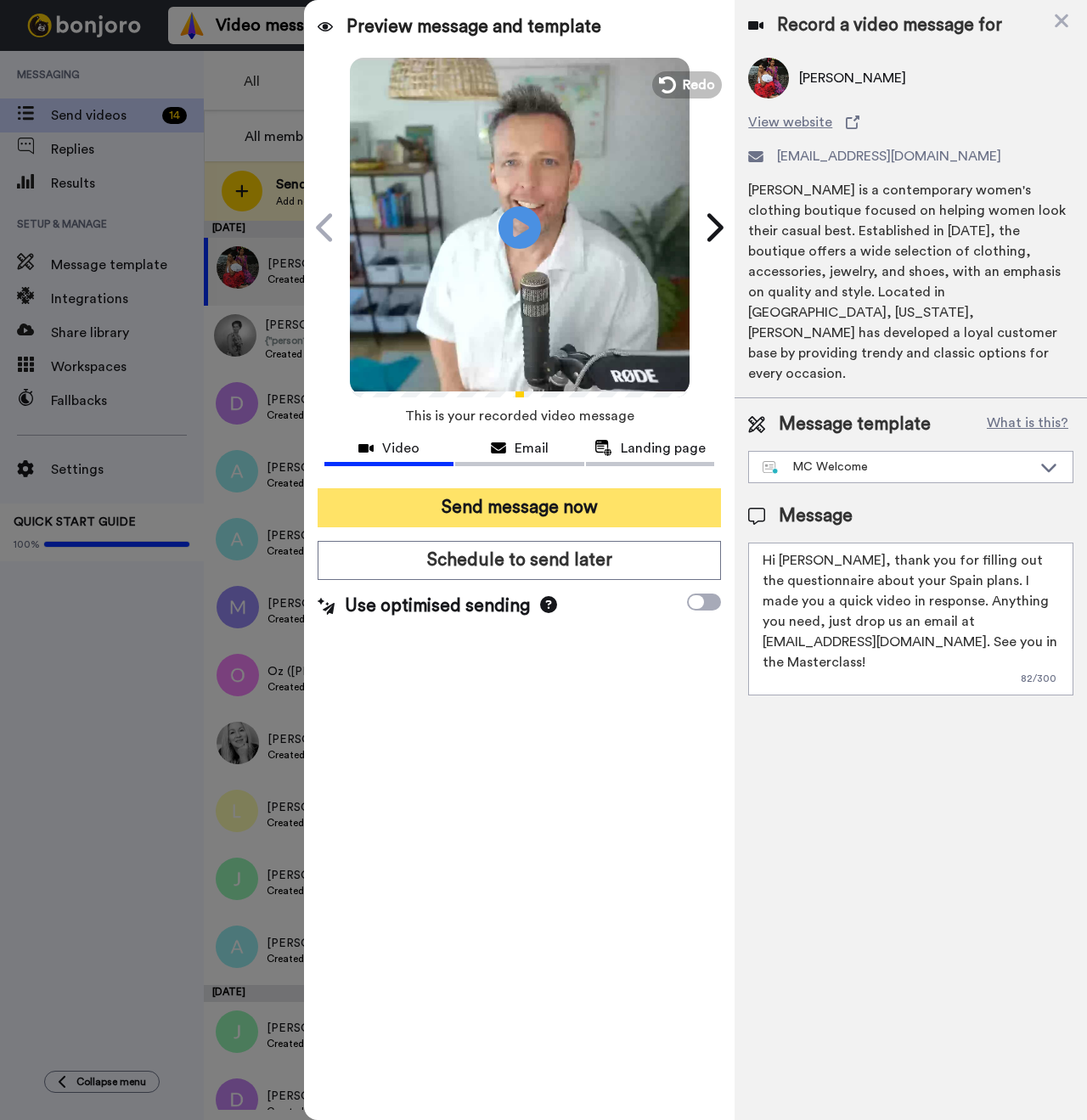
type textarea "Hi Tracy, thank you for filling out the questionnaire about your Spain plans. I…"
click at [575, 503] on button "Send message now" at bounding box center [519, 508] width 404 height 39
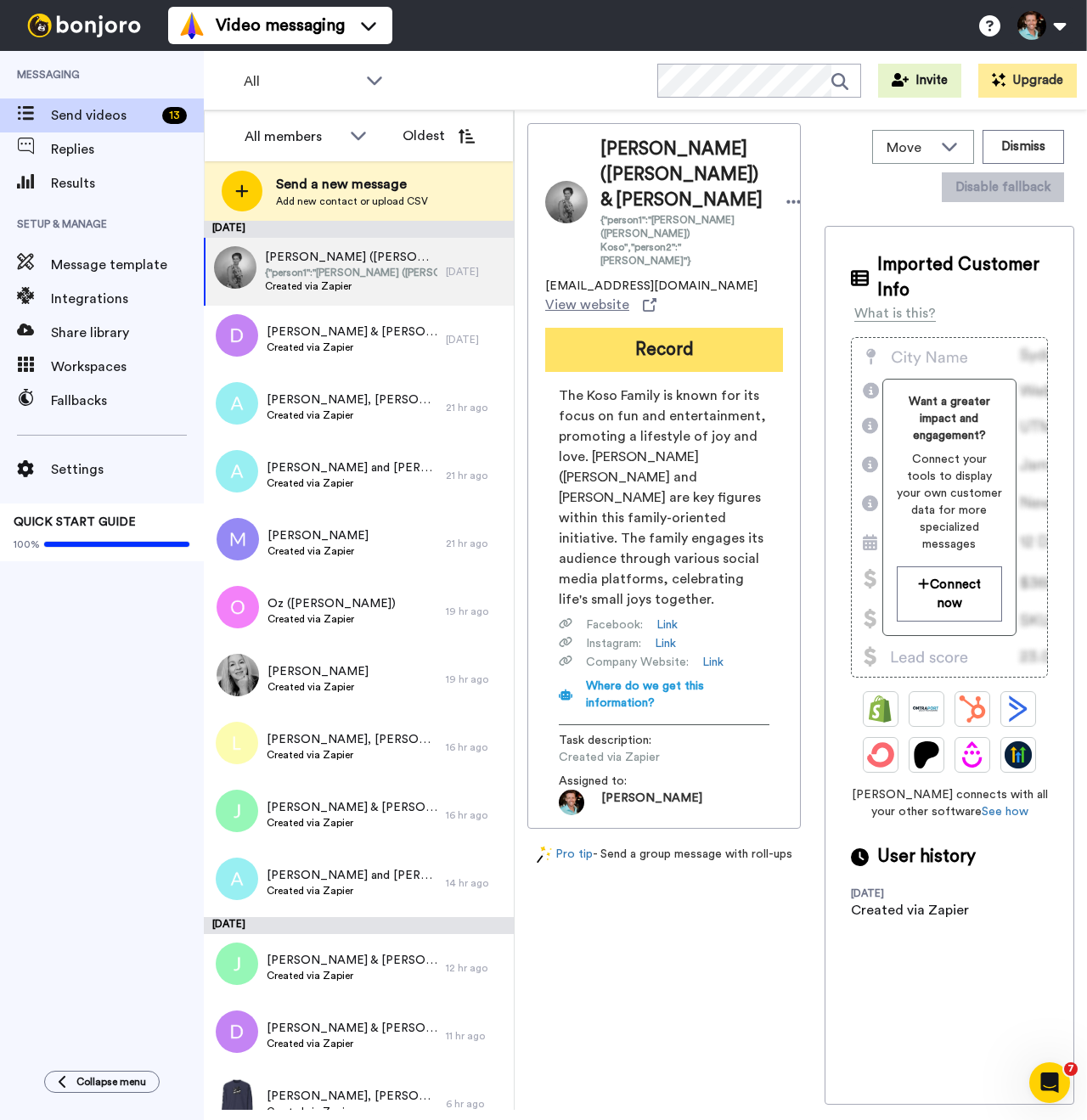
click at [657, 335] on button "Record" at bounding box center [664, 350] width 237 height 44
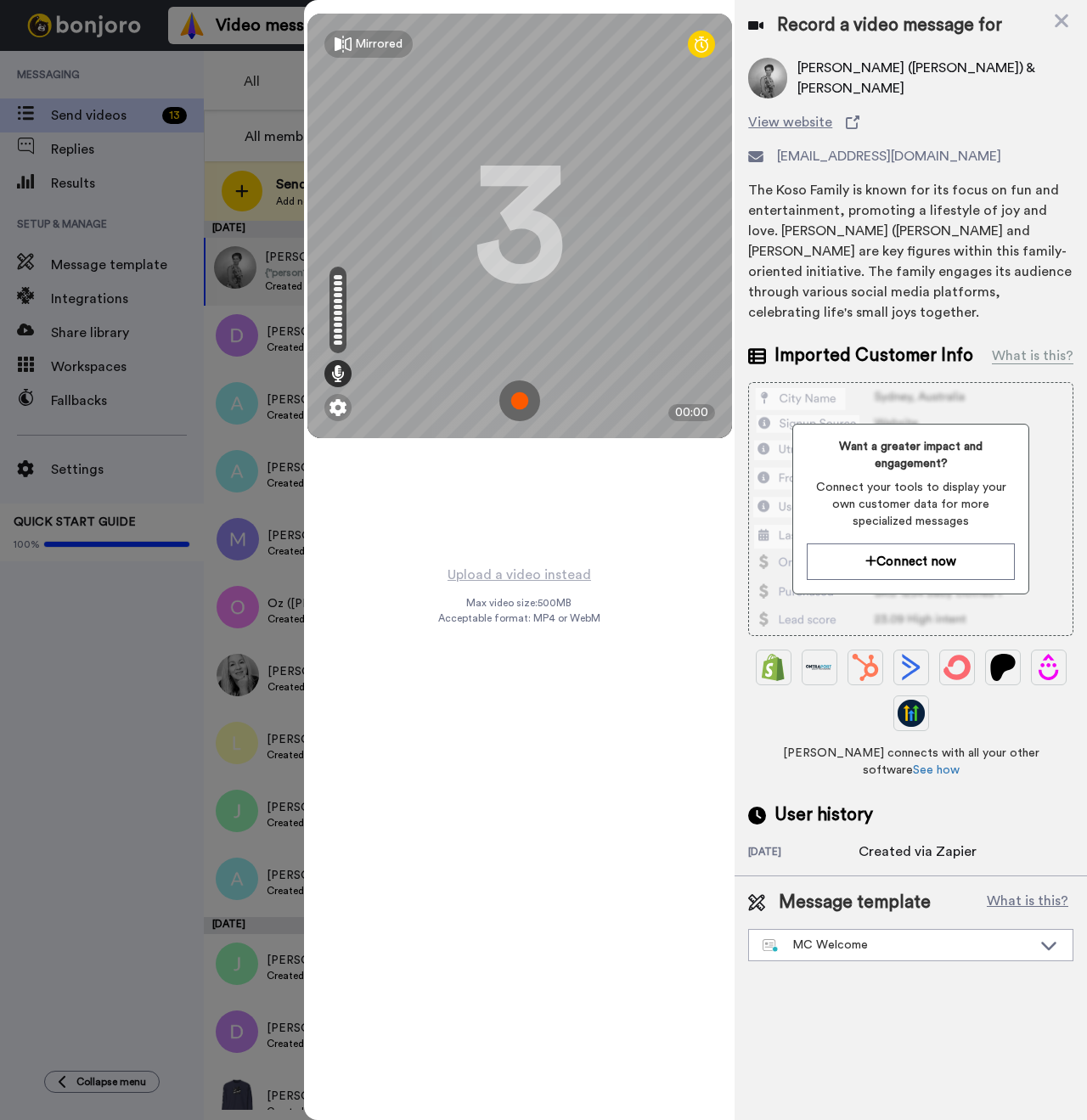
click at [524, 402] on img at bounding box center [520, 401] width 41 height 41
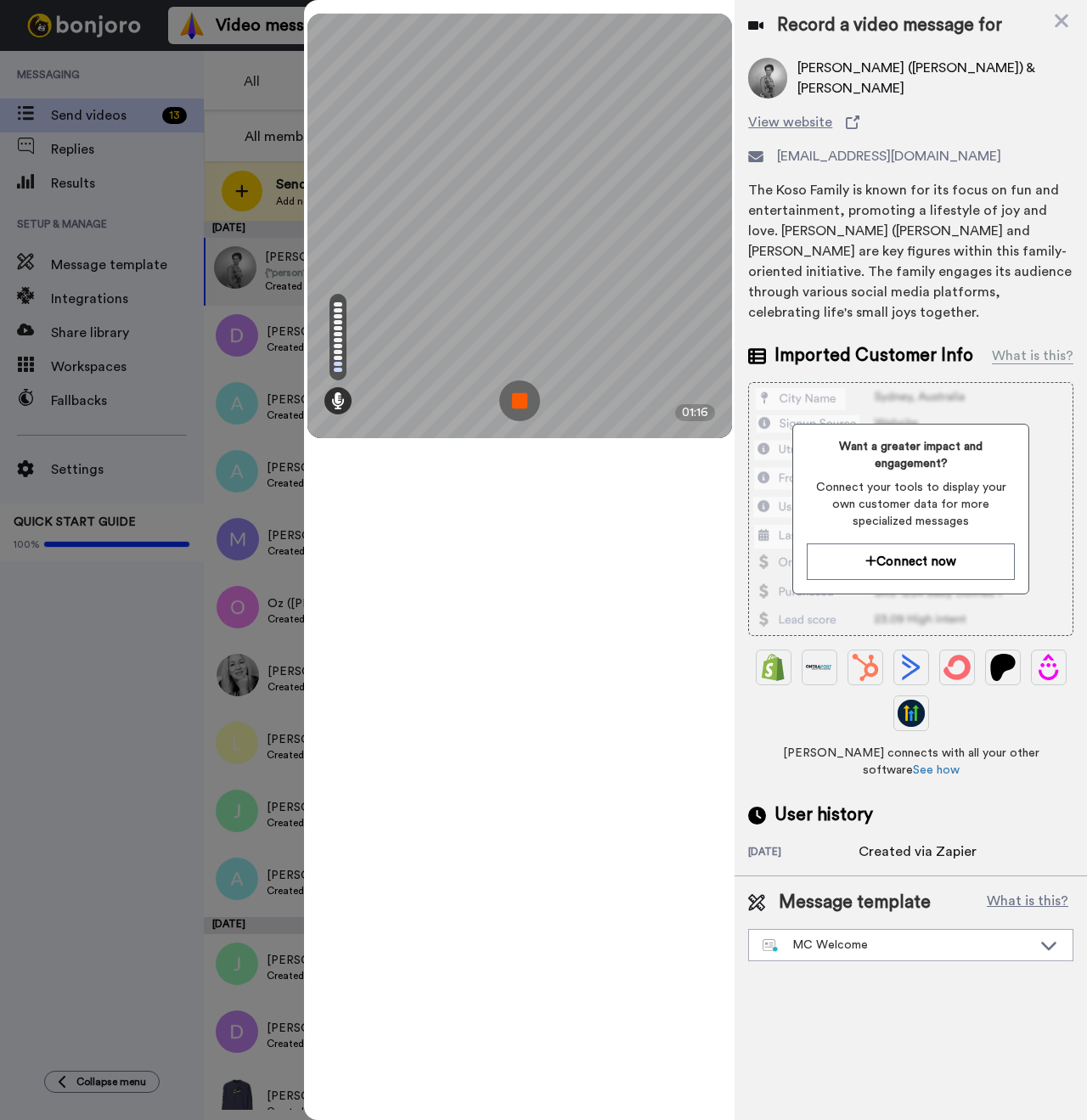
click at [306, 233] on div "Mirrored Redo 3 01:16" at bounding box center [520, 560] width 431 height 1120
click at [524, 399] on img at bounding box center [520, 401] width 41 height 41
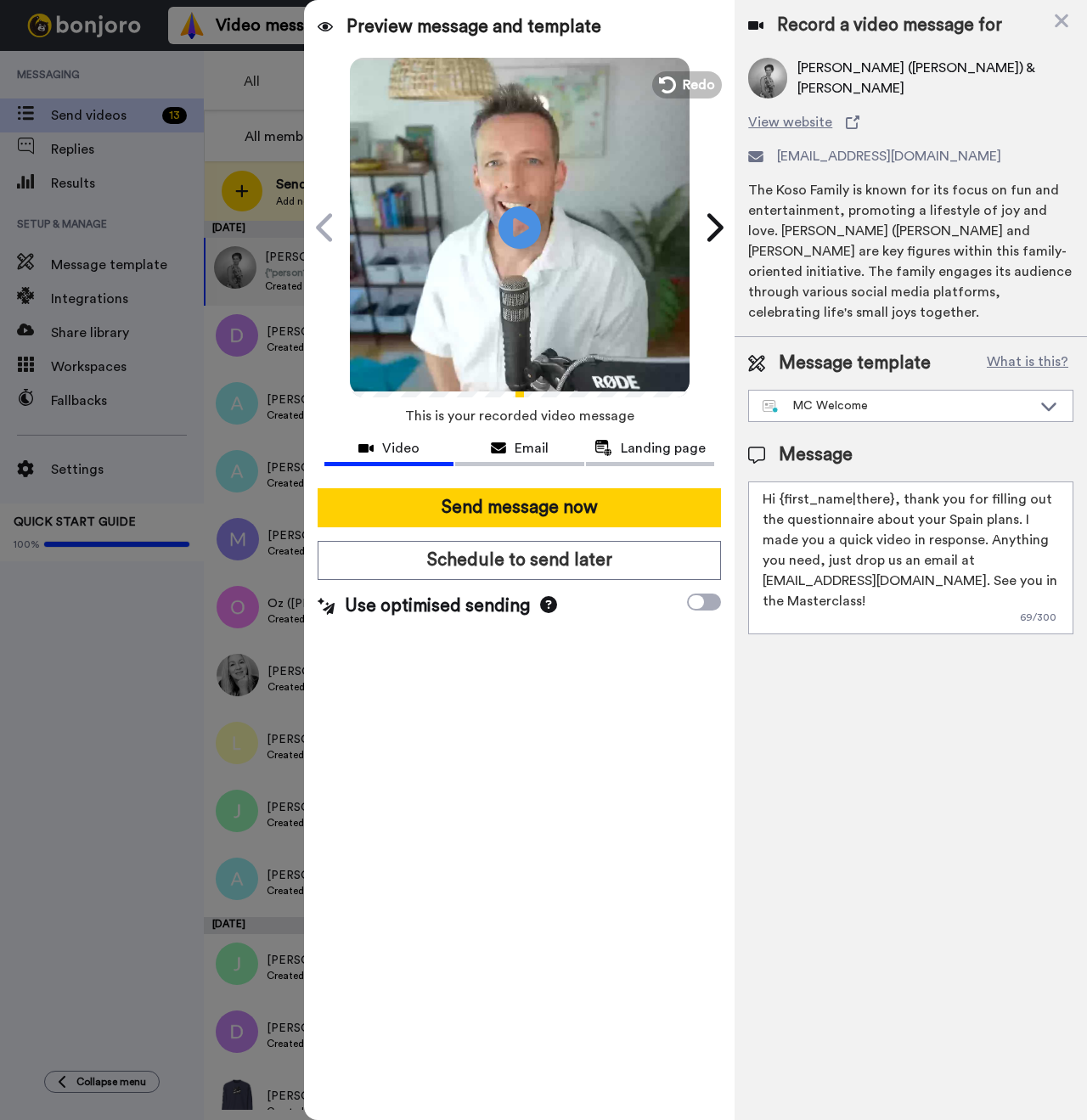
drag, startPoint x: 890, startPoint y: 481, endPoint x: 785, endPoint y: 478, distance: 105.0
click at [785, 482] on textarea "Hi {first_name|there}, thank you for filling out the questionnaire about your S…" at bounding box center [910, 558] width 325 height 153
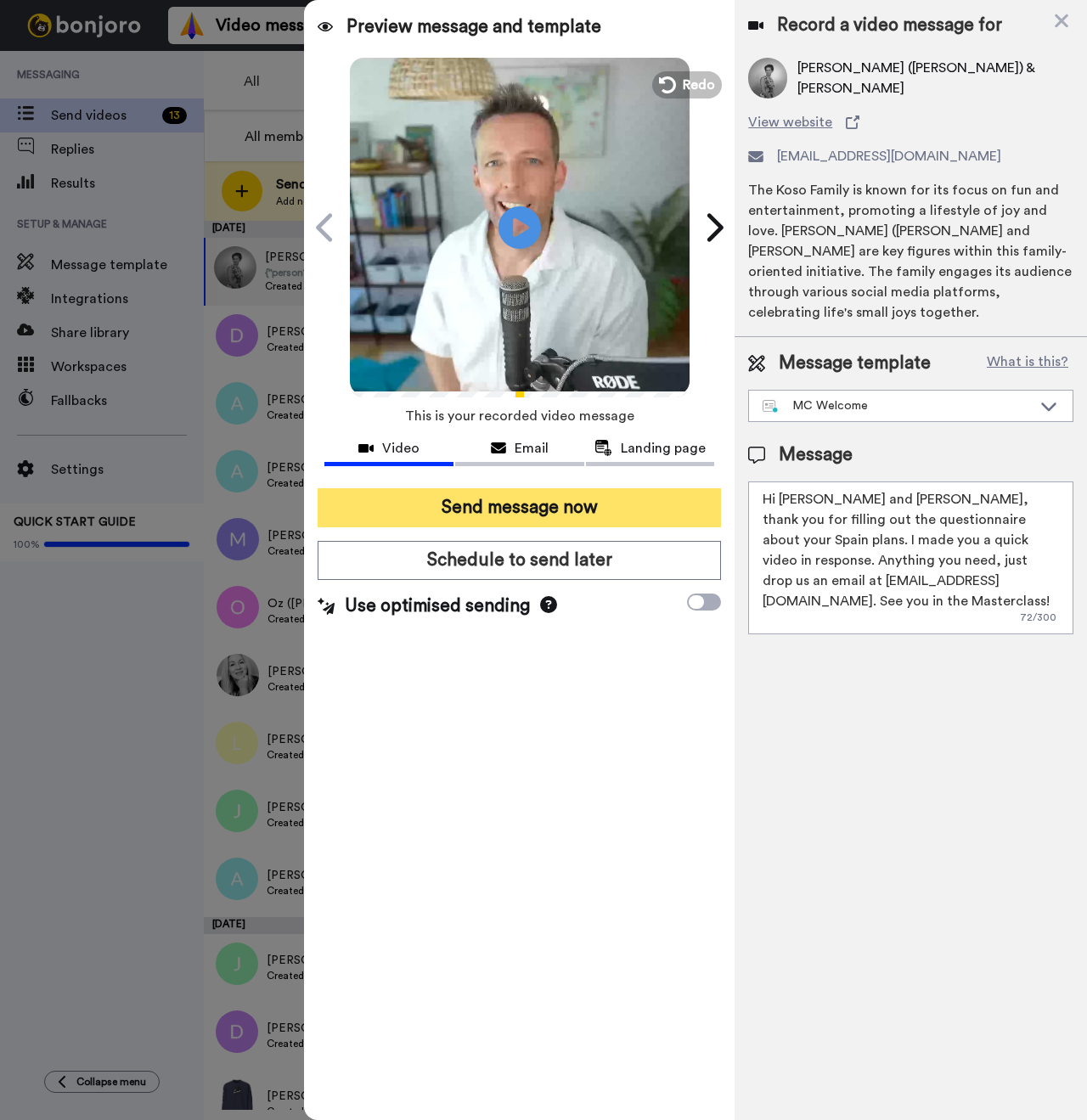
type textarea "Hi [PERSON_NAME] and [PERSON_NAME], thank you for filling out the questionnaire…"
click at [591, 513] on button "Send message now" at bounding box center [519, 508] width 404 height 39
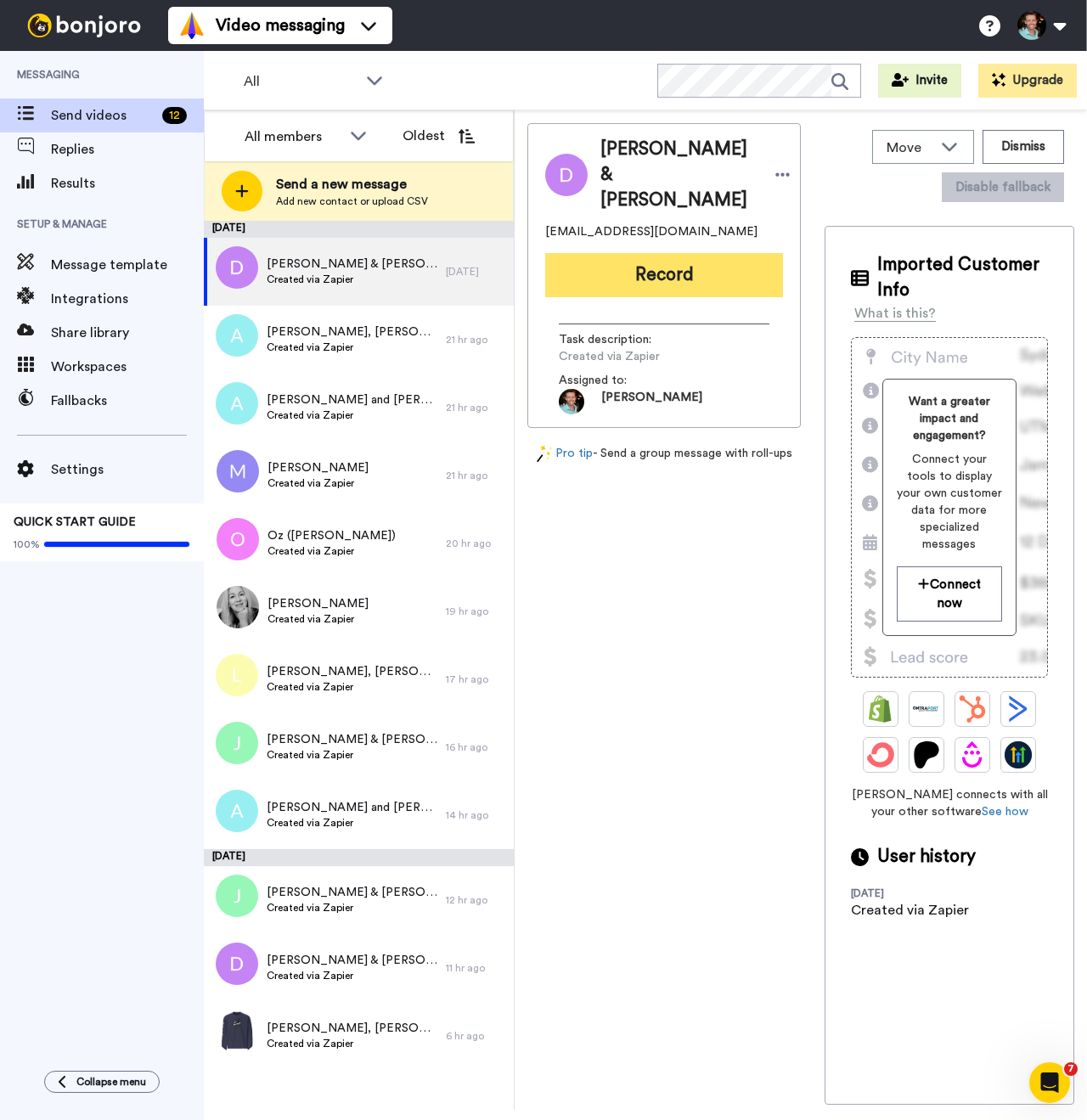
click at [654, 253] on button "Record" at bounding box center [664, 275] width 237 height 44
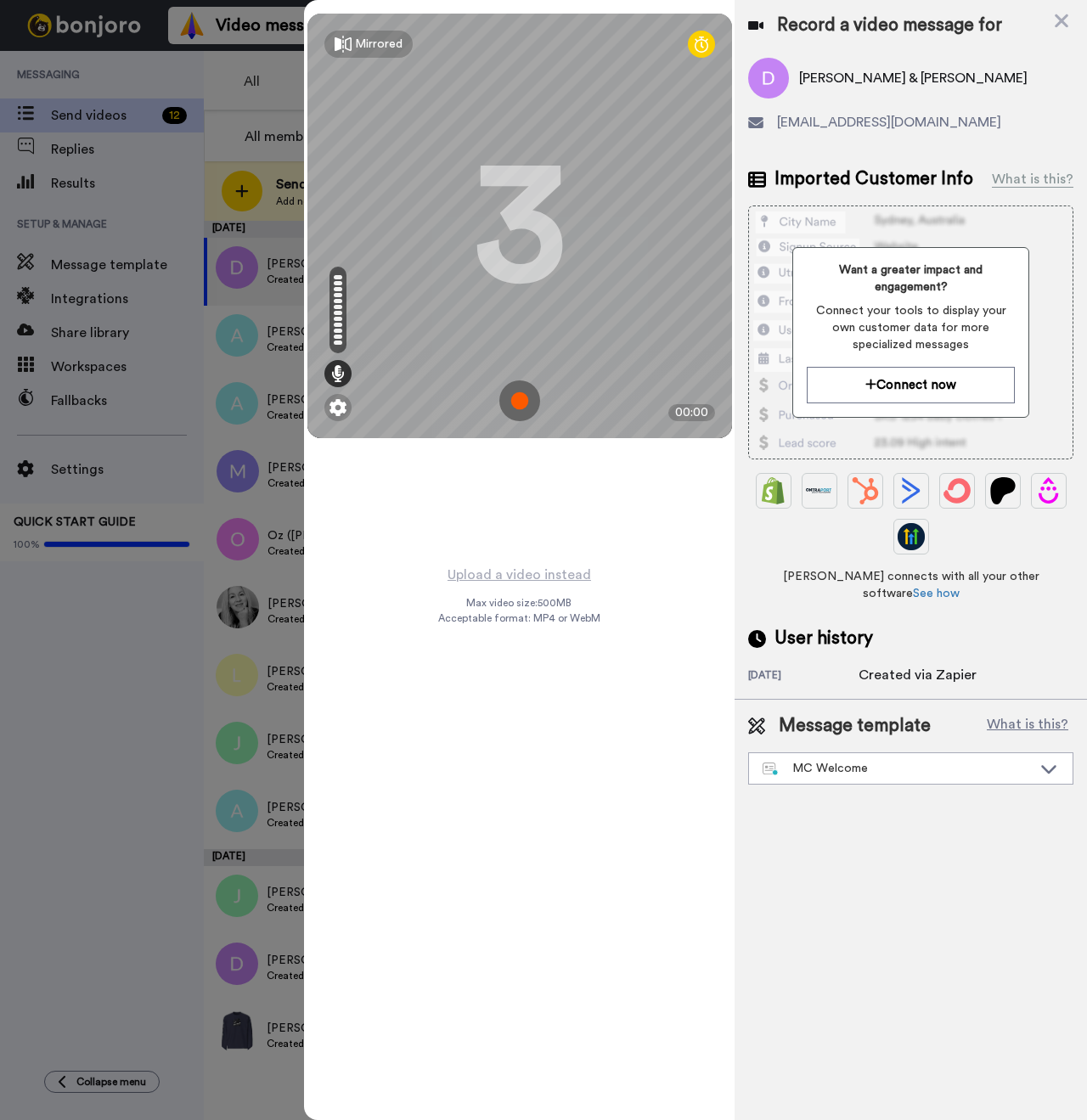
click at [526, 394] on img at bounding box center [520, 401] width 41 height 41
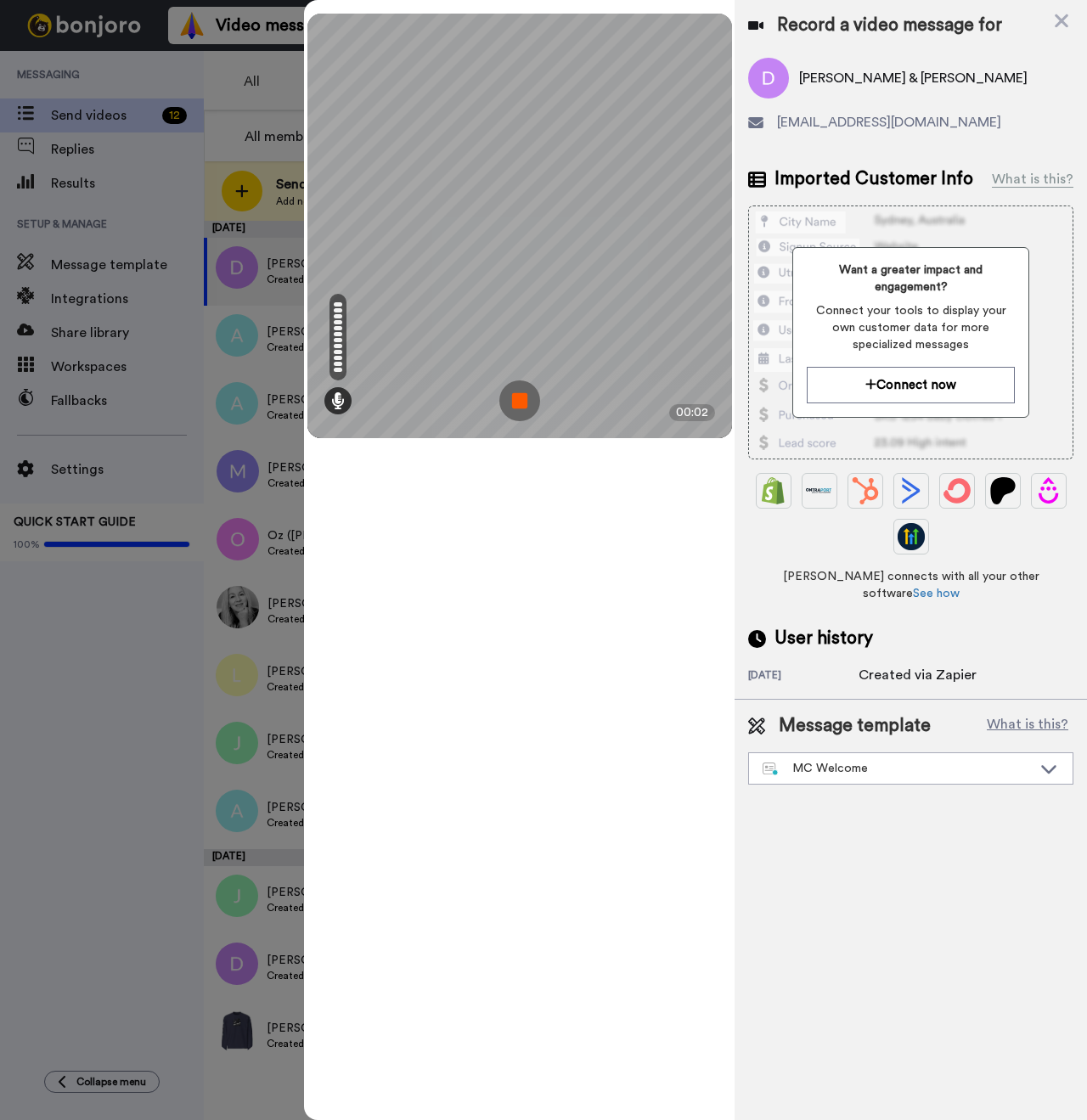
click at [516, 389] on img at bounding box center [520, 401] width 41 height 41
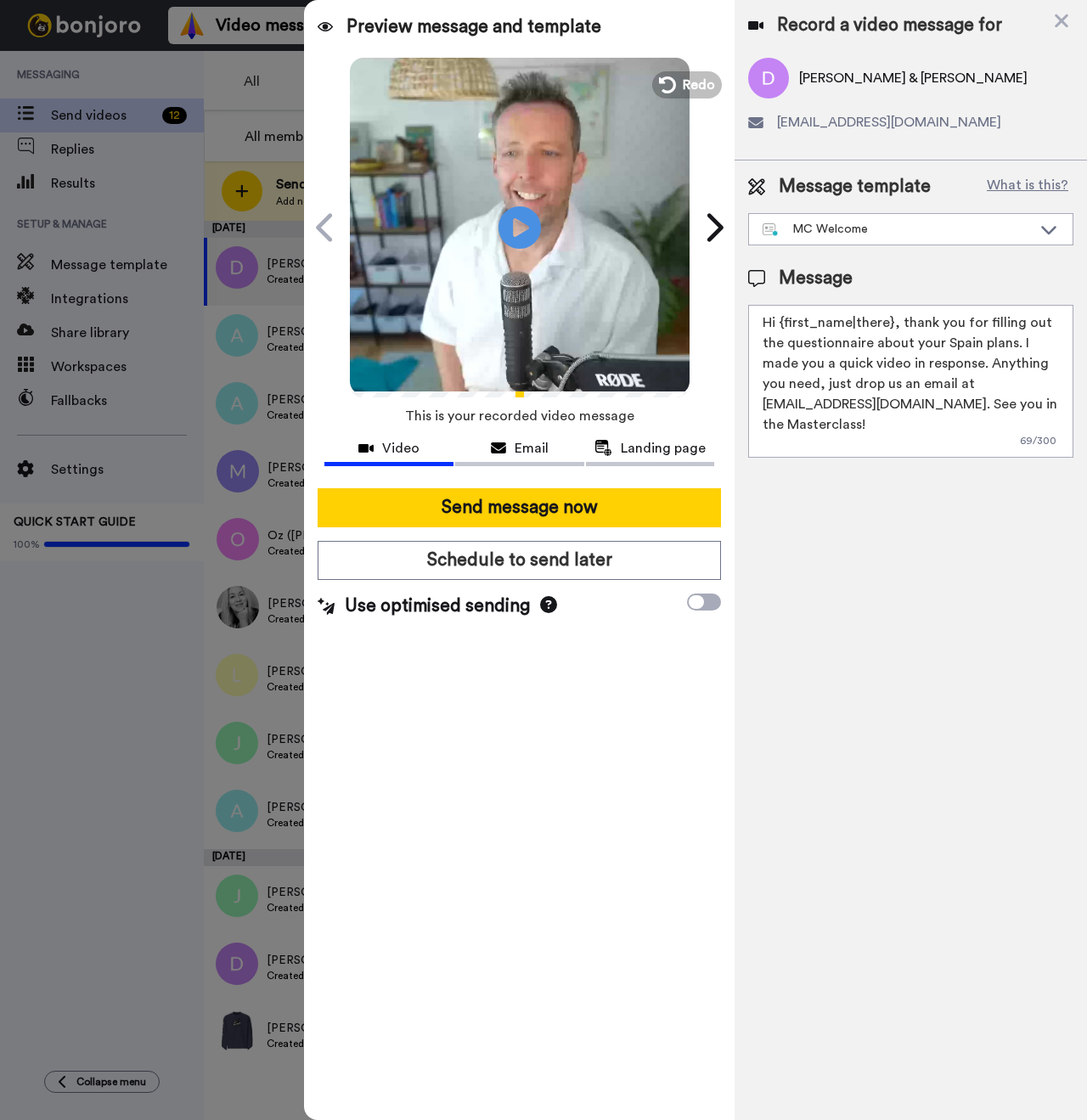
click at [687, 69] on video at bounding box center [520, 224] width 340 height 340
click at [688, 86] on span "Redo" at bounding box center [700, 84] width 36 height 22
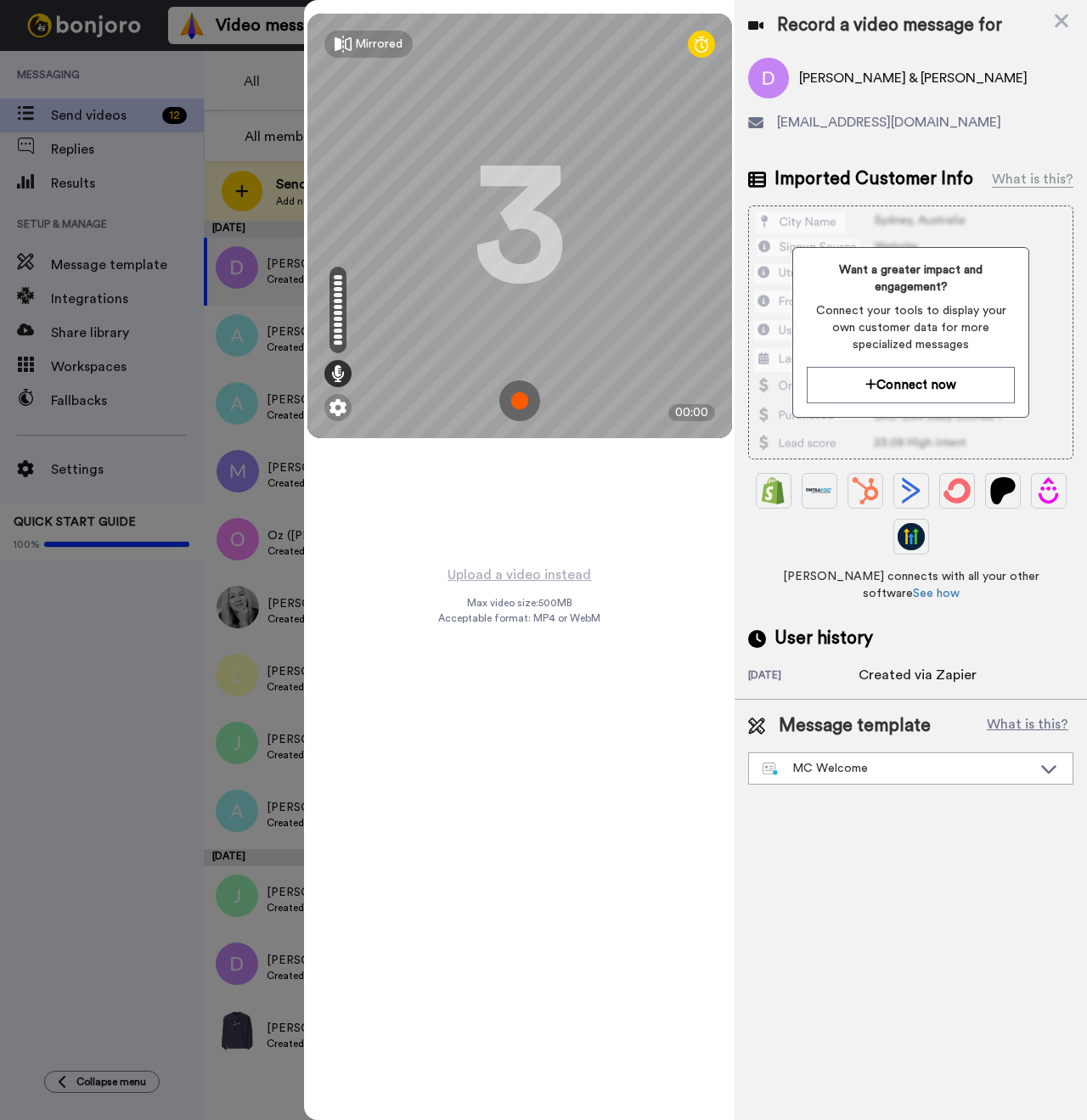
click at [529, 397] on img at bounding box center [520, 401] width 41 height 41
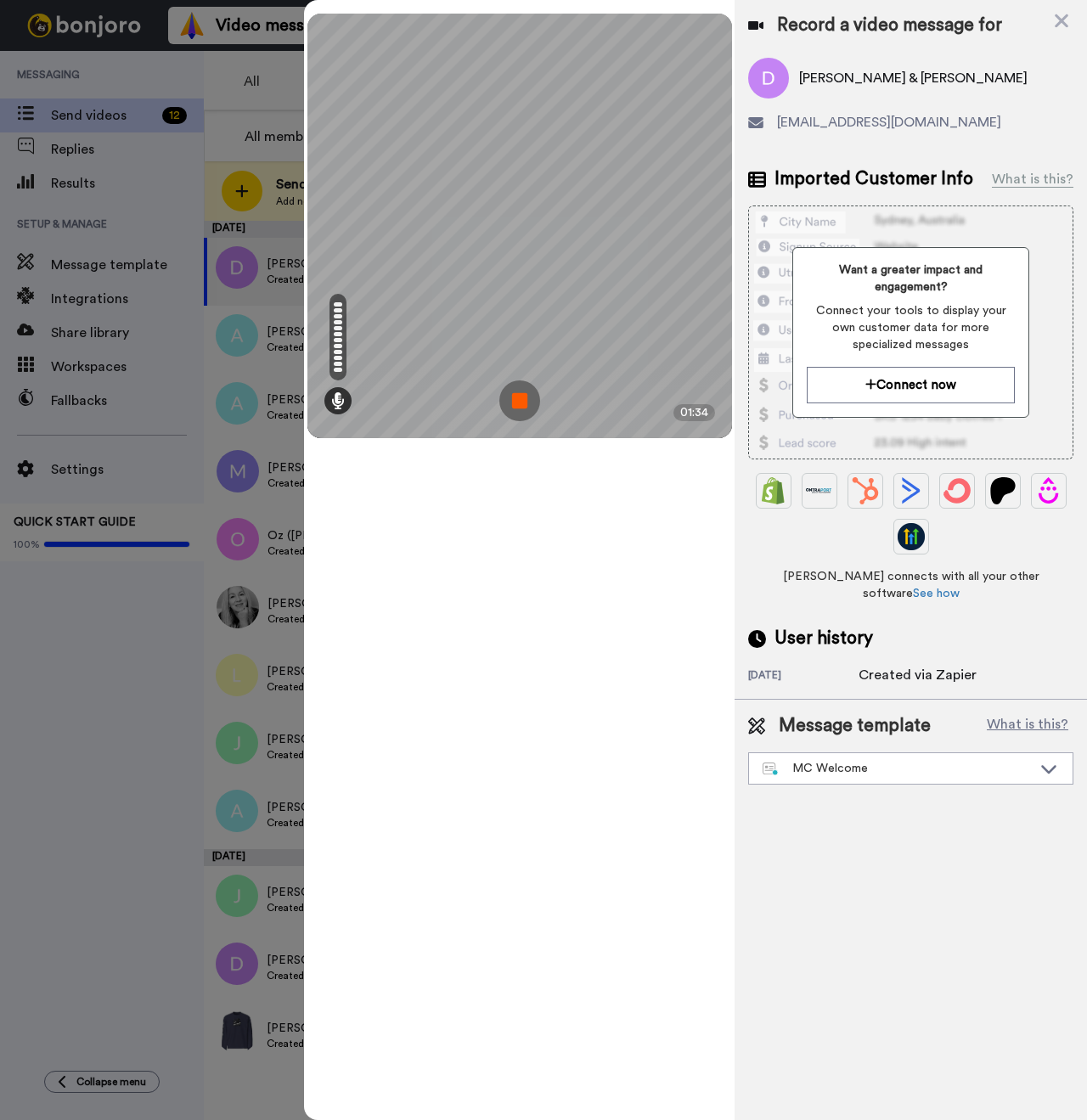
click at [503, 398] on img at bounding box center [520, 401] width 41 height 41
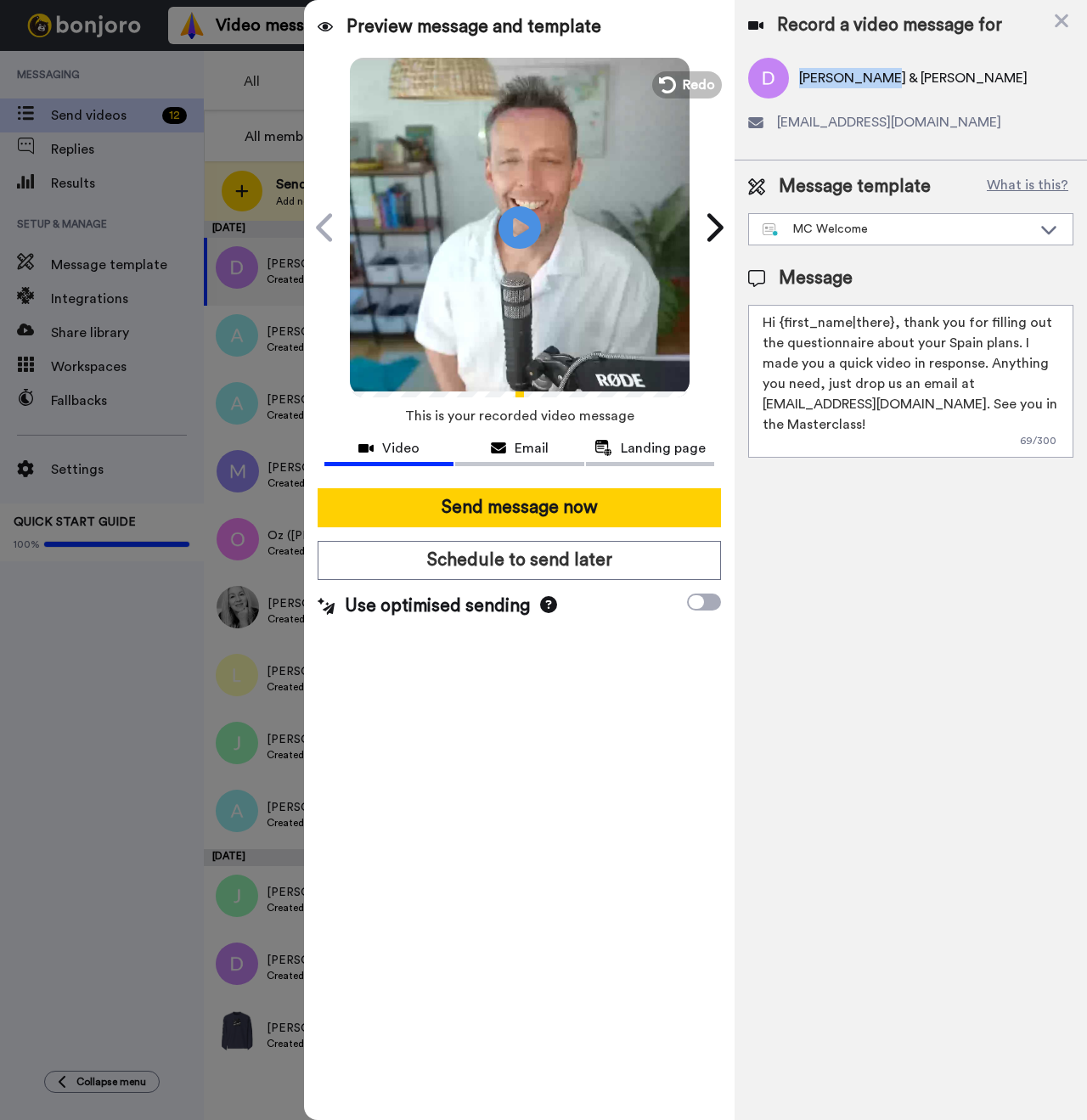
drag, startPoint x: 879, startPoint y: 75, endPoint x: 802, endPoint y: 78, distance: 77.1
click at [802, 78] on span "Dawn & Chris Himmelsbach" at bounding box center [912, 78] width 228 height 20
copy span "Dawn & Chris"
drag, startPoint x: 890, startPoint y: 322, endPoint x: 781, endPoint y: 326, distance: 109.1
click at [781, 326] on textarea "Hi {first_name|there}, thank you for filling out the questionnaire about your S…" at bounding box center [910, 381] width 325 height 153
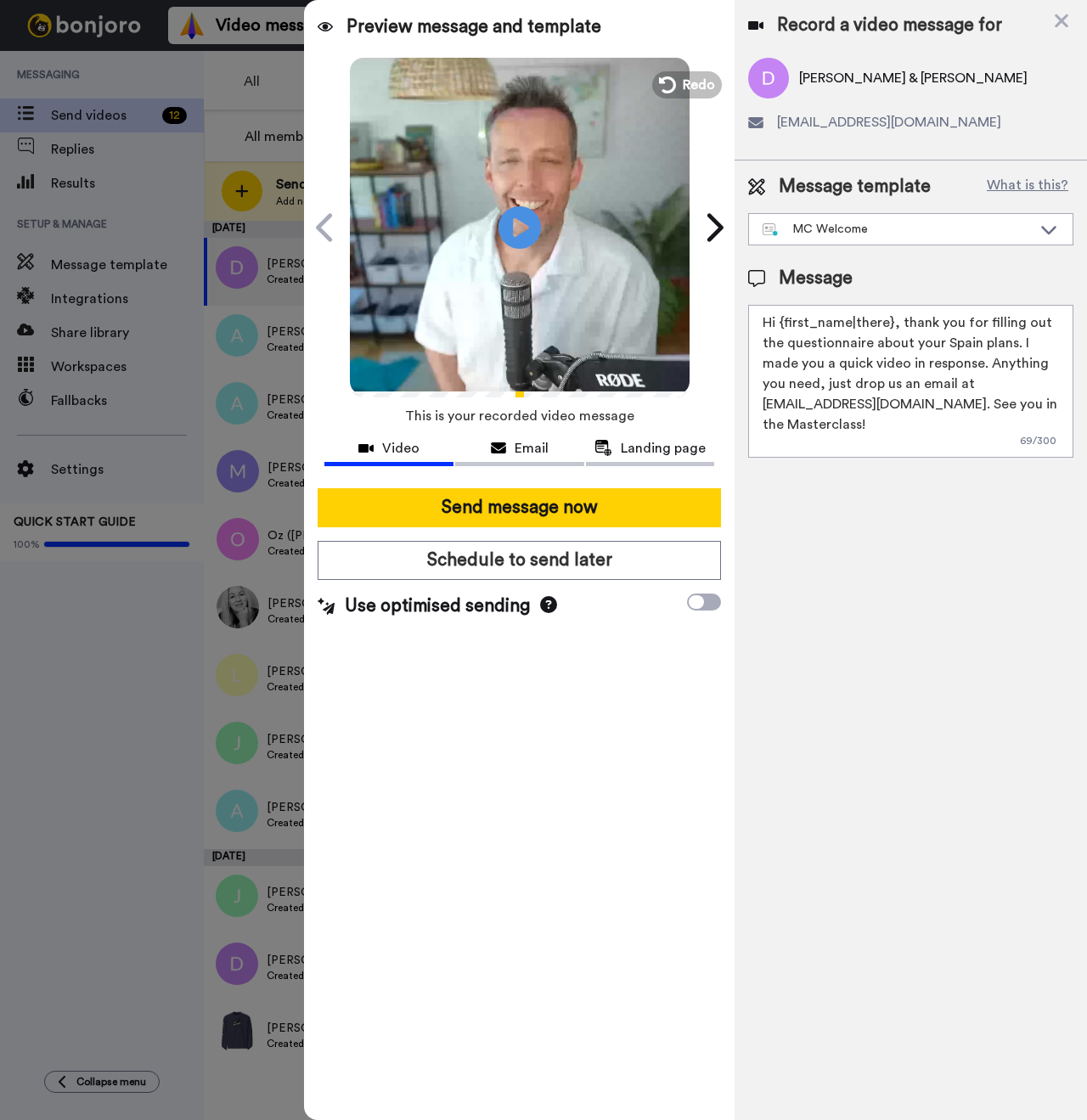
paste textarea "Dawn & Chris"
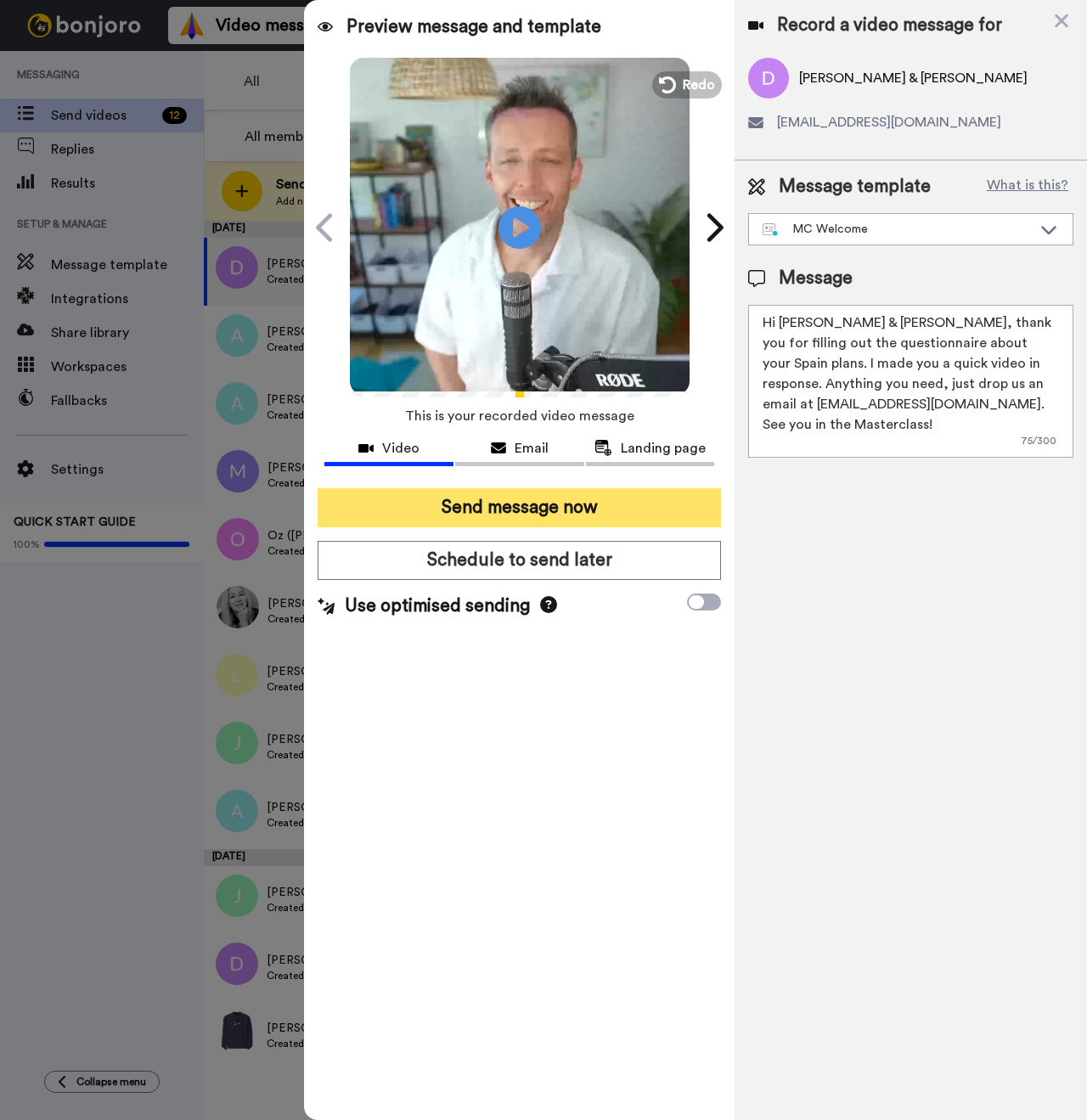
type textarea "Hi Dawn & Chris, thank you for filling out the questionnaire about your Spain p…"
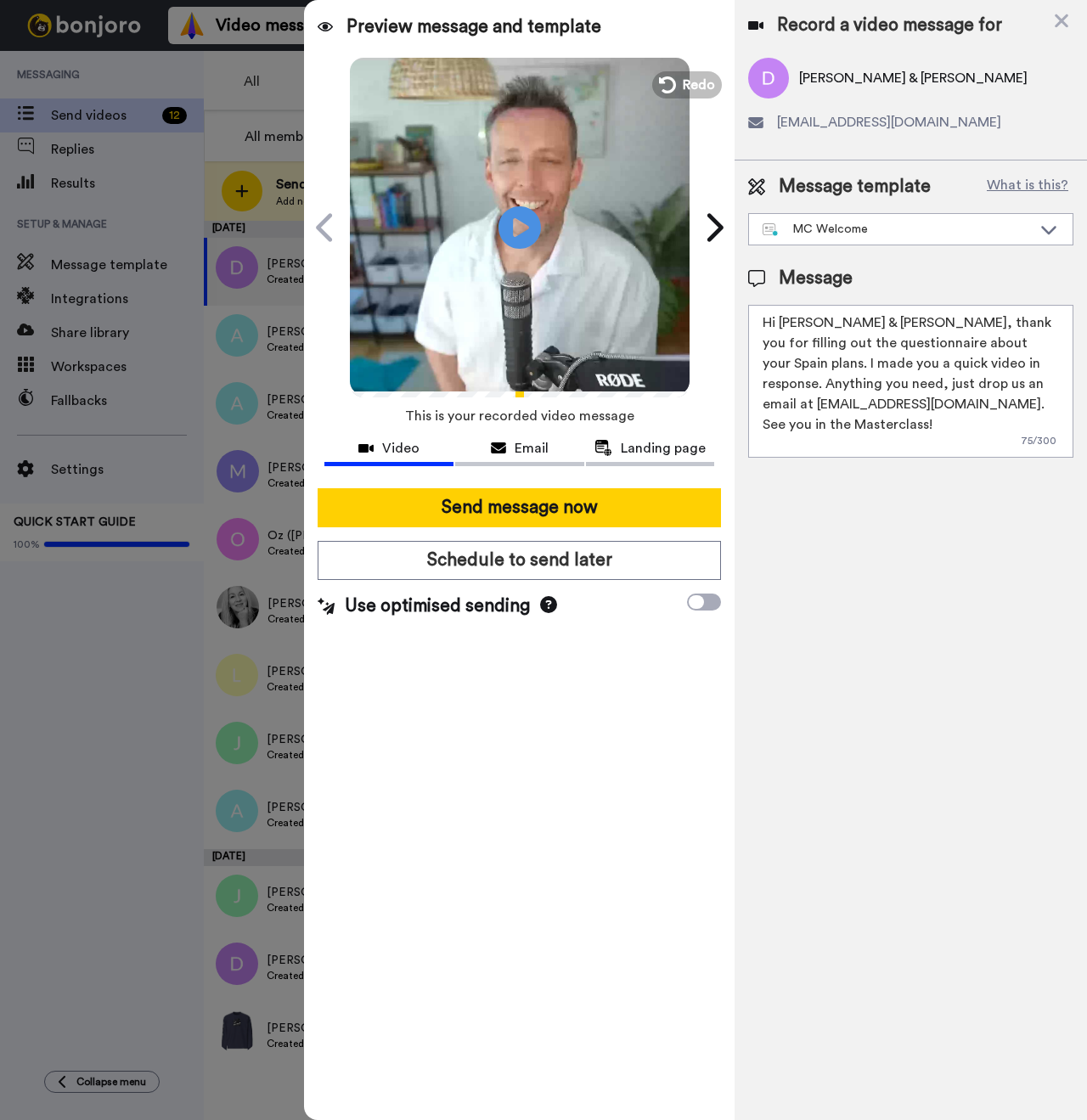
drag, startPoint x: 615, startPoint y: 508, endPoint x: 530, endPoint y: 529, distance: 87.6
click at [614, 507] on button "Send message now" at bounding box center [519, 508] width 404 height 39
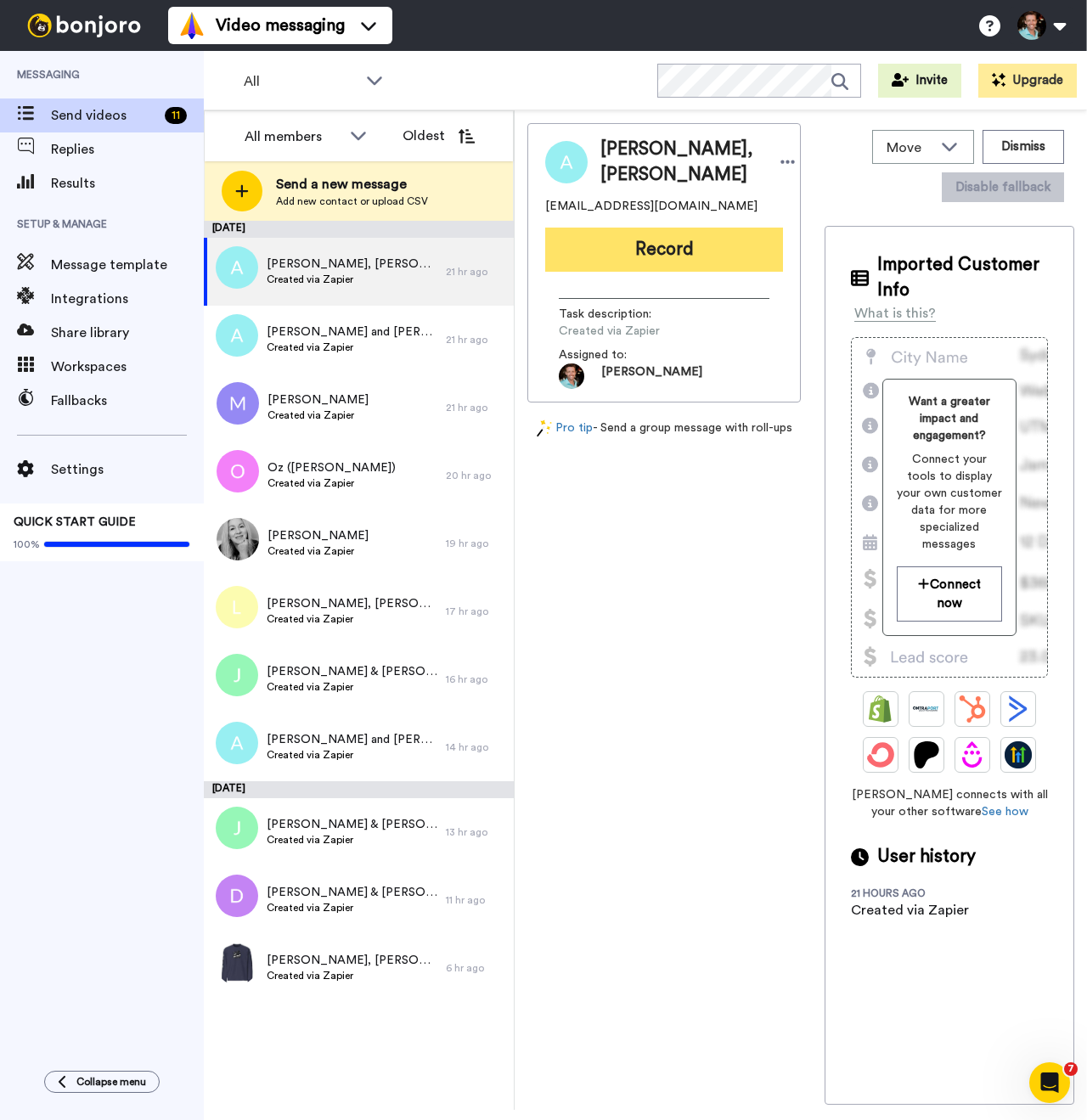
click at [653, 255] on button "Record" at bounding box center [664, 249] width 237 height 44
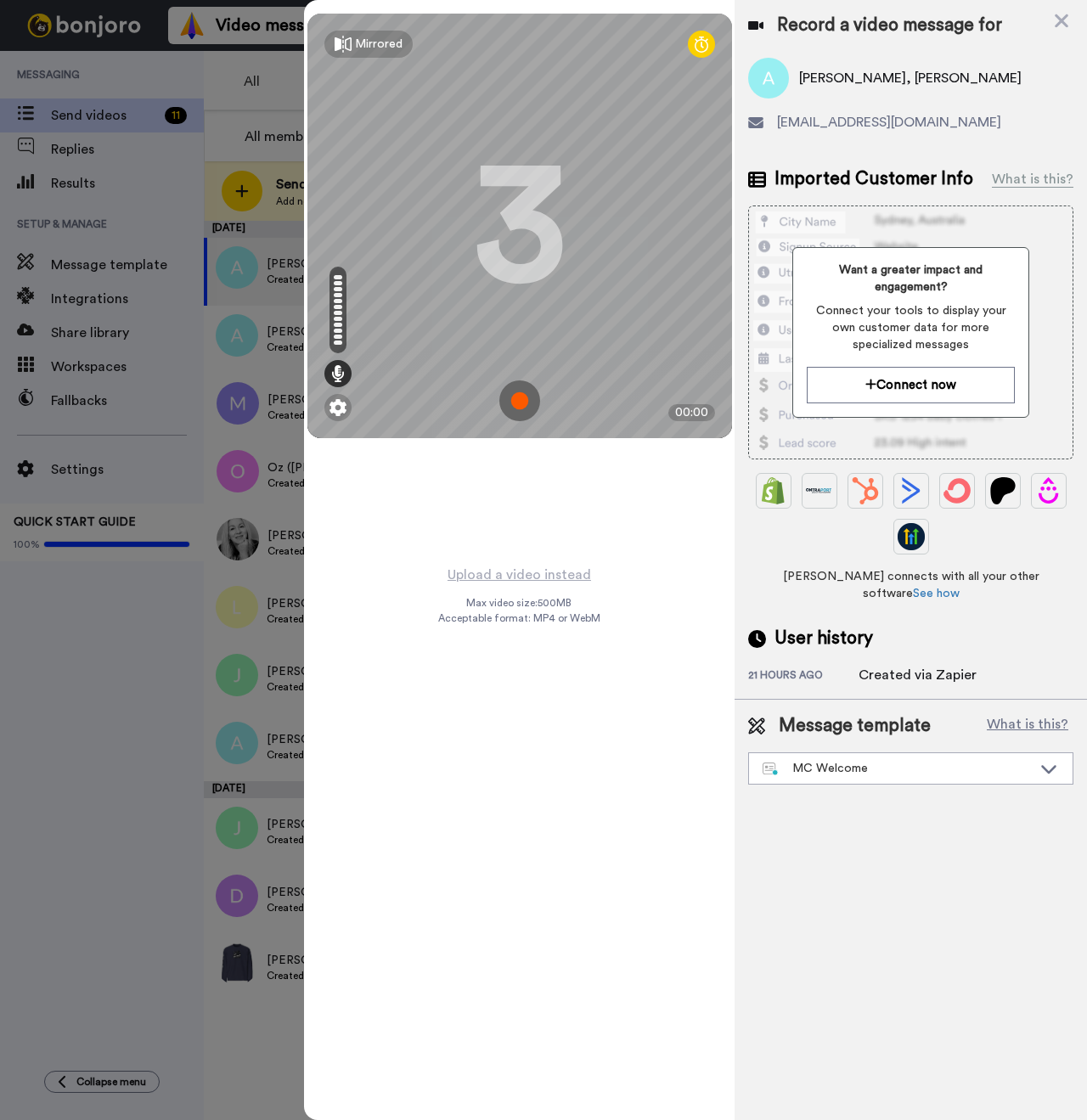
click at [520, 390] on img at bounding box center [520, 401] width 41 height 41
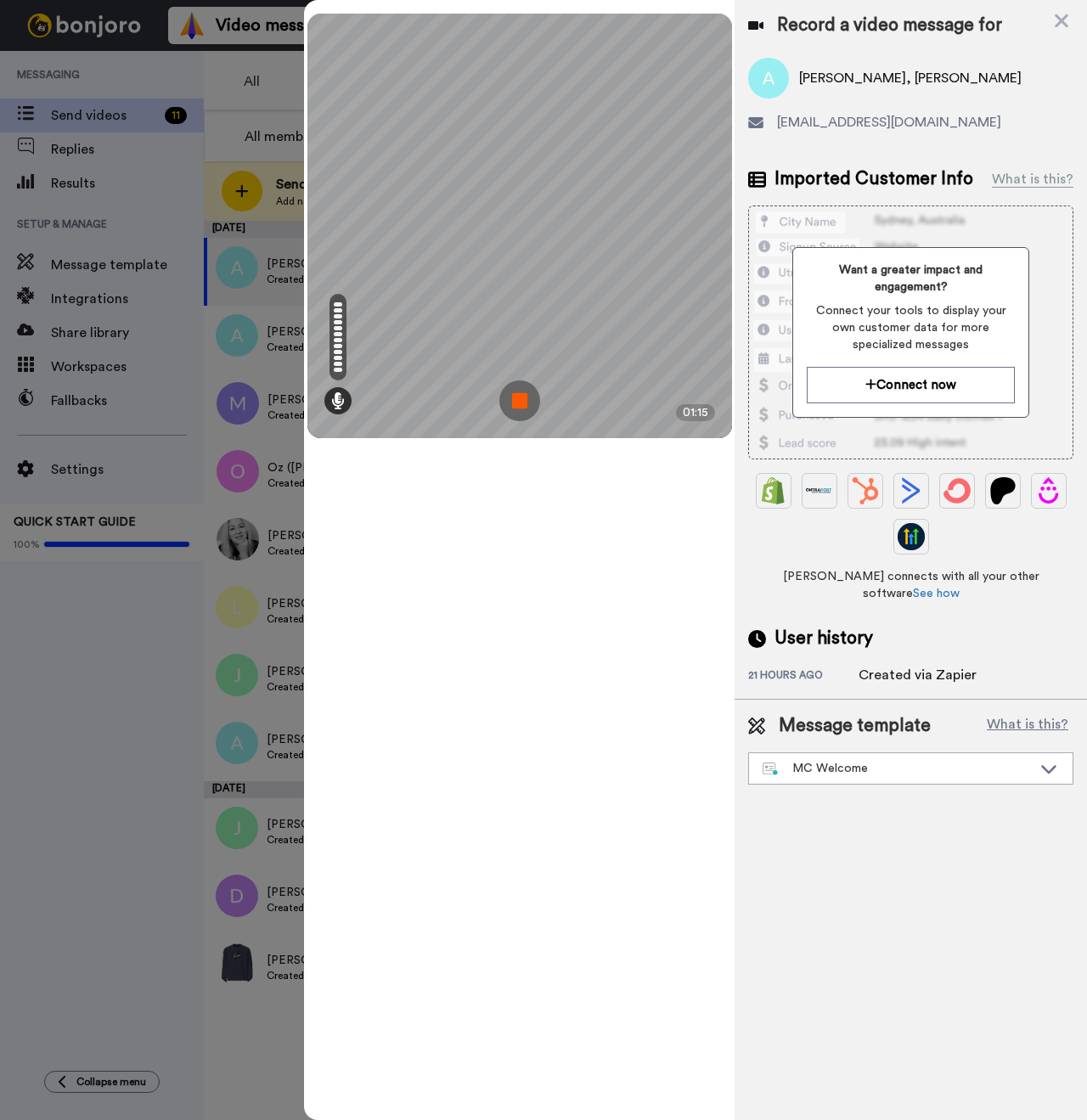
click at [524, 411] on img at bounding box center [520, 401] width 41 height 41
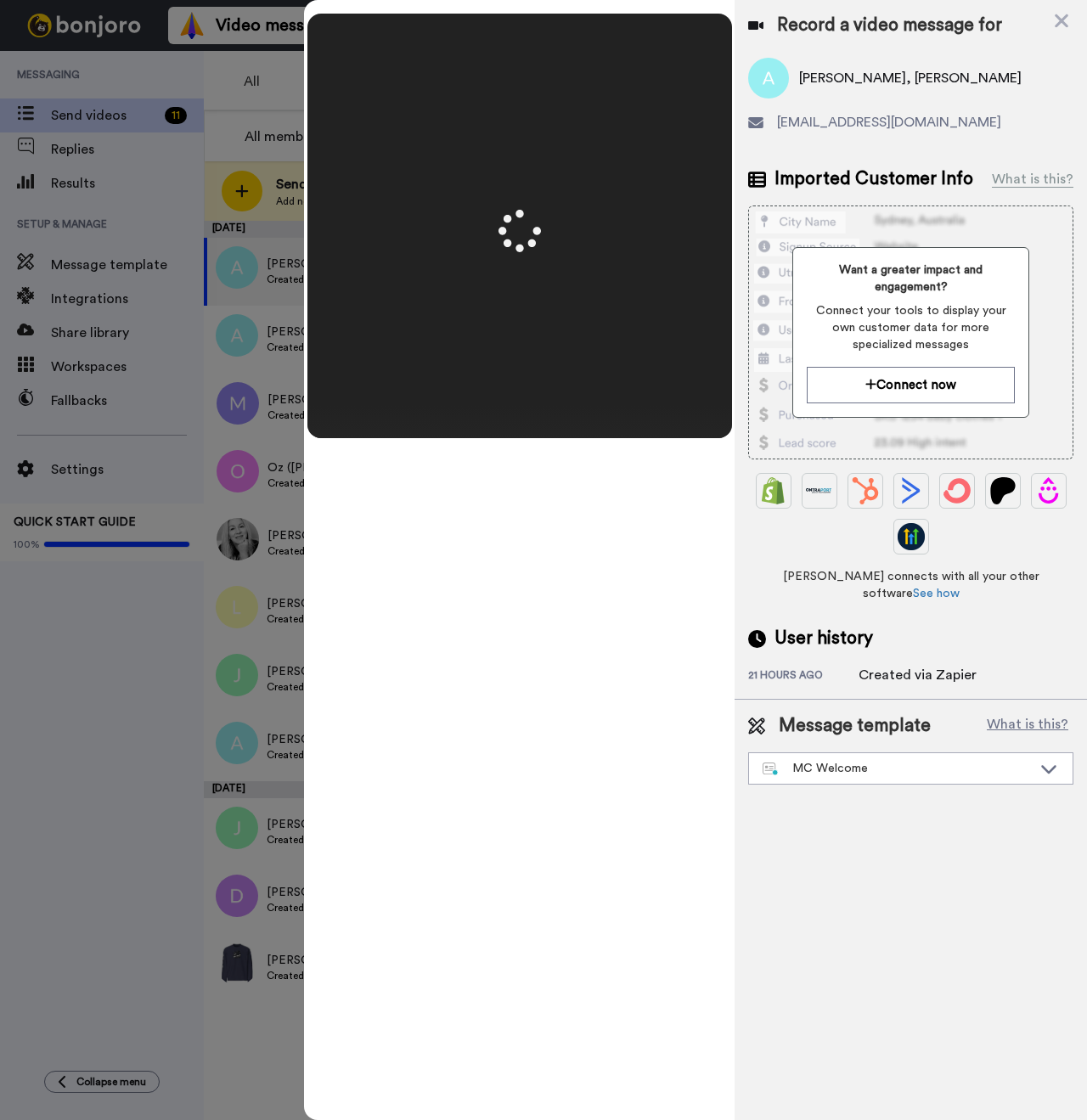
click at [895, 80] on span "[PERSON_NAME], [PERSON_NAME]" at bounding box center [909, 78] width 222 height 20
copy span "Ailine"
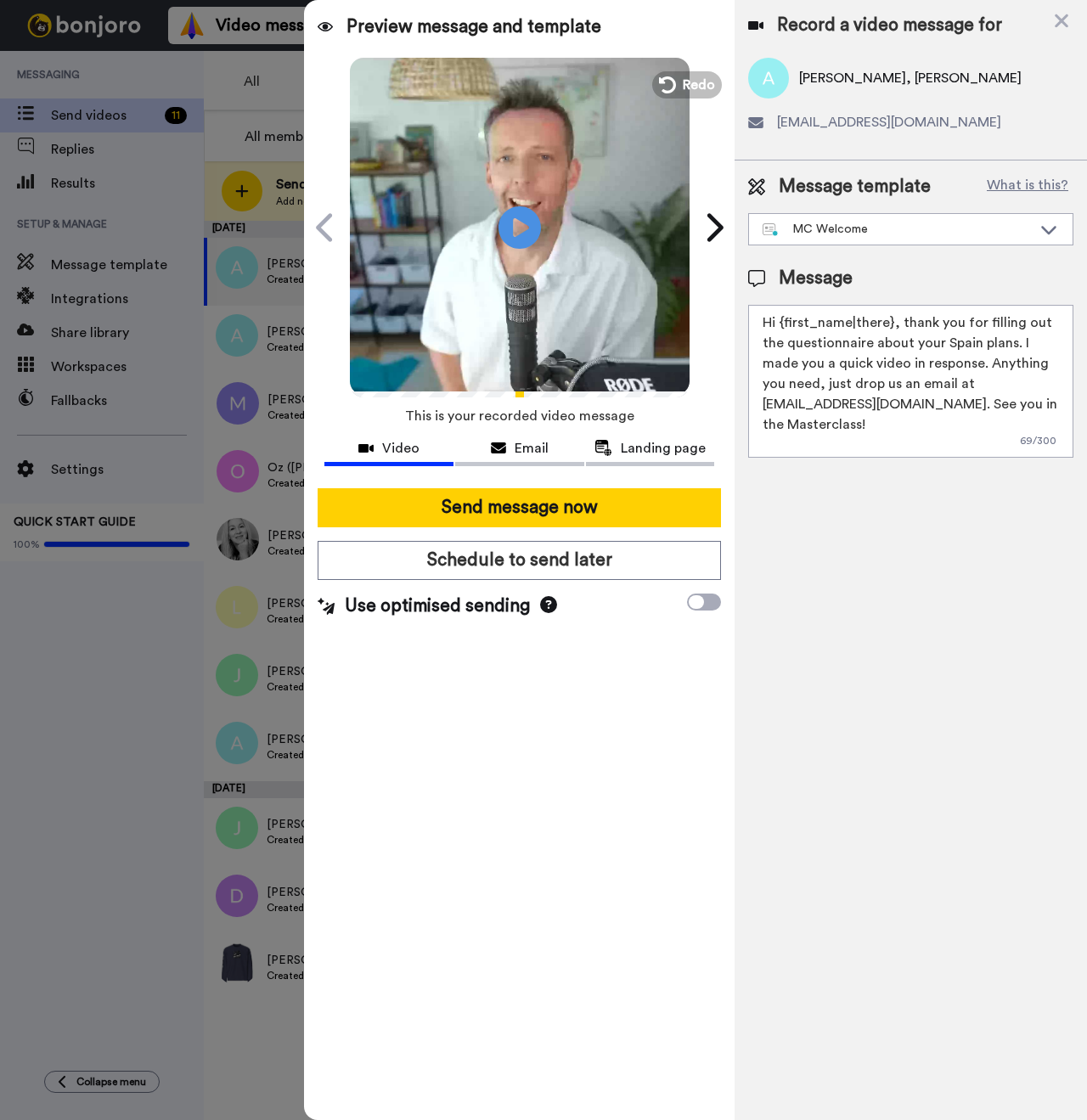
drag, startPoint x: 890, startPoint y: 323, endPoint x: 785, endPoint y: 323, distance: 105.0
click at [785, 323] on textarea "Hi {first_name|there}, thank you for filling out the questionnaire about your S…" at bounding box center [910, 381] width 325 height 153
paste textarea "Ailine"
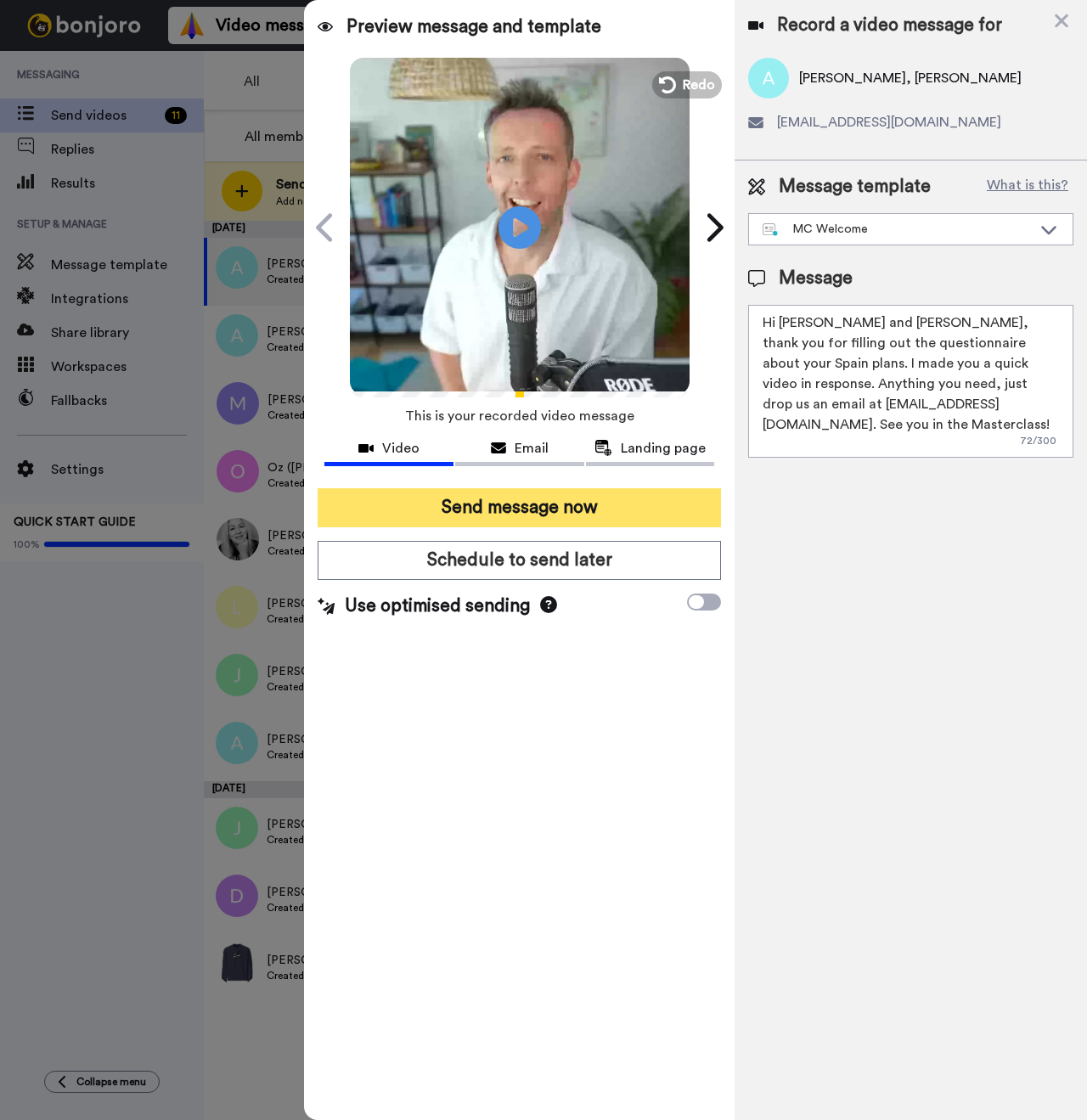
type textarea "Hi [PERSON_NAME] and [PERSON_NAME], thank you for filling out the questionnaire…"
click at [561, 505] on button "Send message now" at bounding box center [519, 508] width 404 height 39
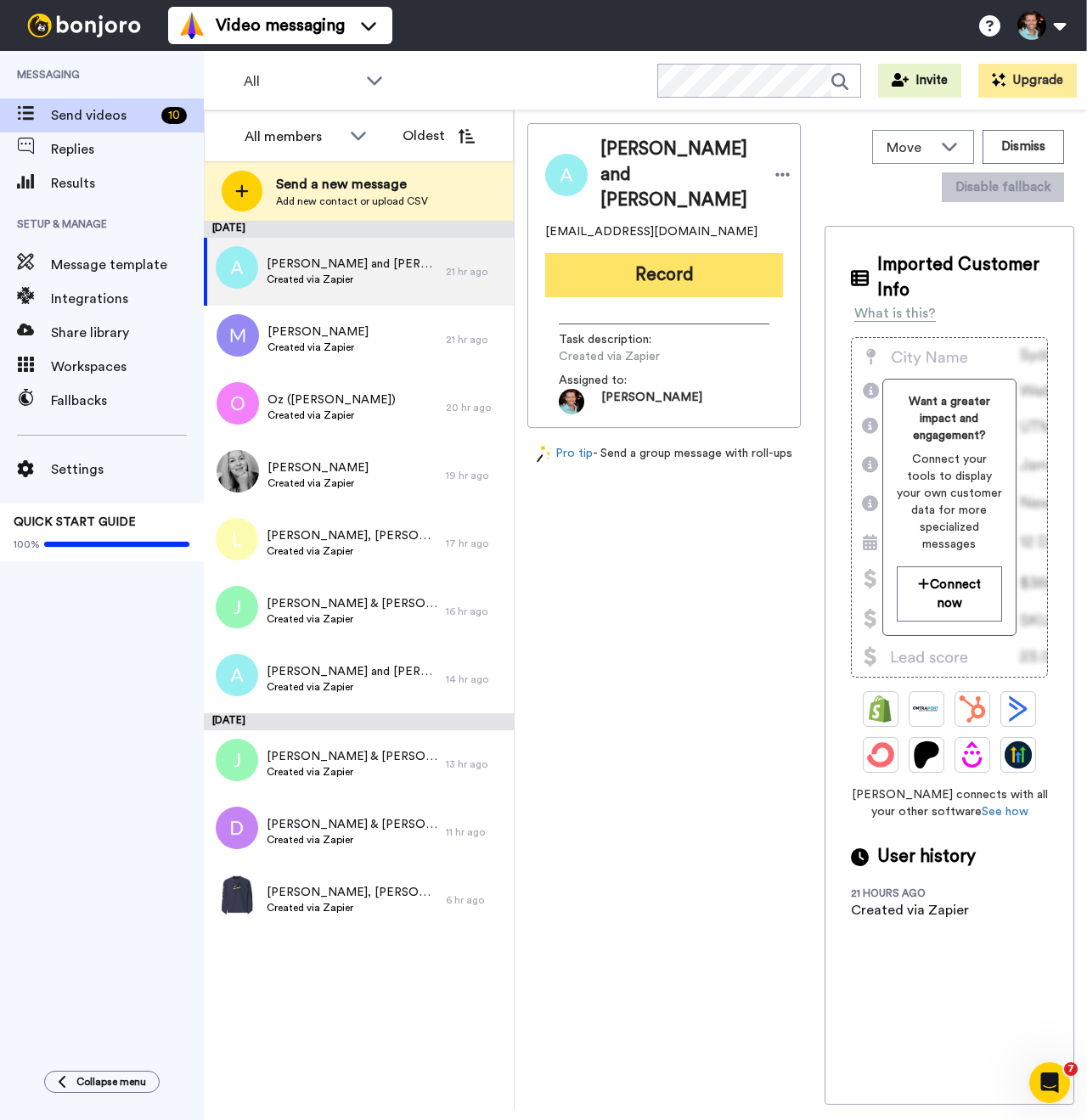
click at [665, 253] on button "Record" at bounding box center [664, 275] width 237 height 44
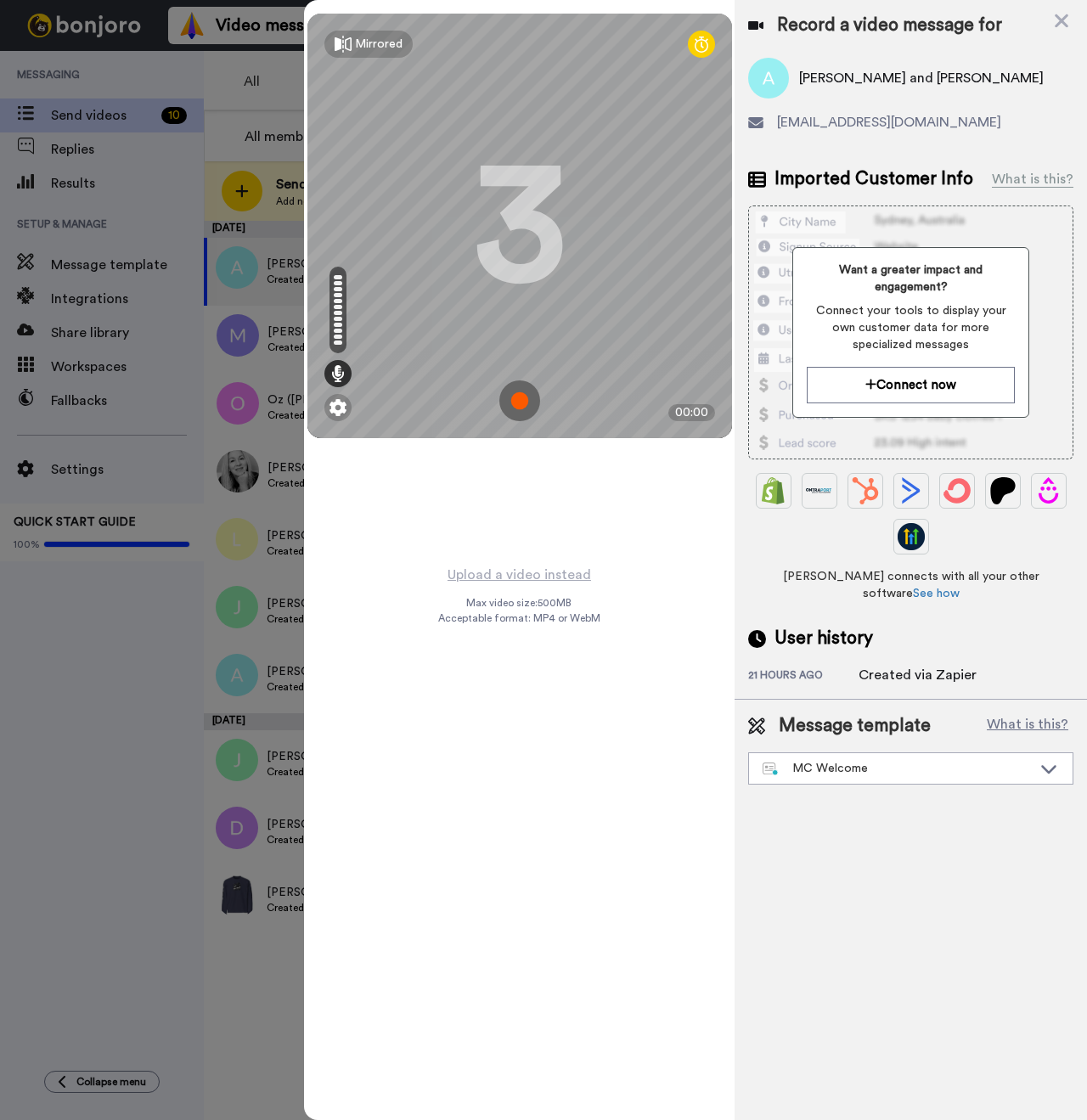
click at [529, 405] on img at bounding box center [520, 401] width 41 height 41
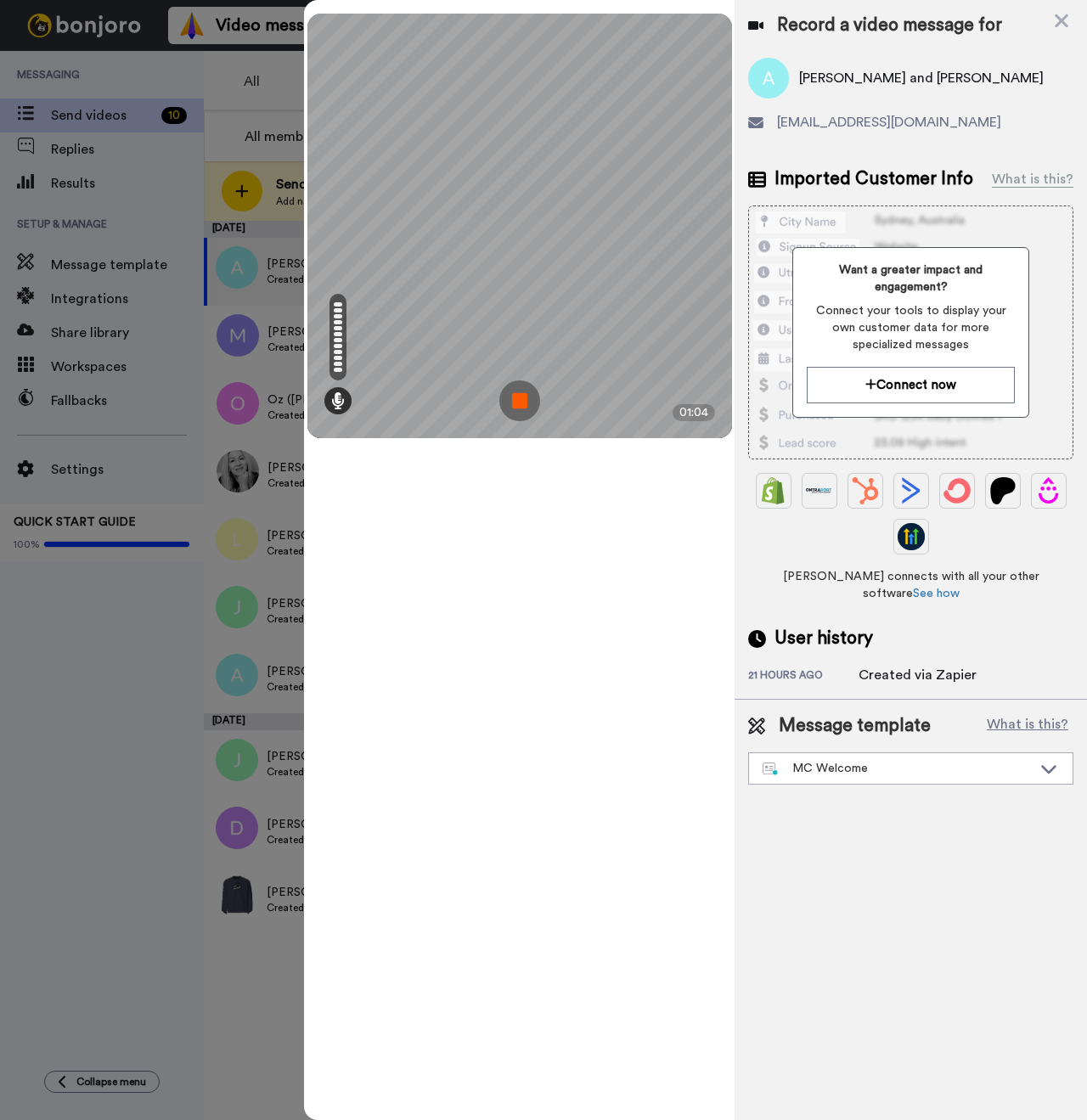
click at [525, 402] on img at bounding box center [520, 401] width 41 height 41
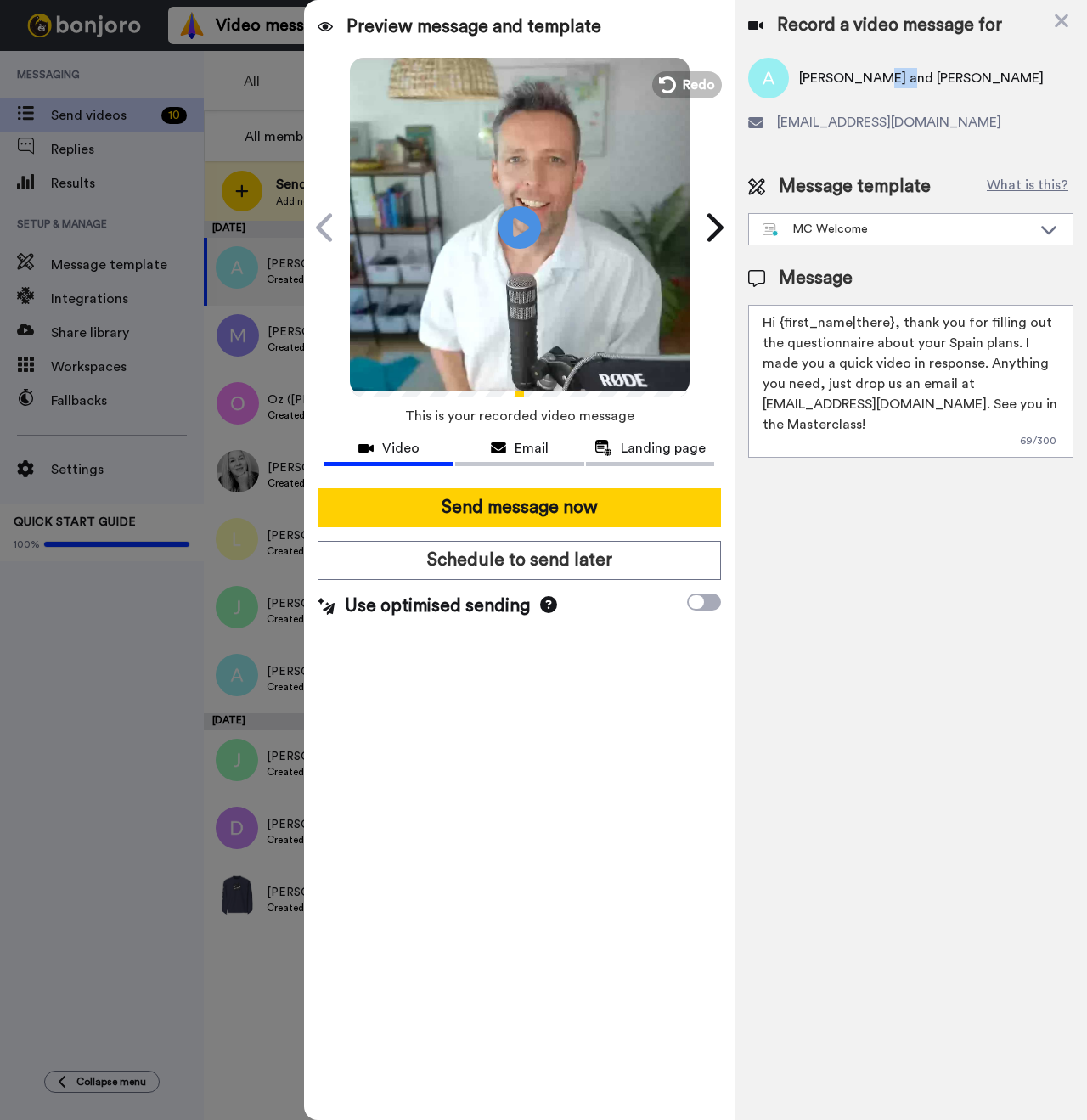
drag, startPoint x: 905, startPoint y: 75, endPoint x: 877, endPoint y: 78, distance: 28.2
click at [877, 78] on span "[PERSON_NAME] and [PERSON_NAME]" at bounding box center [920, 78] width 244 height 20
drag, startPoint x: 908, startPoint y: 81, endPoint x: 794, endPoint y: 73, distance: 114.3
click at [794, 73] on div "[PERSON_NAME] and [PERSON_NAME]" at bounding box center [910, 78] width 325 height 41
copy span "[PERSON_NAME] and [PERSON_NAME]"
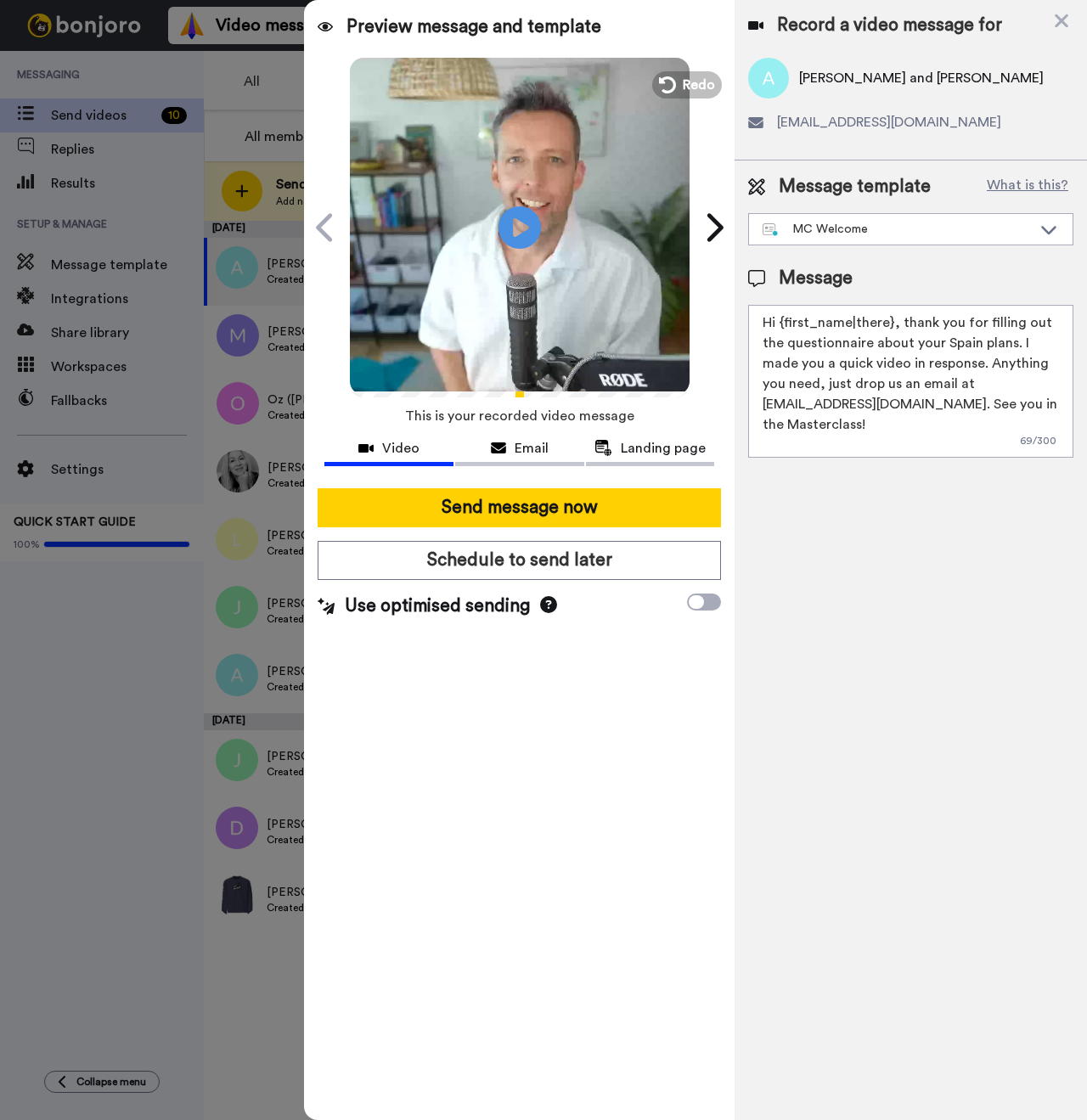
drag, startPoint x: 892, startPoint y: 323, endPoint x: 779, endPoint y: 323, distance: 113.0
click at [779, 323] on textarea "Hi {first_name|there}, thank you for filling out the questionnaire about your S…" at bounding box center [910, 381] width 325 height 153
paste textarea "[PERSON_NAME] and [PERSON_NAME]"
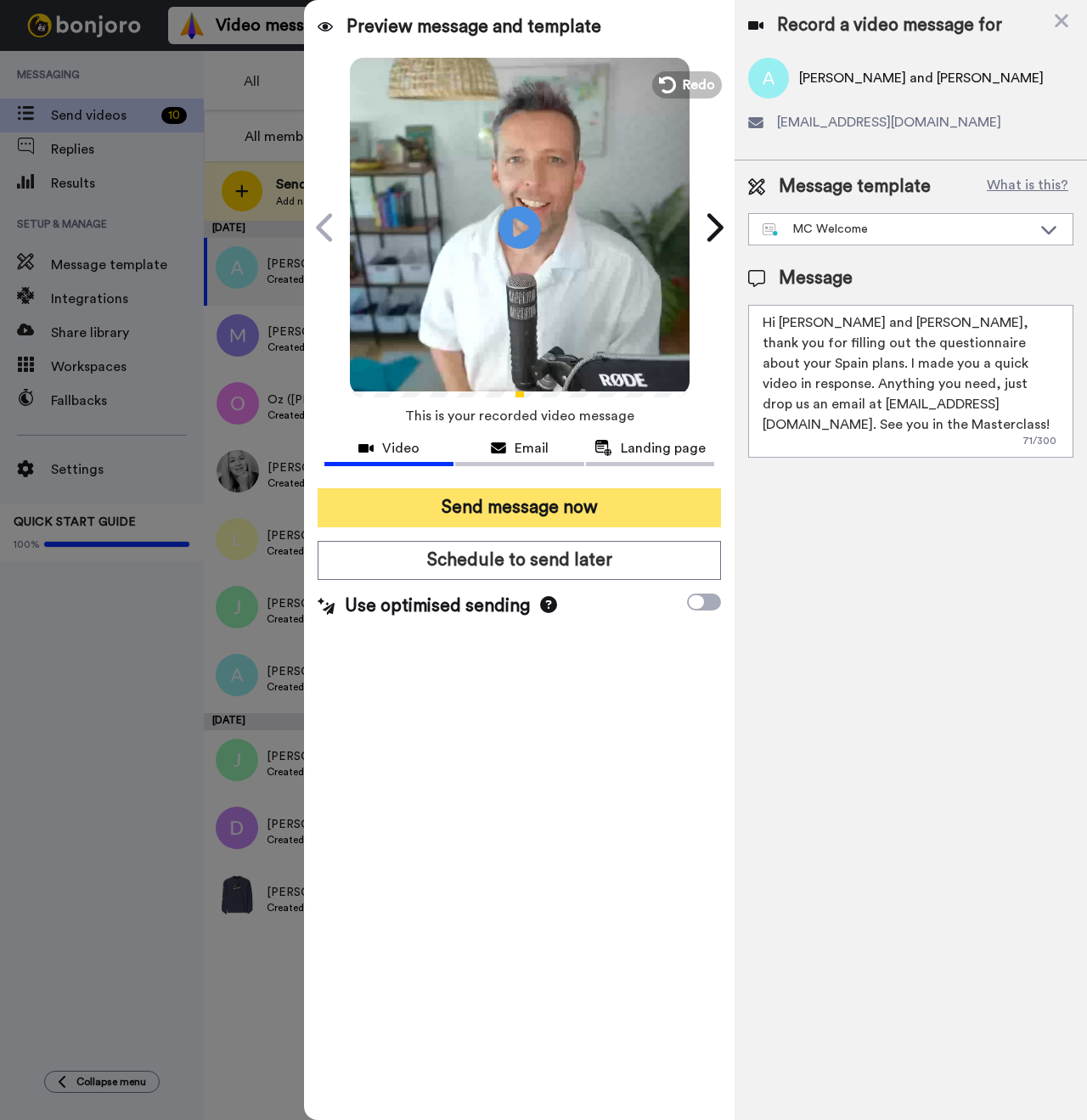
type textarea "Hi [PERSON_NAME] and [PERSON_NAME], thank you for filling out the questionnaire…"
click at [549, 513] on button "Send message now" at bounding box center [519, 508] width 404 height 39
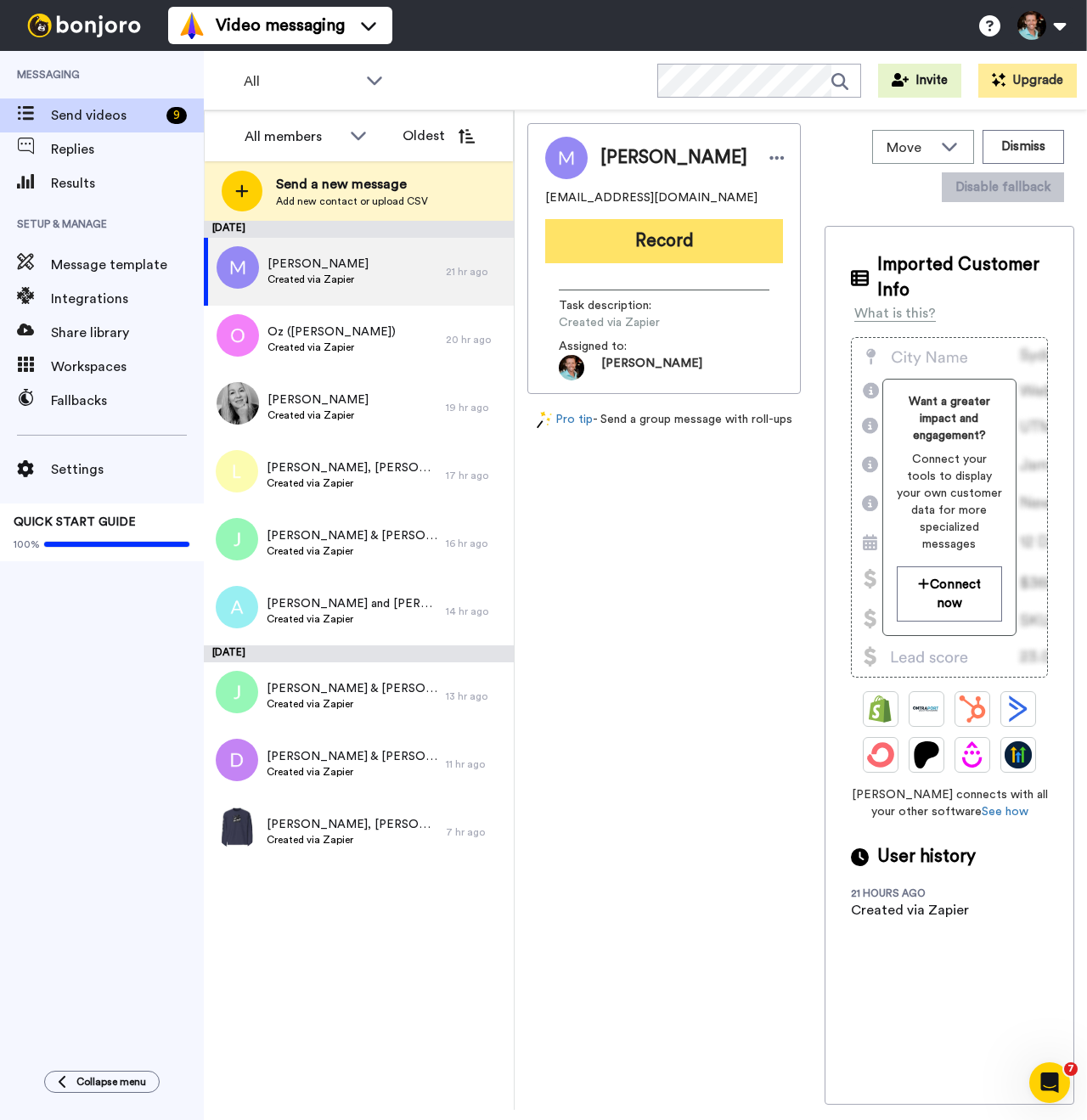
click at [661, 246] on button "Record" at bounding box center [664, 241] width 237 height 44
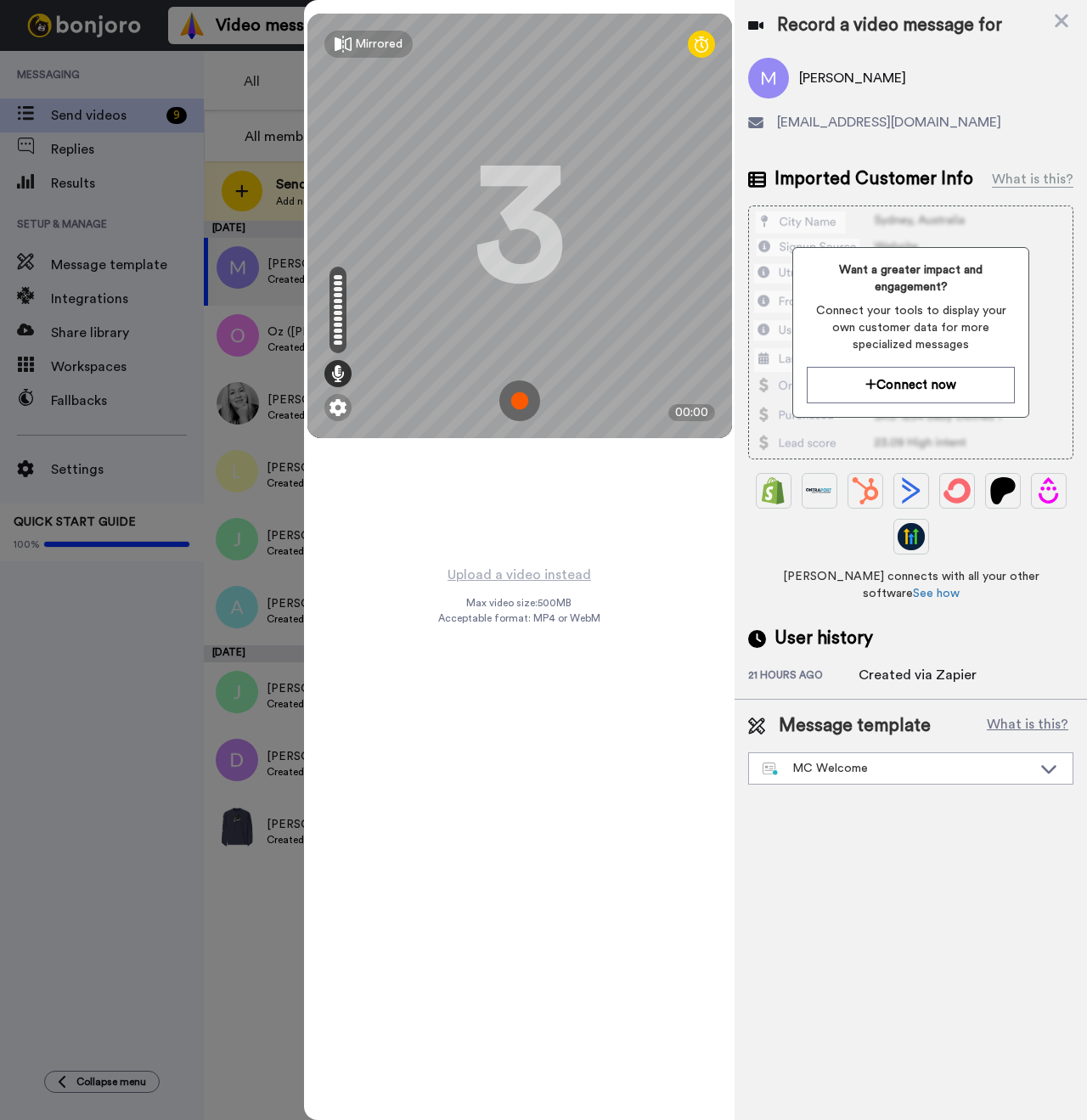
click at [523, 403] on img at bounding box center [520, 401] width 41 height 41
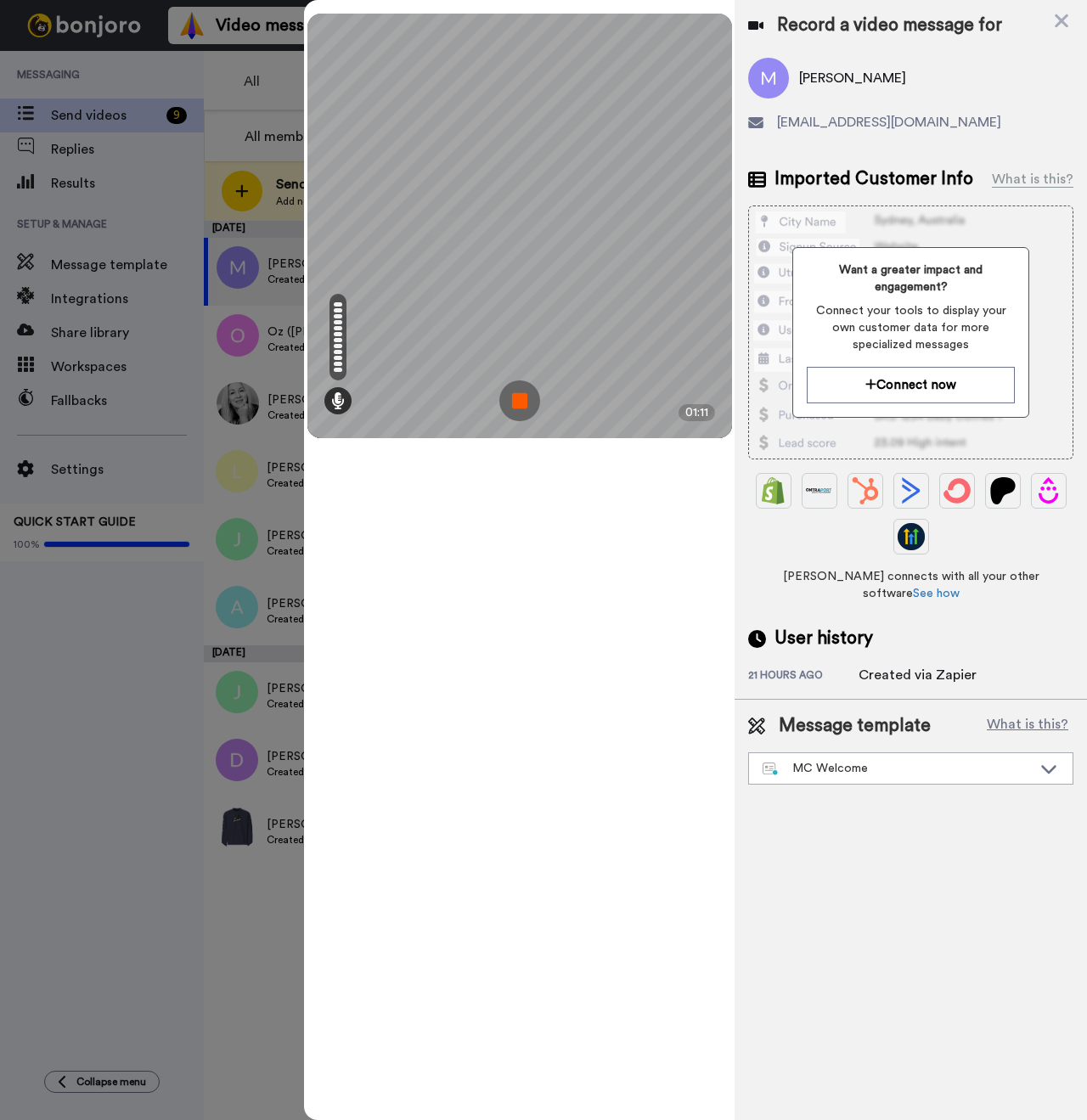
click at [528, 392] on img at bounding box center [520, 401] width 41 height 41
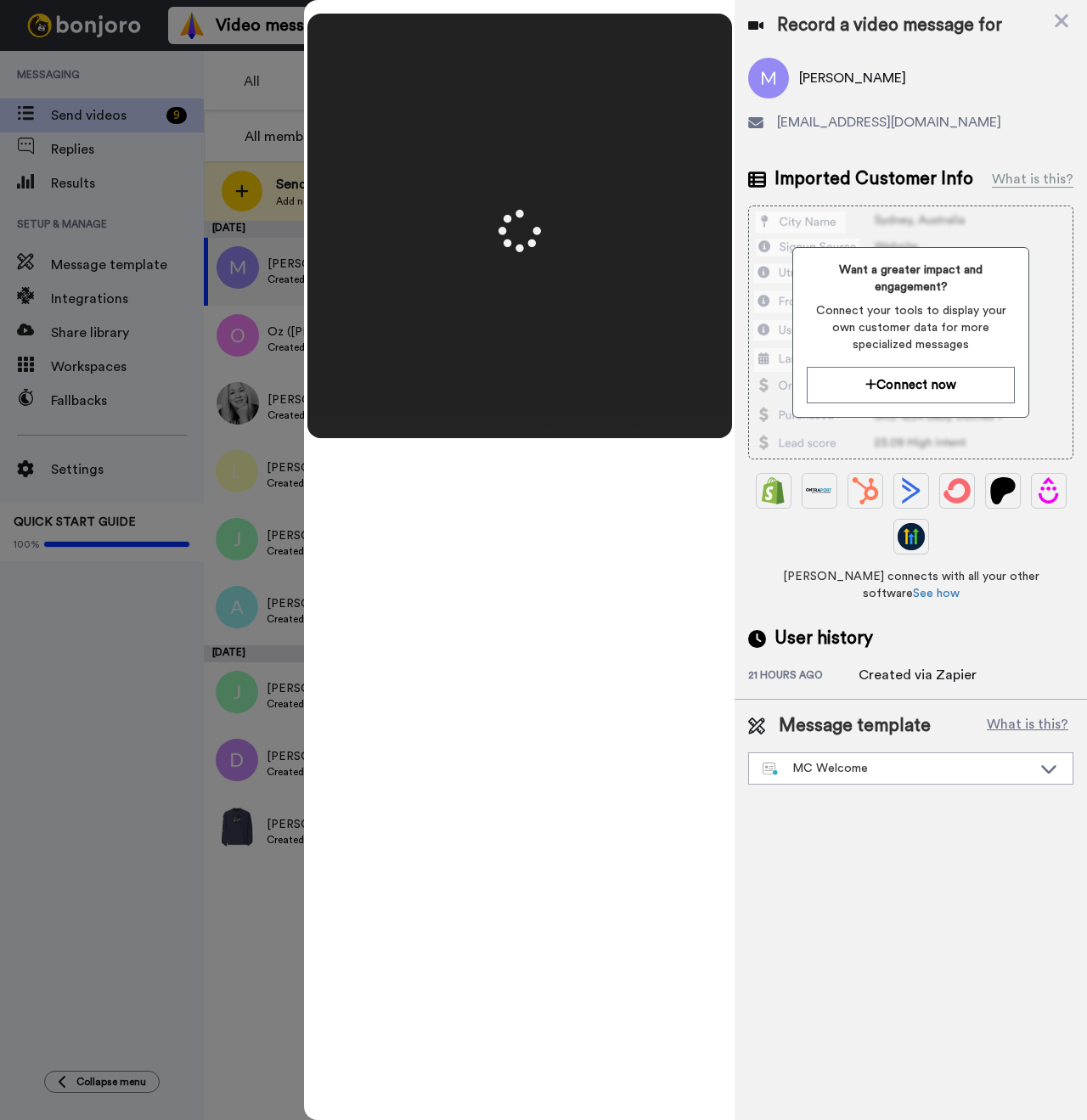
click at [849, 79] on span "Michelle" at bounding box center [852, 78] width 107 height 20
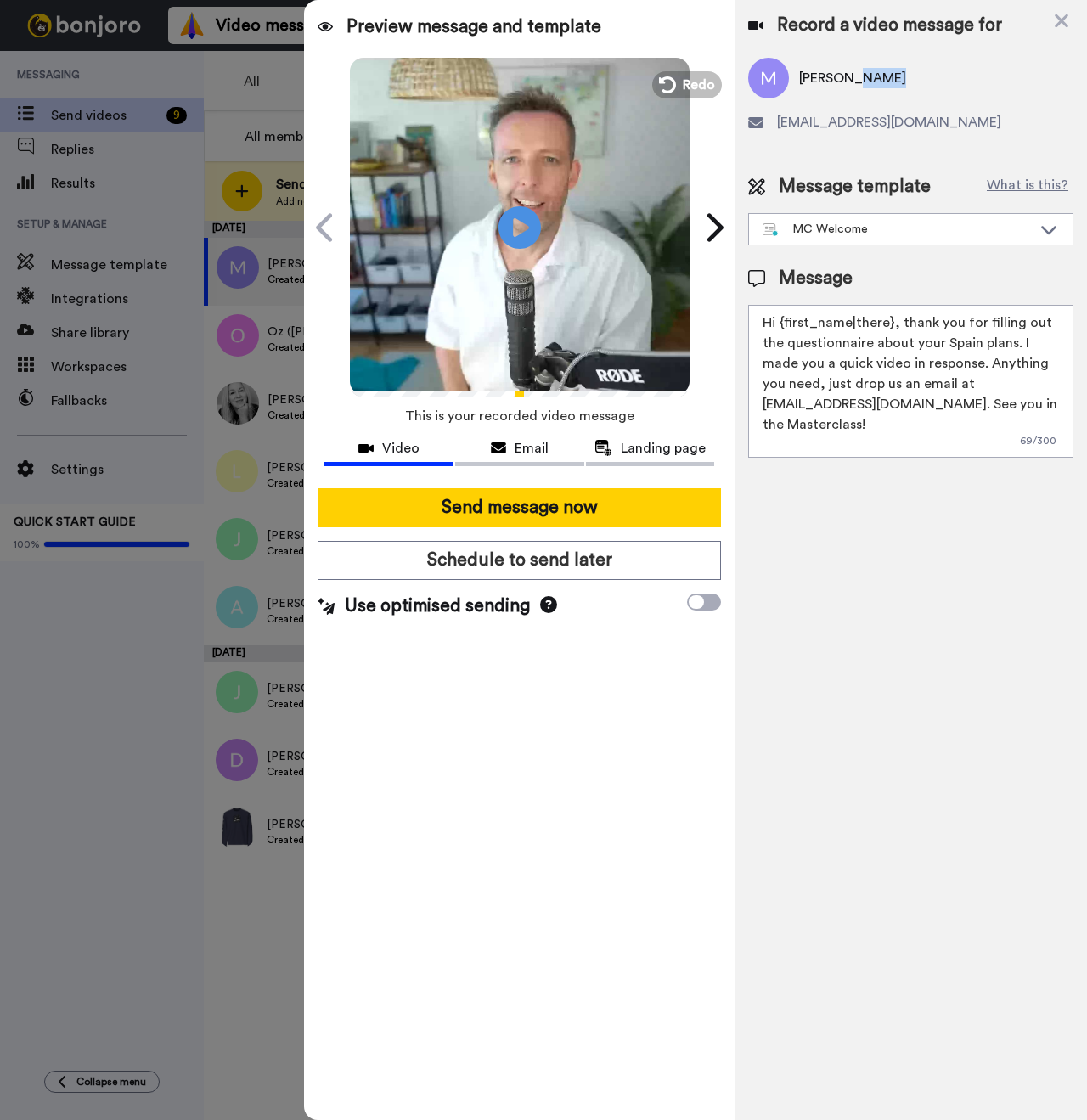
click at [814, 78] on span "Michelle" at bounding box center [852, 78] width 107 height 20
copy span "Michelle"
drag, startPoint x: 890, startPoint y: 323, endPoint x: 781, endPoint y: 328, distance: 109.1
click at [781, 328] on textarea "Hi {first_name|there}, thank you for filling out the questionnaire about your S…" at bounding box center [910, 381] width 325 height 153
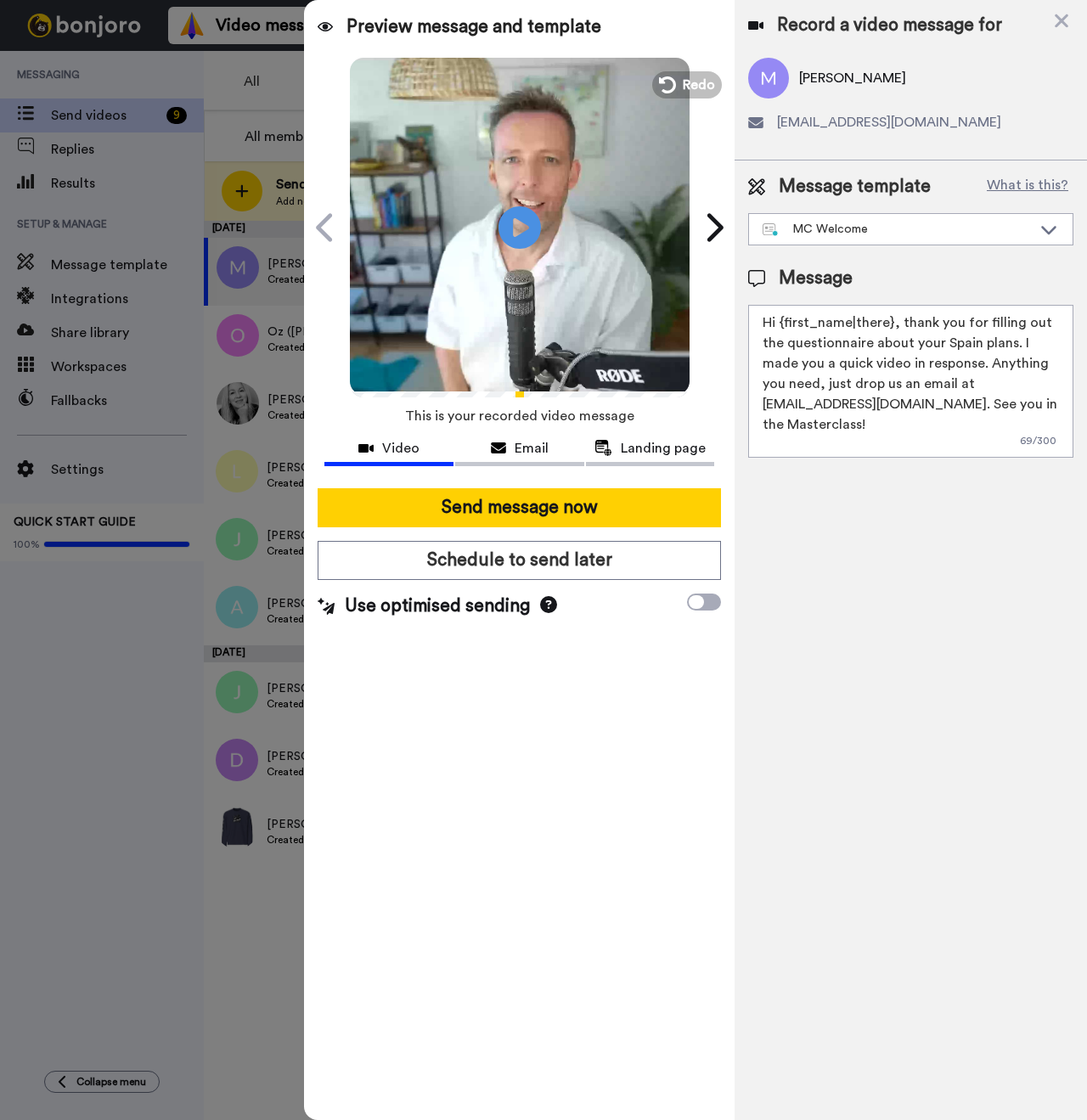
paste textarea "Michelle"
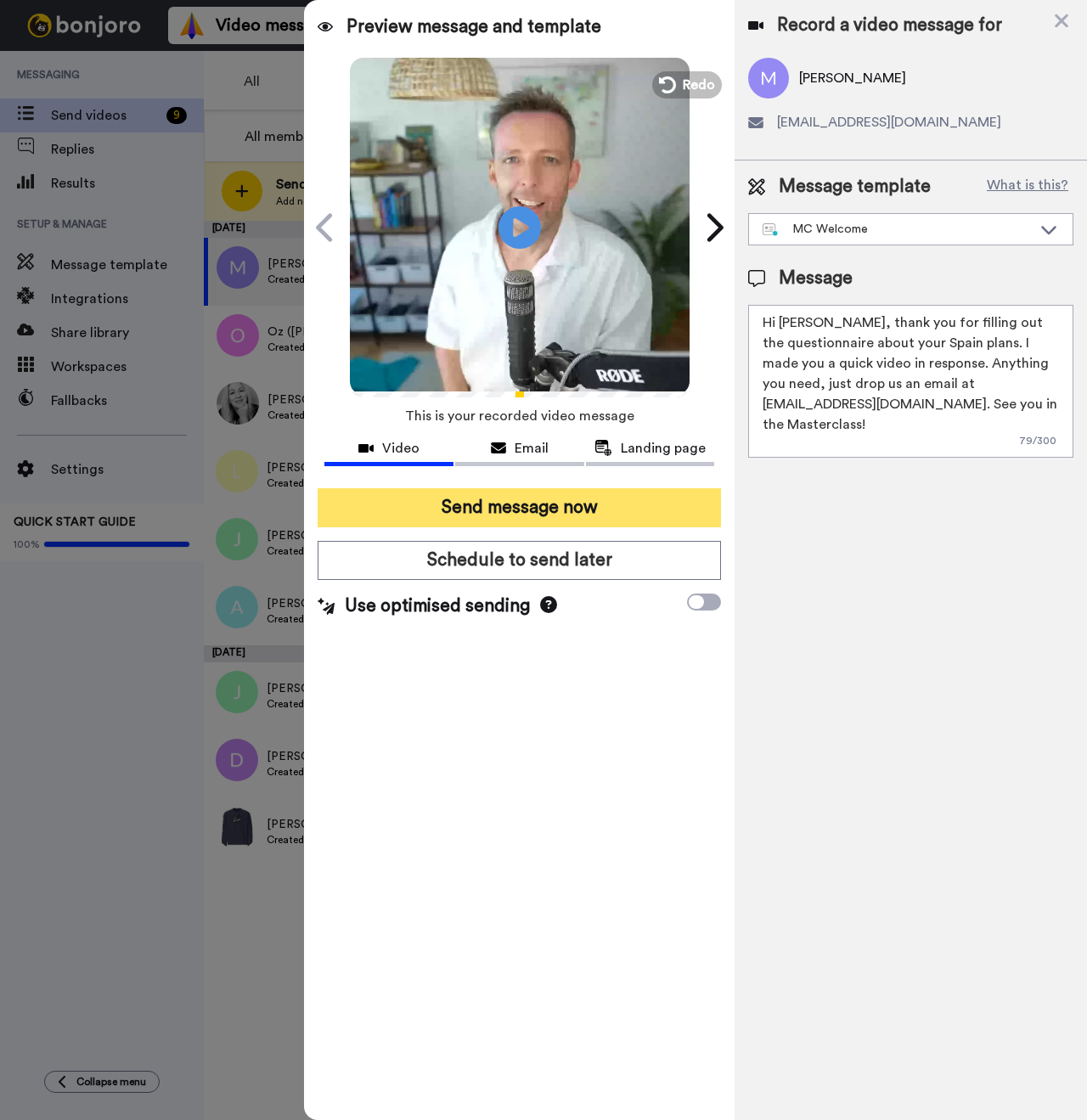
type textarea "Hi Michelle, thank you for filling out the questionnaire about your Spain plans…"
click at [622, 507] on button "Send message now" at bounding box center [519, 508] width 404 height 39
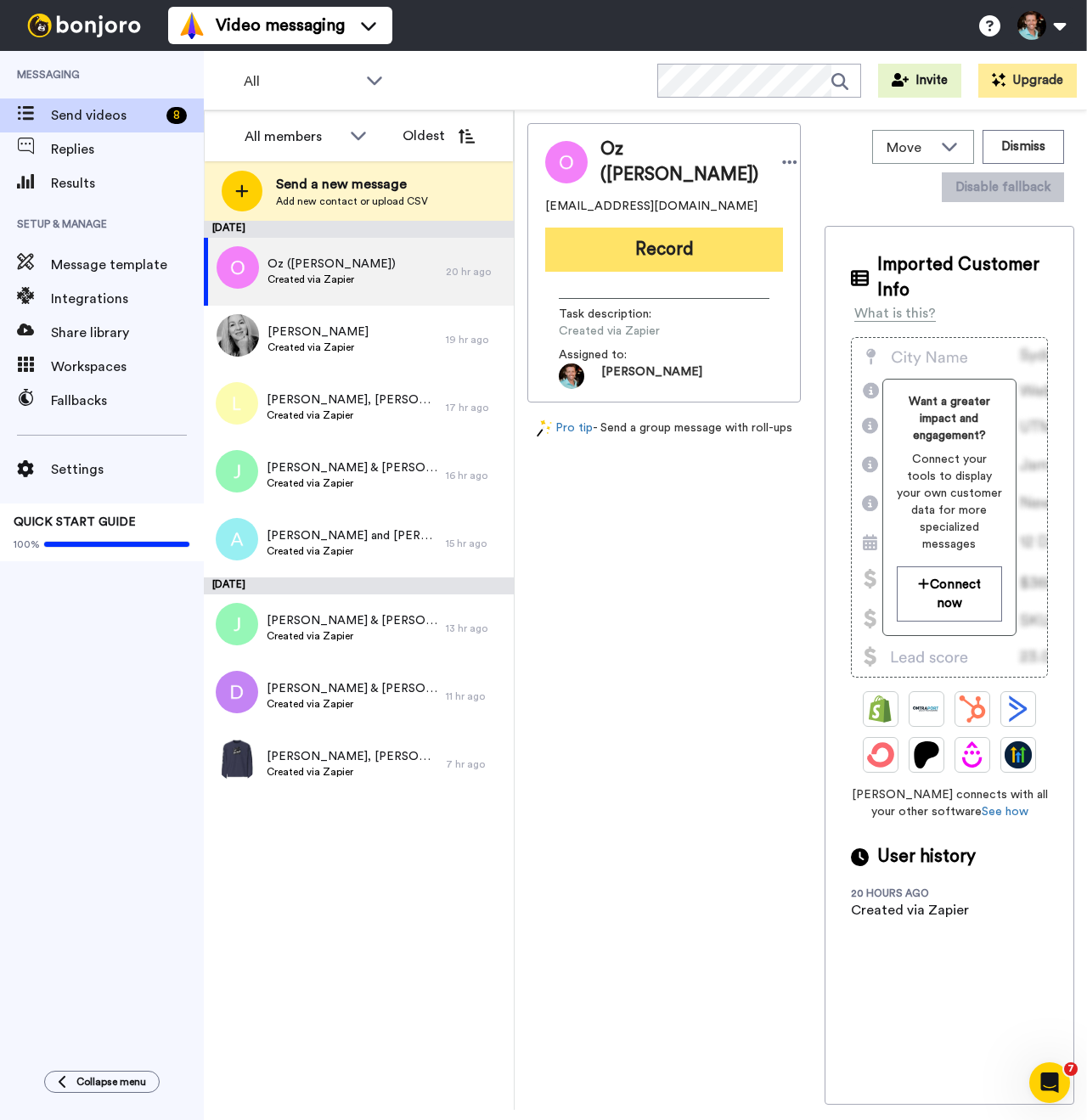
click at [666, 256] on button "Record" at bounding box center [664, 249] width 237 height 44
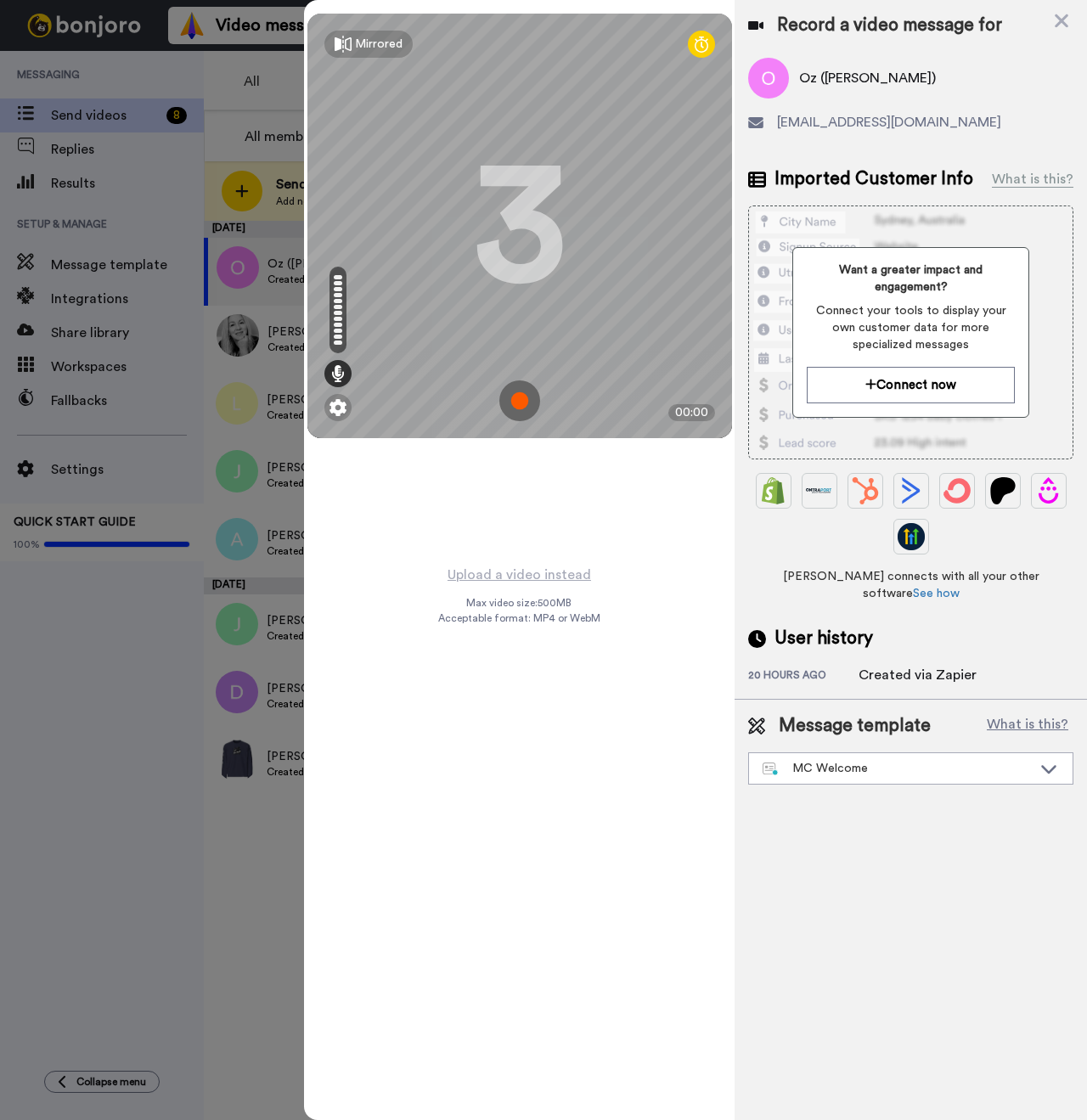
click at [507, 409] on img at bounding box center [520, 401] width 41 height 41
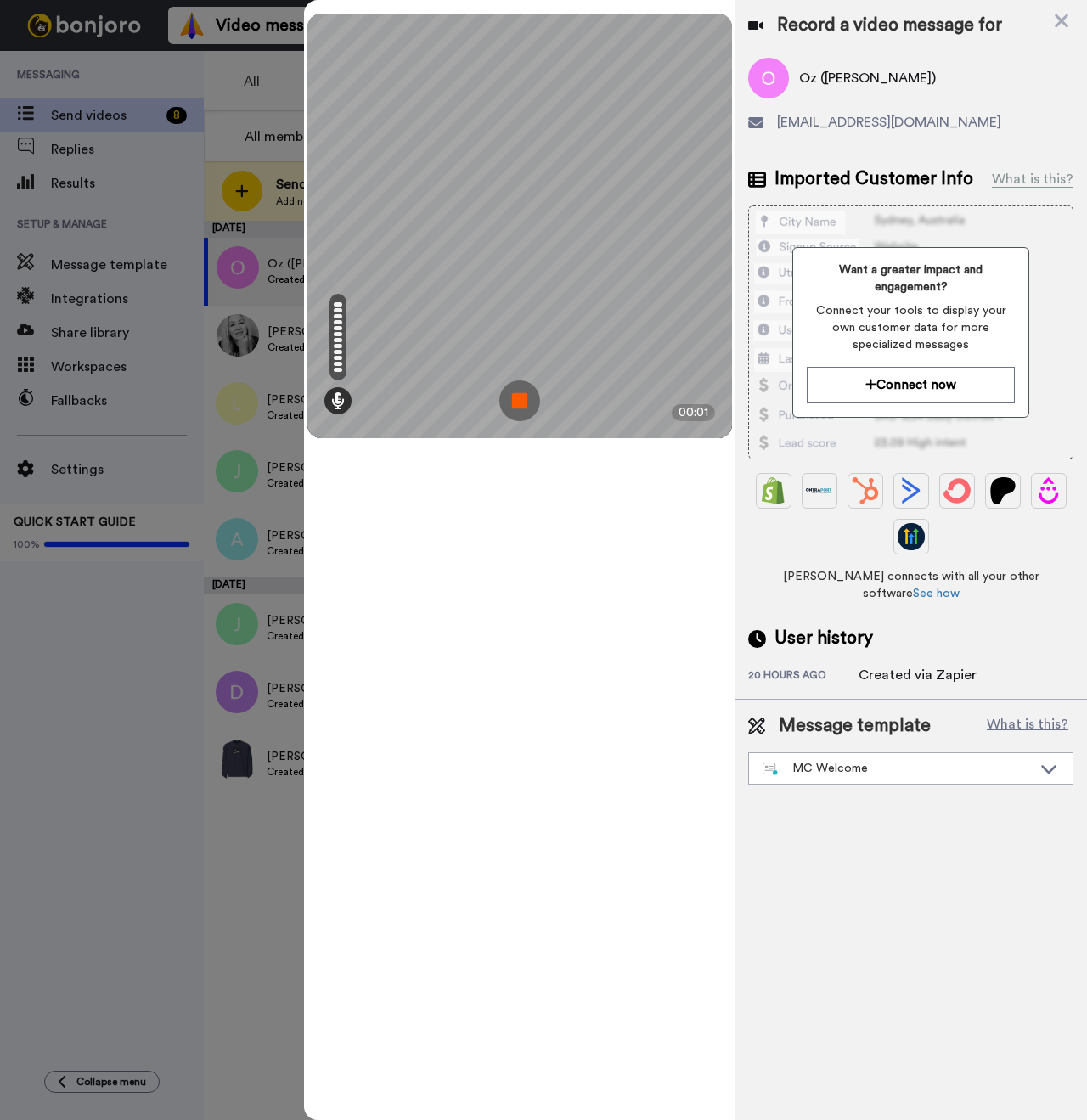
click at [525, 414] on img at bounding box center [520, 401] width 41 height 41
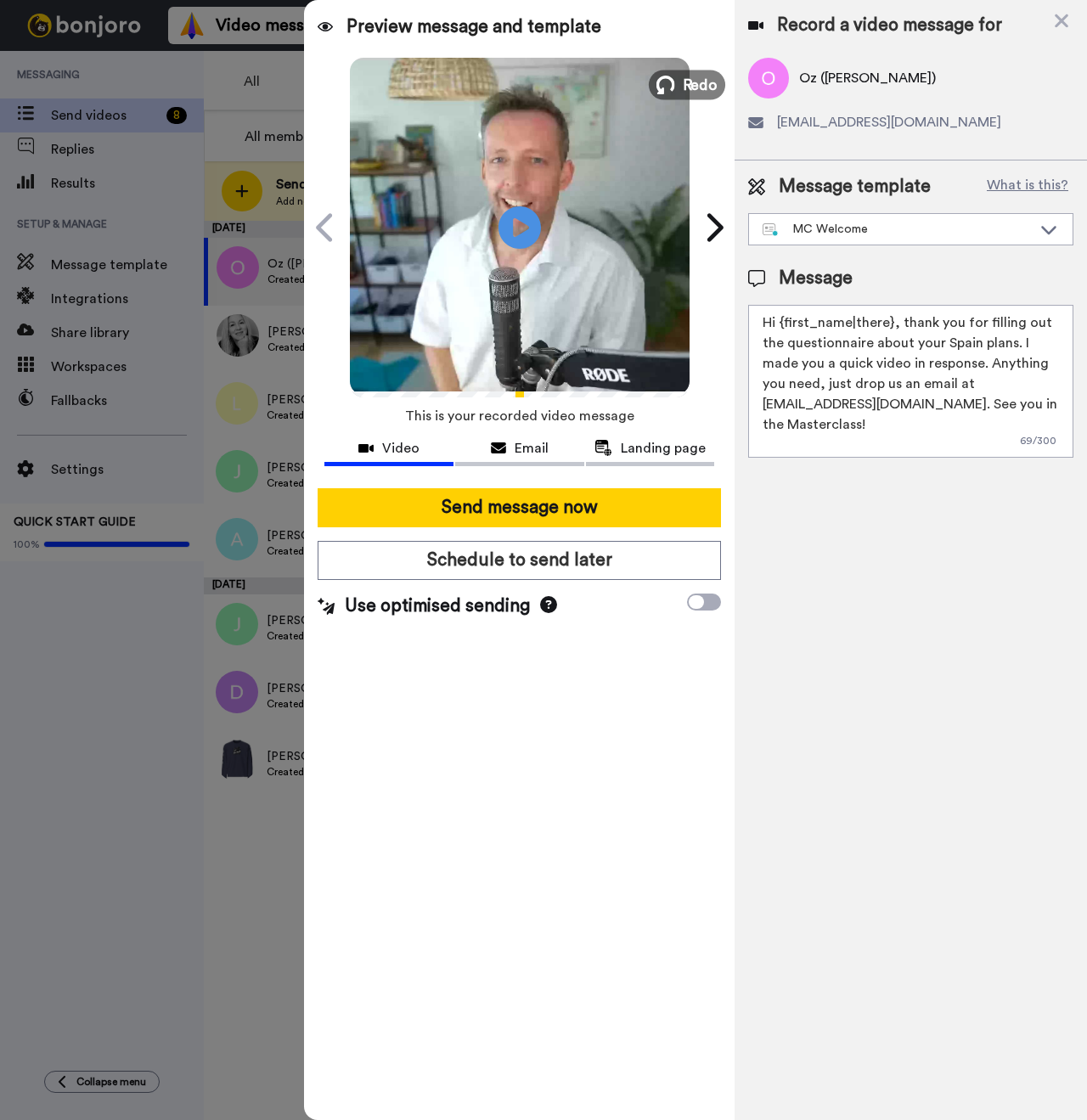
click at [685, 91] on span "Redo" at bounding box center [700, 84] width 36 height 22
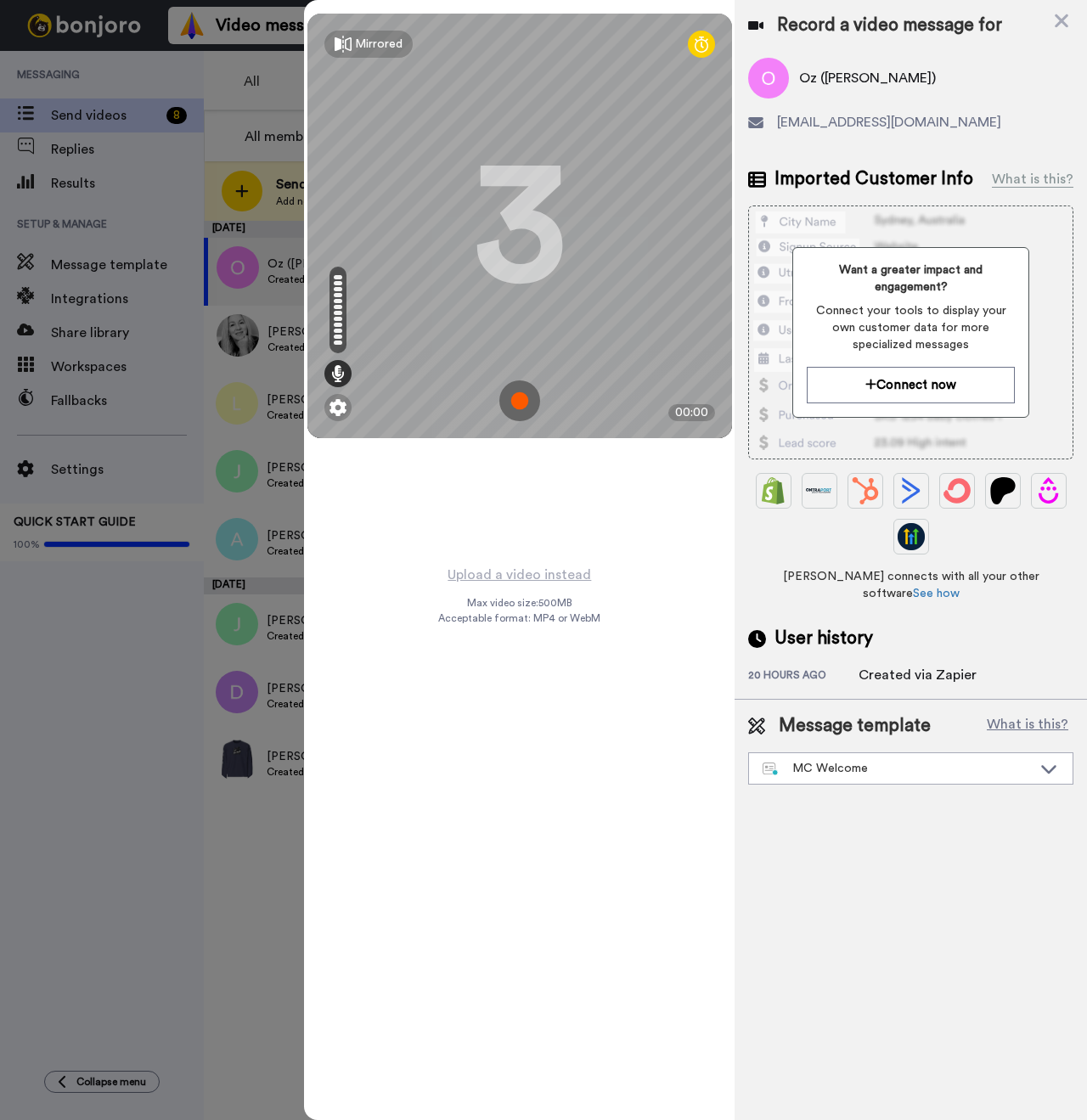
click at [516, 401] on img at bounding box center [520, 401] width 41 height 41
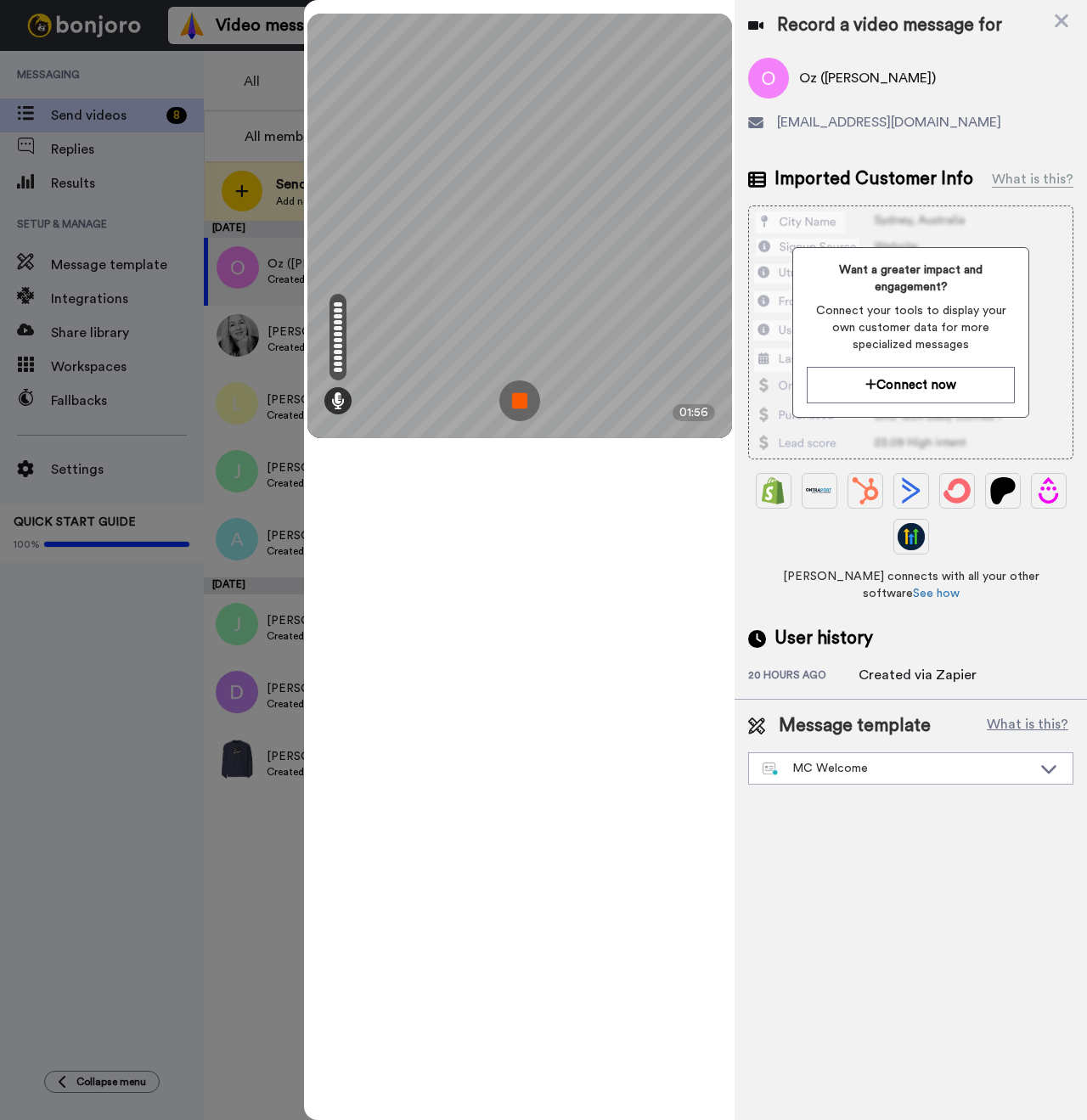
click at [503, 407] on img at bounding box center [520, 401] width 41 height 41
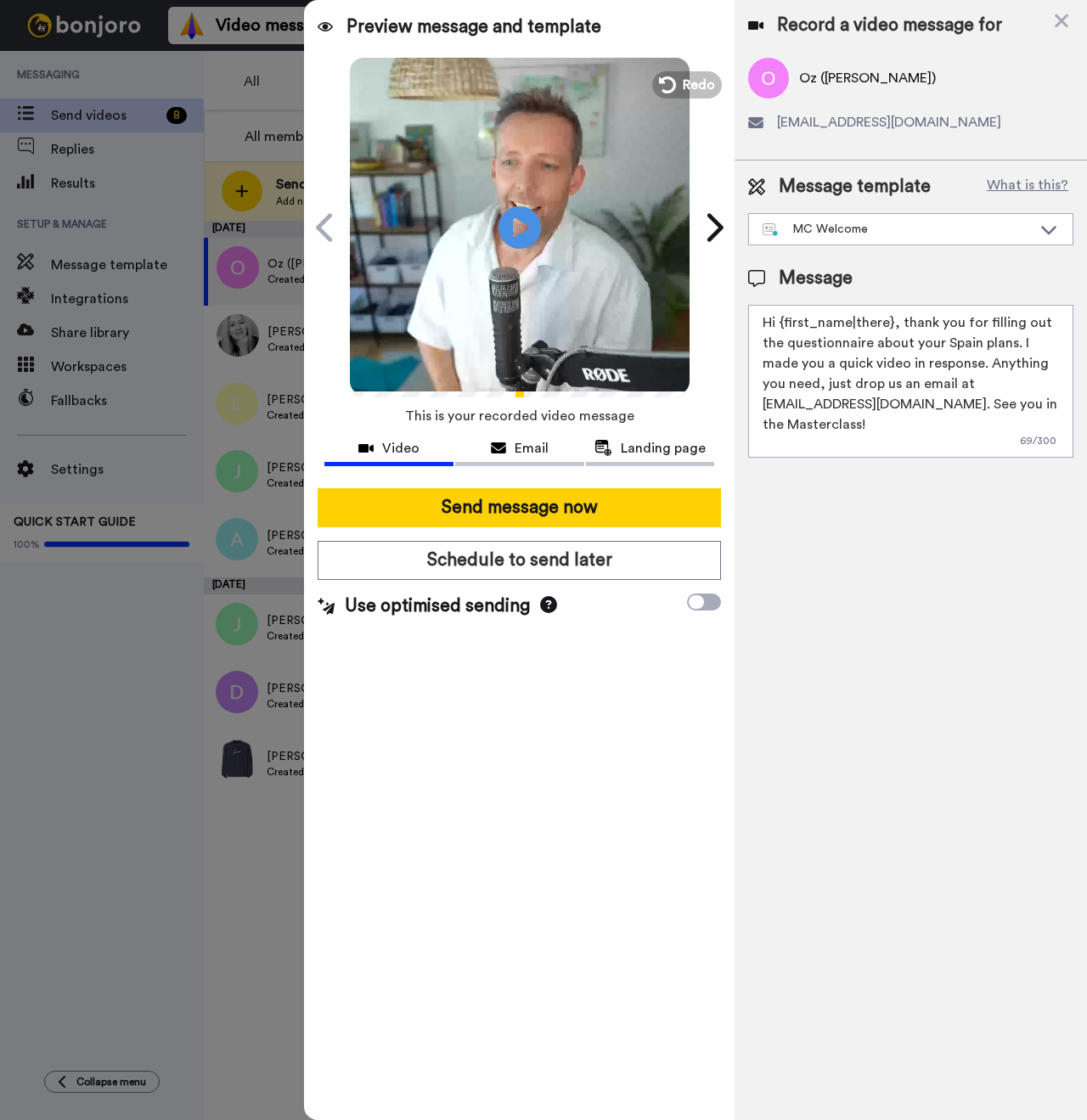
drag, startPoint x: 889, startPoint y: 323, endPoint x: 781, endPoint y: 329, distance: 108.2
click at [781, 329] on textarea "Hi {first_name|there}, thank you for filling out the questionnaire about your S…" at bounding box center [910, 381] width 325 height 153
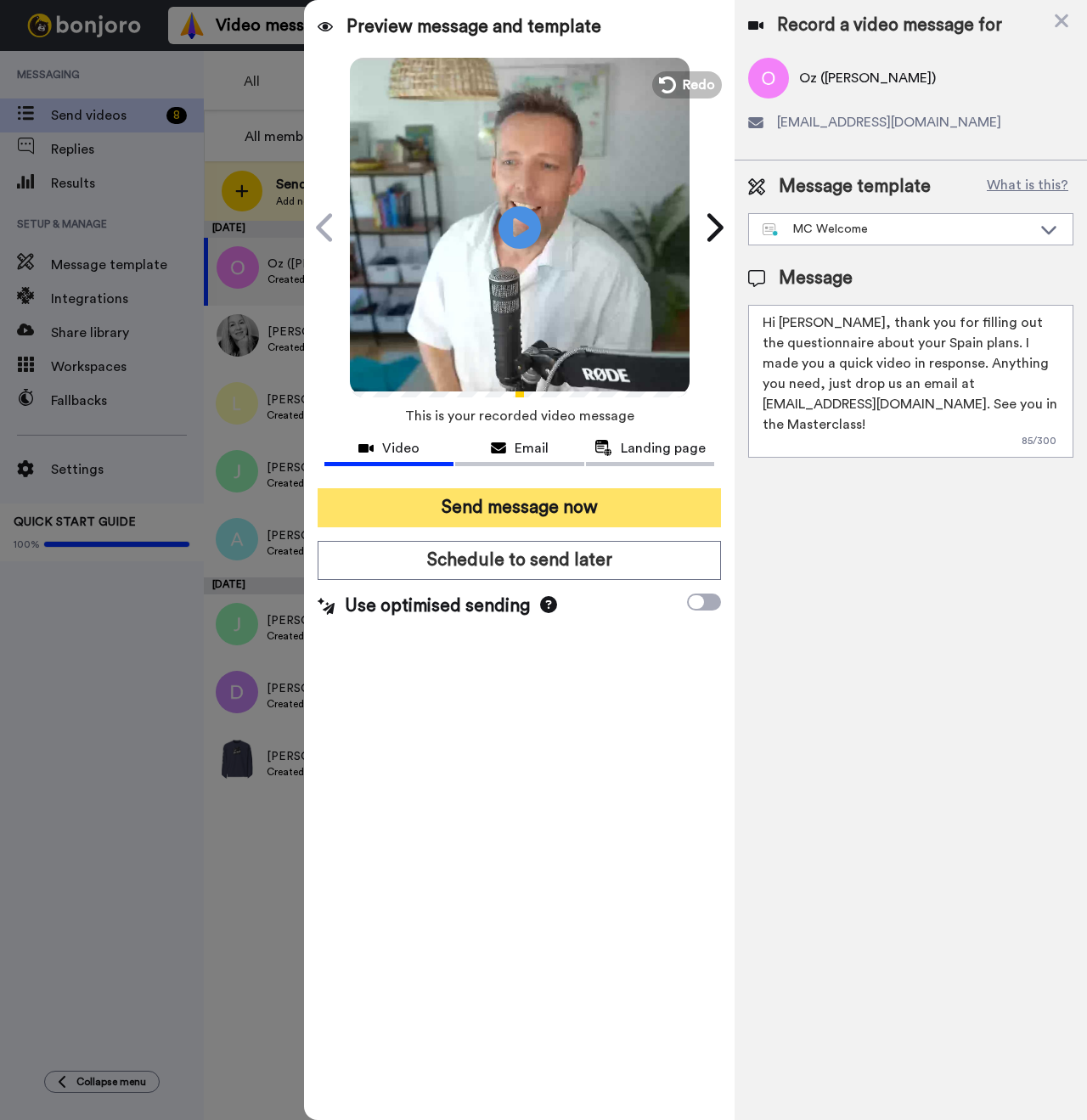
type textarea "Hi [PERSON_NAME], thank you for filling out the questionnaire about your Spain …"
drag, startPoint x: 632, startPoint y: 509, endPoint x: 358, endPoint y: 606, distance: 290.7
click at [632, 509] on button "Send message now" at bounding box center [519, 508] width 404 height 39
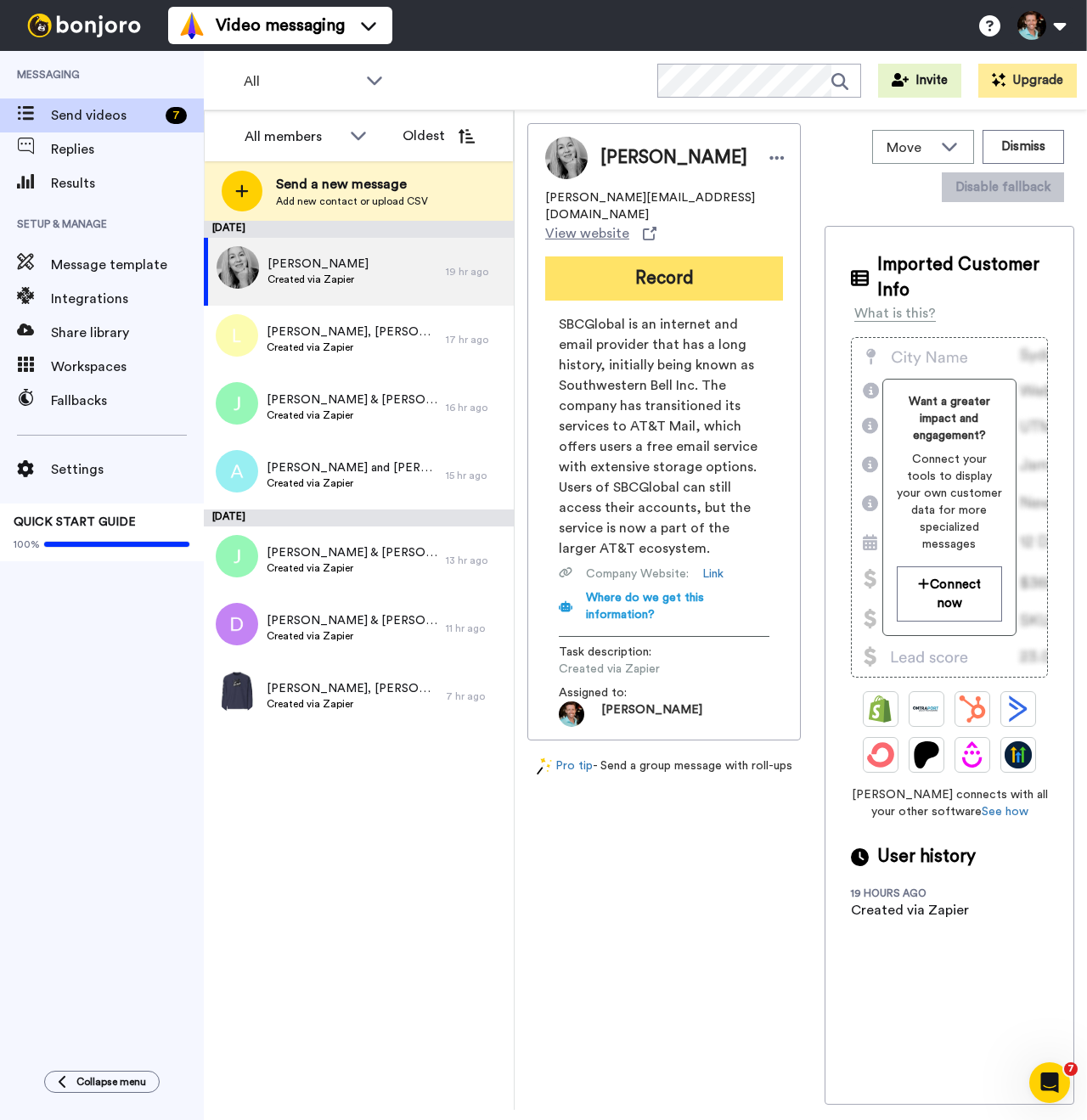
click at [665, 270] on button "Record" at bounding box center [664, 278] width 237 height 44
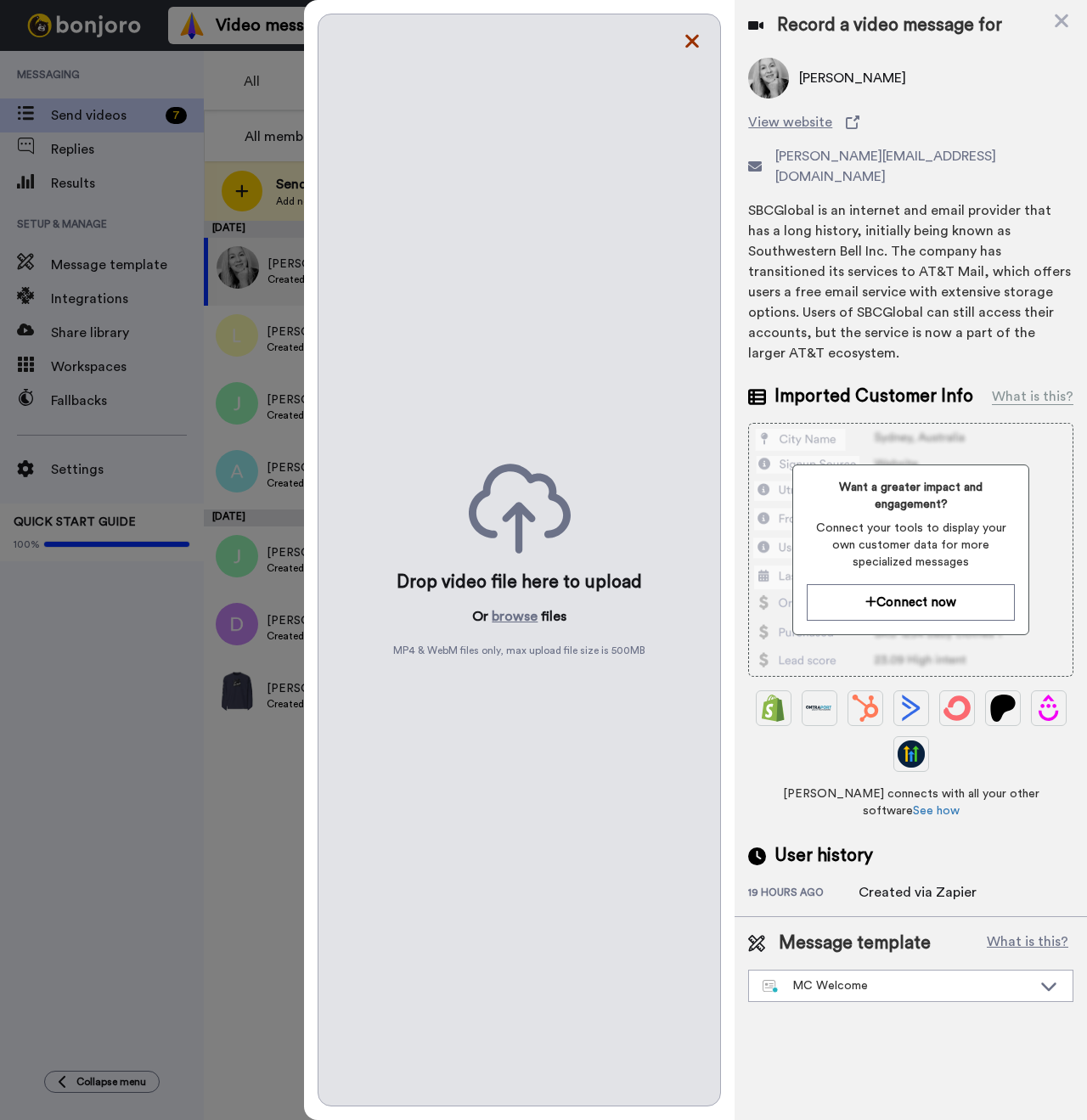
click at [690, 36] on icon at bounding box center [692, 41] width 17 height 21
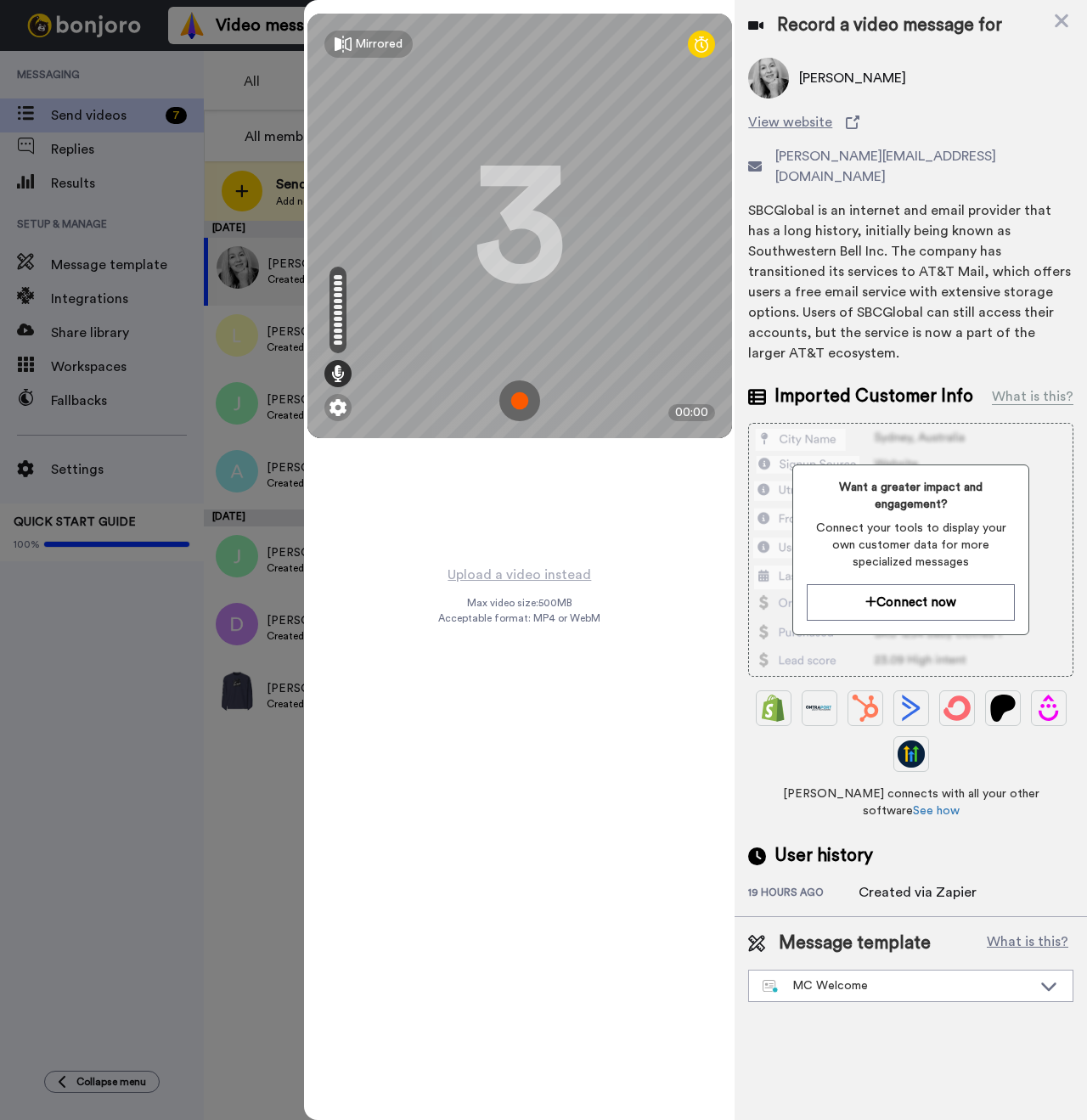
click at [522, 404] on img at bounding box center [520, 401] width 41 height 41
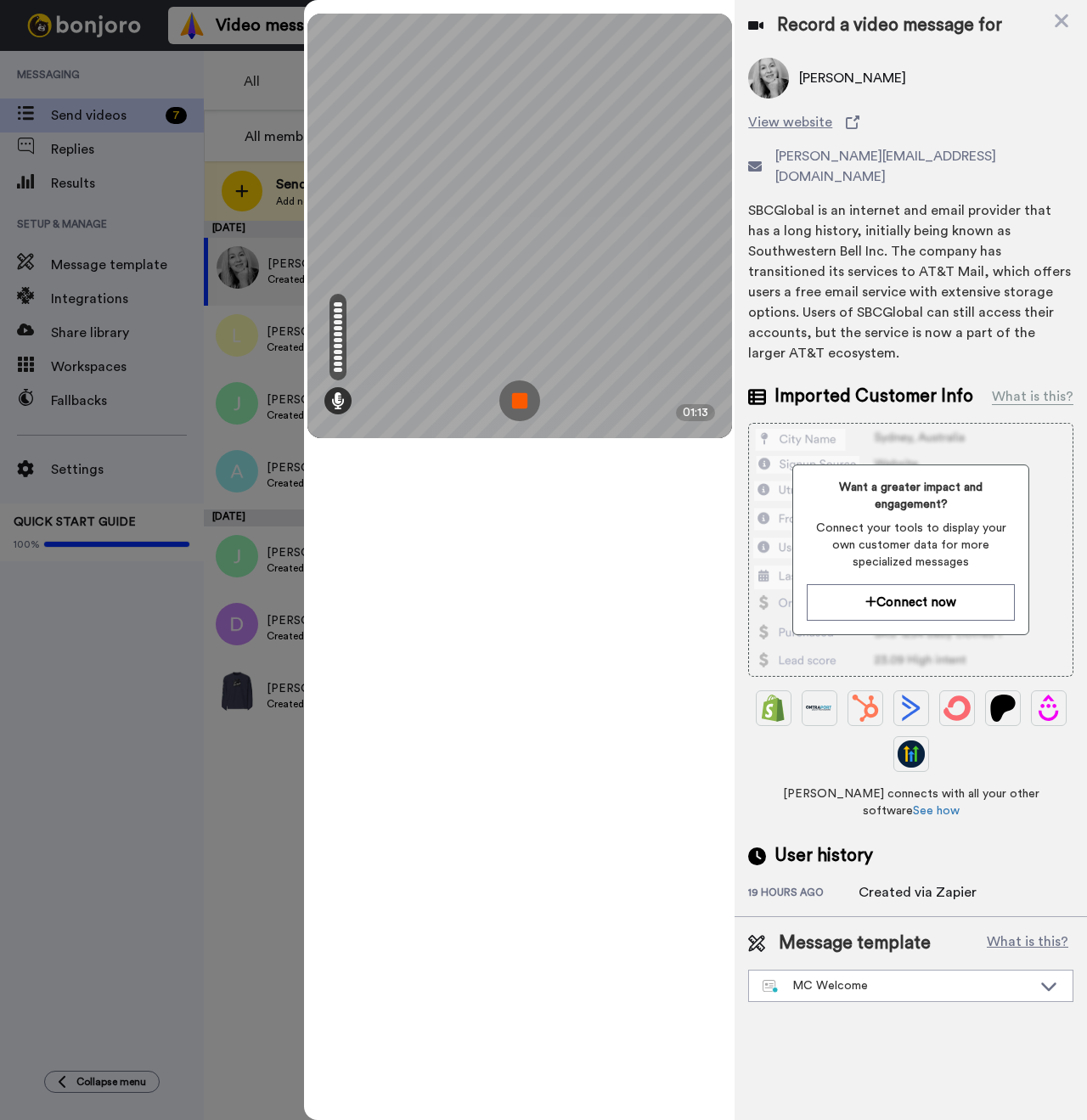
click at [522, 401] on img at bounding box center [520, 401] width 41 height 41
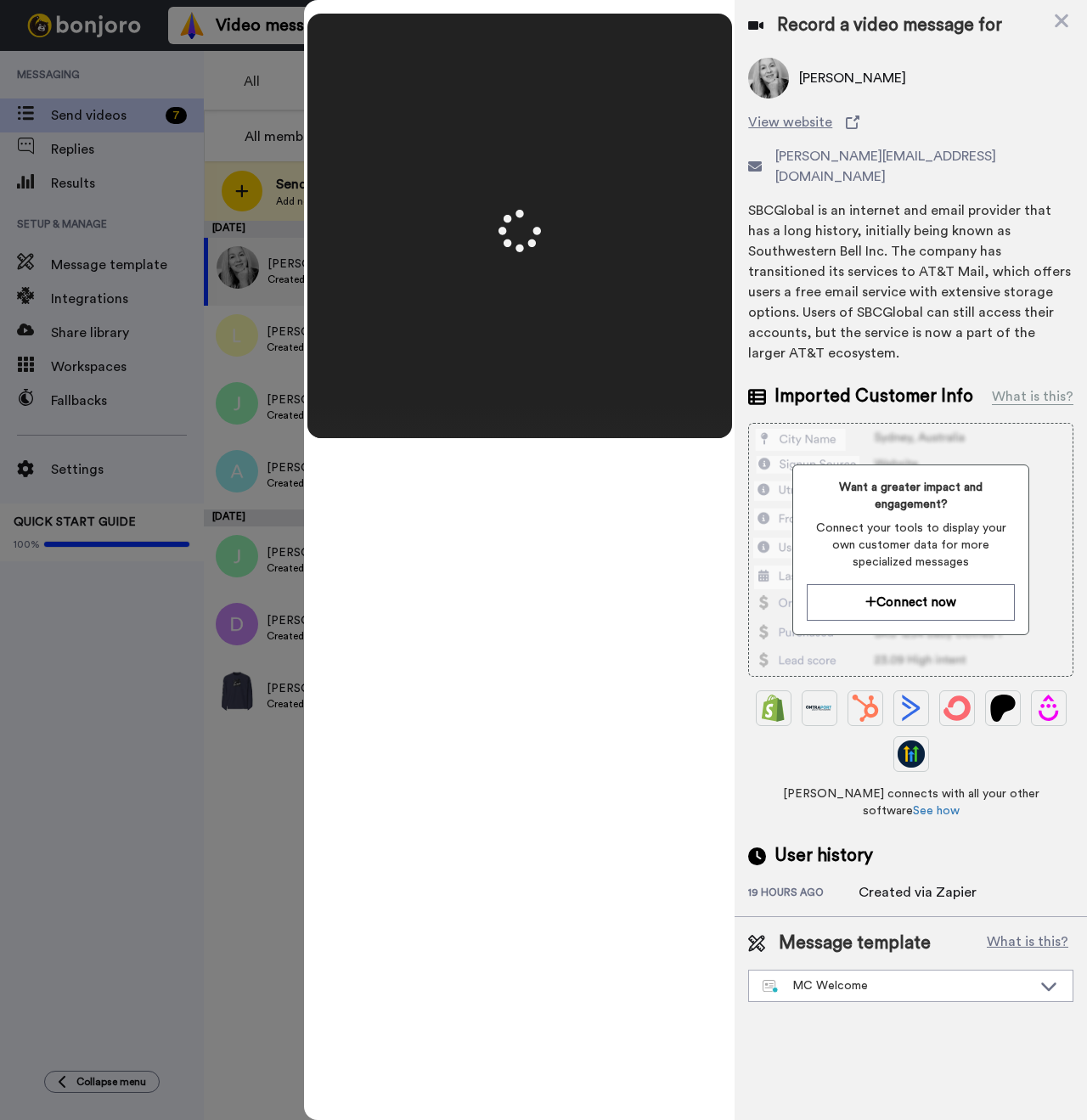
click at [824, 82] on span "Carla Shepard" at bounding box center [852, 78] width 107 height 20
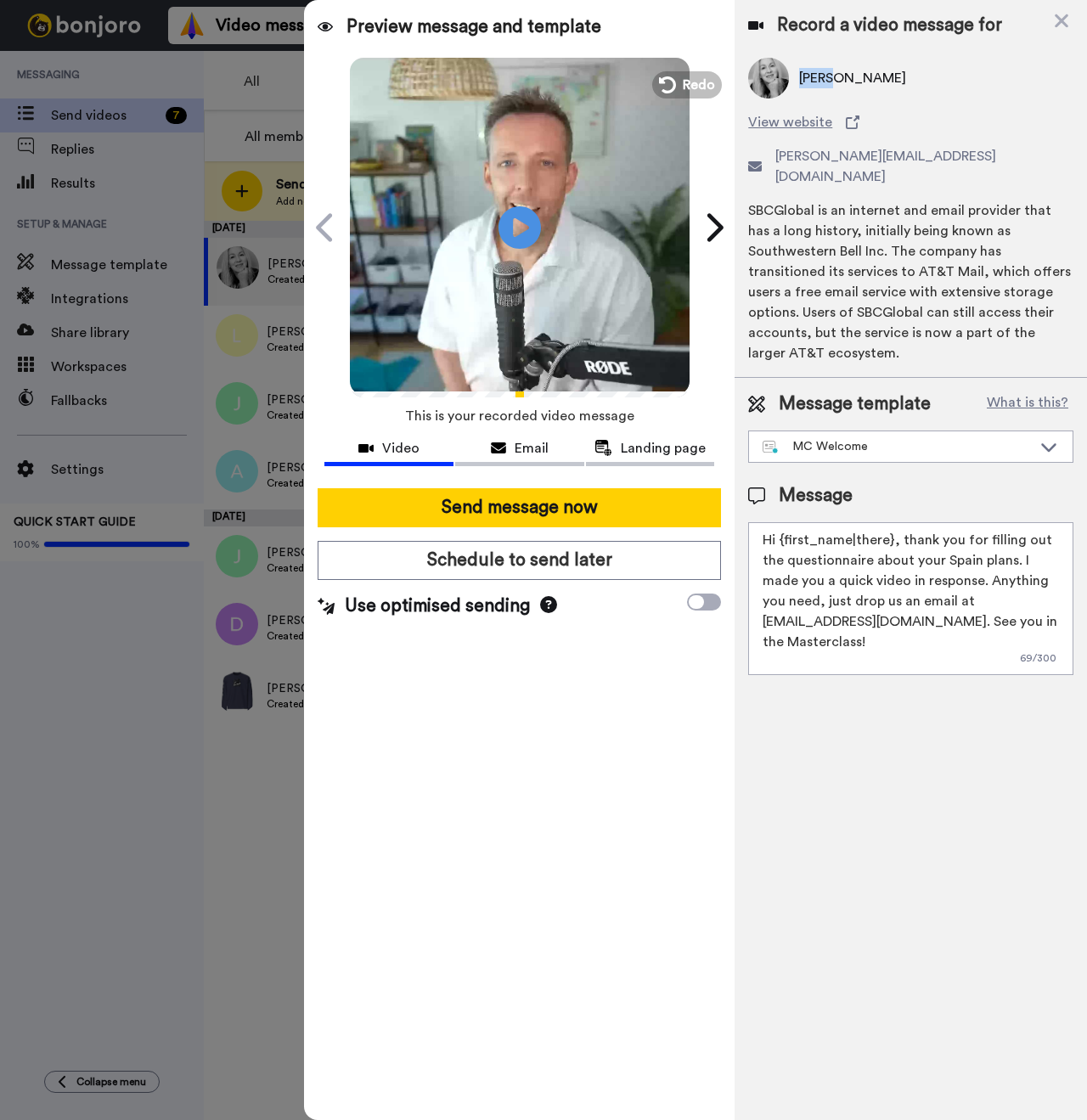
click at [824, 82] on span "Carla Shepard" at bounding box center [852, 78] width 107 height 20
copy span "Carla"
drag, startPoint x: 890, startPoint y: 498, endPoint x: 779, endPoint y: 498, distance: 111.0
click at [779, 523] on textarea "Hi {first_name|there}, thank you for filling out the questionnaire about your S…" at bounding box center [910, 598] width 325 height 153
paste textarea "Carla"
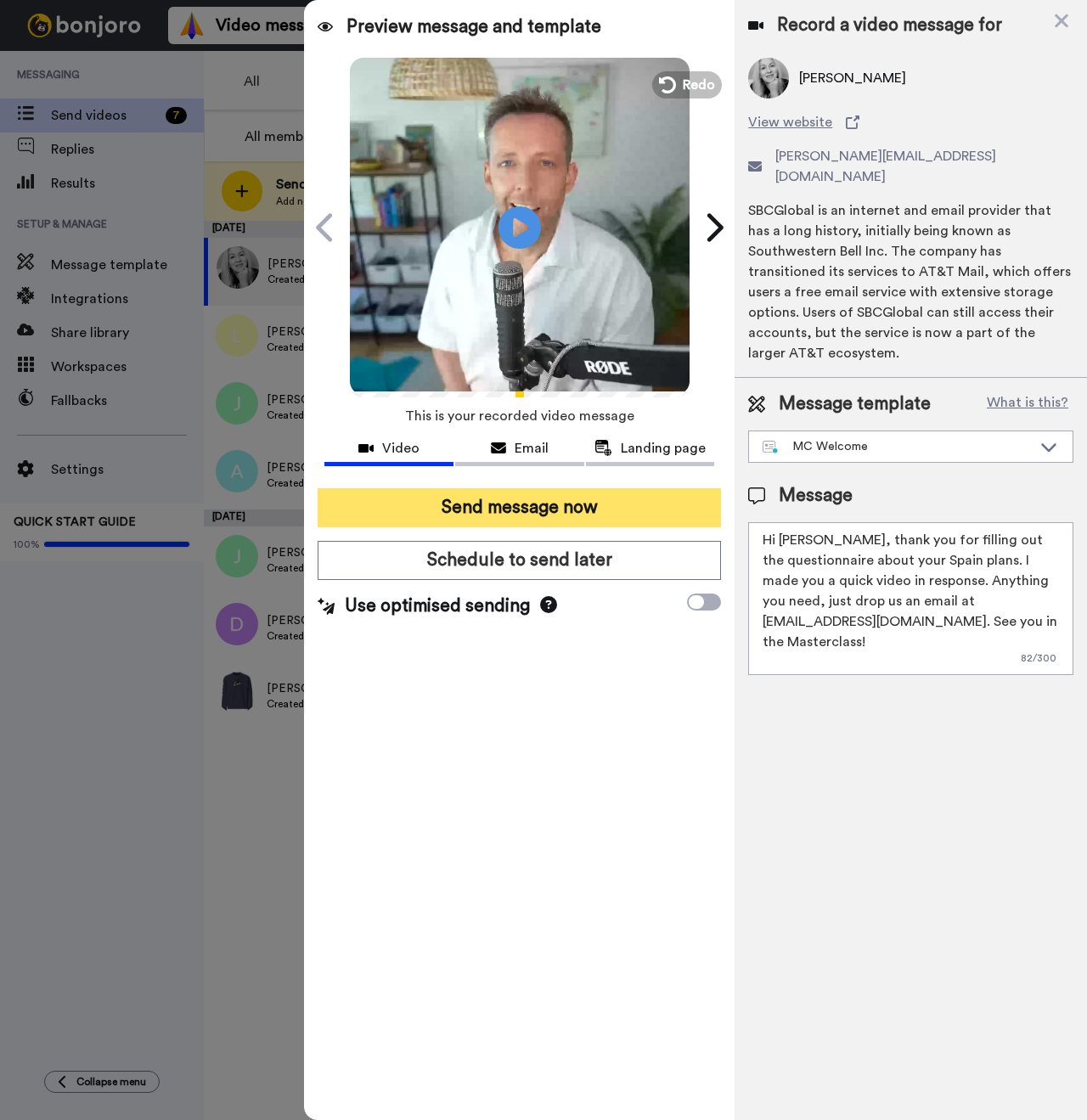
type textarea "Hi Carla, thank you for filling out the questionnaire about your Spain plans. I…"
click at [566, 511] on button "Send message now" at bounding box center [519, 508] width 404 height 39
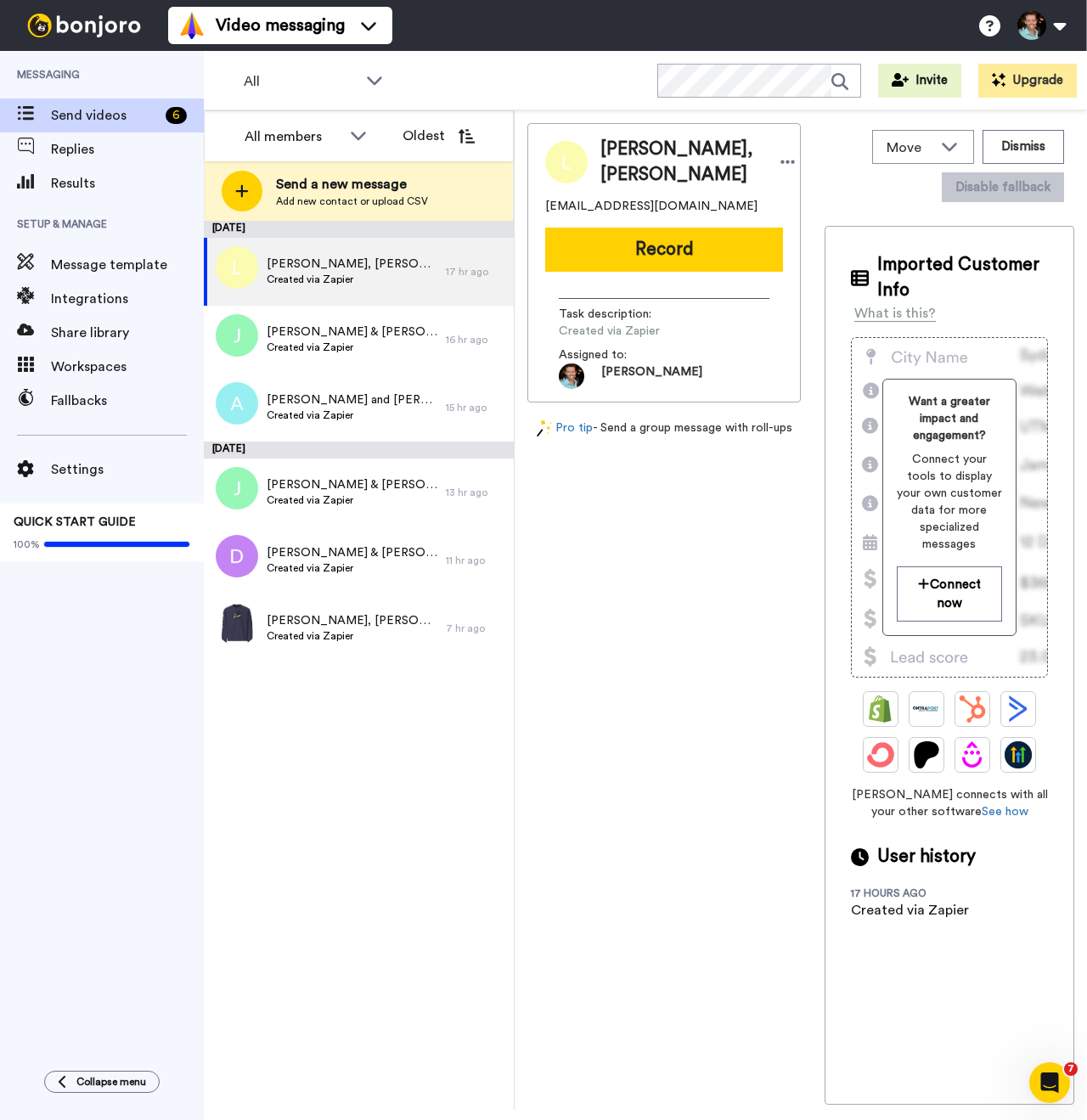
click at [683, 272] on button "Record" at bounding box center [664, 249] width 237 height 44
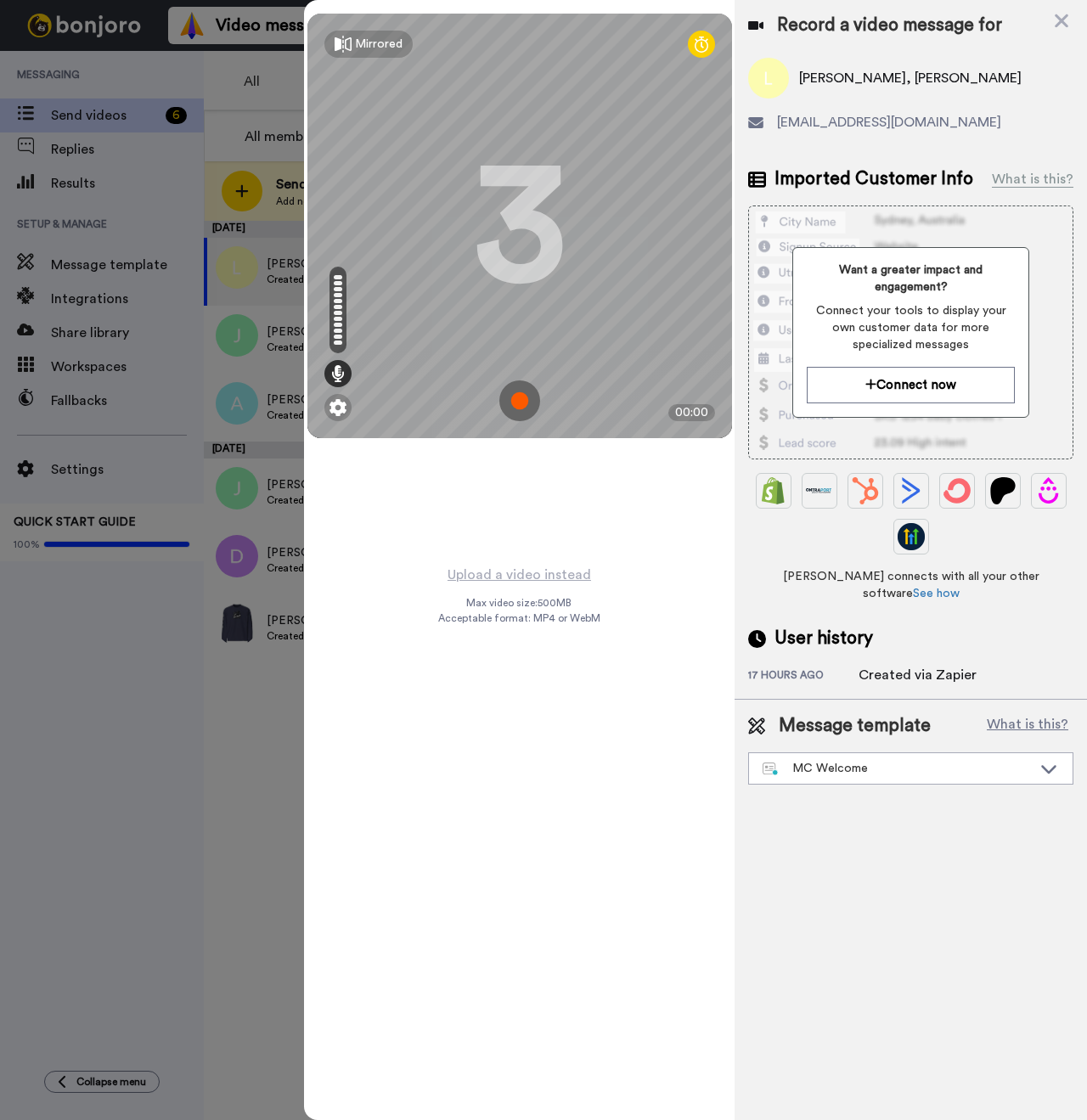
click at [517, 391] on img at bounding box center [520, 401] width 41 height 41
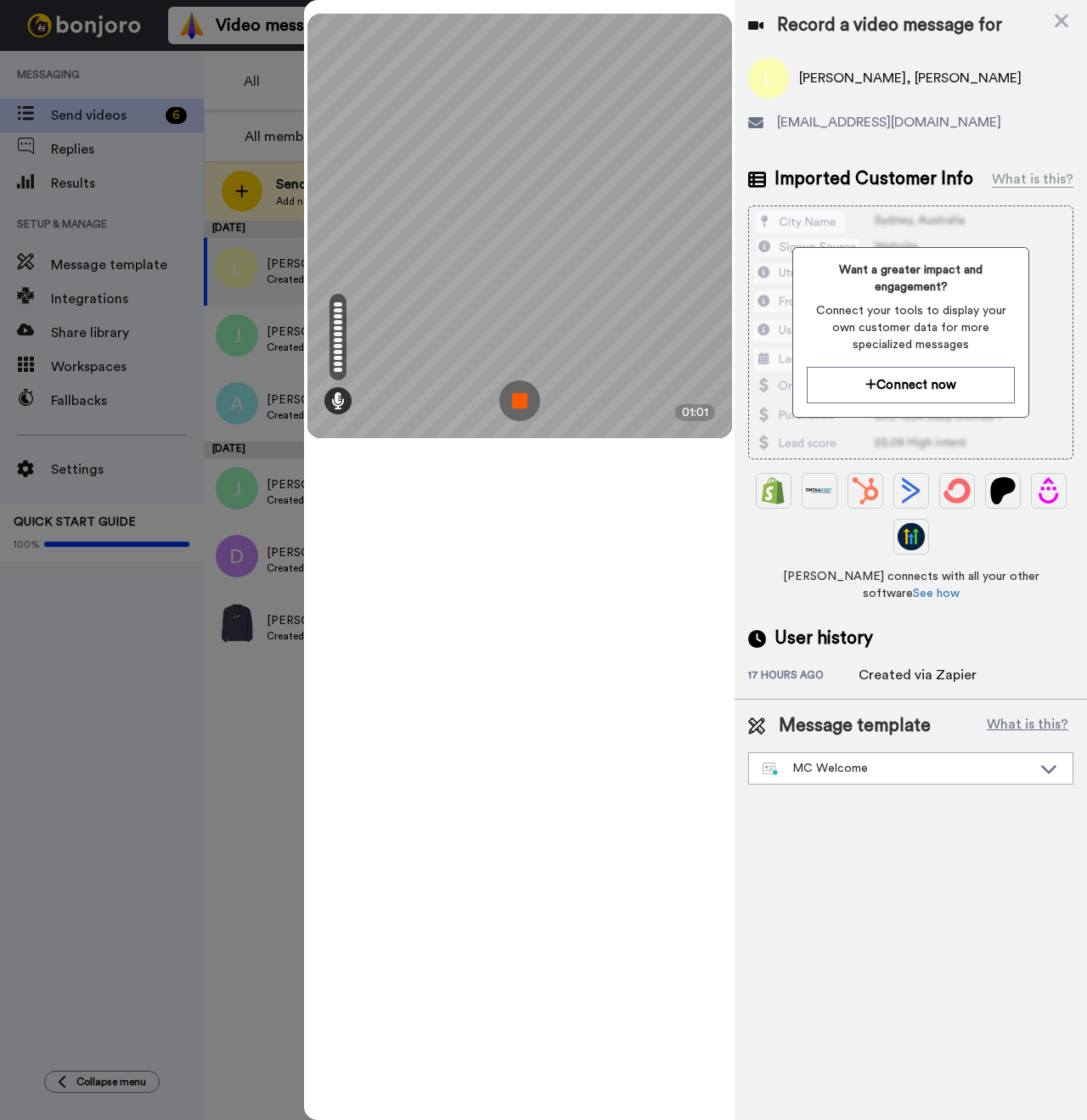
click at [532, 409] on img at bounding box center [520, 401] width 41 height 41
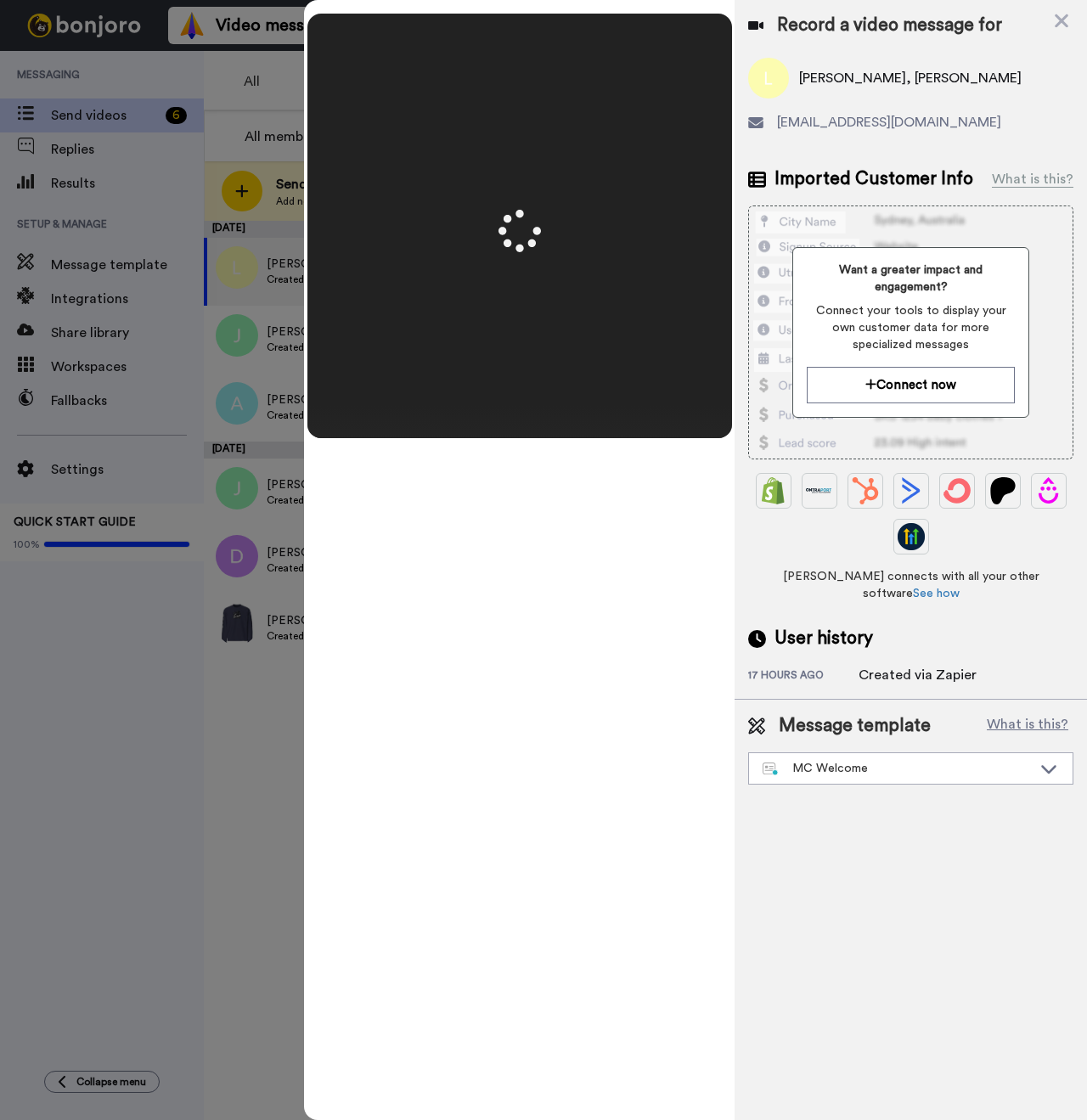
click at [927, 75] on span "[PERSON_NAME], [PERSON_NAME]" at bounding box center [909, 78] width 222 height 20
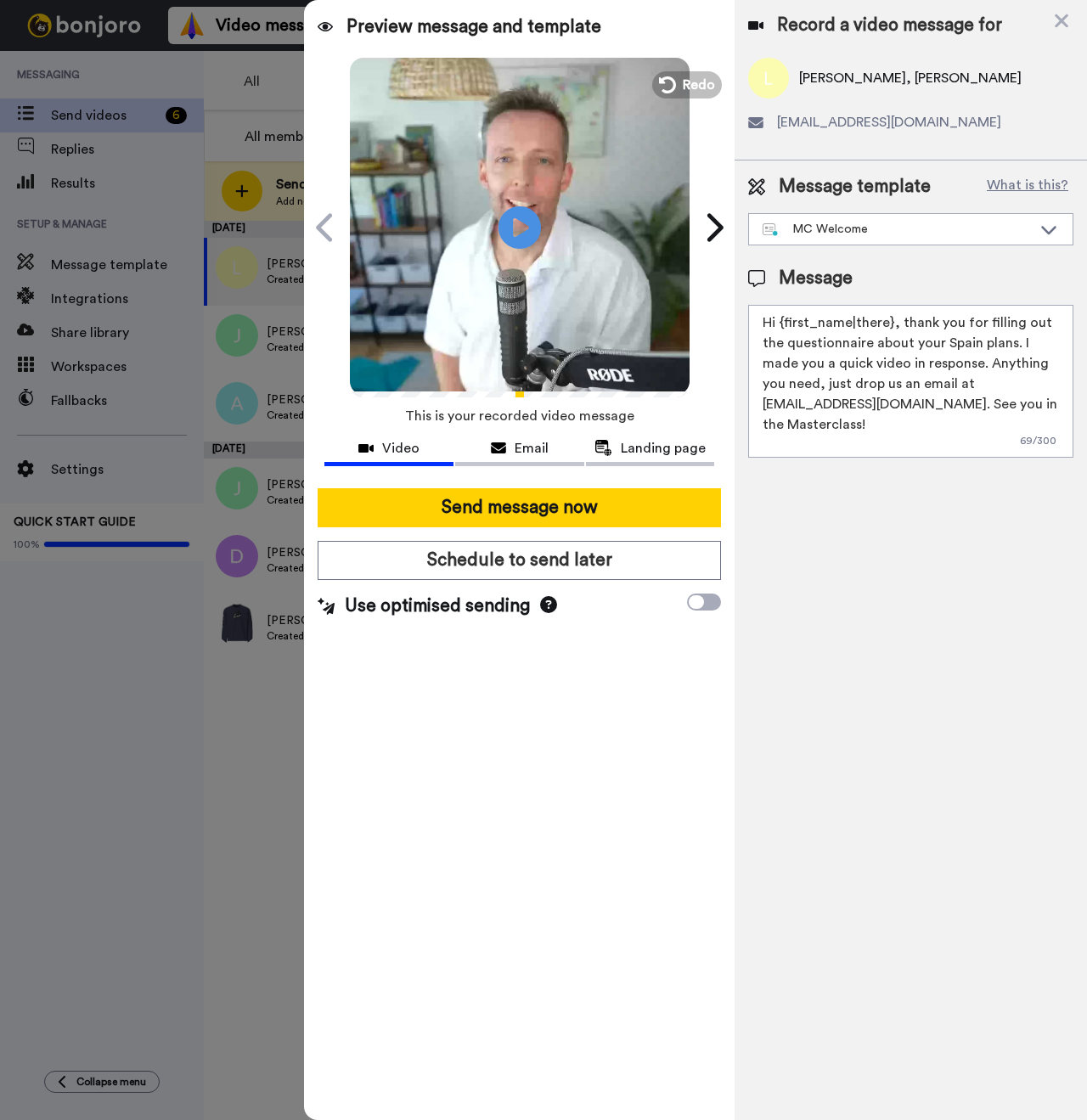
drag, startPoint x: 889, startPoint y: 323, endPoint x: 778, endPoint y: 326, distance: 111.0
click at [778, 326] on textarea "Hi {first_name|there}, thank you for filling out the questionnaire about your S…" at bounding box center [910, 381] width 325 height 153
paste textarea "[PERSON_NAME]"
click at [857, 322] on textarea "Hi Lloyd and Carla, thank you for filling out the questionnaire about your Spai…" at bounding box center [910, 381] width 325 height 153
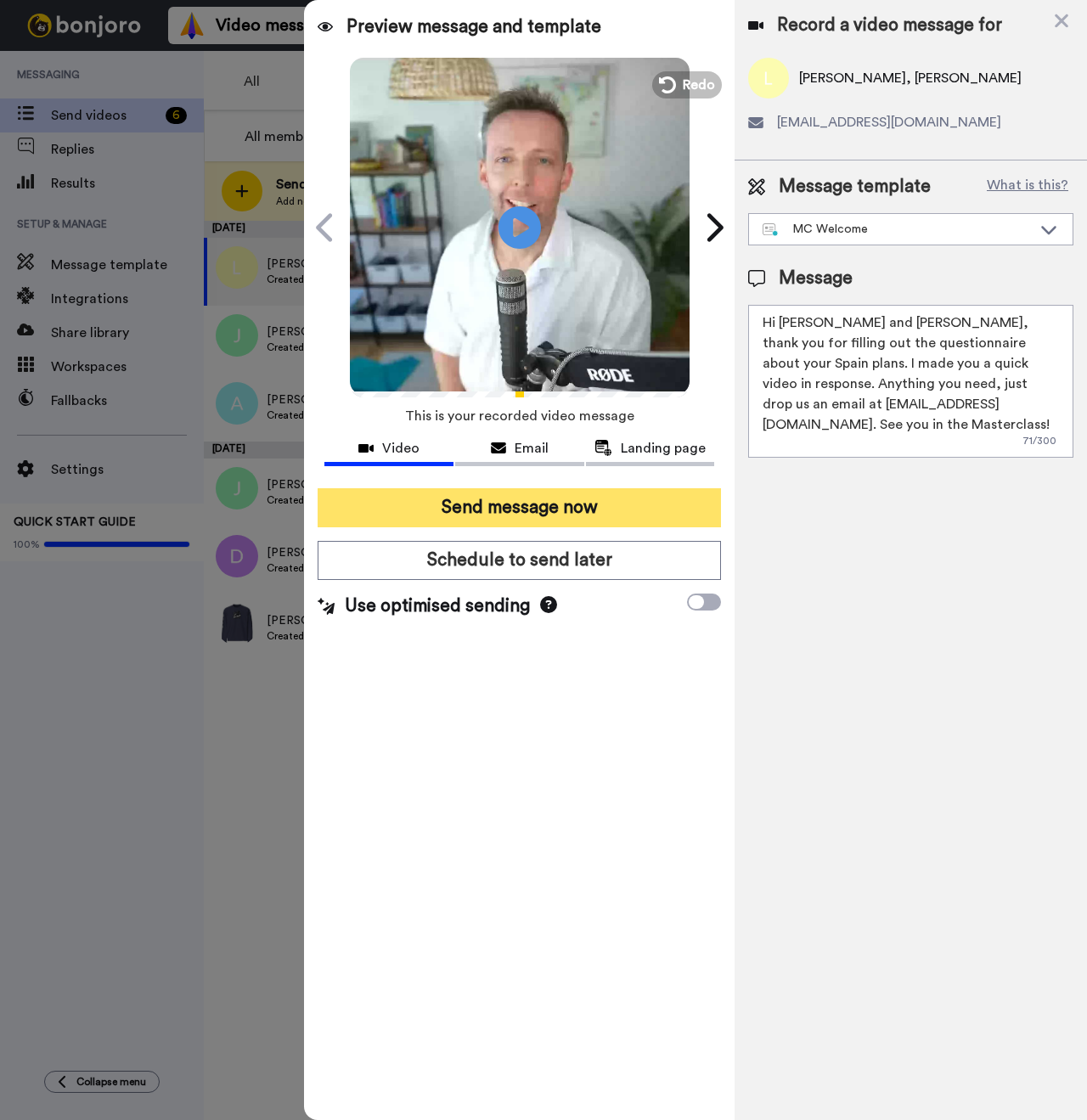
type textarea "Hi Lloyd and Dianne, thank you for filling out the questionnaire about your Spa…"
click at [651, 510] on button "Send message now" at bounding box center [519, 508] width 404 height 39
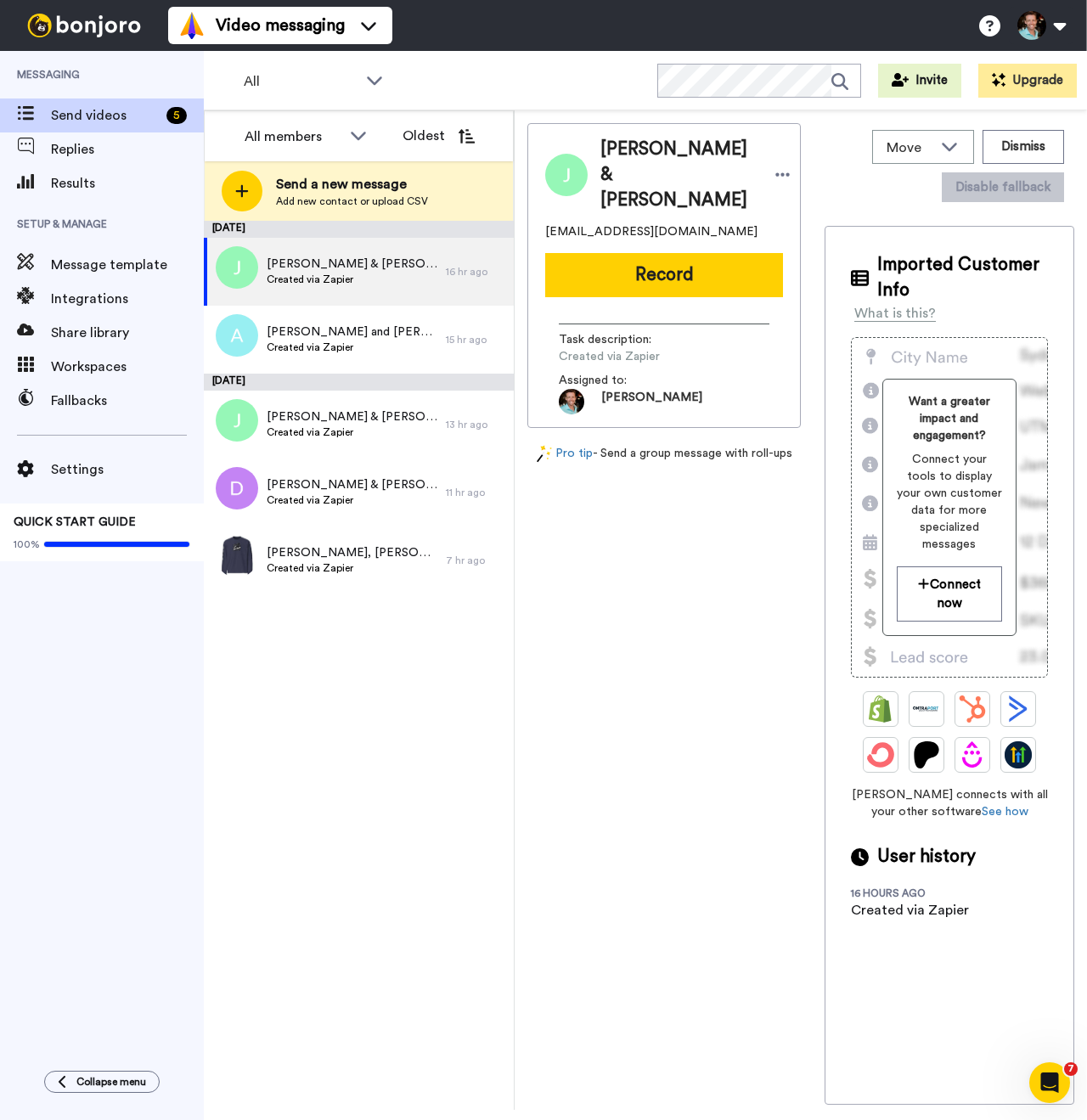
drag, startPoint x: 603, startPoint y: 150, endPoint x: 701, endPoint y: 198, distance: 109.1
click at [701, 198] on span "[PERSON_NAME] & [PERSON_NAME]" at bounding box center [679, 175] width 158 height 77
drag, startPoint x: 706, startPoint y: 200, endPoint x: 605, endPoint y: 155, distance: 110.6
click at [605, 155] on span "Jaimisa Gourley & Yelias Bender" at bounding box center [679, 175] width 158 height 77
drag, startPoint x: 603, startPoint y: 152, endPoint x: 709, endPoint y: 201, distance: 116.8
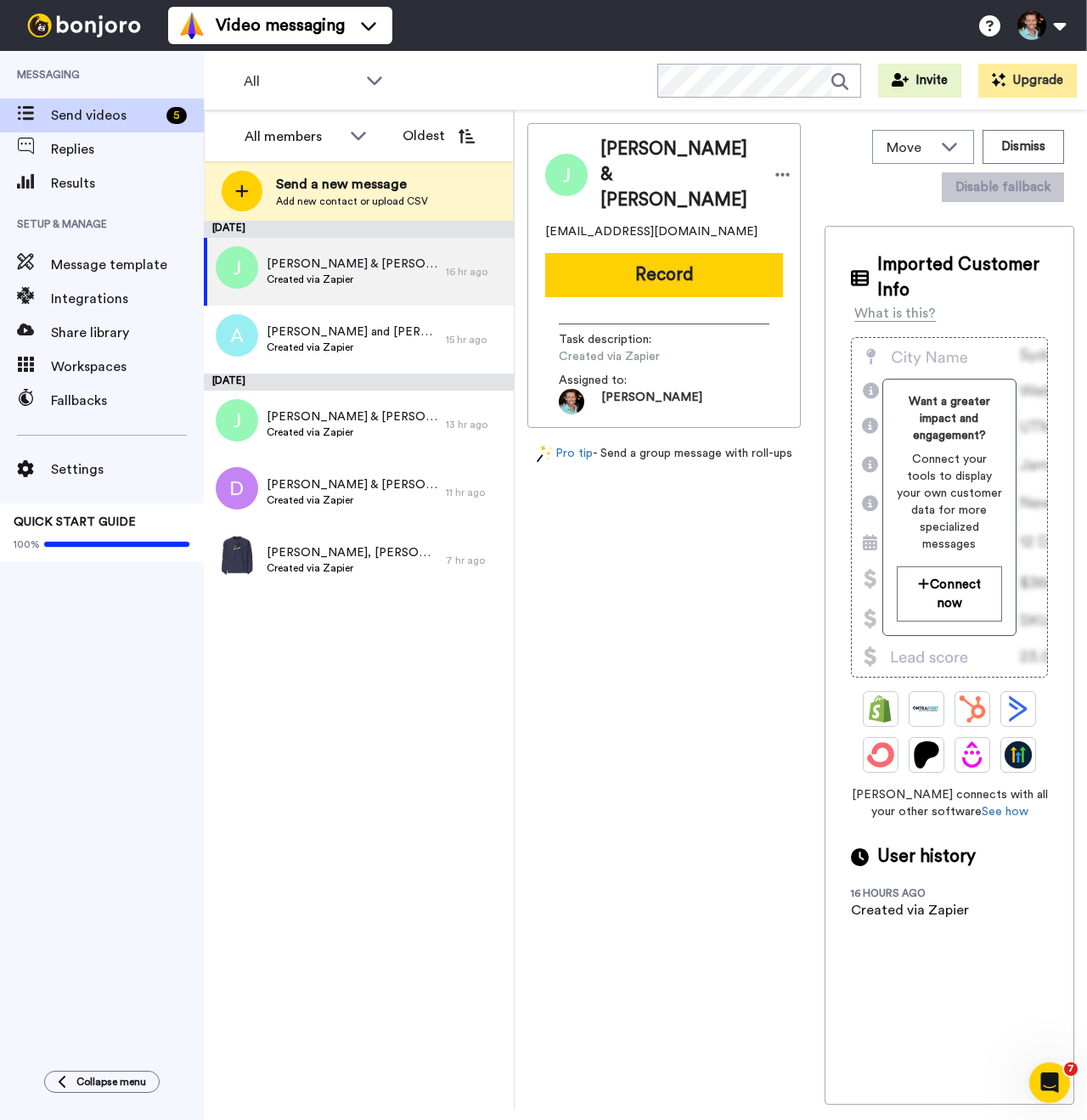
click at [709, 201] on span "Jaimisa Gourley & Yelias Bender" at bounding box center [679, 175] width 158 height 77
copy span "Jaimisa Gourley & Yelias Bender"
click at [644, 287] on button "Record" at bounding box center [664, 275] width 237 height 44
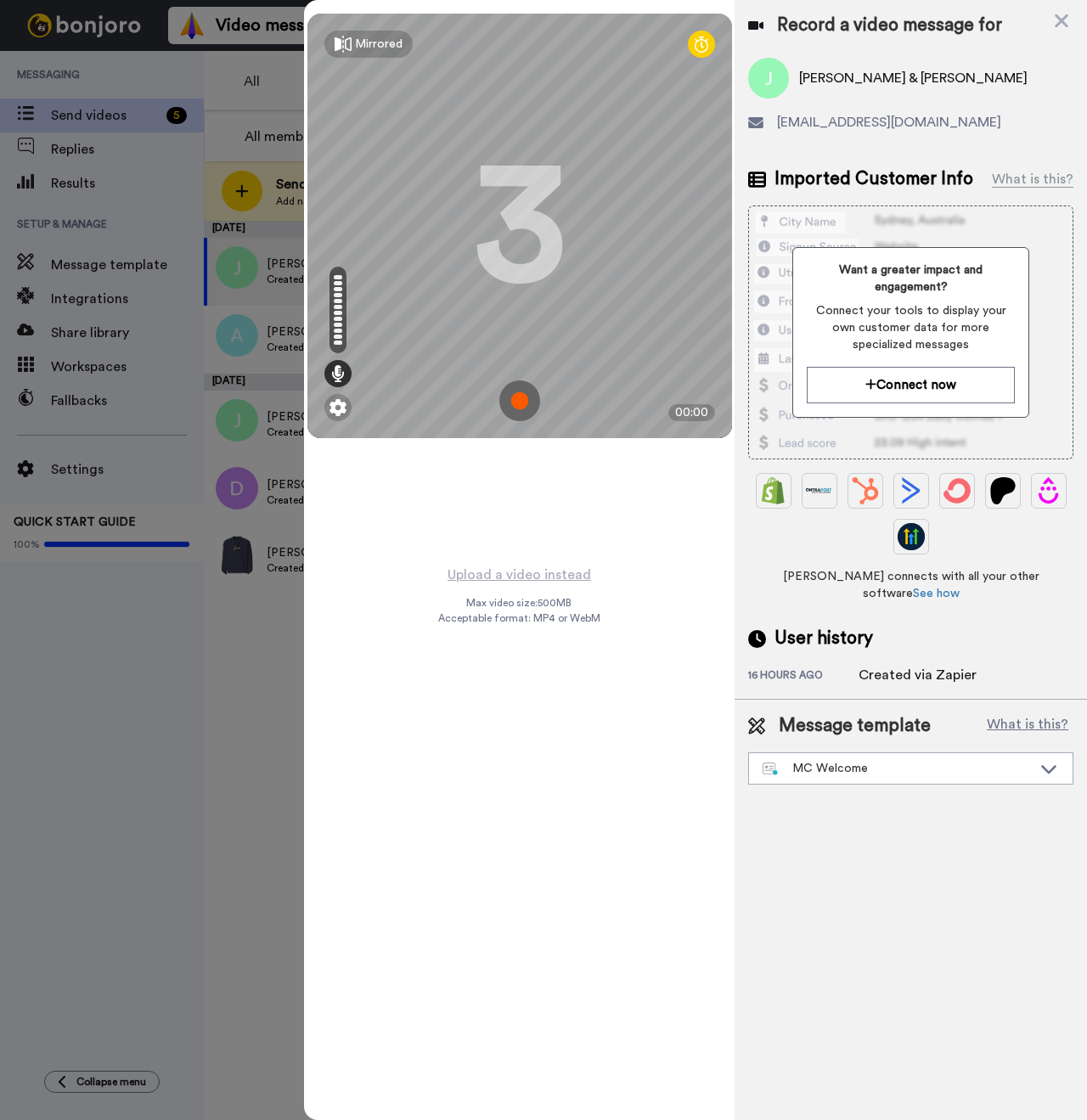
click at [531, 407] on img at bounding box center [520, 401] width 41 height 41
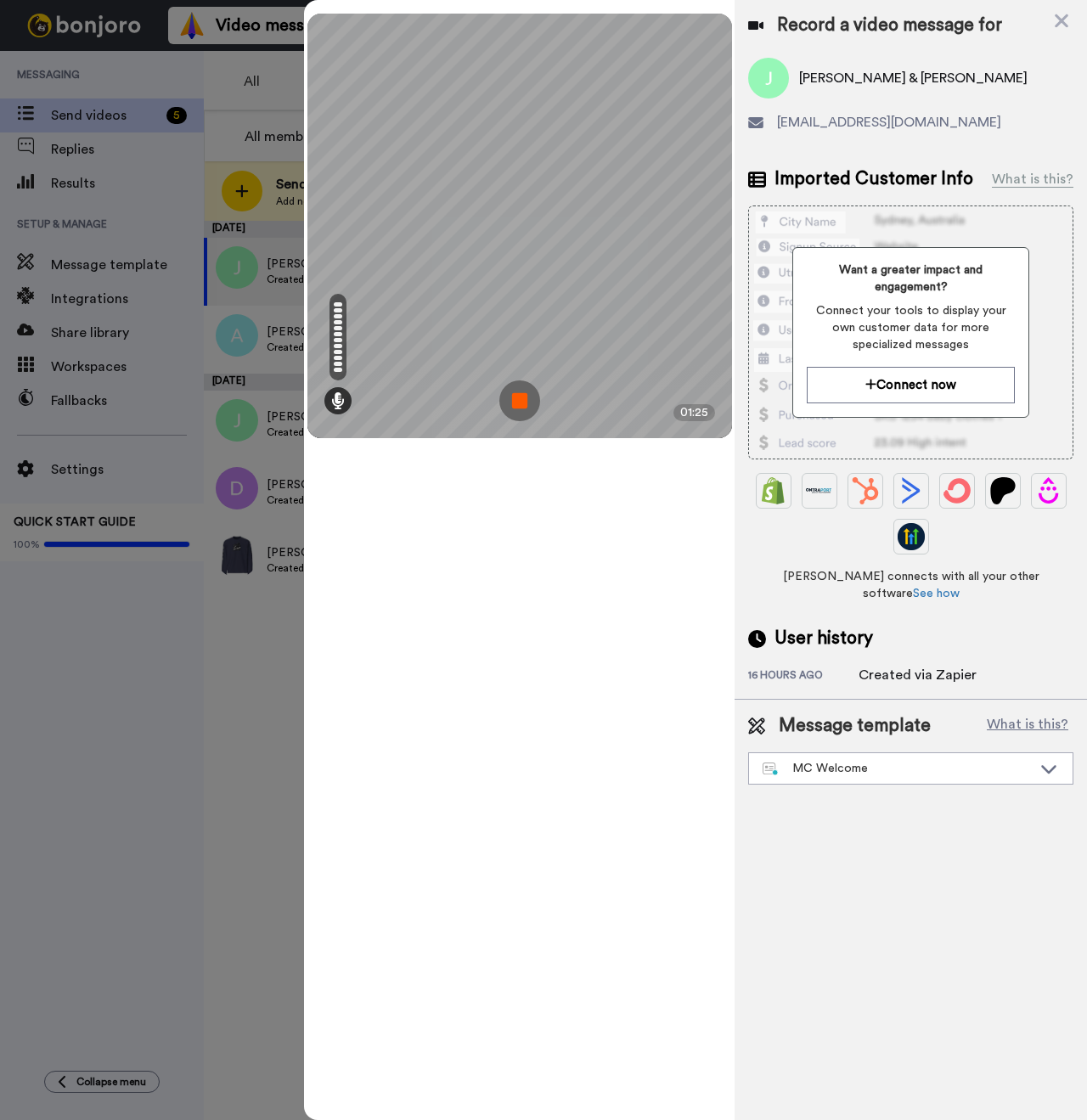
click at [509, 396] on img at bounding box center [520, 401] width 41 height 41
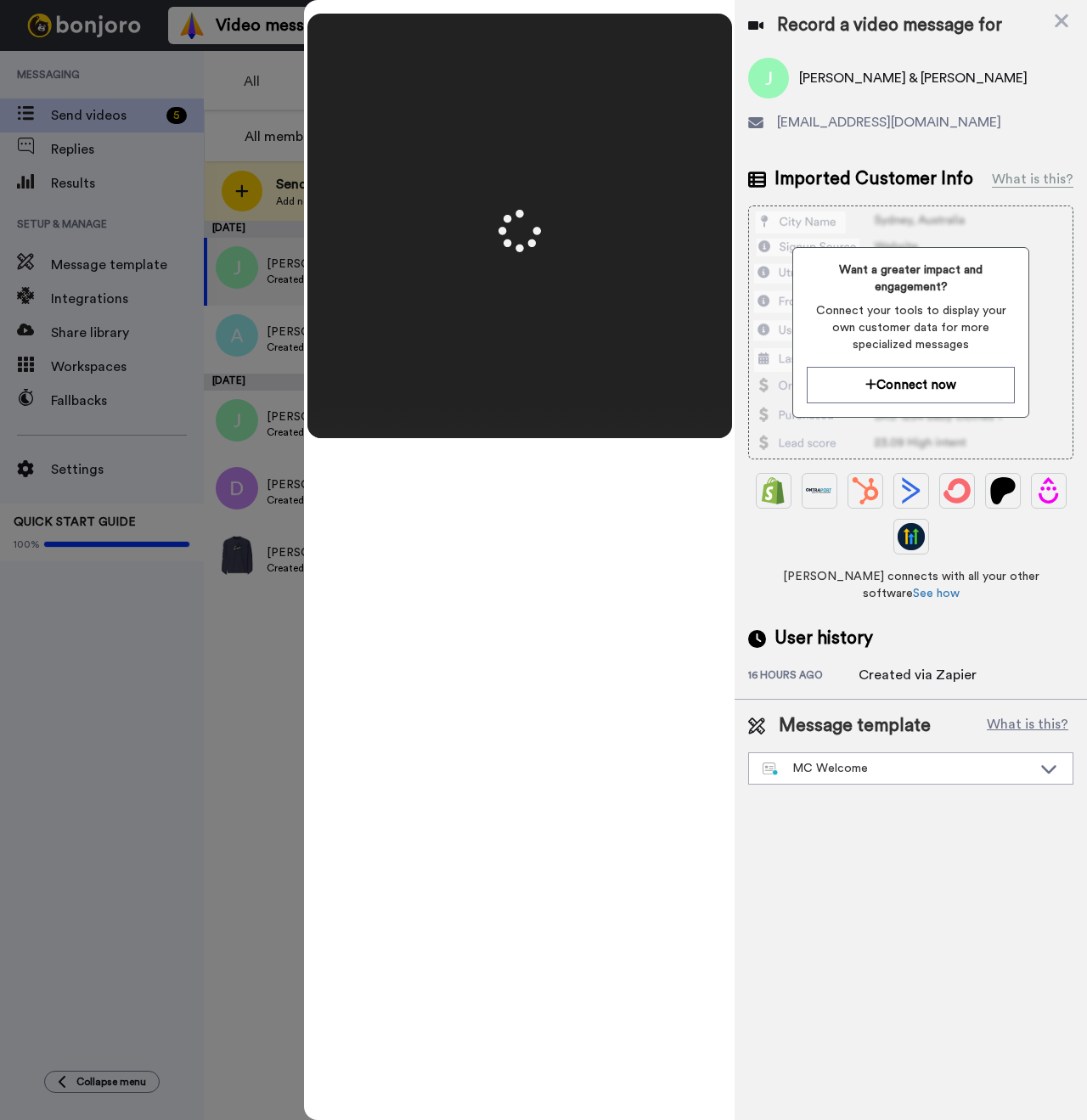
click at [816, 72] on span "Jaimisa Gourley & Yelias Bender" at bounding box center [912, 78] width 228 height 20
copy span "Jaimisa"
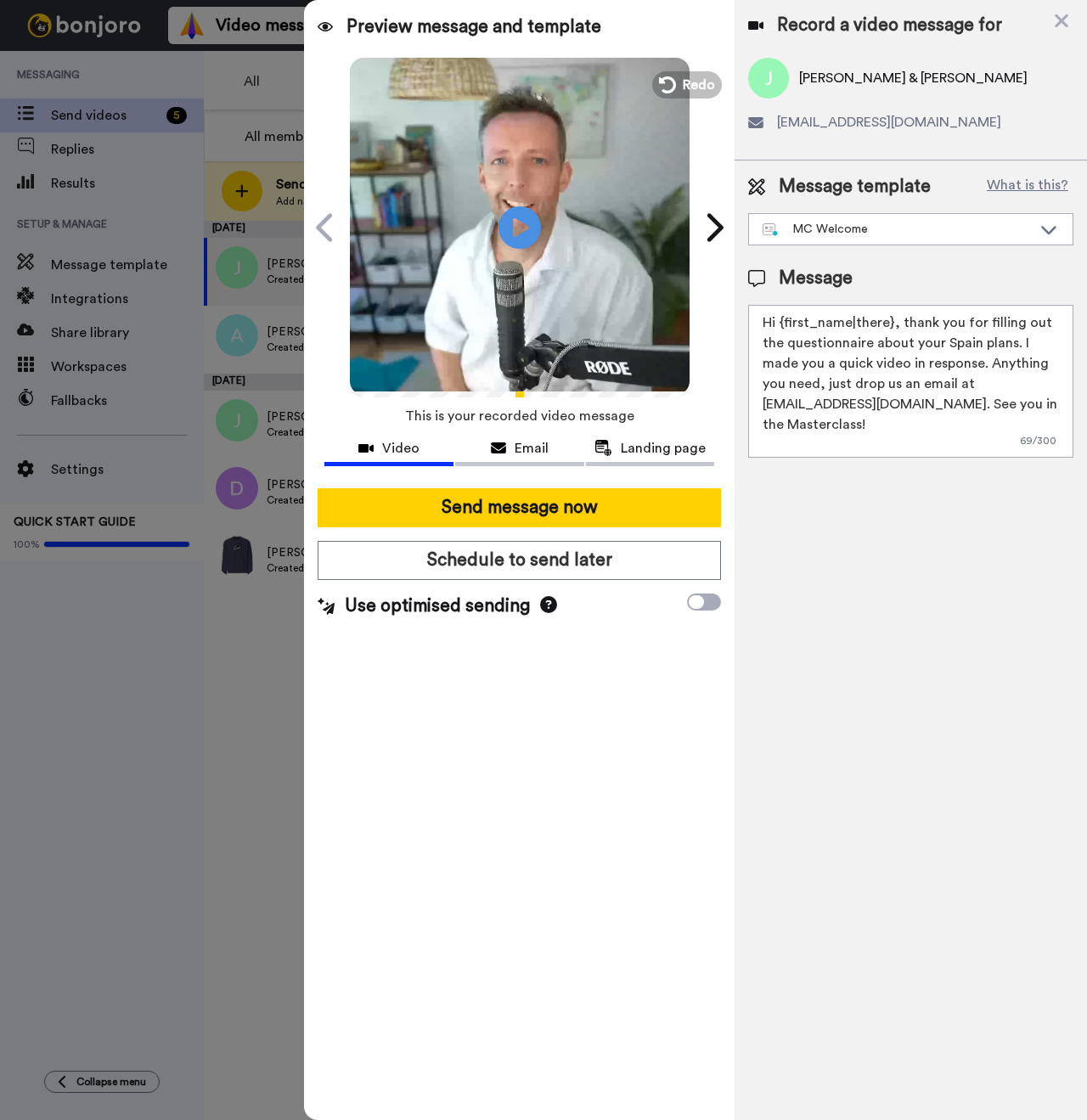
drag, startPoint x: 889, startPoint y: 320, endPoint x: 780, endPoint y: 320, distance: 109.0
click at [780, 320] on textarea "Hi {first_name|there}, thank you for filling out the questionnaire about your S…" at bounding box center [910, 381] width 325 height 153
paste textarea "Jaimisa"
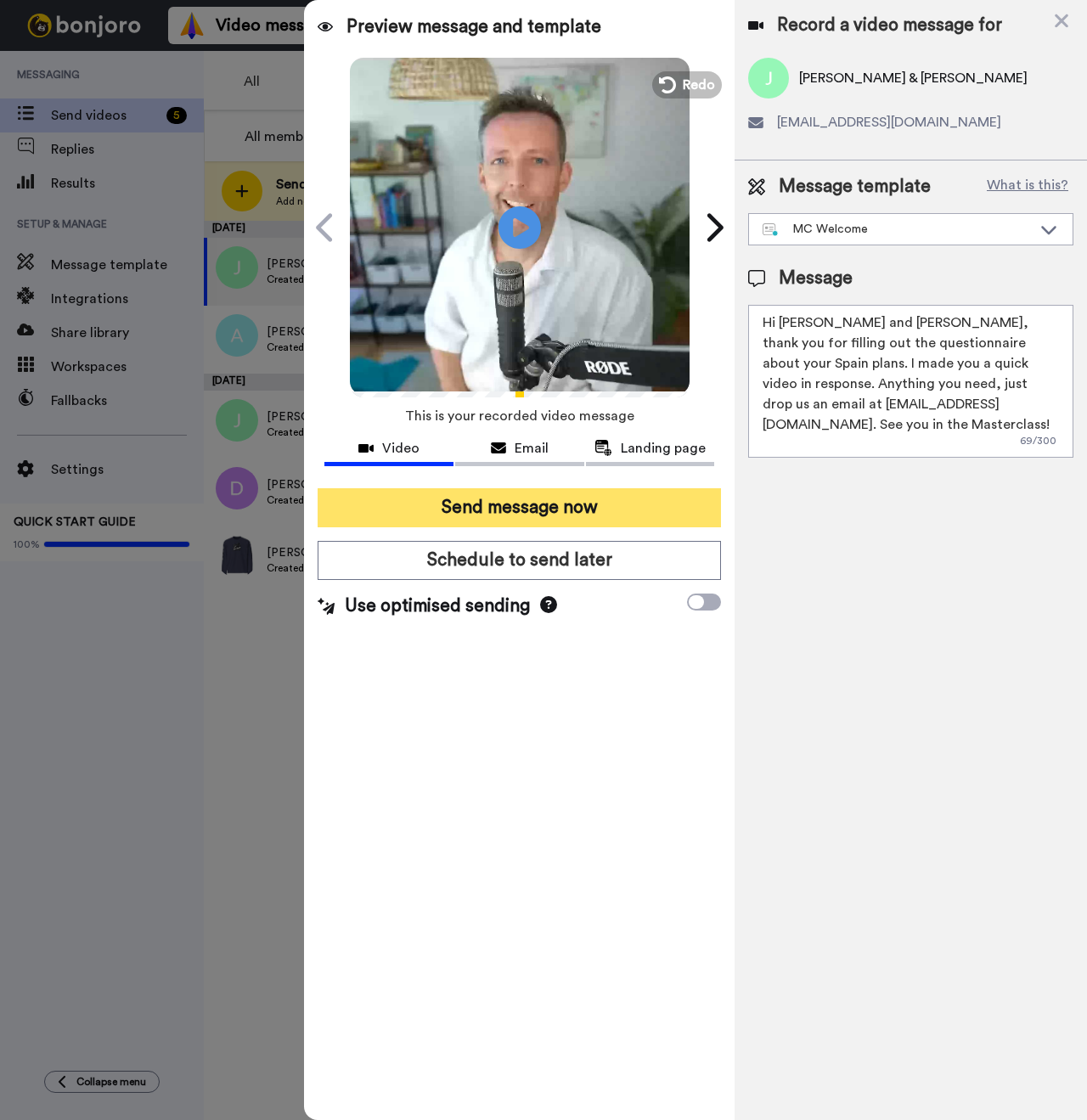
type textarea "Hi Jaimisa and Yelias, thank you for filling out the questionnaire about your S…"
click at [547, 495] on button "Send message now" at bounding box center [519, 508] width 404 height 39
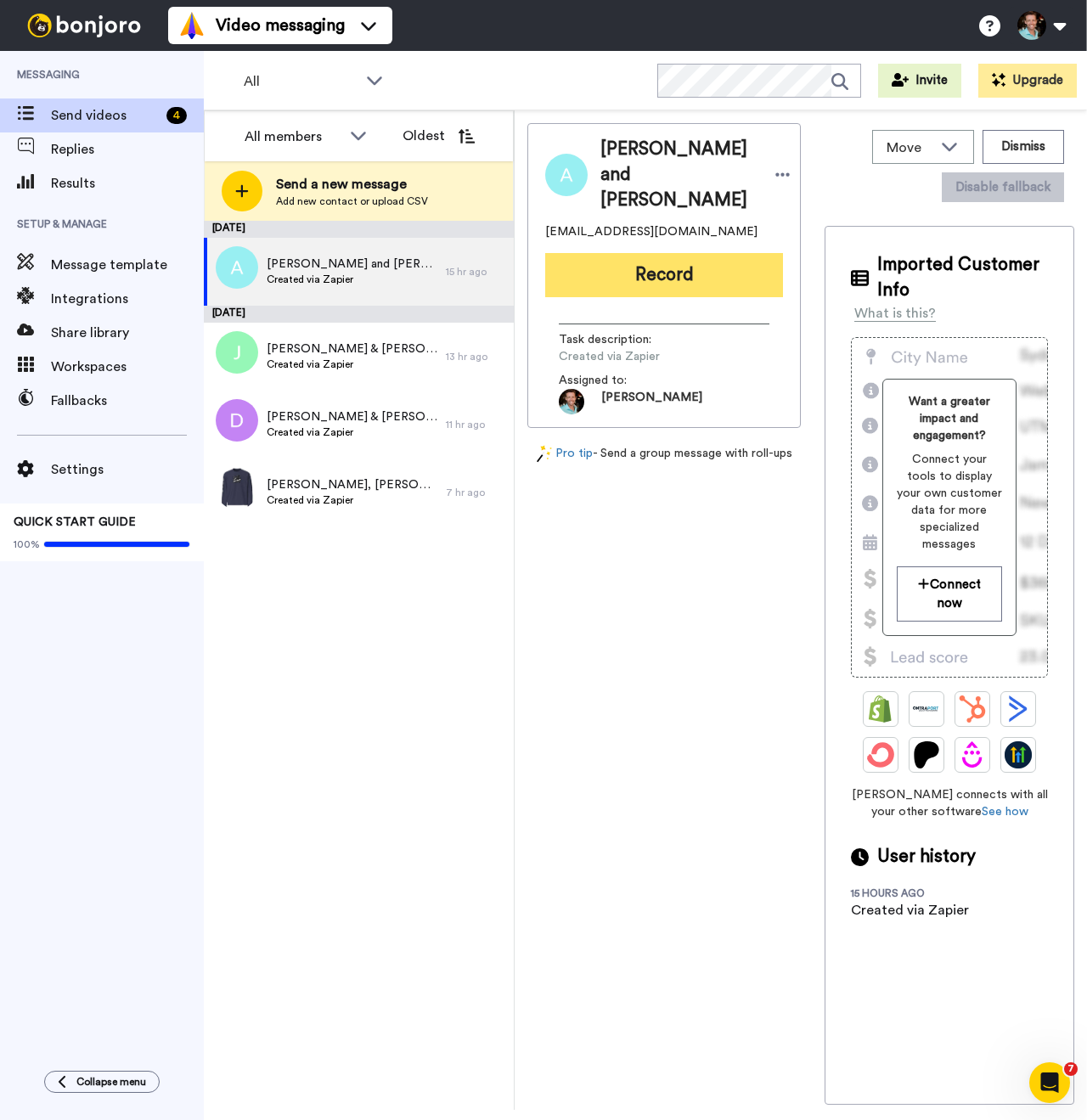
click at [658, 253] on button "Record" at bounding box center [664, 275] width 237 height 44
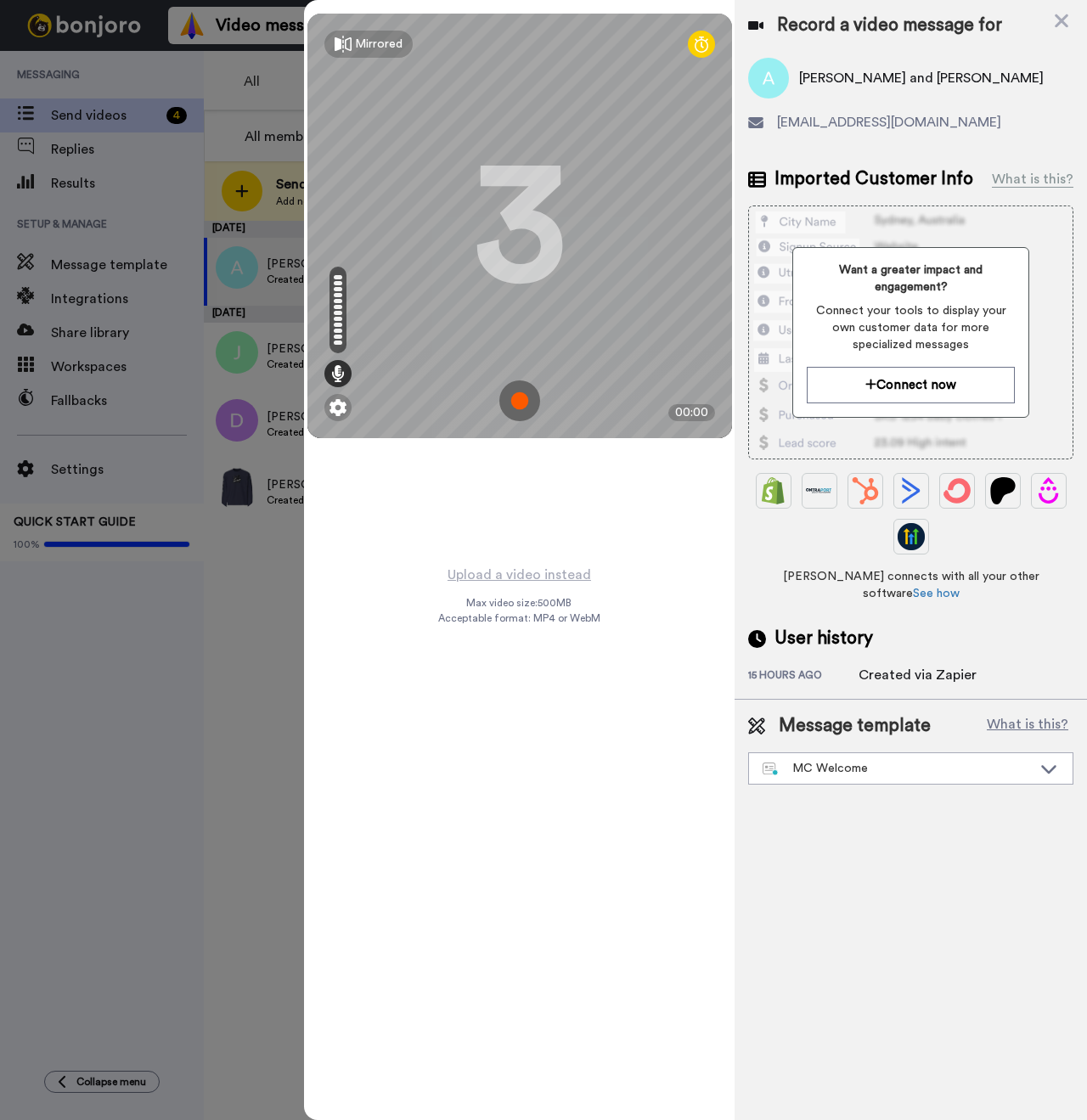
click at [525, 399] on img at bounding box center [520, 401] width 41 height 41
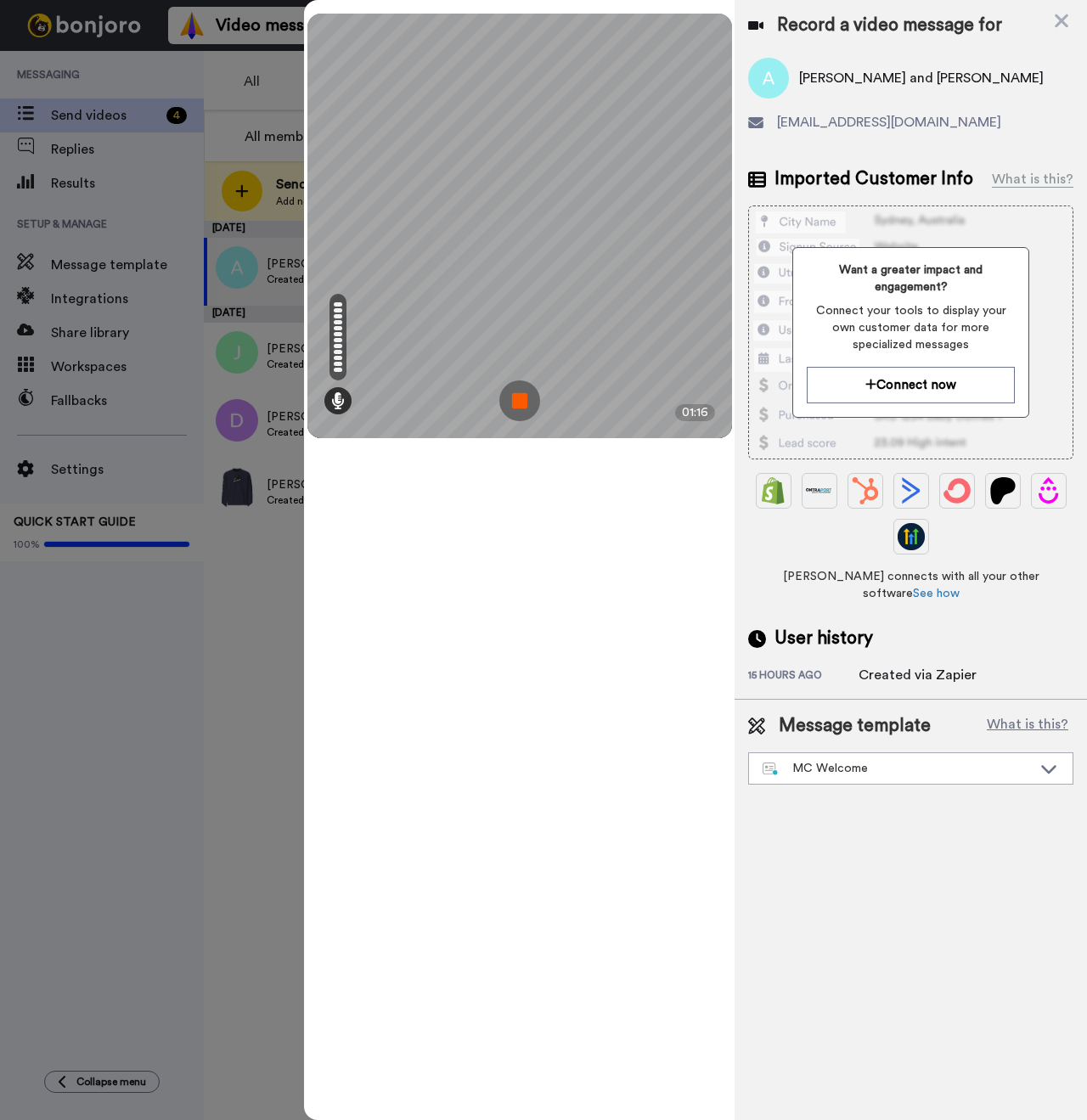
click at [517, 412] on img at bounding box center [520, 401] width 41 height 41
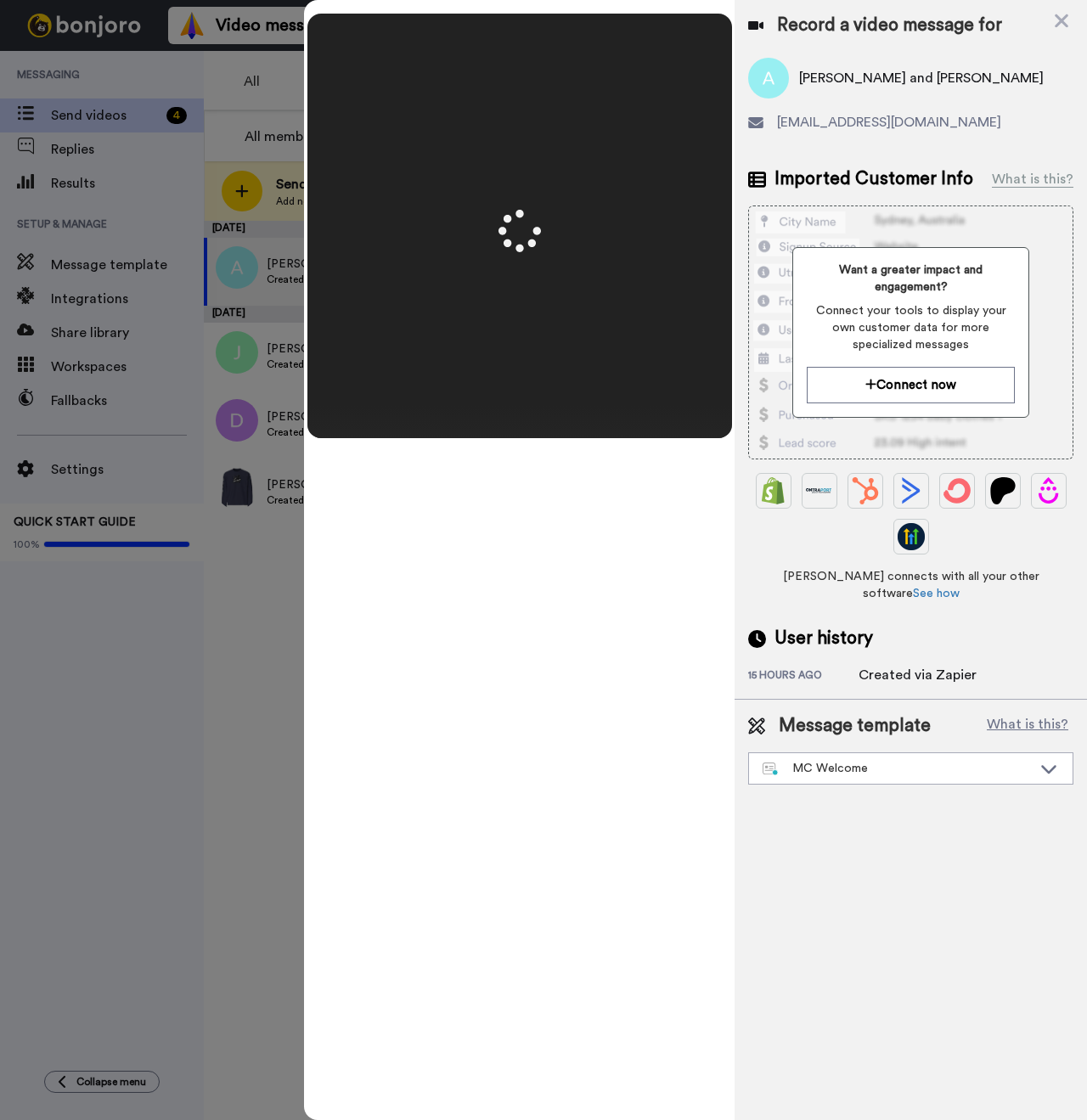
click at [895, 75] on span "Angela and Christy Jindra" at bounding box center [920, 78] width 244 height 20
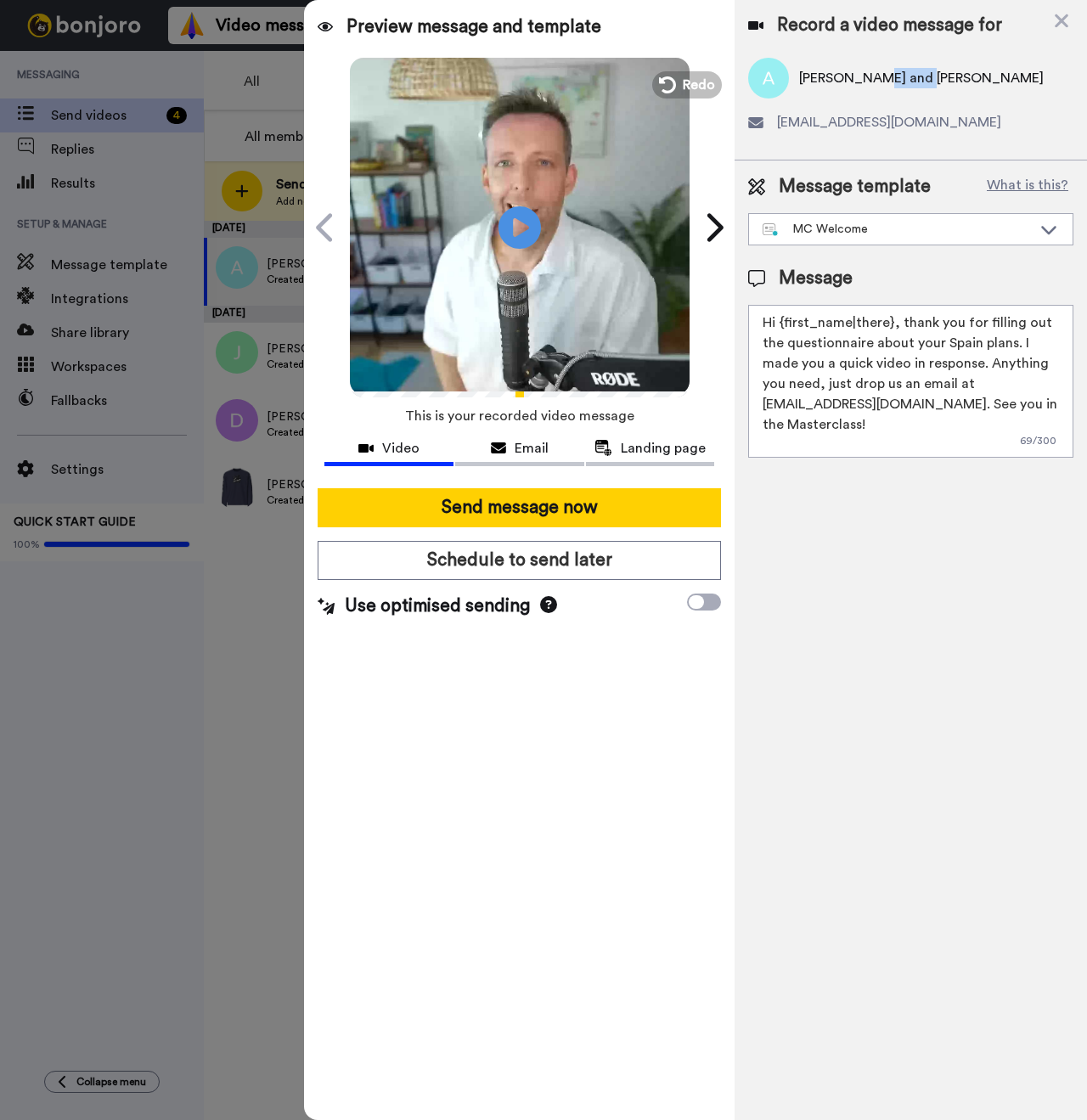
copy span "Christy"
drag, startPoint x: 891, startPoint y: 323, endPoint x: 782, endPoint y: 325, distance: 109.0
click at [782, 326] on textarea "Hi {first_name|there}, thank you for filling out the questionnaire about your S…" at bounding box center [910, 381] width 325 height 153
paste textarea "Christy"
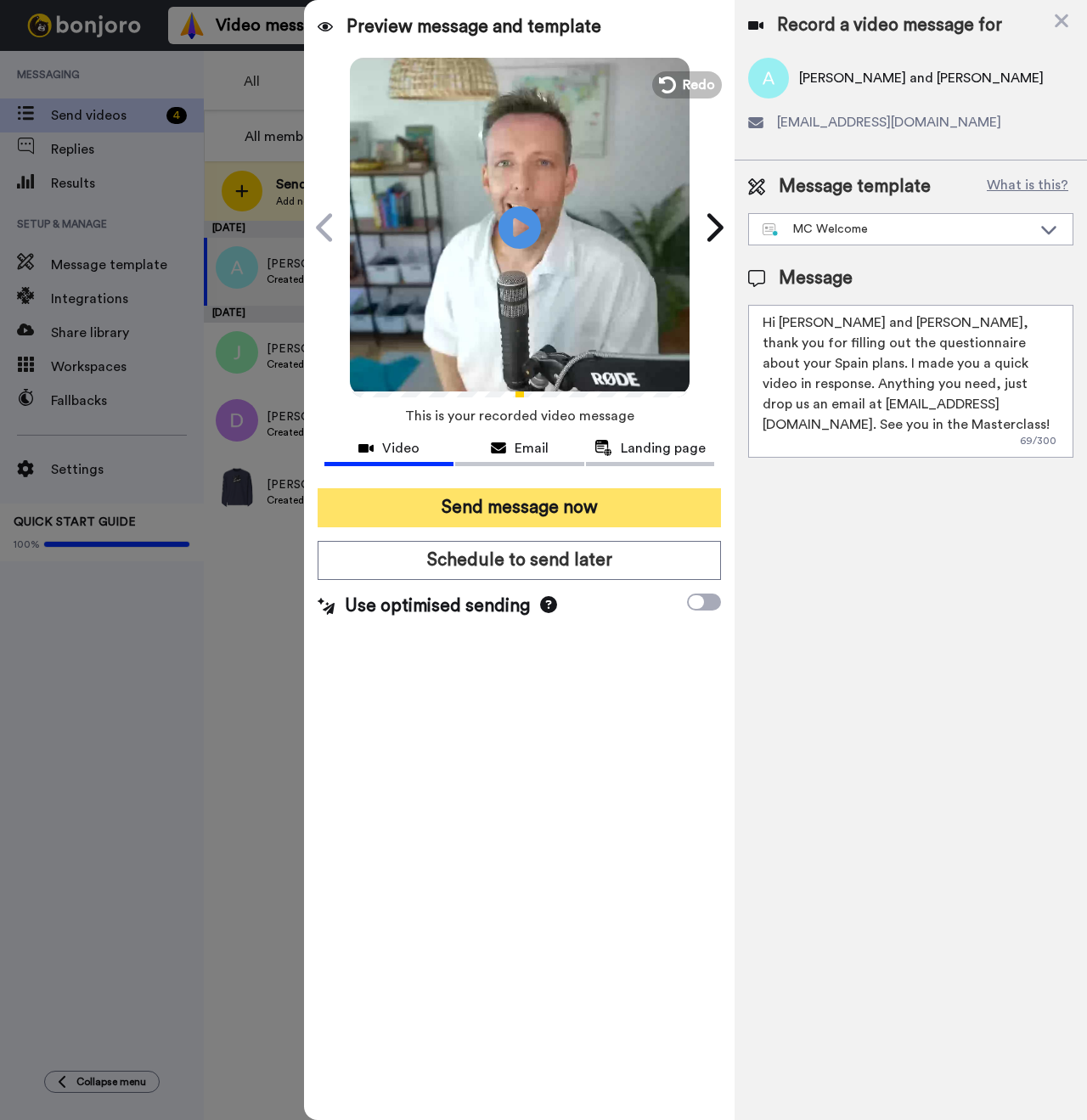
type textarea "Hi Angela and Christy, thank you for filling out the questionnaire about your S…"
click at [584, 501] on button "Send message now" at bounding box center [519, 508] width 404 height 39
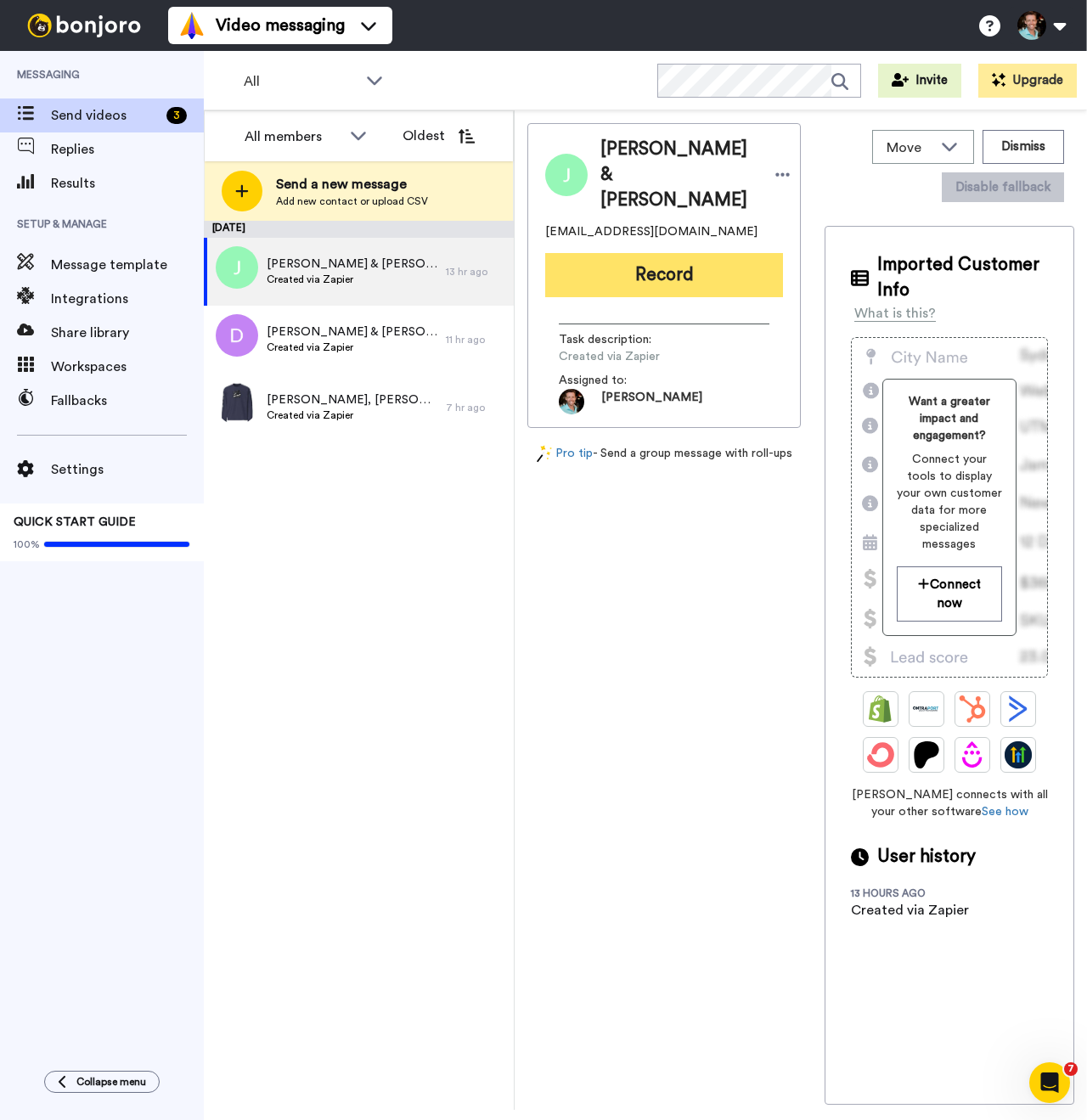
click at [644, 273] on button "Record" at bounding box center [664, 275] width 237 height 44
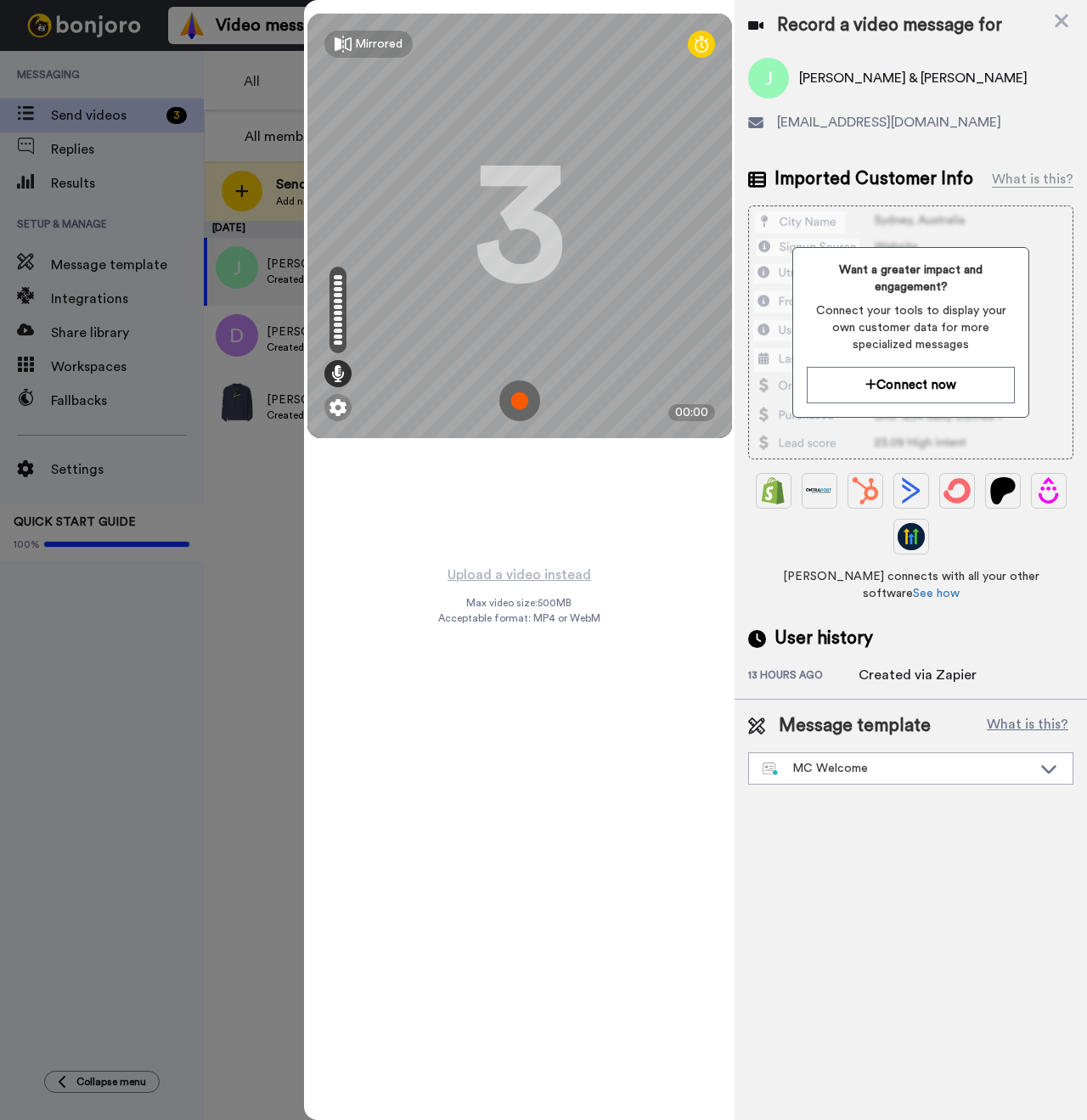
click at [530, 399] on img at bounding box center [520, 401] width 41 height 41
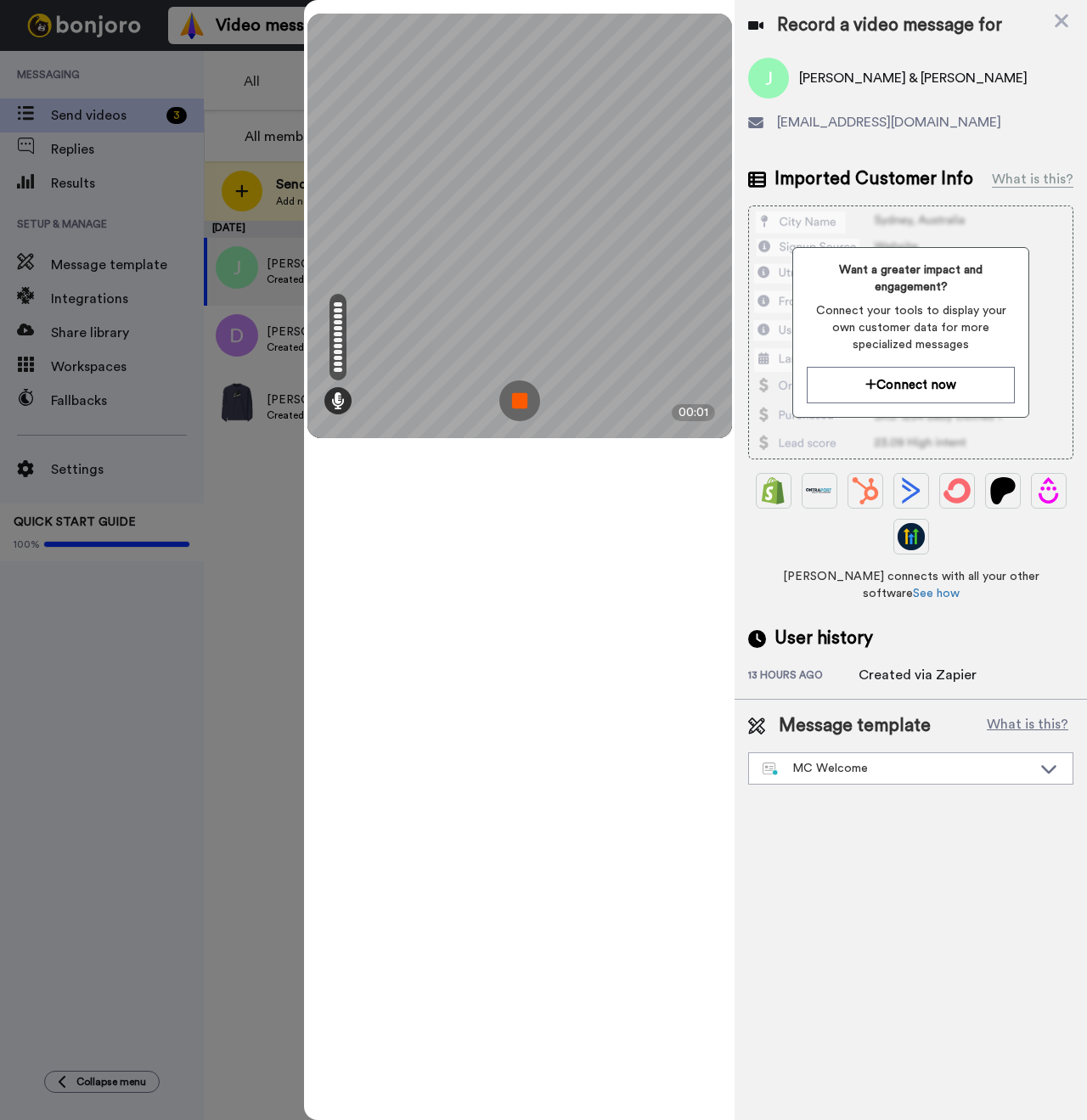
click at [530, 399] on img at bounding box center [520, 401] width 41 height 41
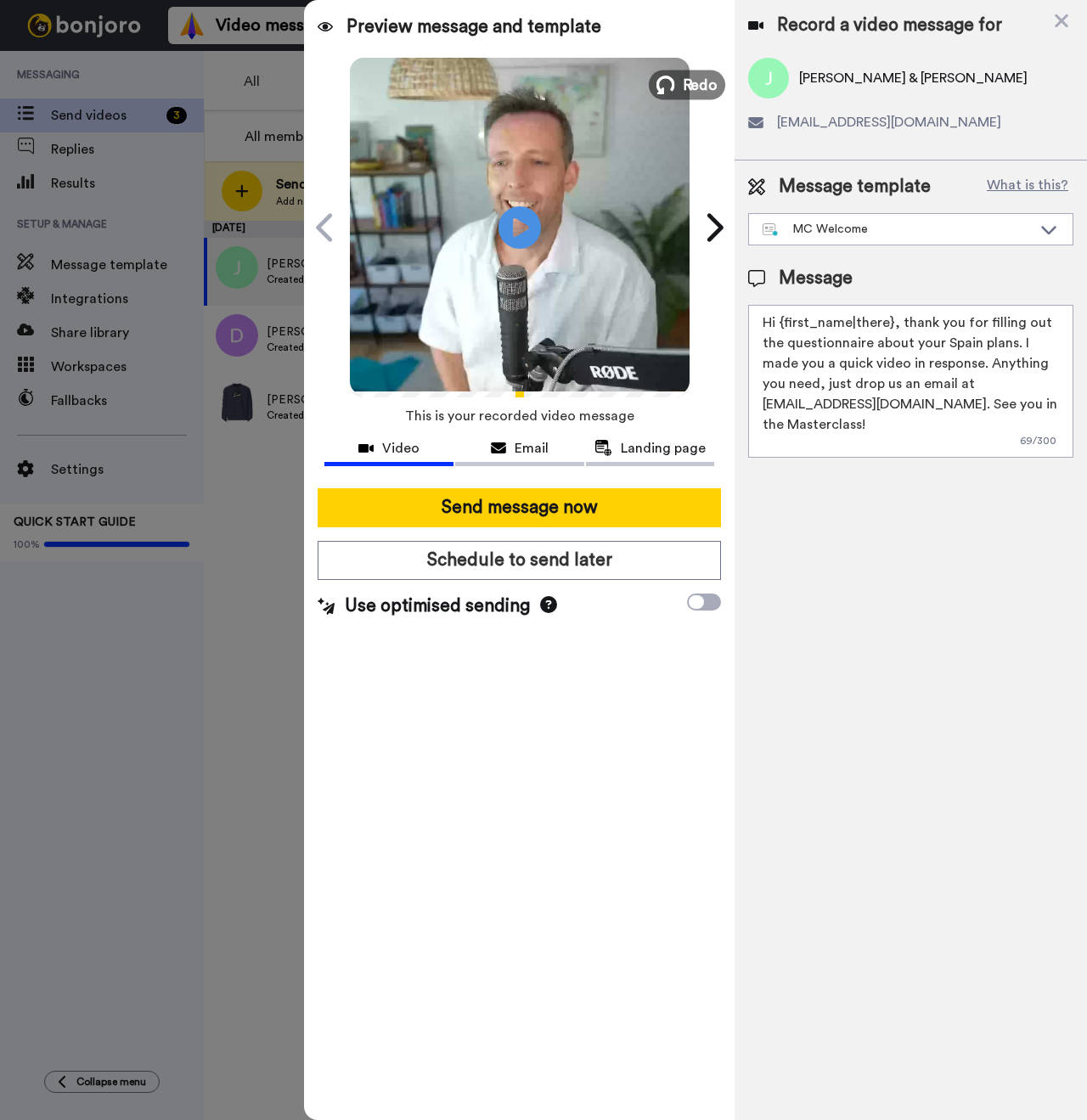
click at [700, 85] on span "Redo" at bounding box center [700, 84] width 36 height 22
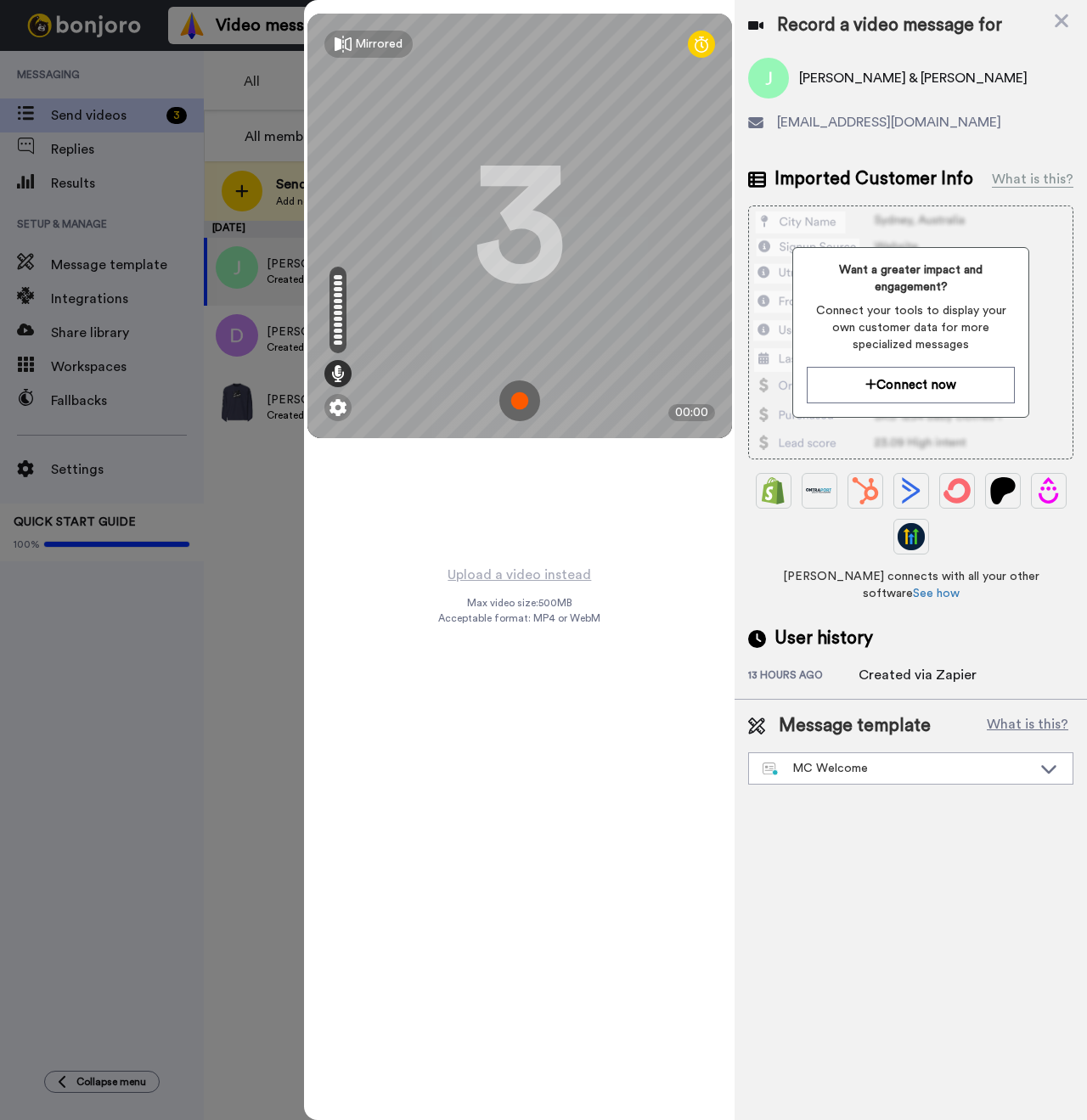
click at [522, 412] on img at bounding box center [520, 401] width 41 height 41
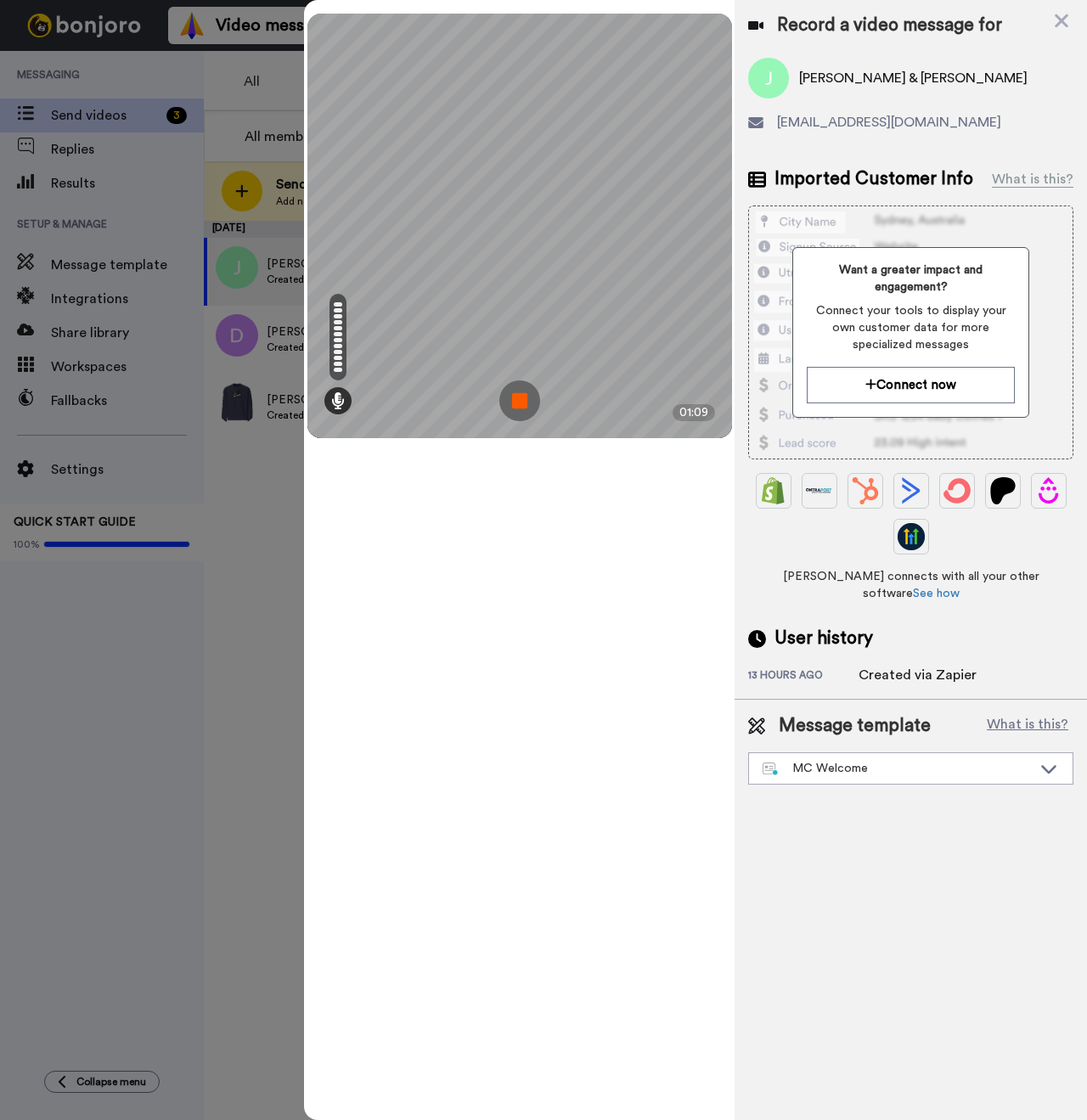
click at [536, 381] on img at bounding box center [520, 401] width 41 height 41
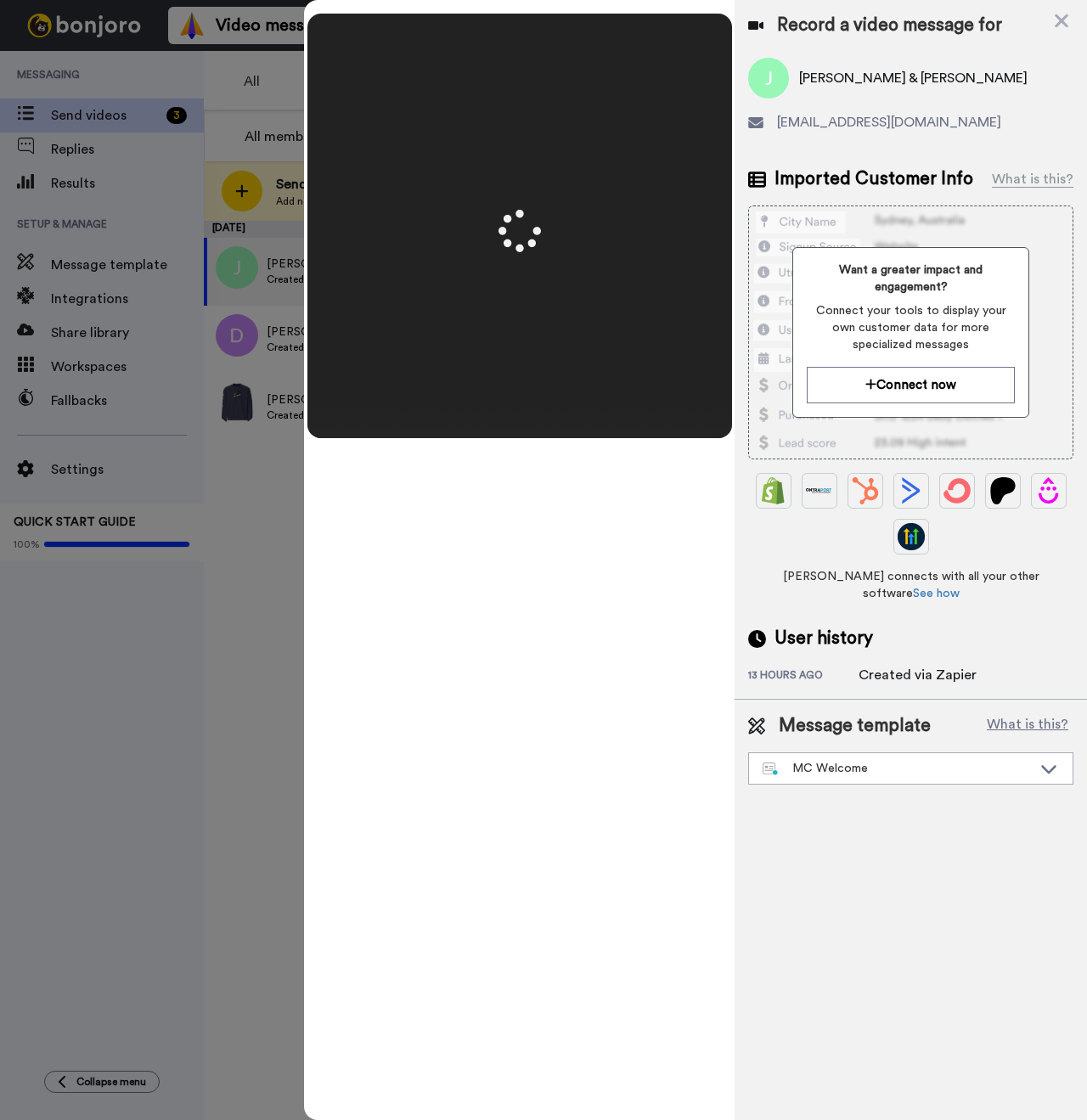
click at [829, 80] on span "[PERSON_NAME] & [PERSON_NAME]" at bounding box center [912, 78] width 228 height 20
copy span "[PERSON_NAME]"
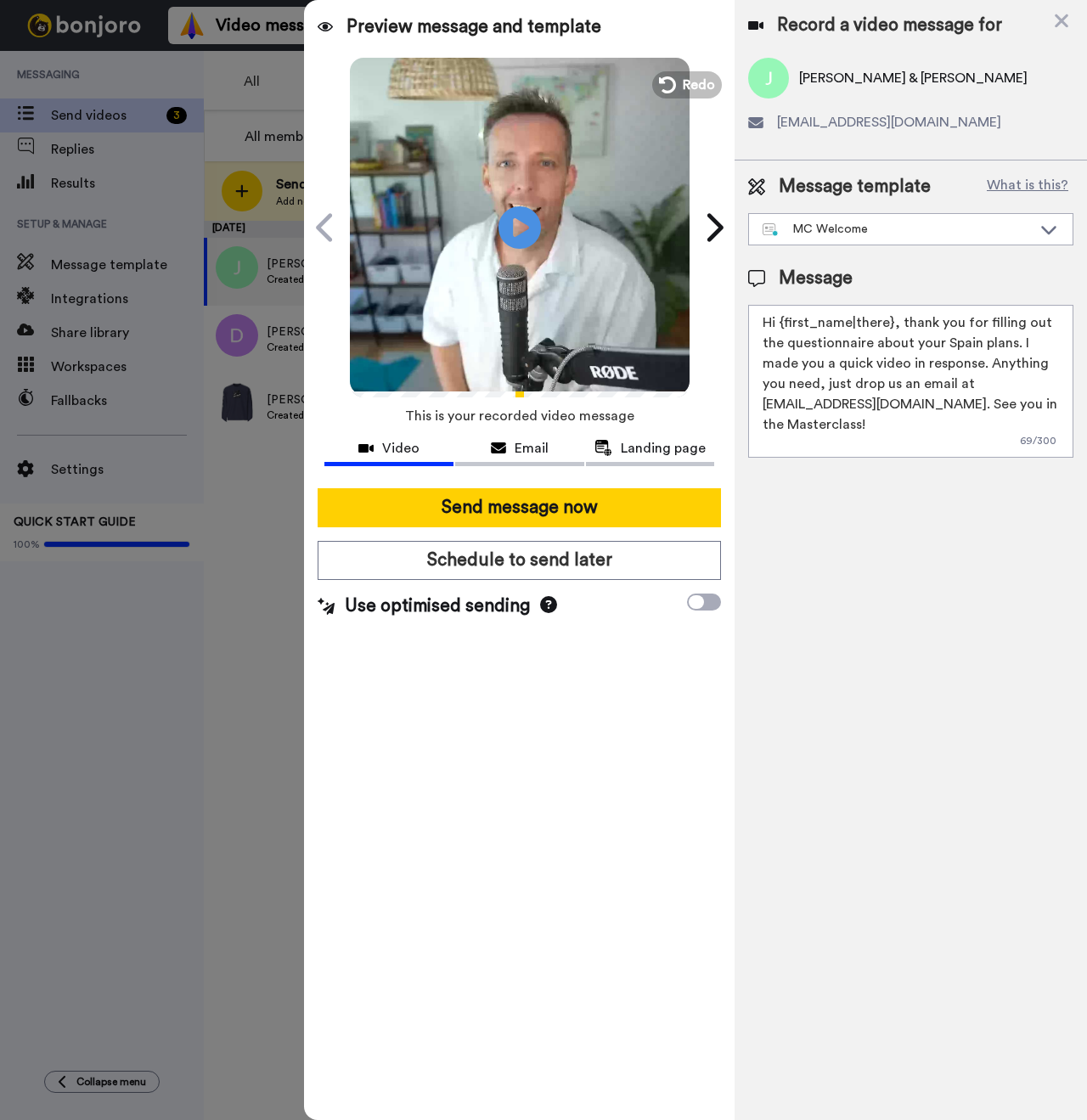
drag, startPoint x: 891, startPoint y: 324, endPoint x: 782, endPoint y: 318, distance: 109.2
click at [782, 318] on textarea "Hi {first_name|there}, thank you for filling out the questionnaire about your S…" at bounding box center [910, 381] width 325 height 153
paste textarea "[PERSON_NAME]"
click at [850, 354] on textarea "Hi [PERSON_NAME] and [PERSON_NAME], thank you for filling out the questionnaire…" at bounding box center [910, 381] width 325 height 153
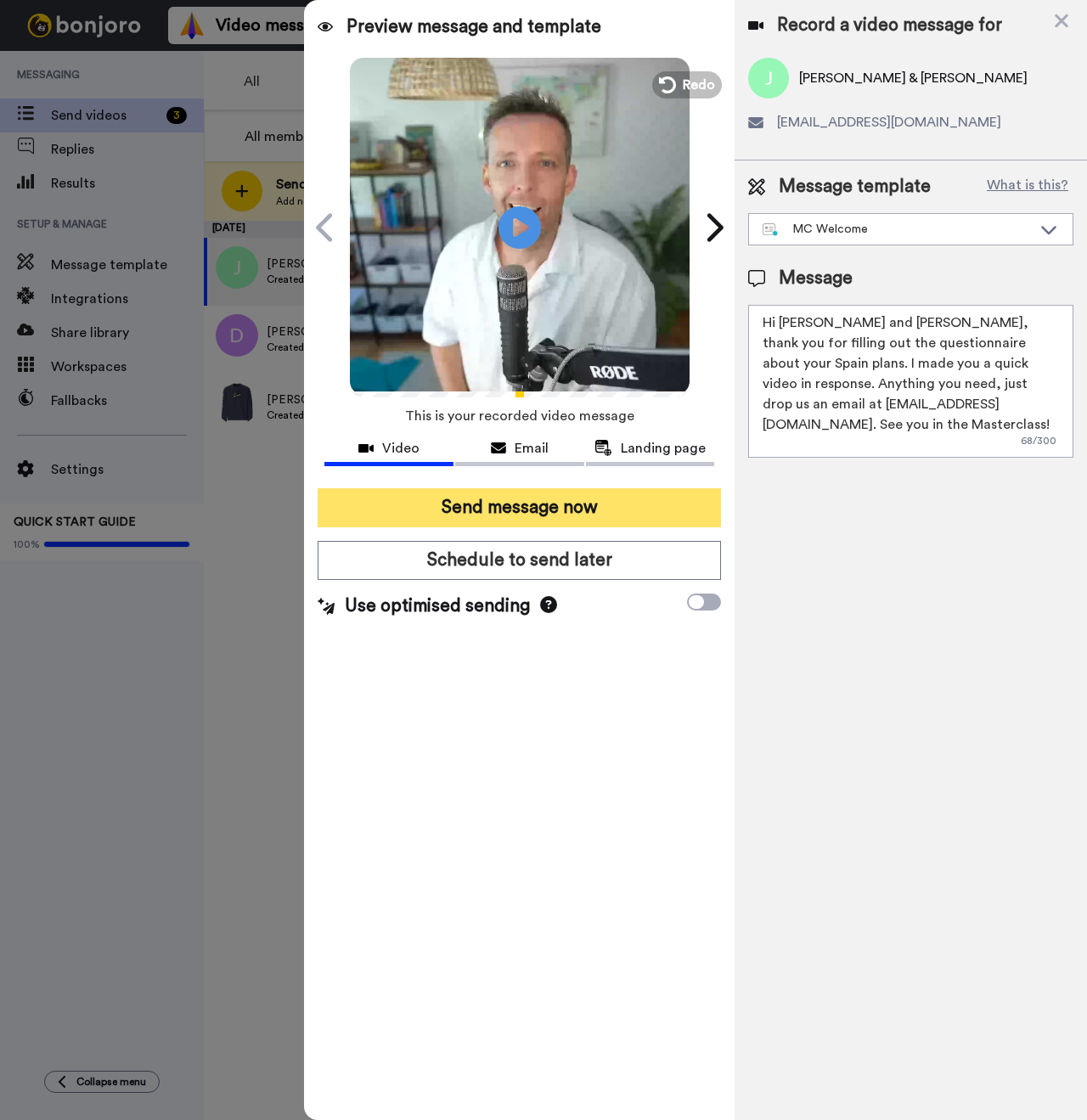
type textarea "Hi [PERSON_NAME] and [PERSON_NAME], thank you for filling out the questionnaire…"
click at [578, 509] on button "Send message now" at bounding box center [519, 508] width 404 height 39
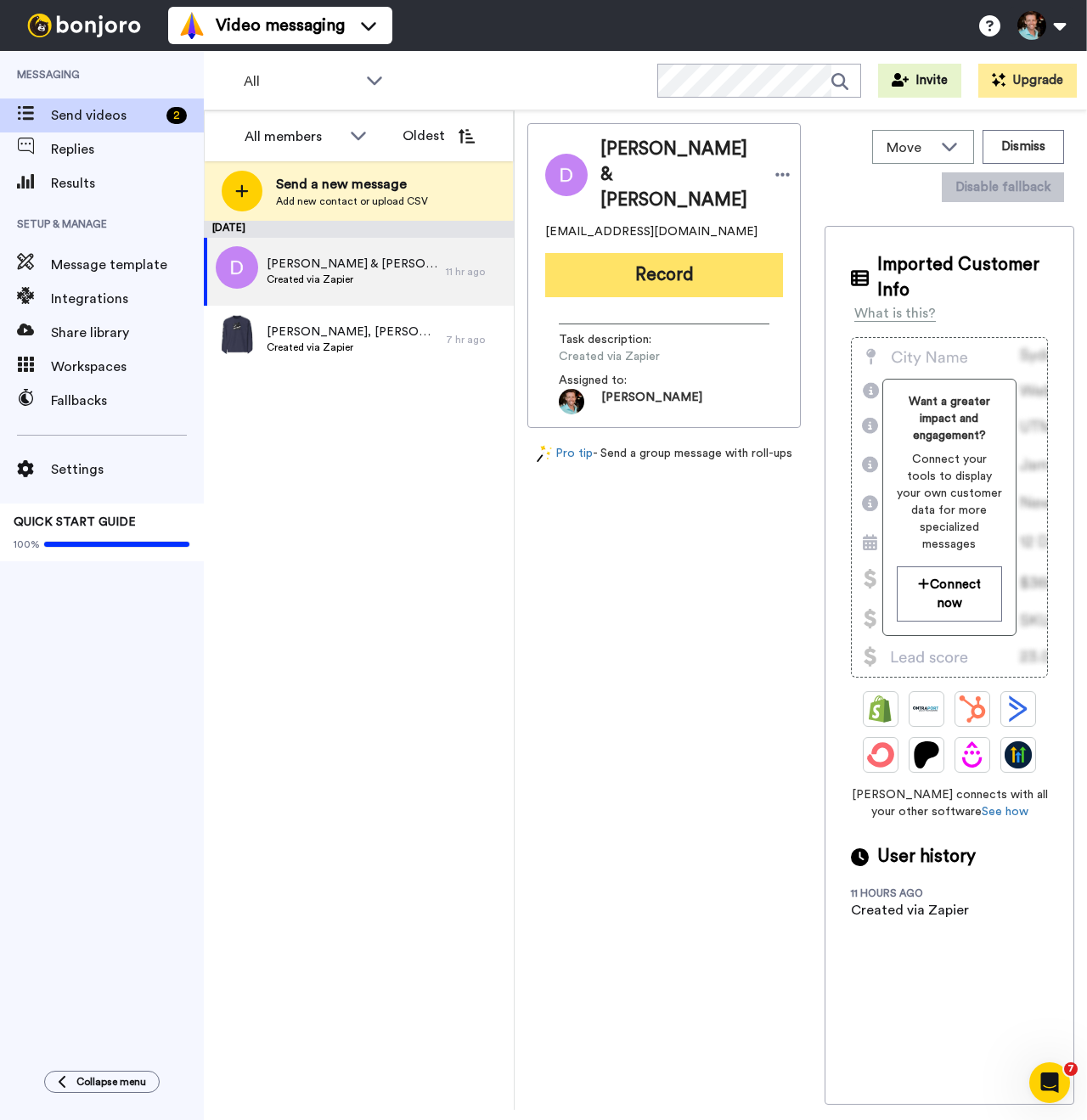
click at [648, 260] on button "Record" at bounding box center [664, 275] width 237 height 44
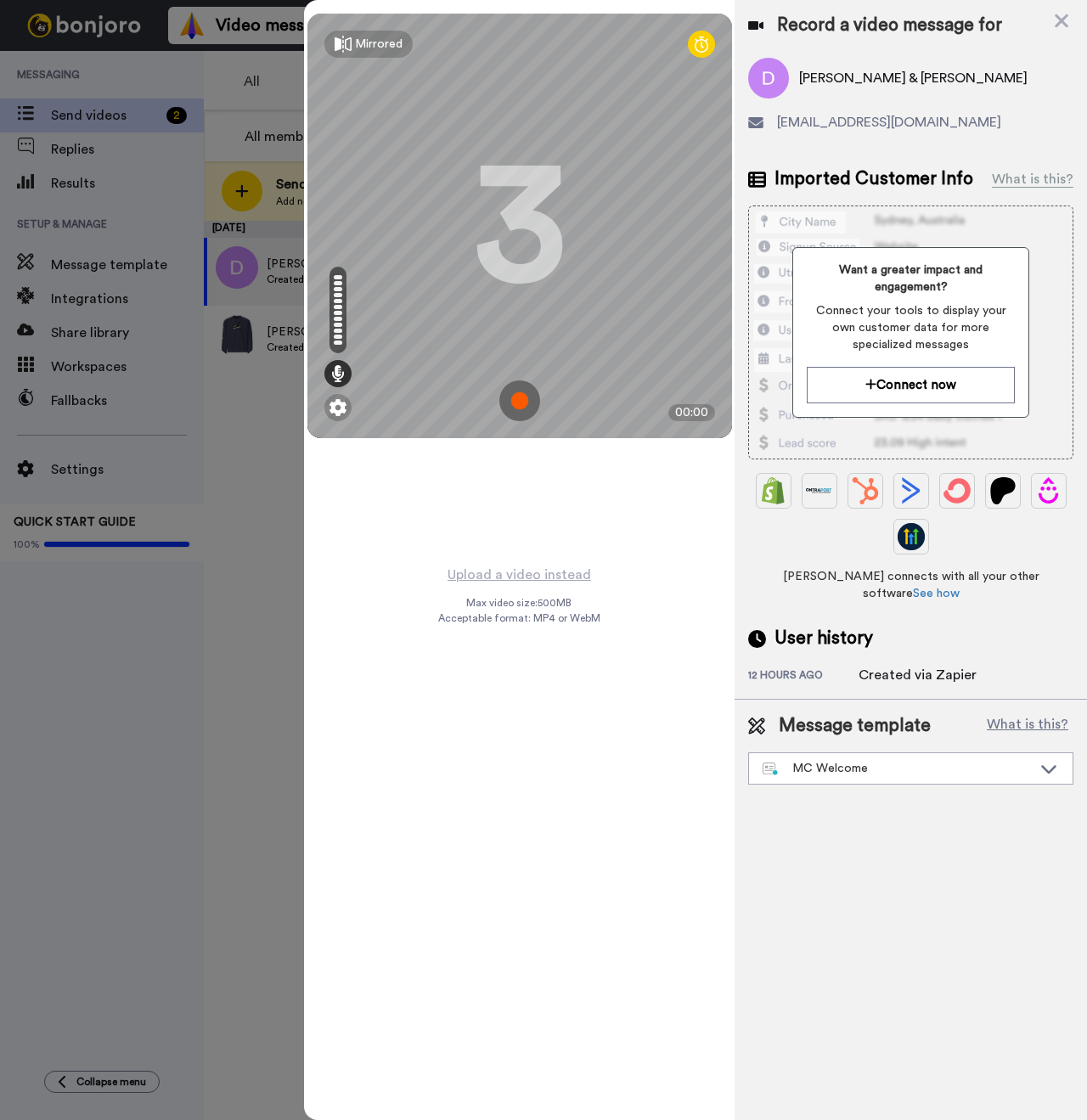
click at [525, 399] on img at bounding box center [520, 401] width 41 height 41
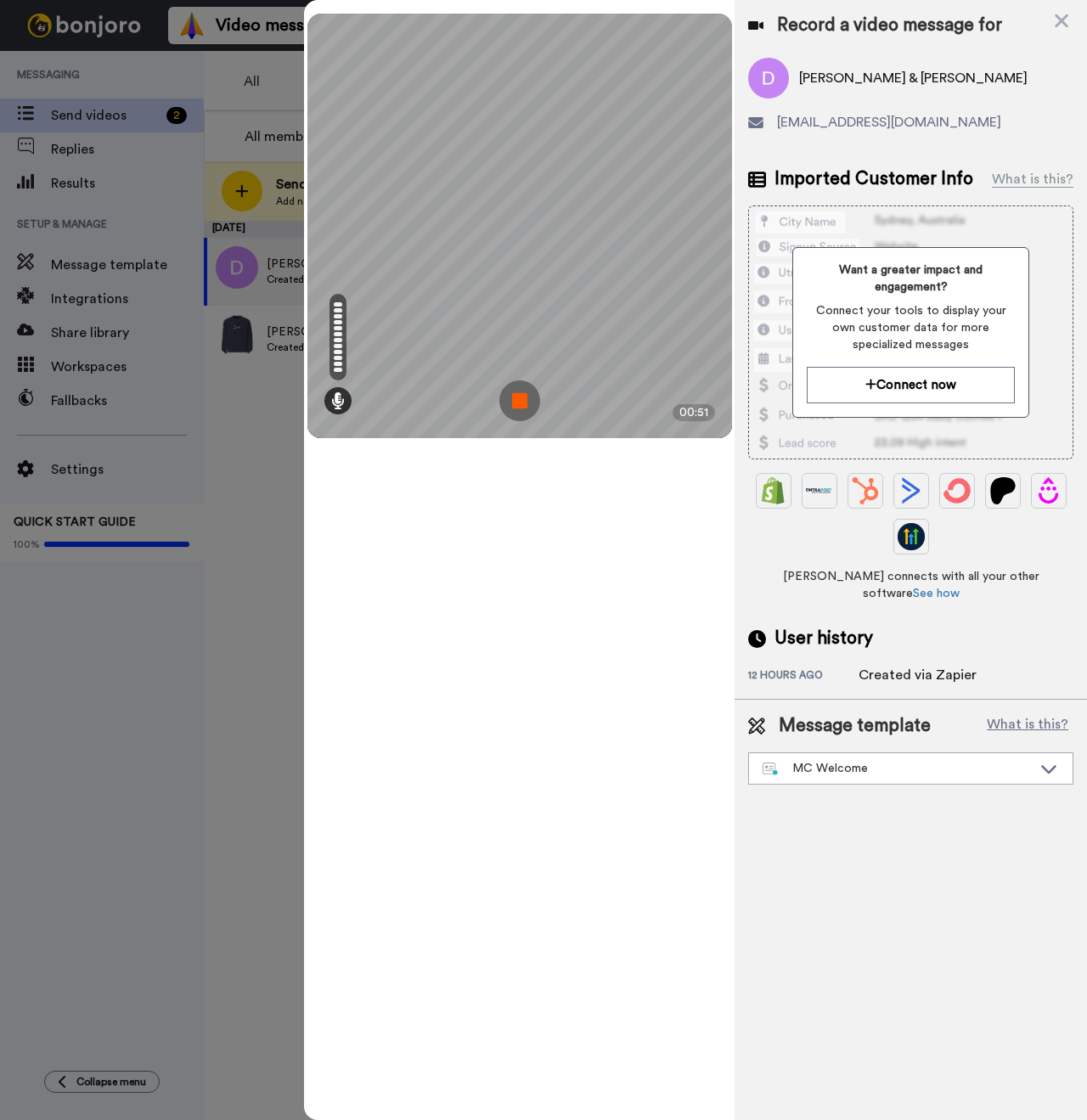
click at [510, 394] on img at bounding box center [520, 401] width 41 height 41
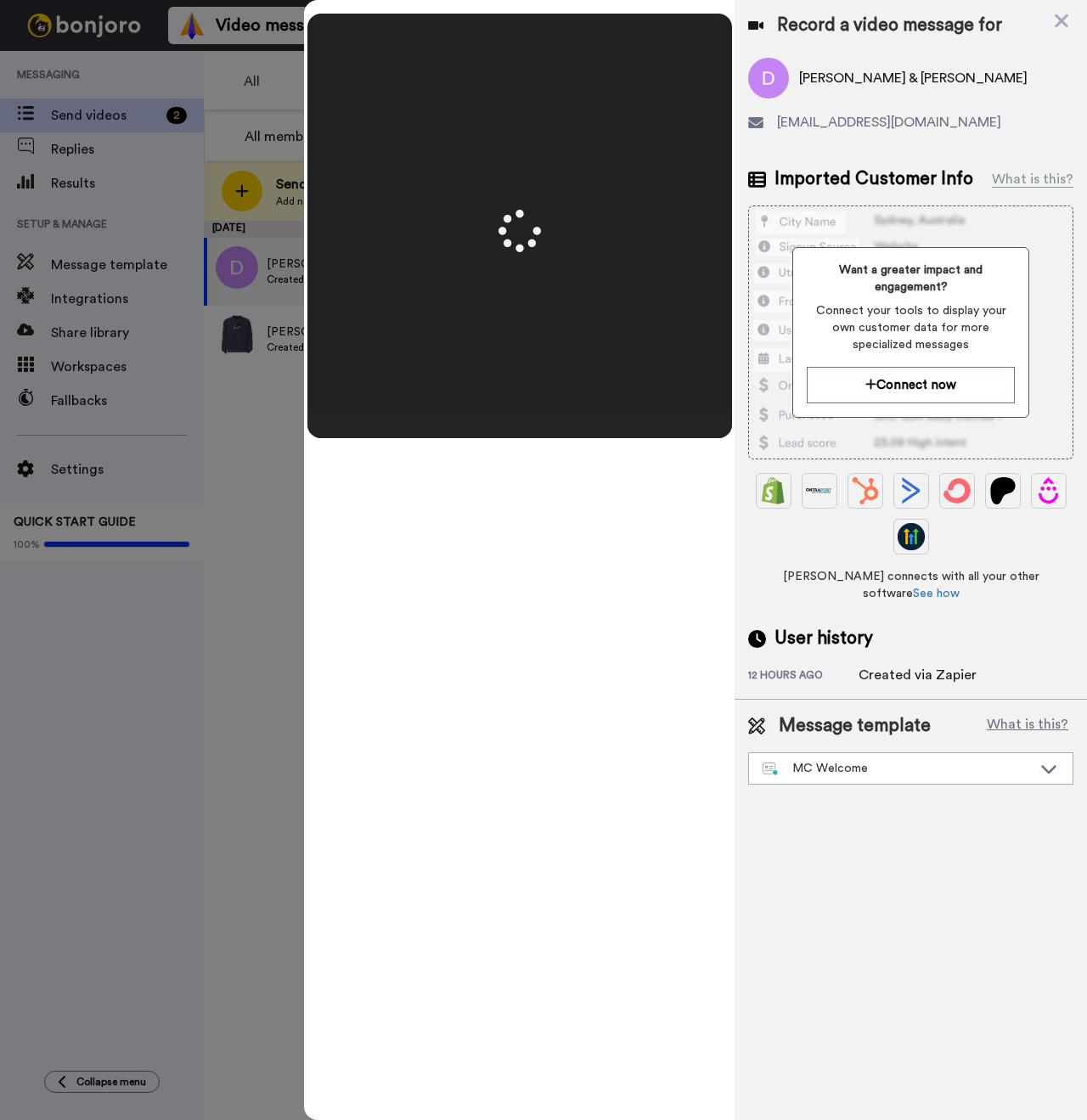
click at [858, 83] on span "[PERSON_NAME] & [PERSON_NAME]" at bounding box center [912, 78] width 228 height 20
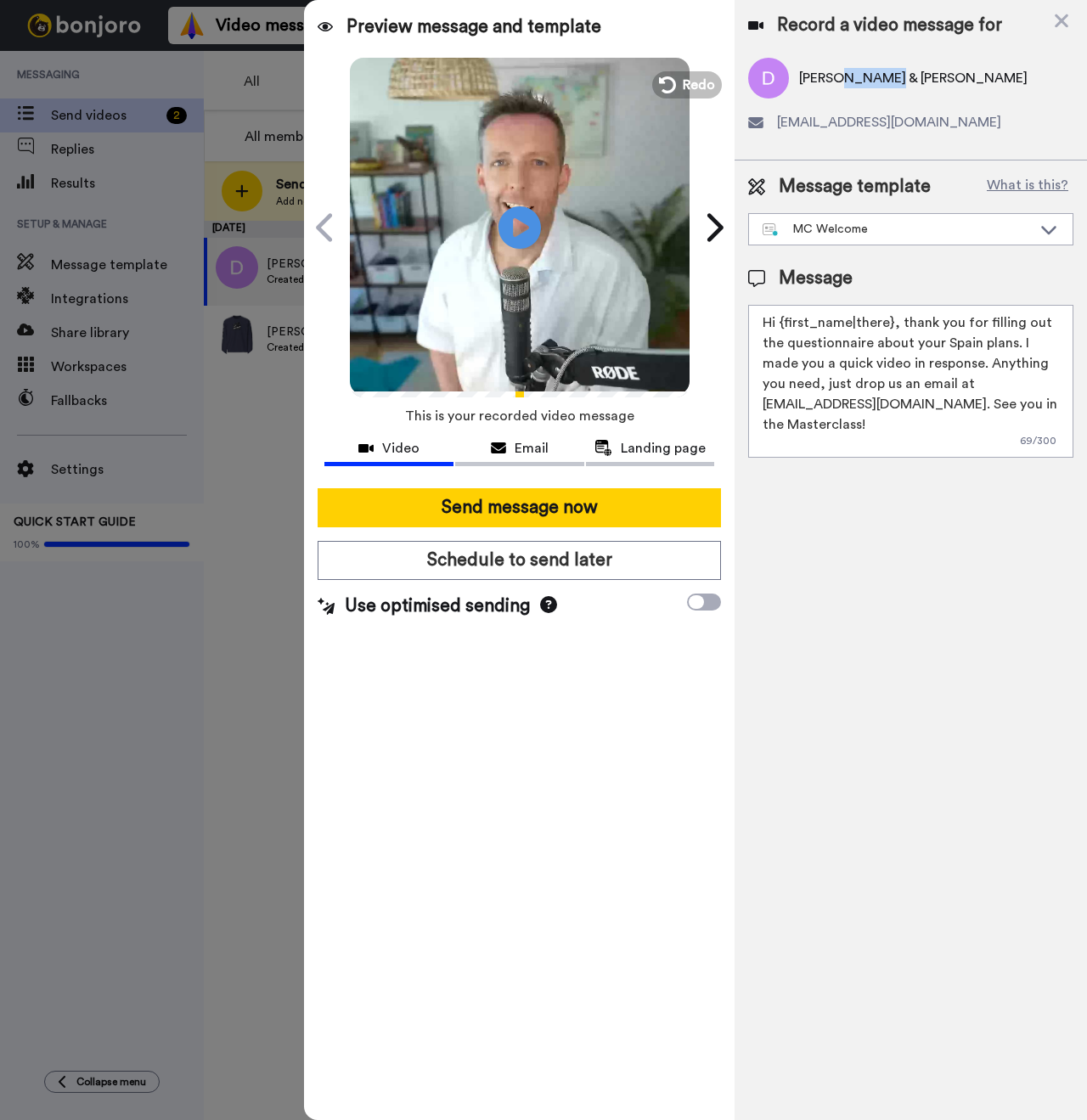
click at [858, 83] on span "[PERSON_NAME] & [PERSON_NAME]" at bounding box center [912, 78] width 228 height 20
copy span "[PERSON_NAME]"
drag, startPoint x: 890, startPoint y: 322, endPoint x: 778, endPoint y: 317, distance: 112.1
click at [778, 317] on textarea "Hi {first_name|there}, thank you for filling out the questionnaire about your S…" at bounding box center [910, 381] width 325 height 153
paste textarea "[PERSON_NAME]"
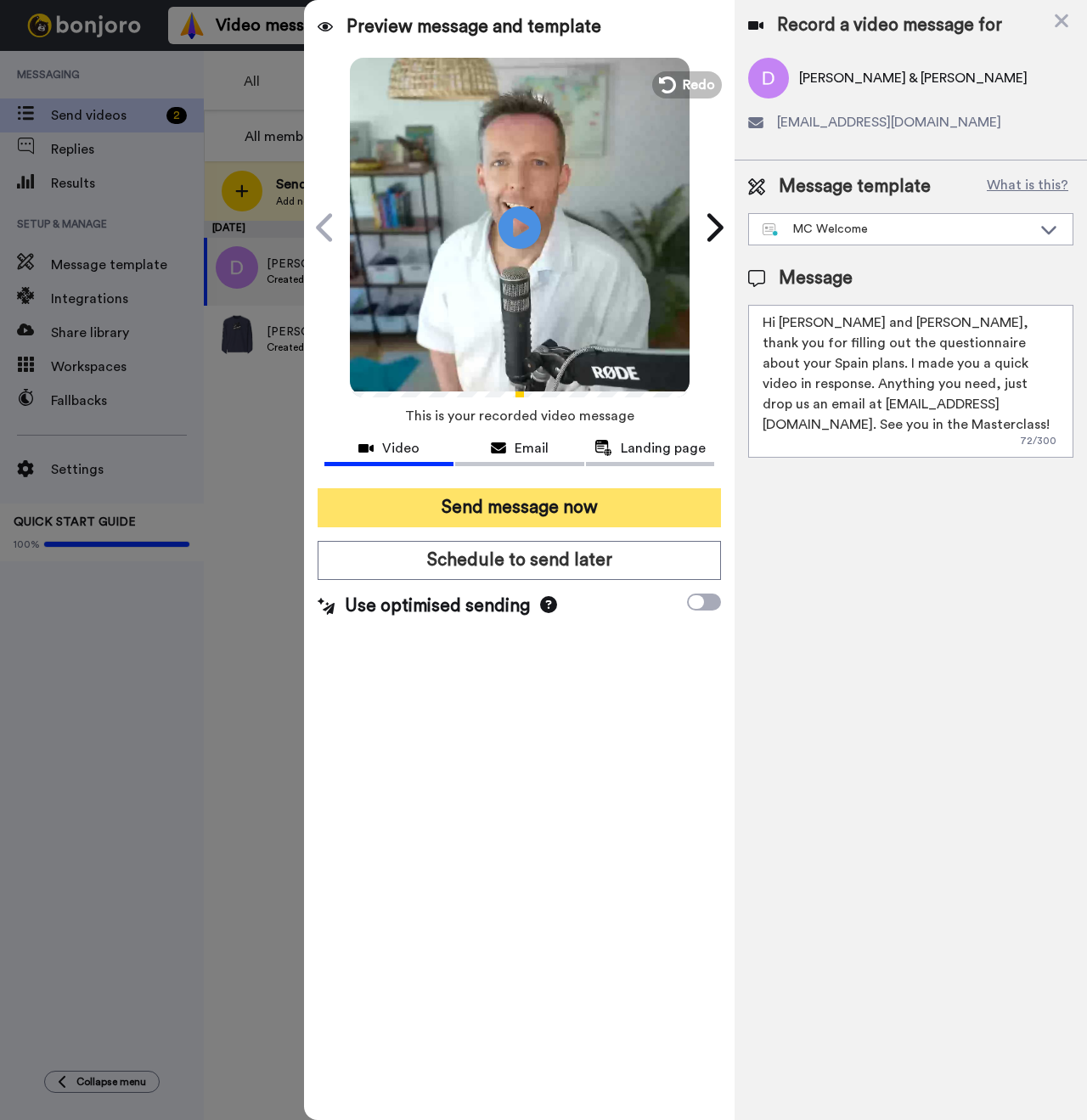
type textarea "Hi [PERSON_NAME] and [PERSON_NAME], thank you for filling out the questionnaire…"
click at [598, 505] on button "Send message now" at bounding box center [519, 508] width 404 height 39
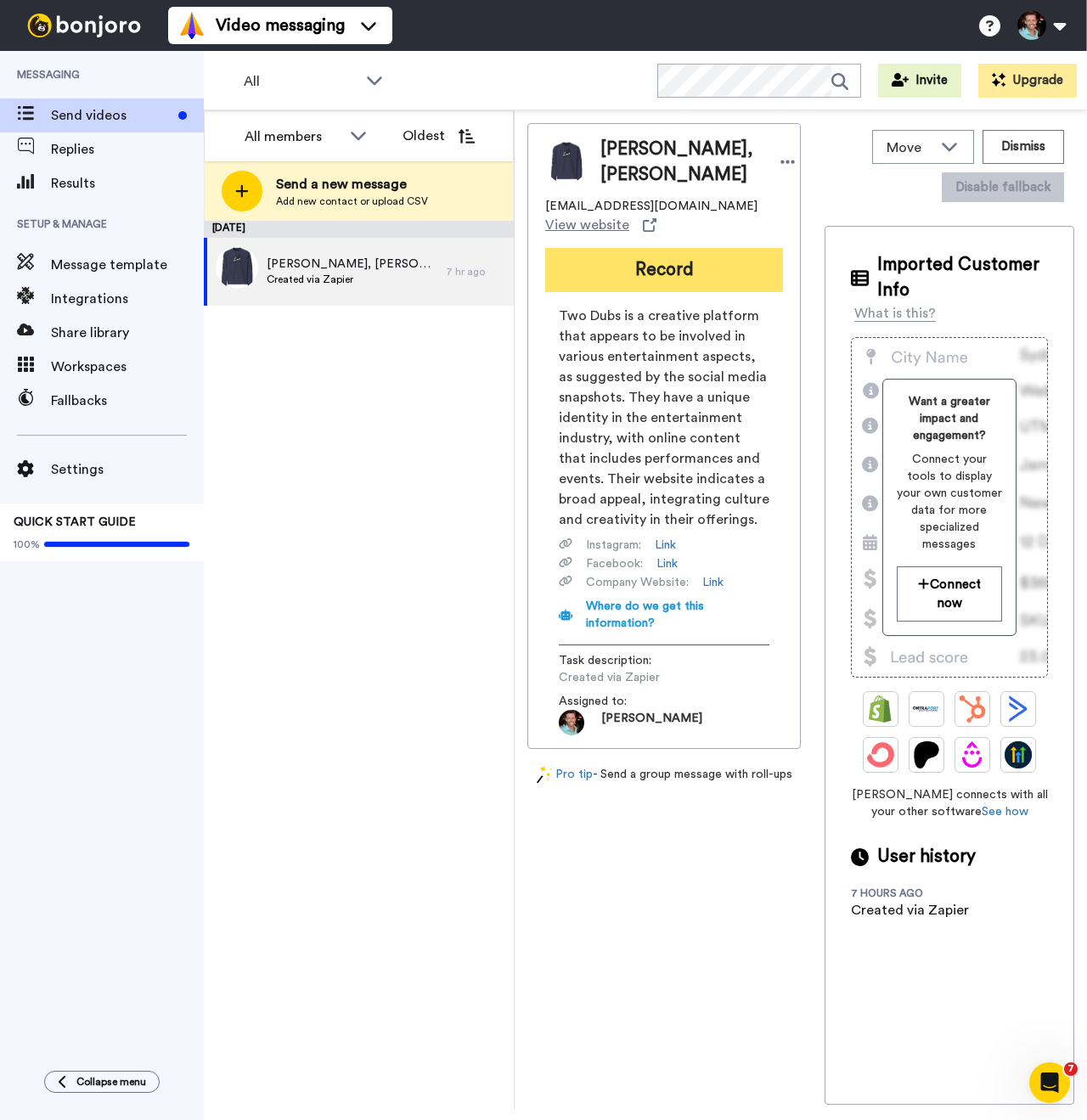
click at [651, 273] on button "Record" at bounding box center [664, 270] width 237 height 44
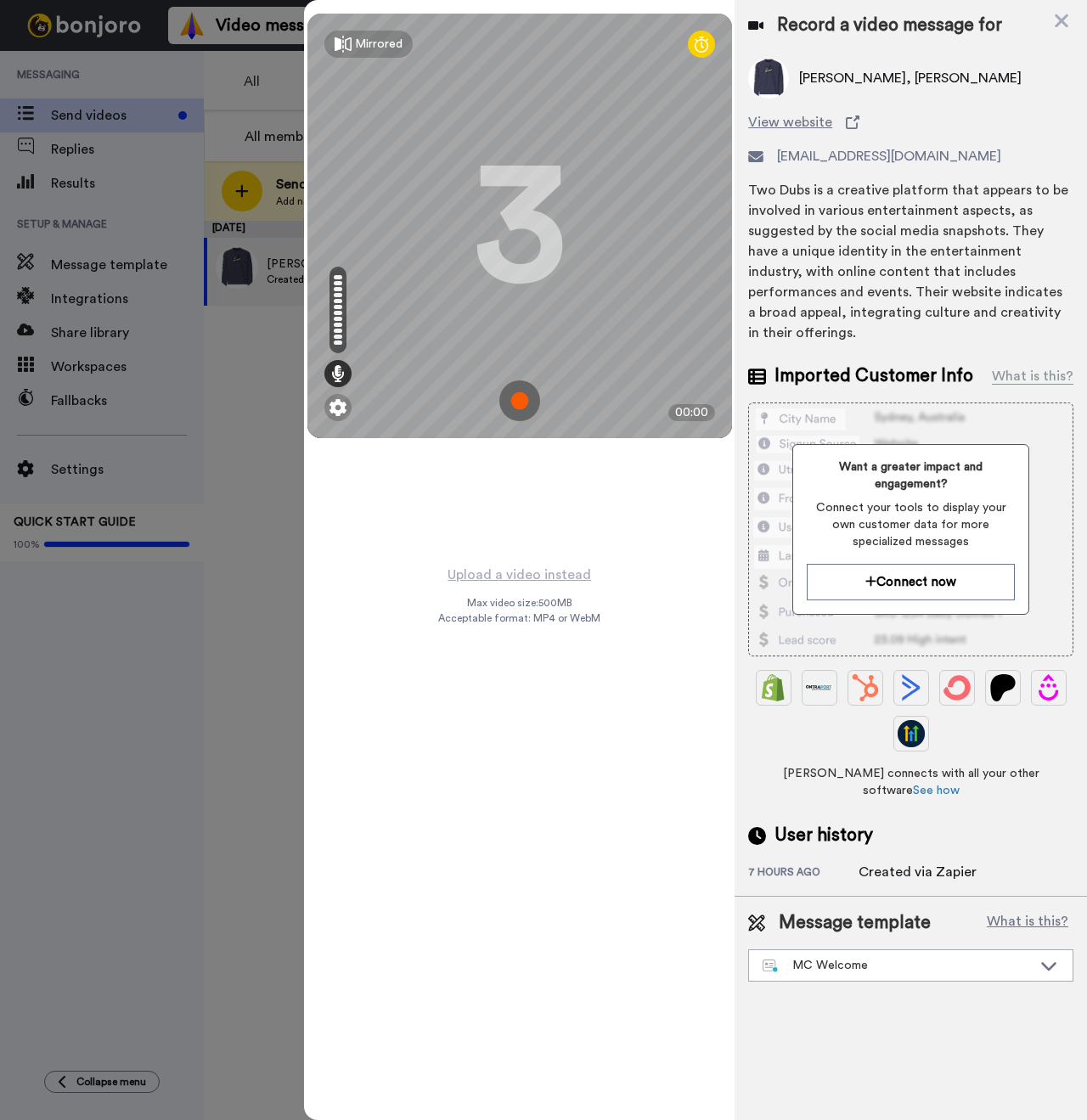
click at [519, 390] on img at bounding box center [520, 401] width 41 height 41
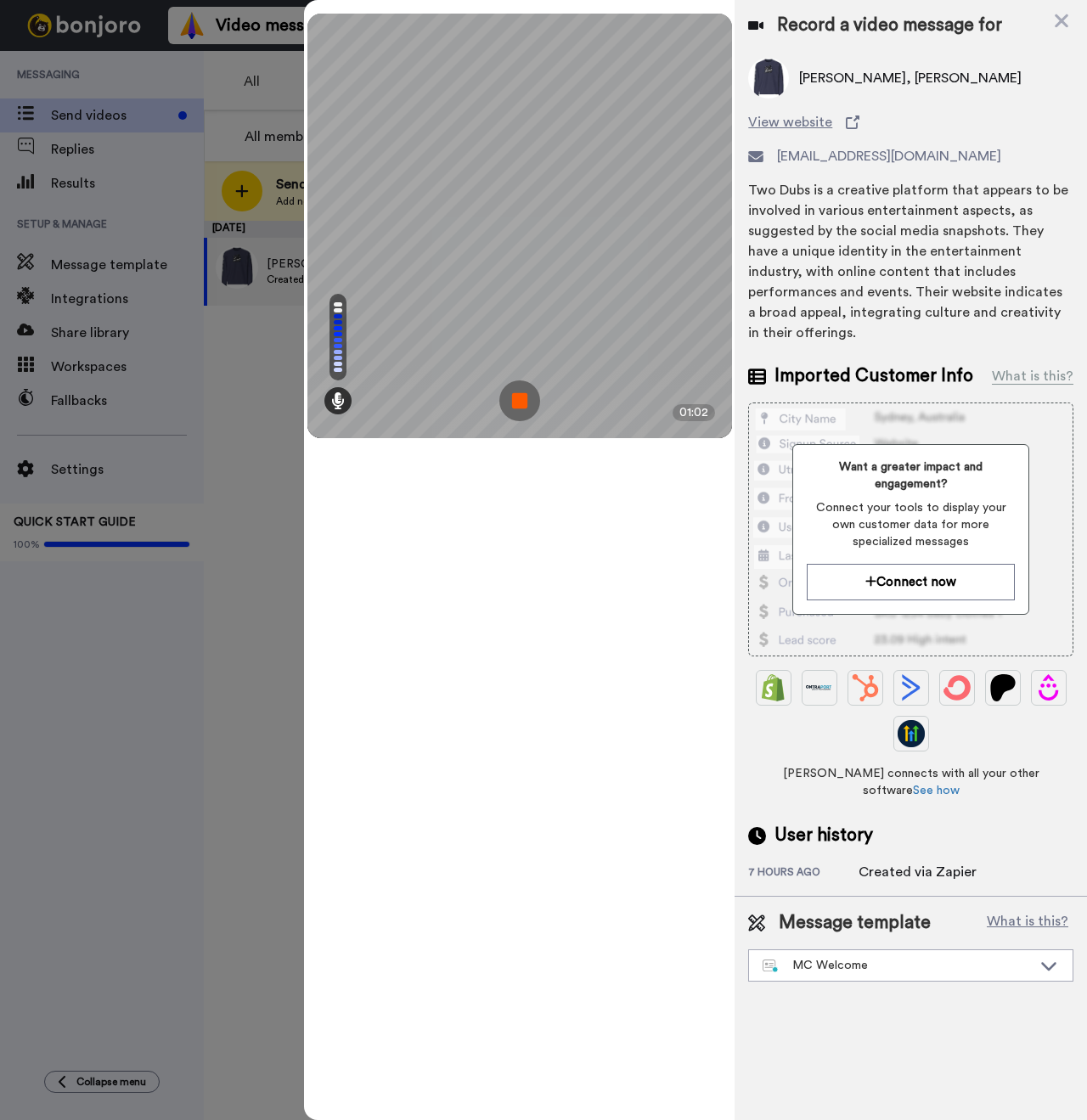
click at [521, 419] on img at bounding box center [520, 401] width 41 height 41
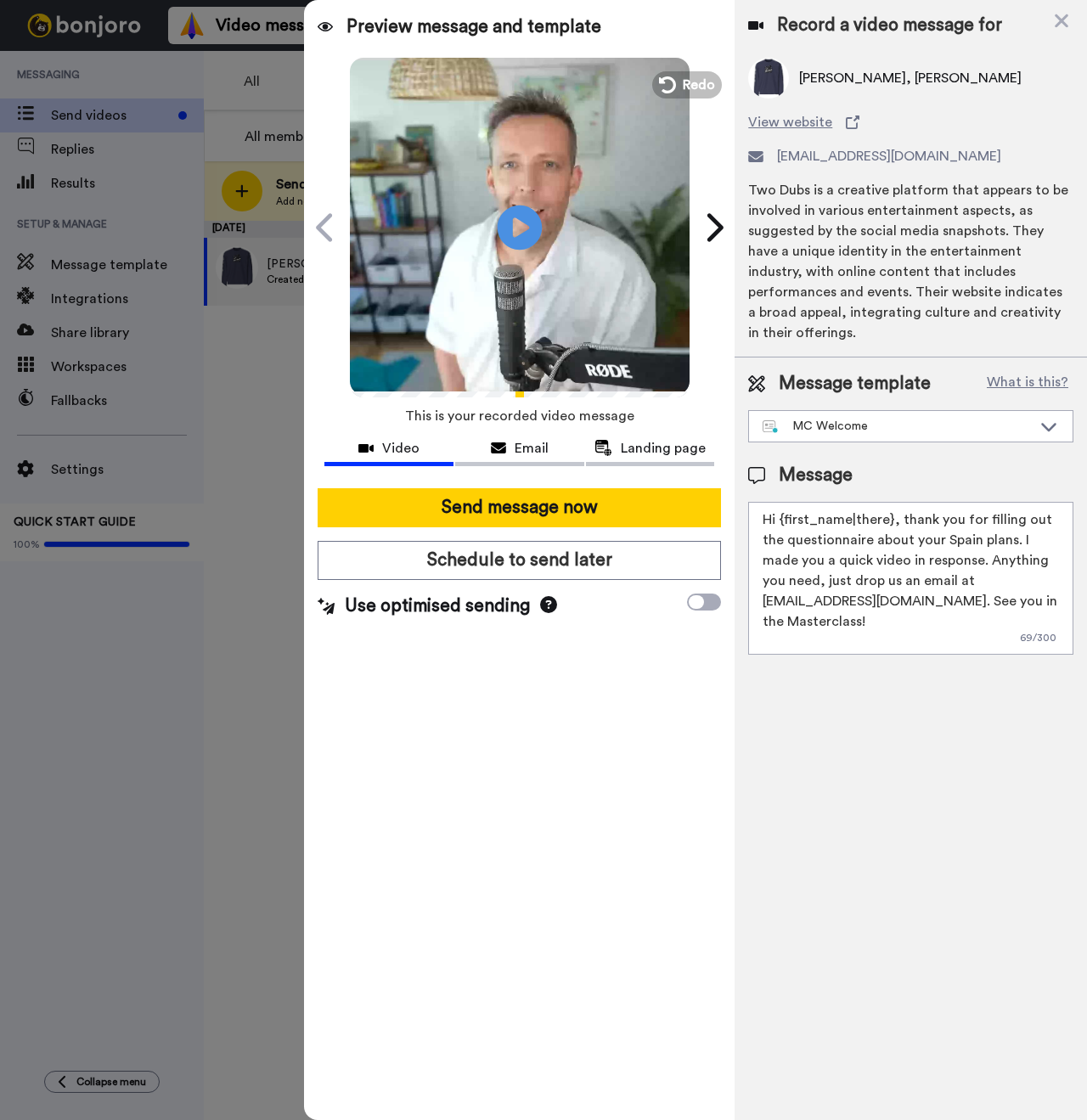
click at [516, 249] on icon "Play/Pause" at bounding box center [520, 226] width 45 height 81
drag, startPoint x: 541, startPoint y: 398, endPoint x: 642, endPoint y: 387, distance: 101.6
click at [642, 387] on div "Preview message and template Play/Pause 1:02 / 1:02 A quick welcome from me... …" at bounding box center [520, 560] width 431 height 1120
click at [634, 399] on div "Preview message and template Play/Pause 1:02 / 1:02 A quick welcome from me... …" at bounding box center [520, 560] width 431 height 1120
click at [522, 209] on icon at bounding box center [520, 226] width 45 height 45
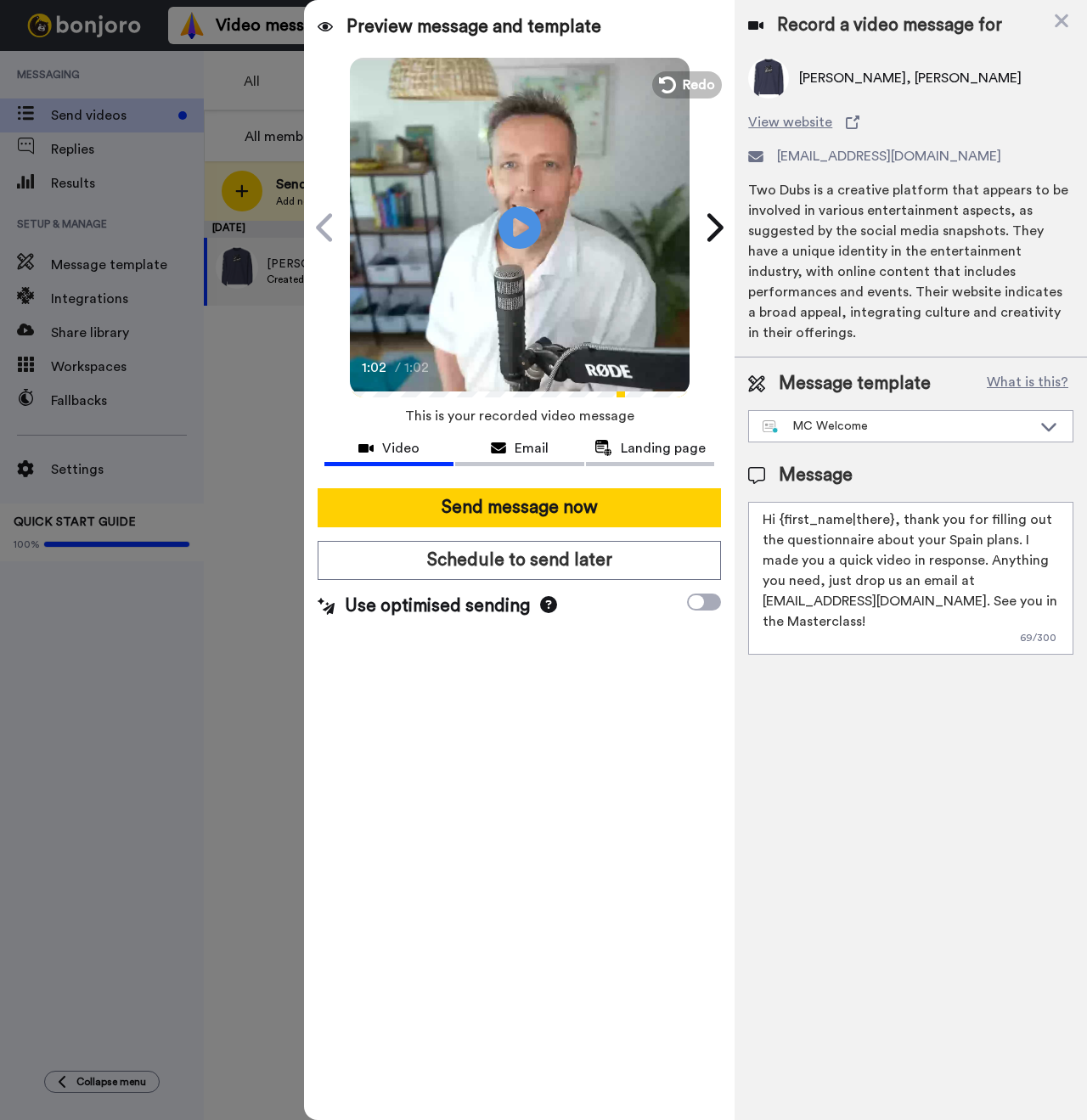
click at [907, 75] on span "[PERSON_NAME], [PERSON_NAME]" at bounding box center [909, 78] width 222 height 20
copy span "Shae"
drag, startPoint x: 890, startPoint y: 503, endPoint x: 782, endPoint y: 507, distance: 108.1
click at [781, 502] on textarea "Hi {first_name|there}, thank you for filling out the questionnaire about your S…" at bounding box center [910, 577] width 325 height 153
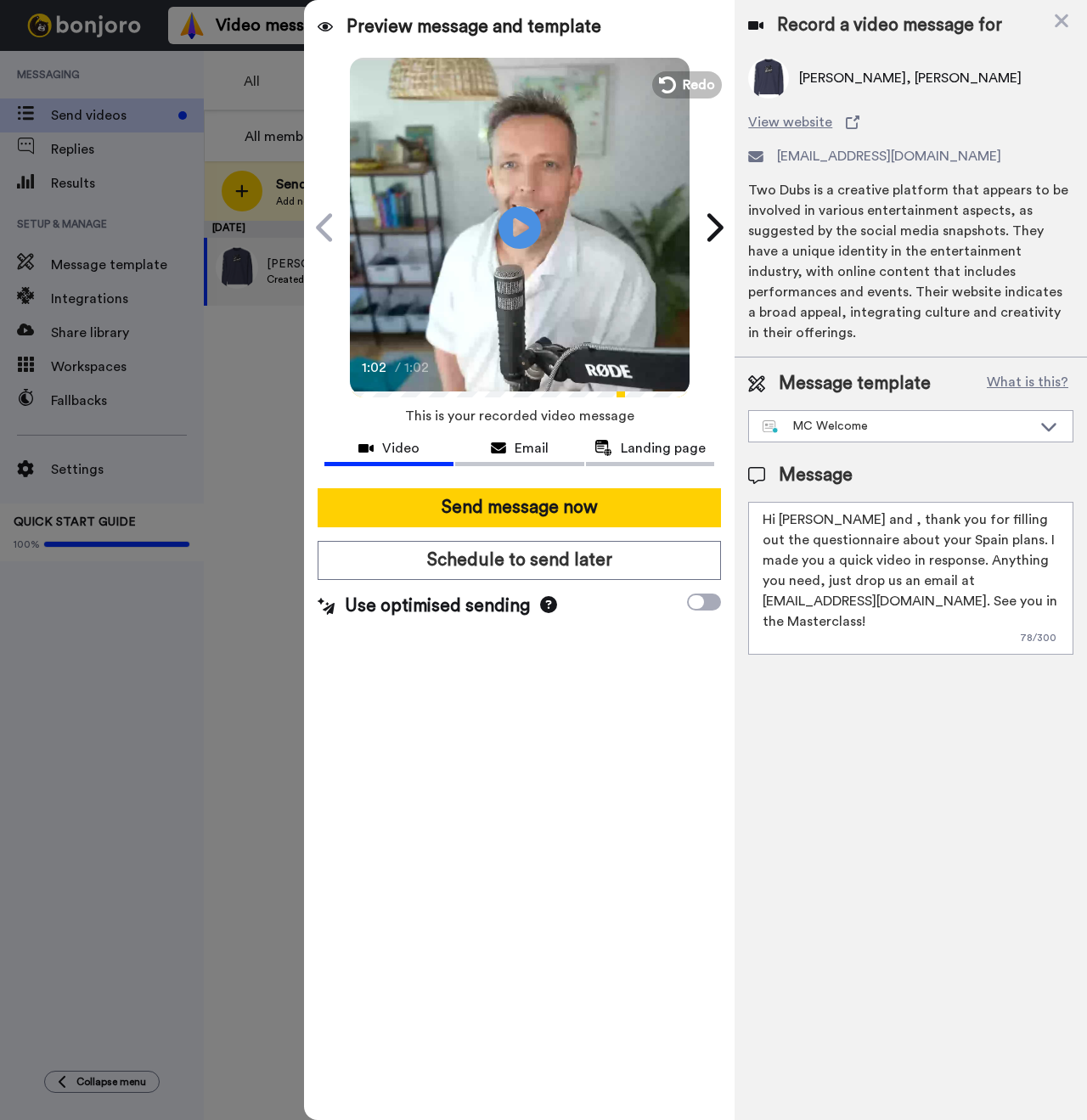
paste textarea "Shae"
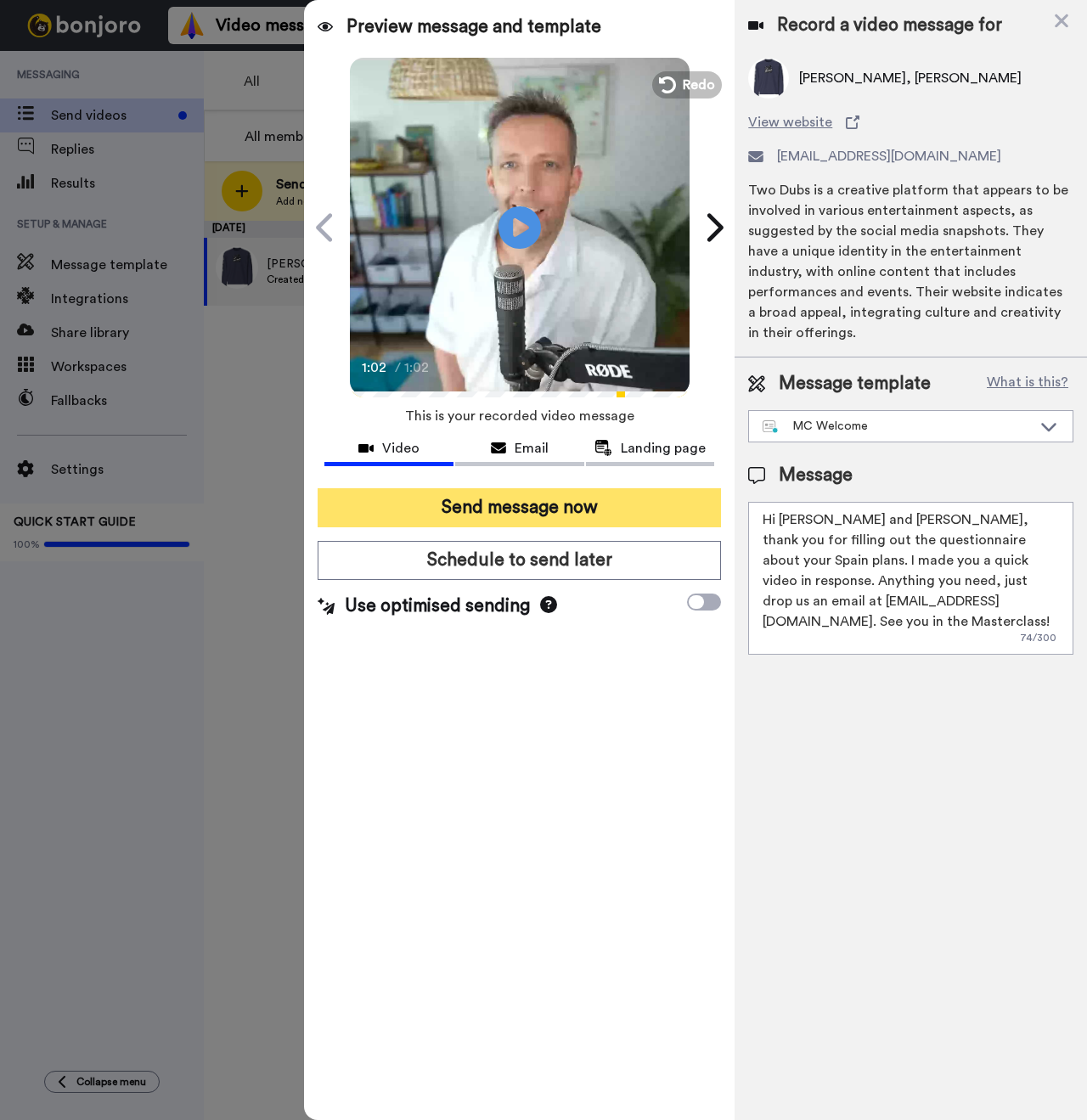
type textarea "Hi [PERSON_NAME] and [PERSON_NAME], thank you for filling out the questionnaire…"
click at [541, 523] on button "Send message now" at bounding box center [519, 508] width 404 height 39
